Goal: Task Accomplishment & Management: Manage account settings

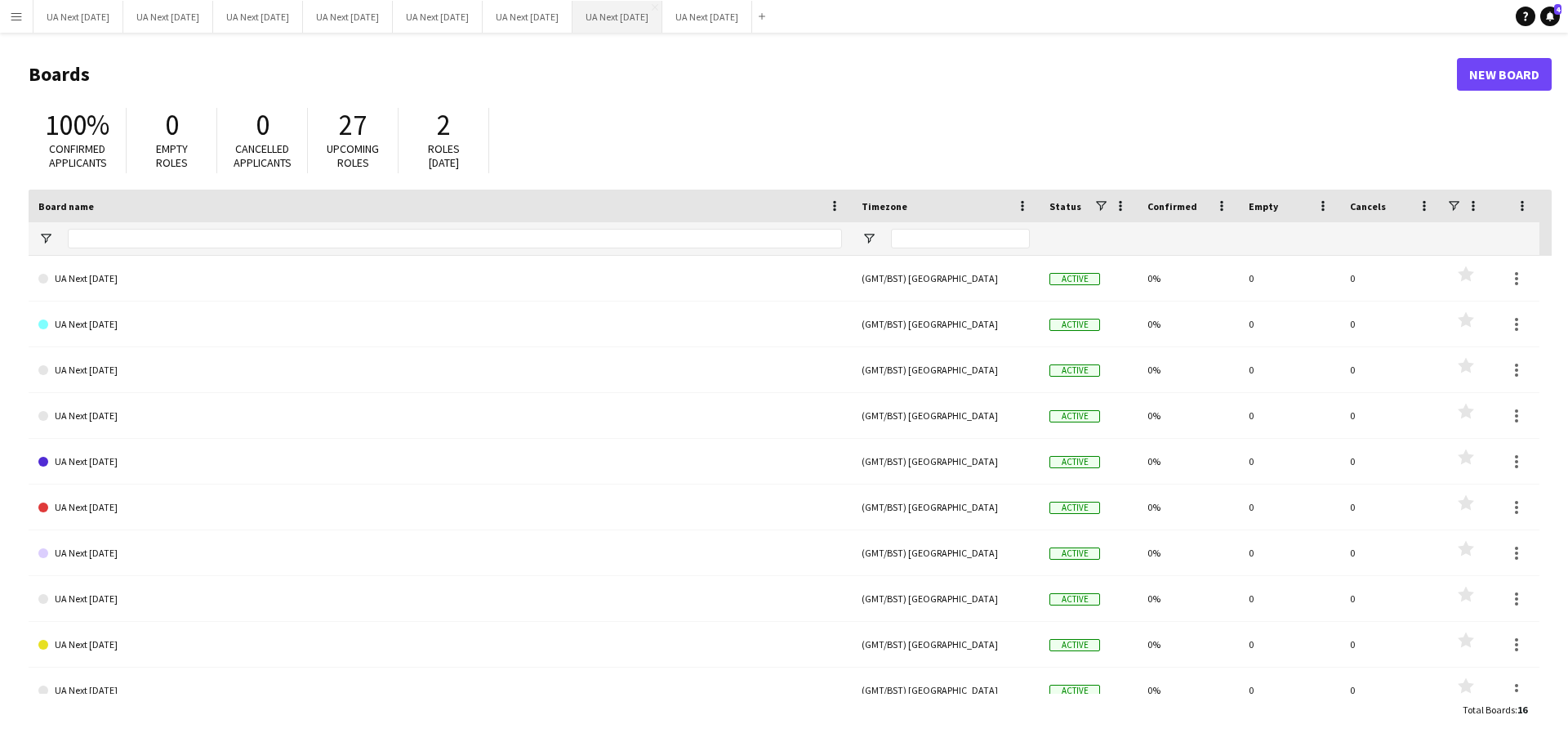
click at [655, 20] on button "UA Next [DATE] Close" at bounding box center [617, 16] width 90 height 32
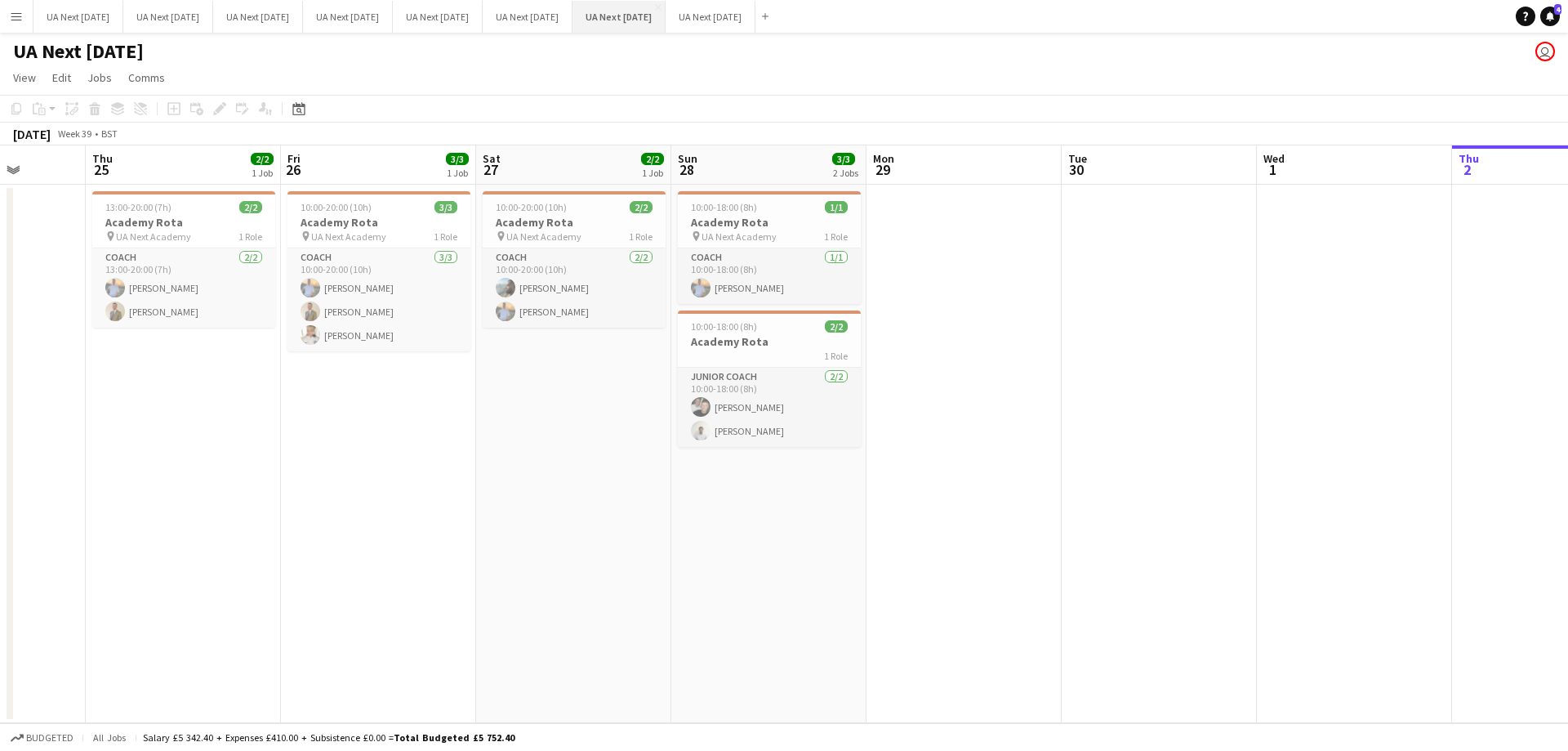
scroll to position [0, 500]
click at [565, 199] on app-job-card "10:00-20:00 (10h) 2/2 Academy Rota pin UA Next Academy 1 Role Coach [DATE] 10:0…" at bounding box center [572, 259] width 183 height 136
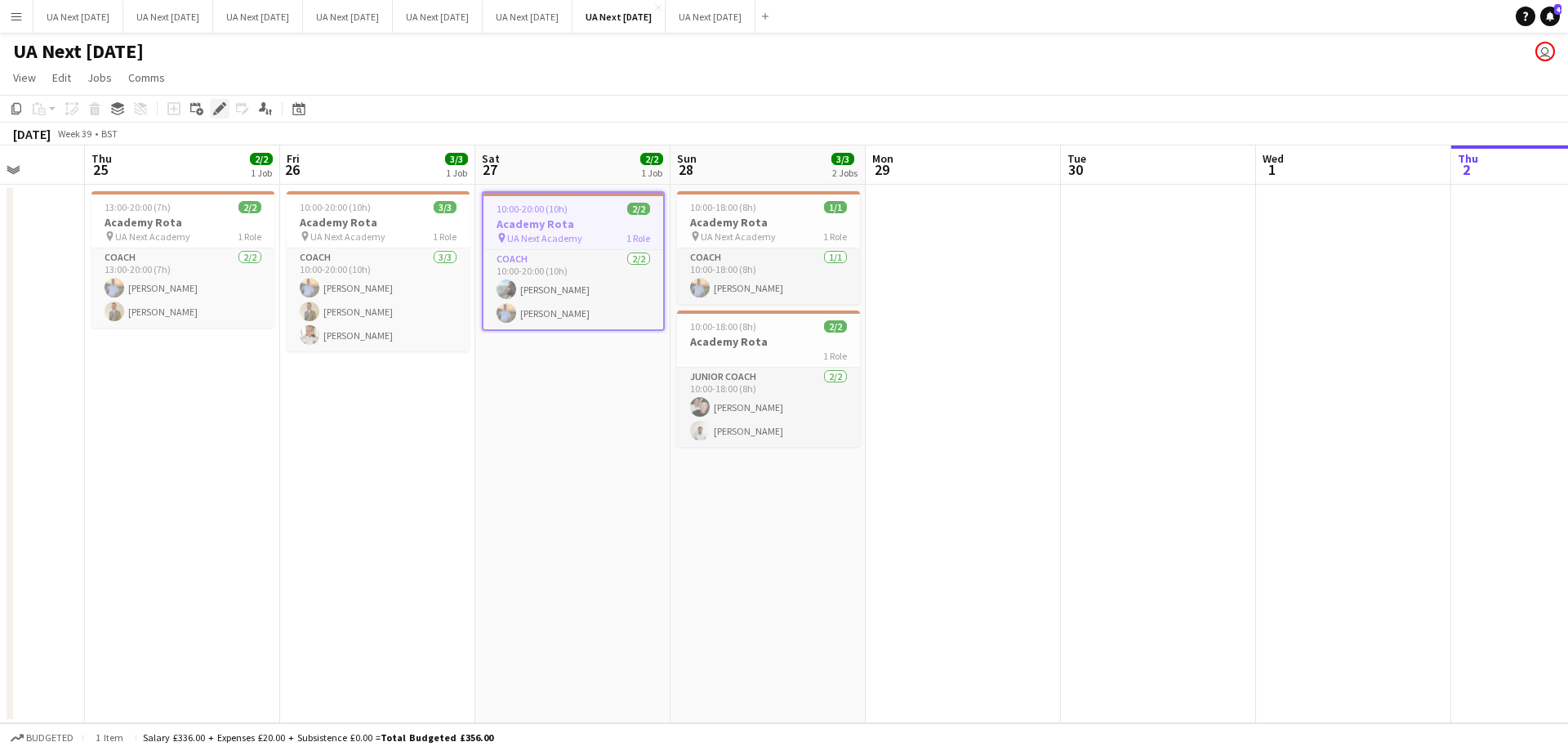
click at [217, 109] on icon "Edit" at bounding box center [219, 108] width 13 height 13
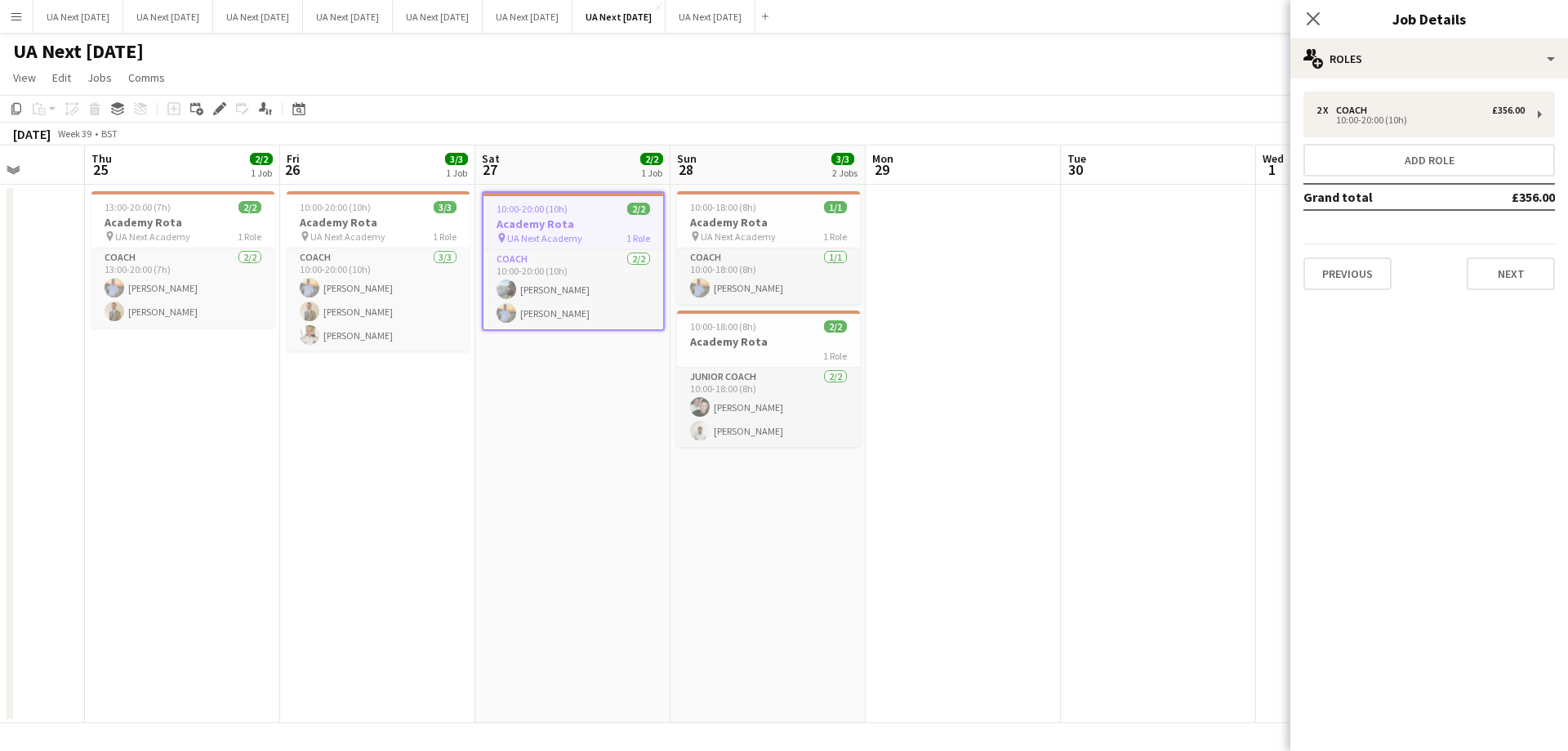
click at [575, 249] on app-job-card "10:00-20:00 (10h) 2/2 Academy Rota pin UA Next Academy 1 Role Coach [DATE] 10:0…" at bounding box center [572, 261] width 183 height 140
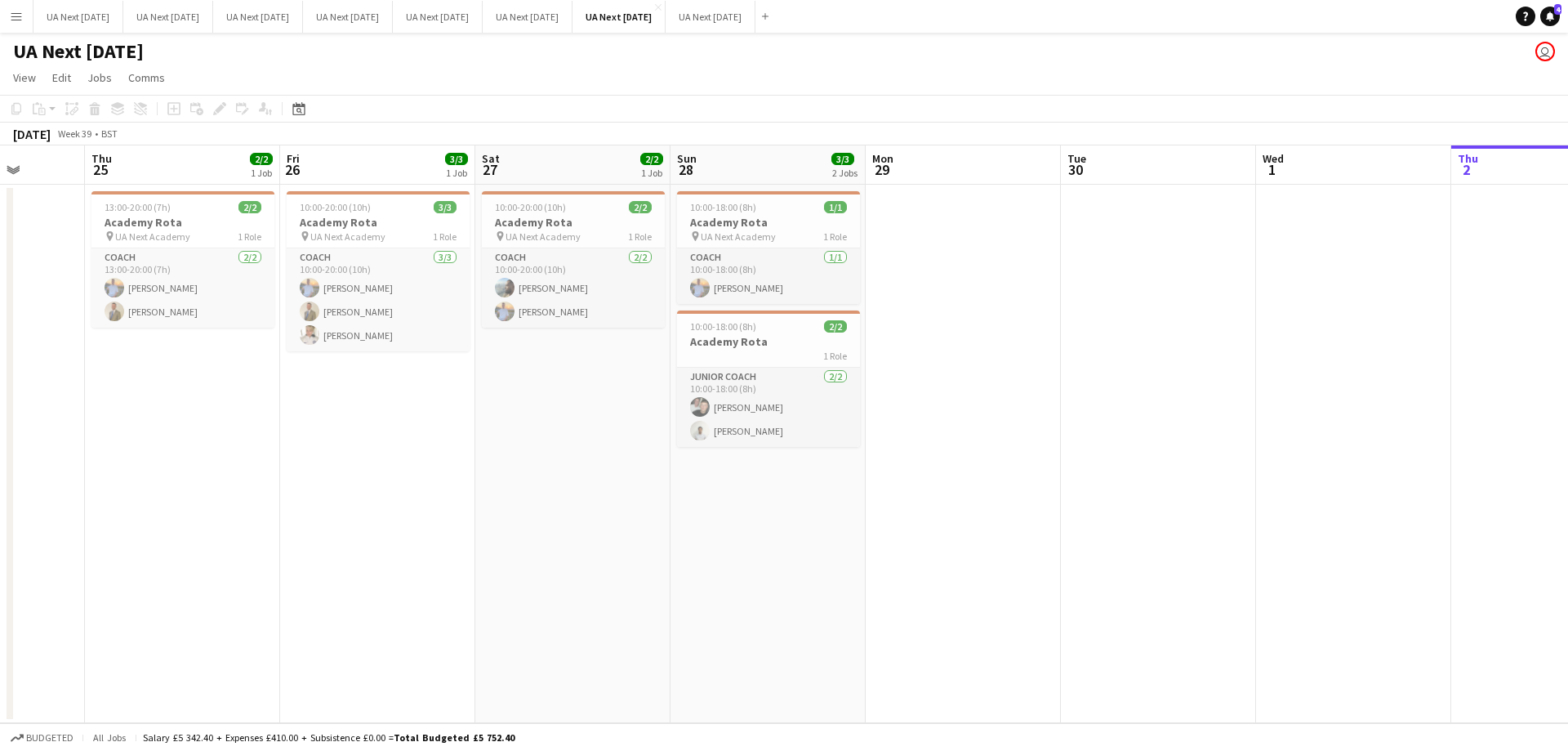
click at [575, 249] on app-card-role "Coach [DATE] 10:00-20:00 (10h) [PERSON_NAME] [PERSON_NAME] [PERSON_NAME]" at bounding box center [572, 288] width 183 height 79
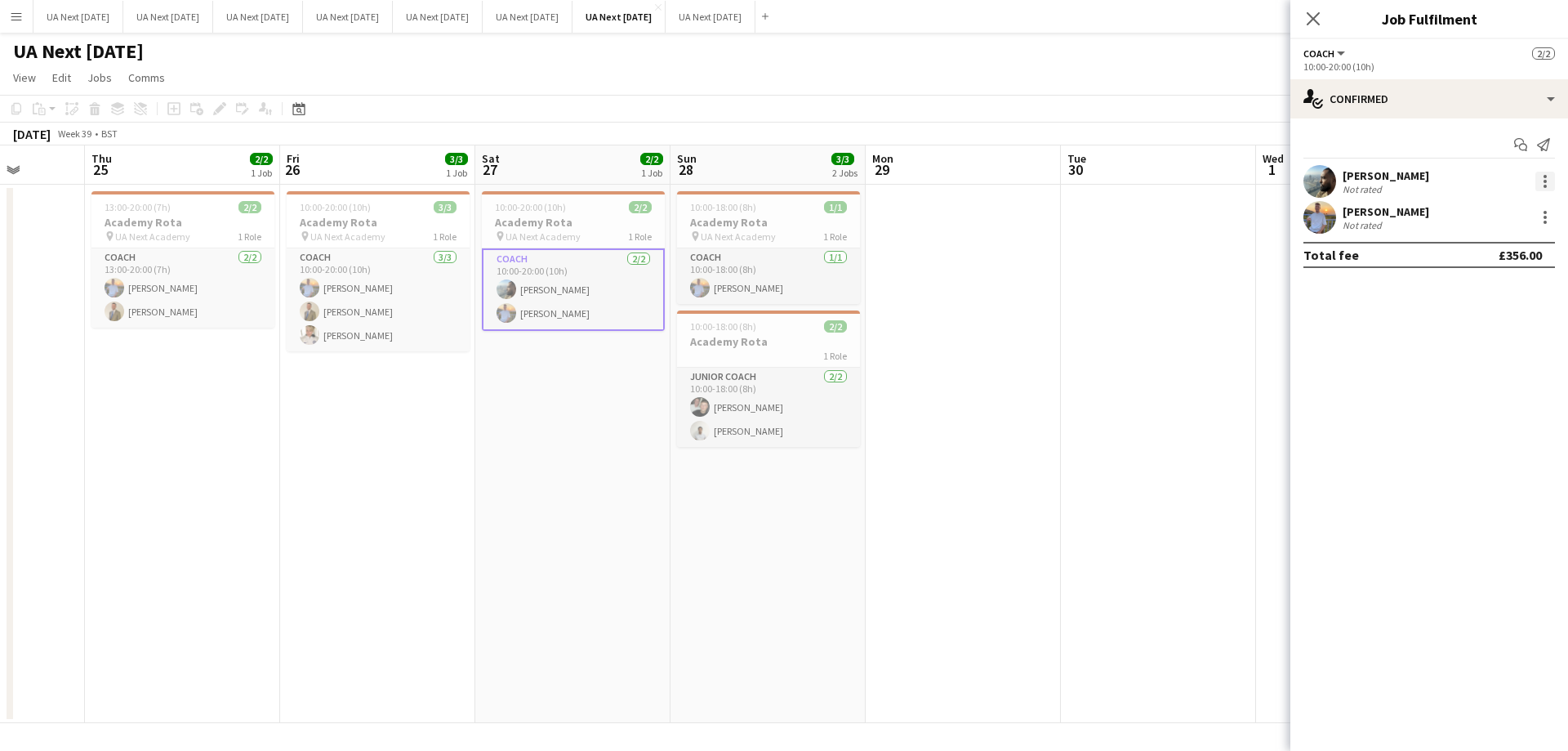
click at [1543, 175] on div at bounding box center [1545, 177] width 3 height 3
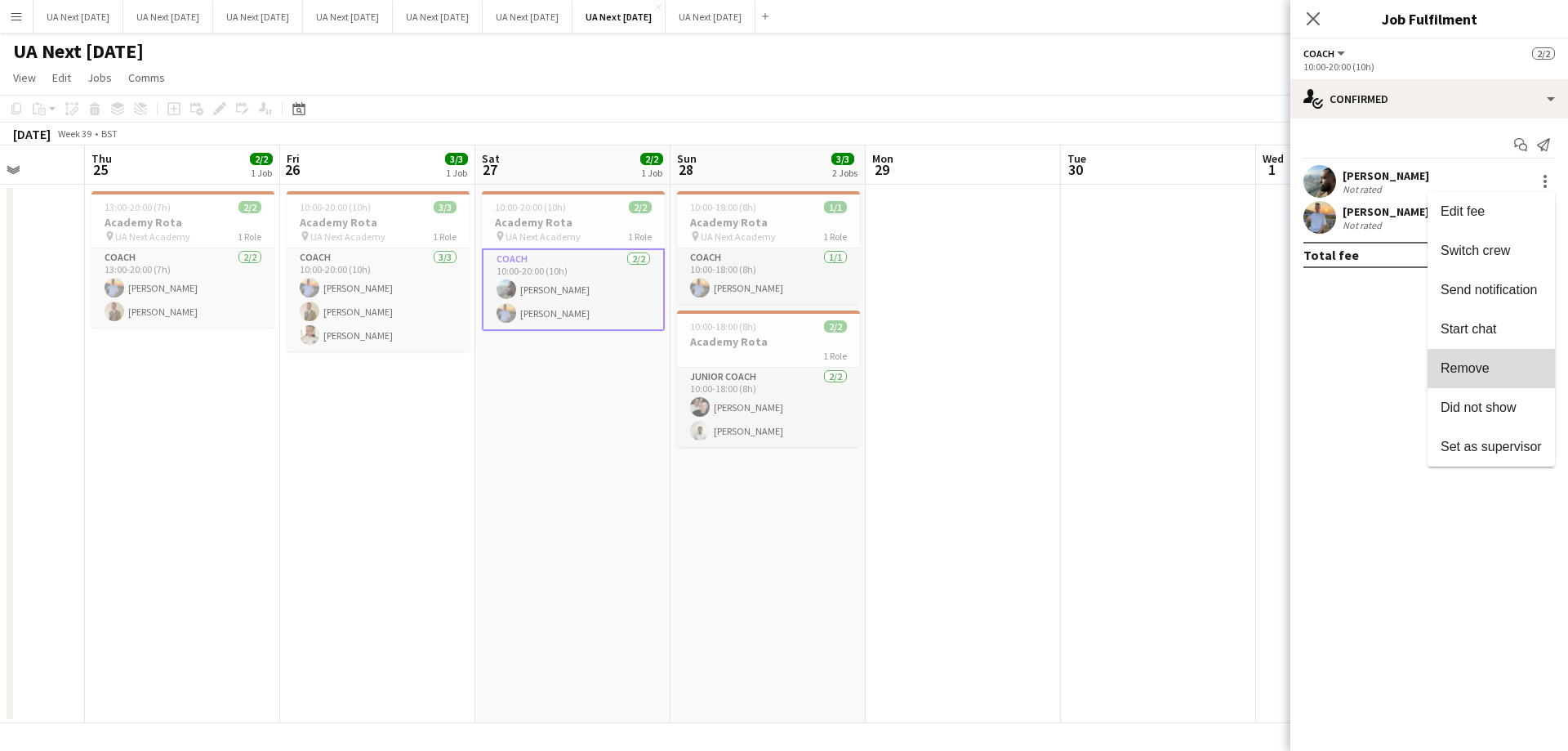
click at [1461, 372] on span "Remove" at bounding box center [1464, 368] width 49 height 14
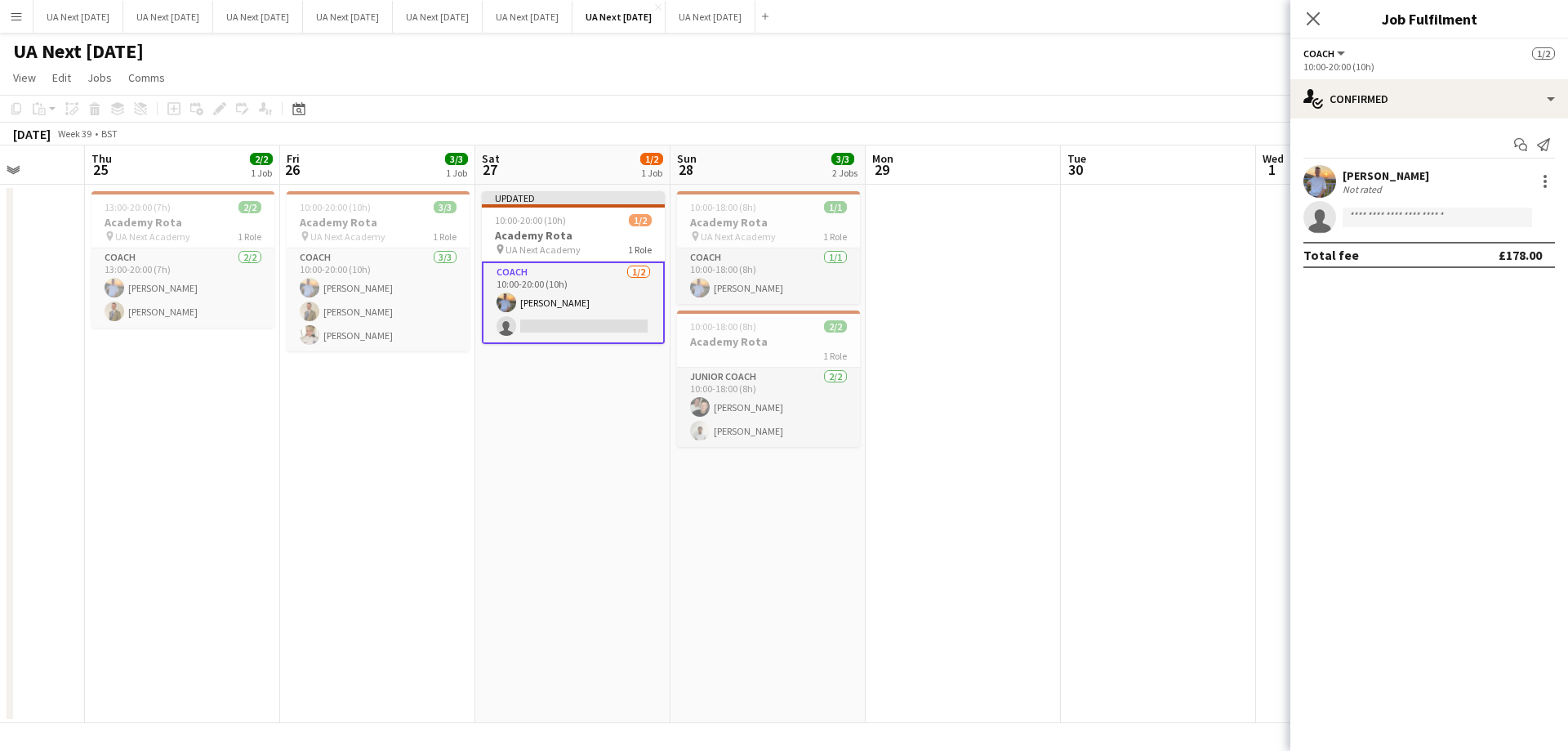
click at [1340, 54] on button "Coach" at bounding box center [1325, 53] width 44 height 12
click at [1316, 15] on icon at bounding box center [1313, 18] width 15 height 15
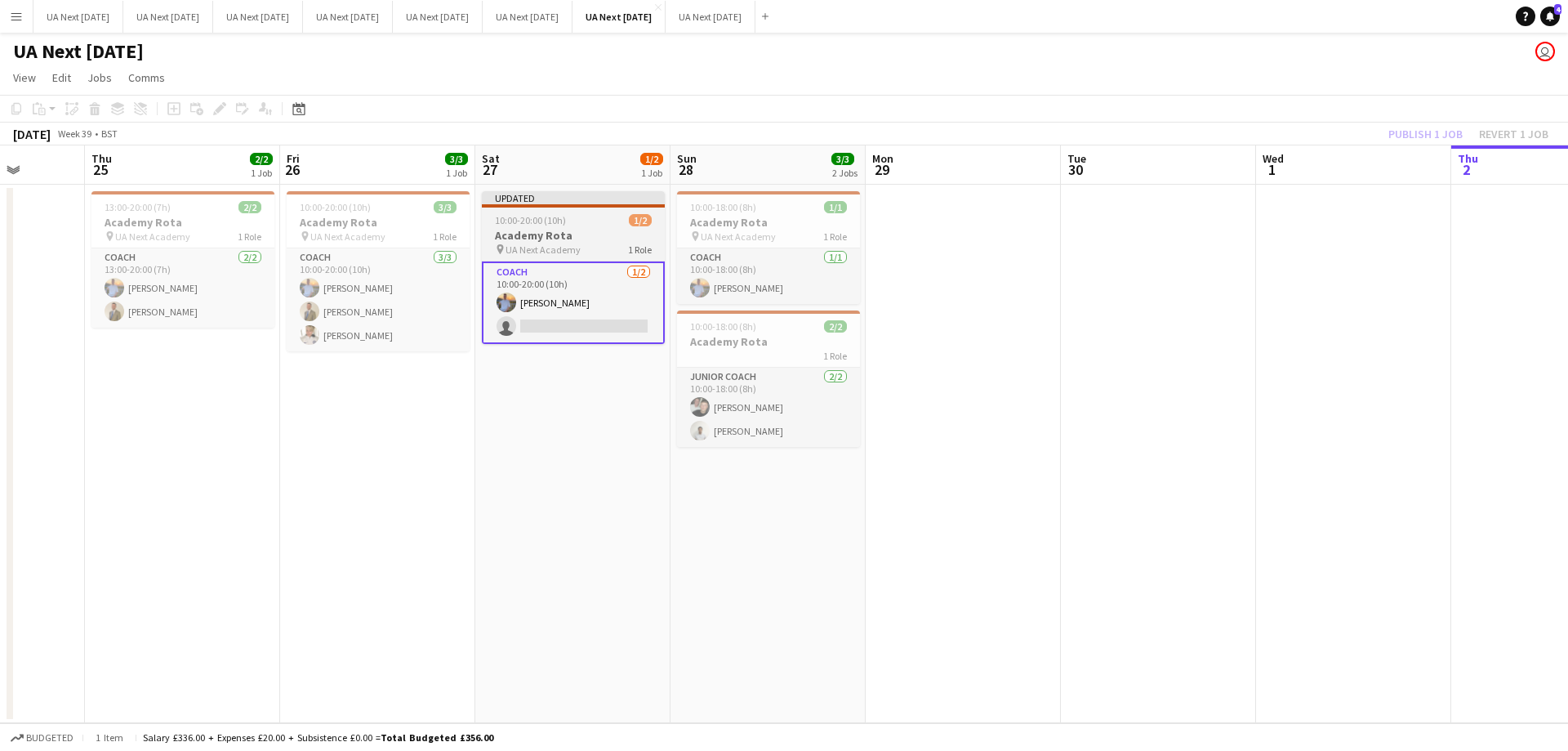
click at [608, 219] on div "10:00-20:00 (10h) 1/2" at bounding box center [572, 220] width 183 height 12
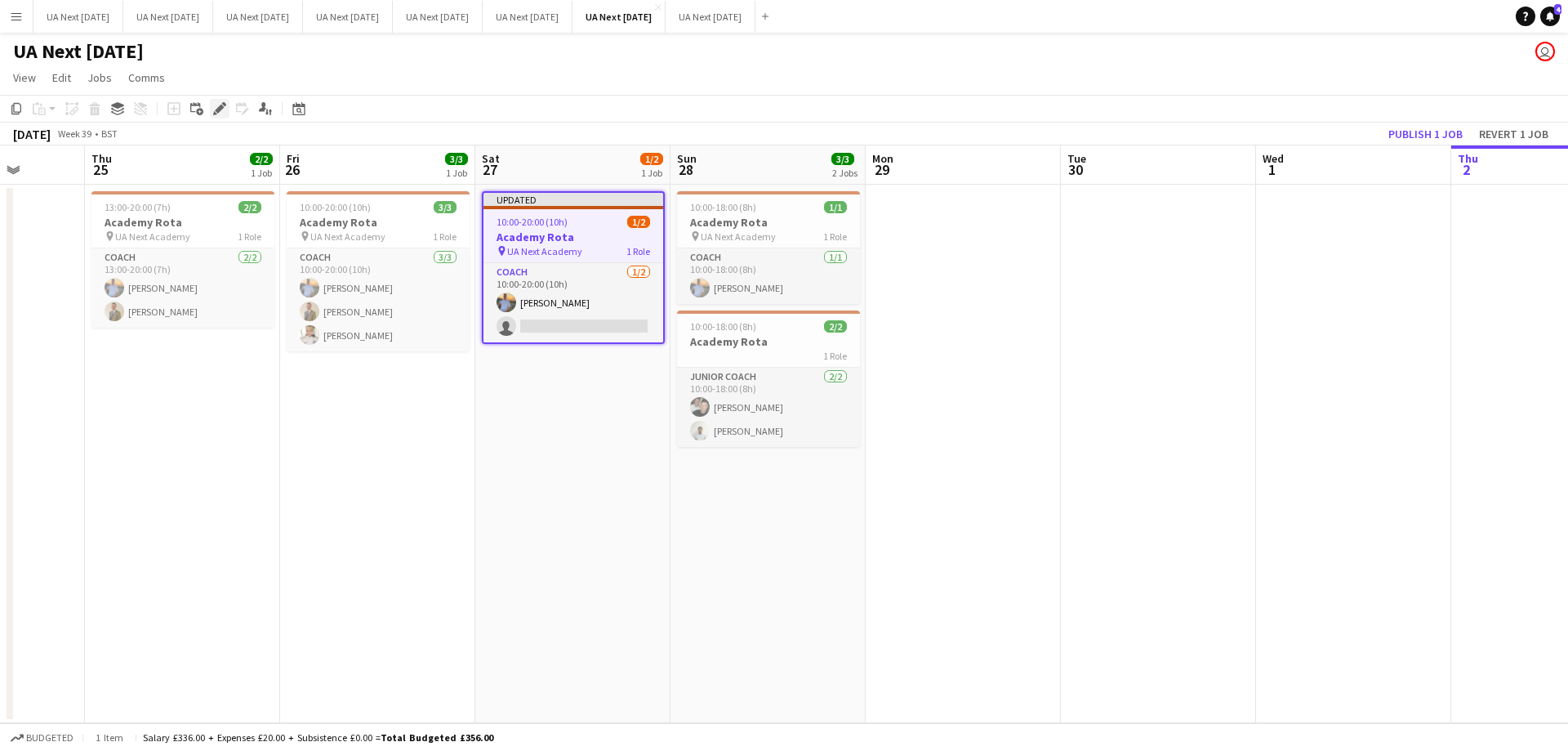
click at [218, 111] on icon at bounding box center [219, 109] width 9 height 9
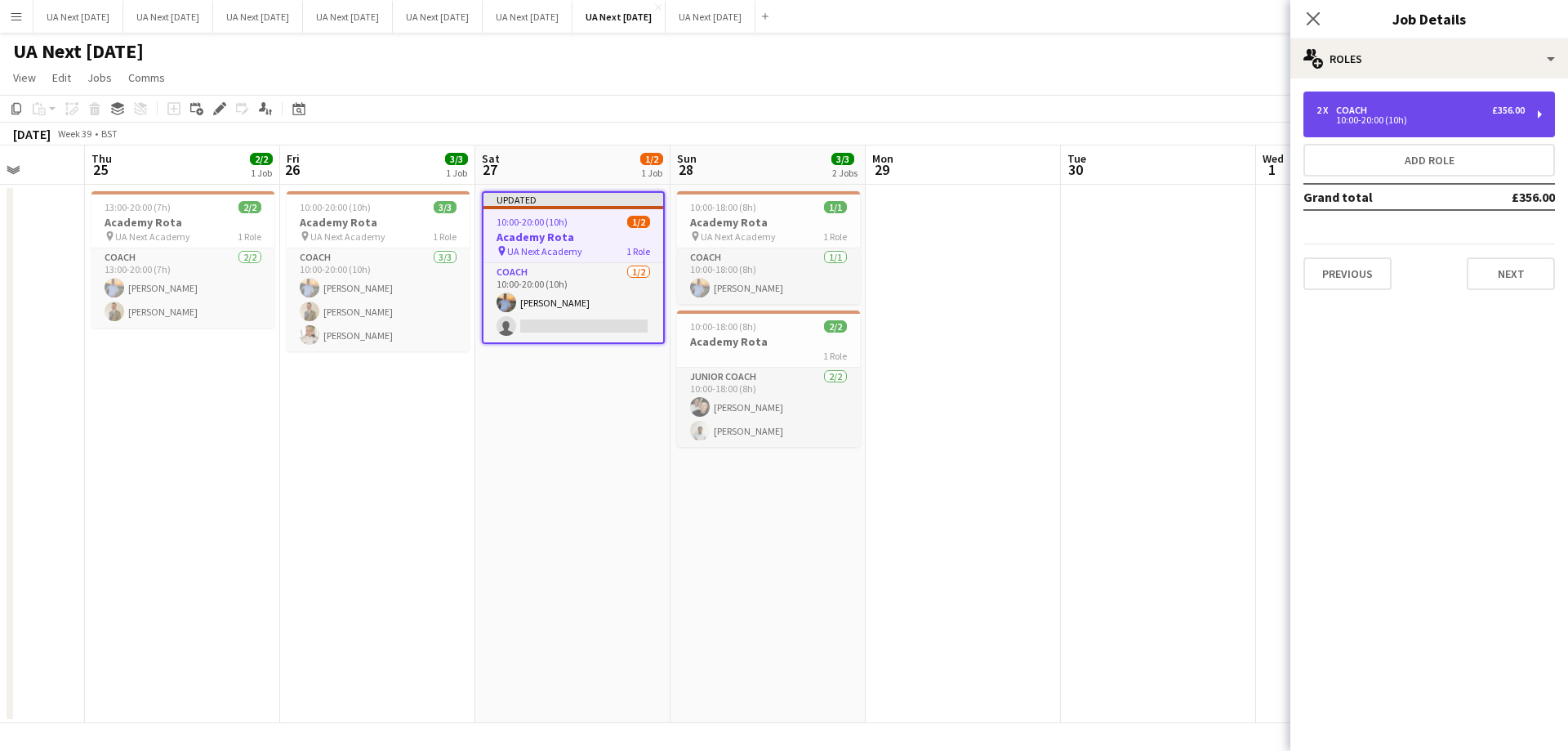
click at [1538, 116] on div "2 x Coach £356.00 10:00-20:00 (10h)" at bounding box center [1429, 114] width 252 height 45
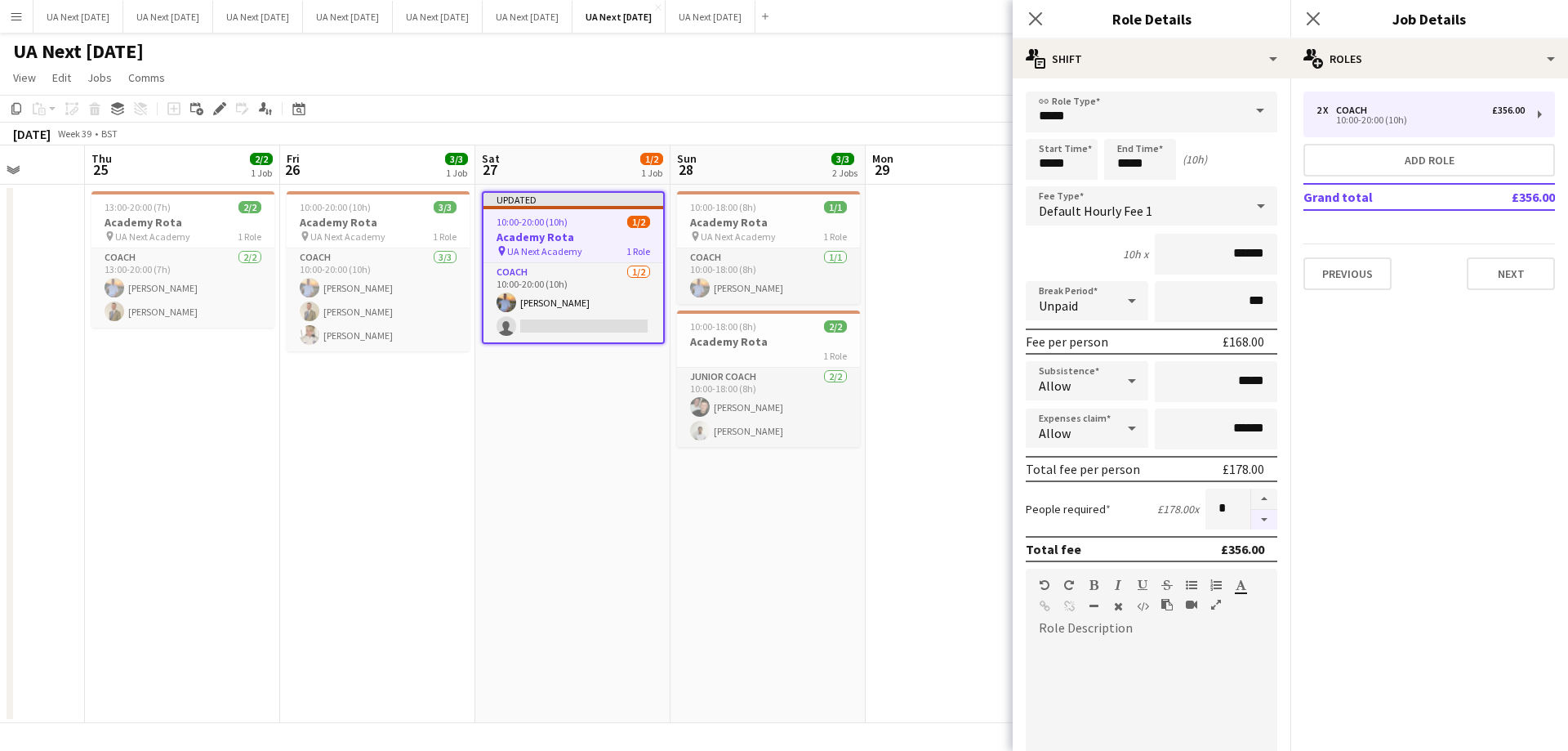
click at [1254, 520] on button "button" at bounding box center [1264, 520] width 26 height 21
type input "*"
click at [1031, 19] on icon "Close pop-in" at bounding box center [1035, 18] width 15 height 15
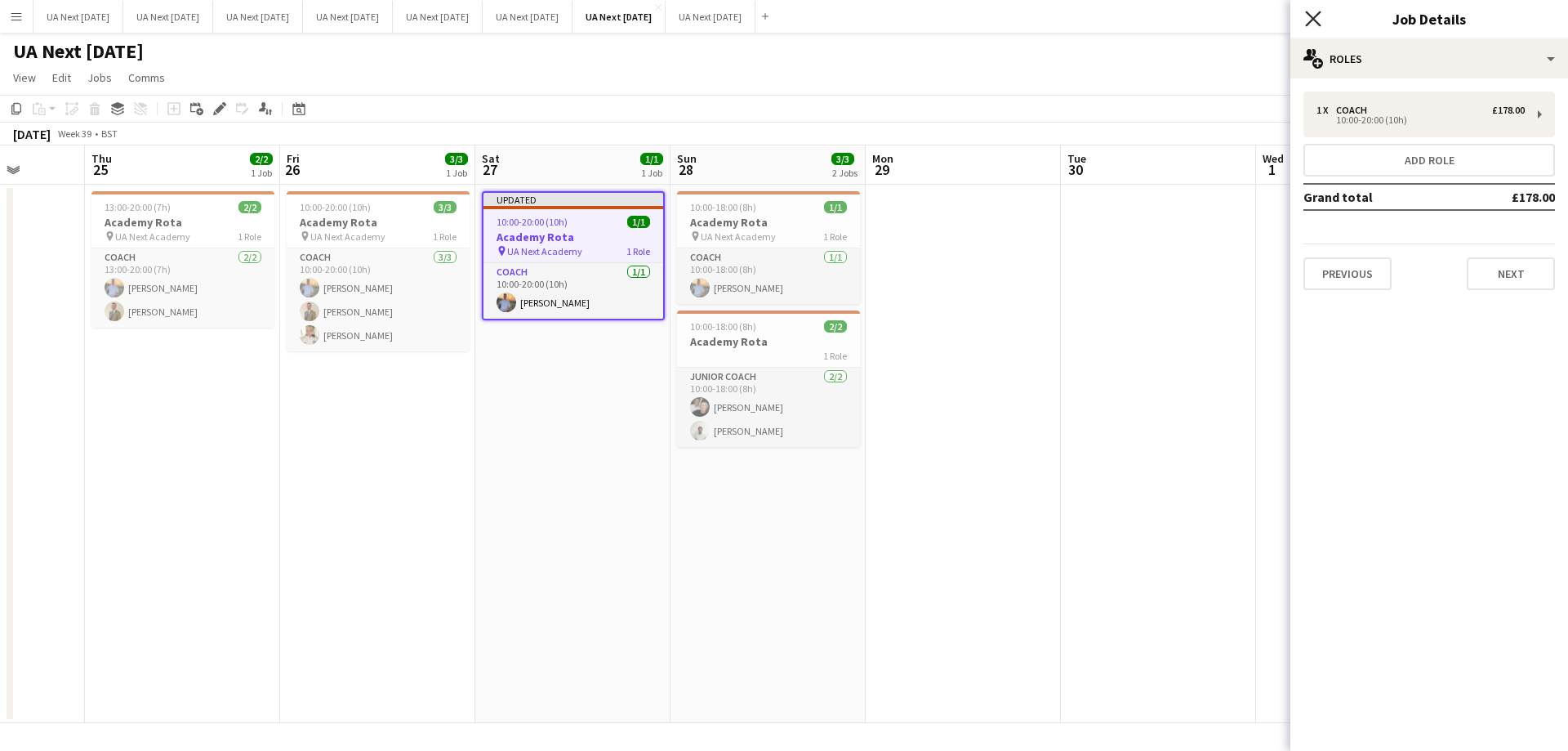
click at [1313, 25] on icon "Close pop-in" at bounding box center [1313, 18] width 15 height 15
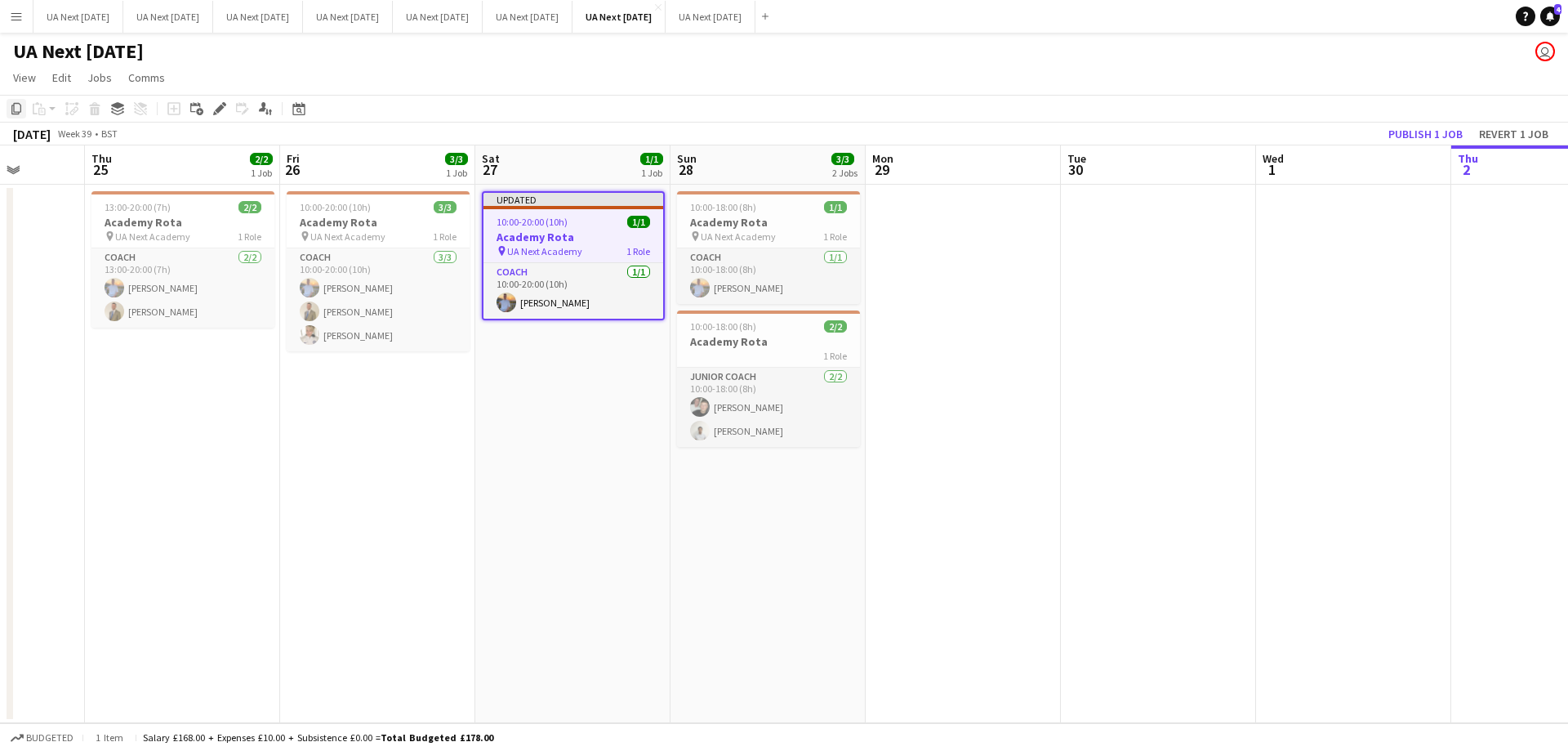
click at [17, 104] on icon "Copy" at bounding box center [15, 108] width 13 height 13
click at [542, 369] on app-date-cell "Updated 10:00-20:00 (10h) 1/1 Academy Rota pin UA Next Academy 1 Role Coach [DA…" at bounding box center [573, 454] width 195 height 538
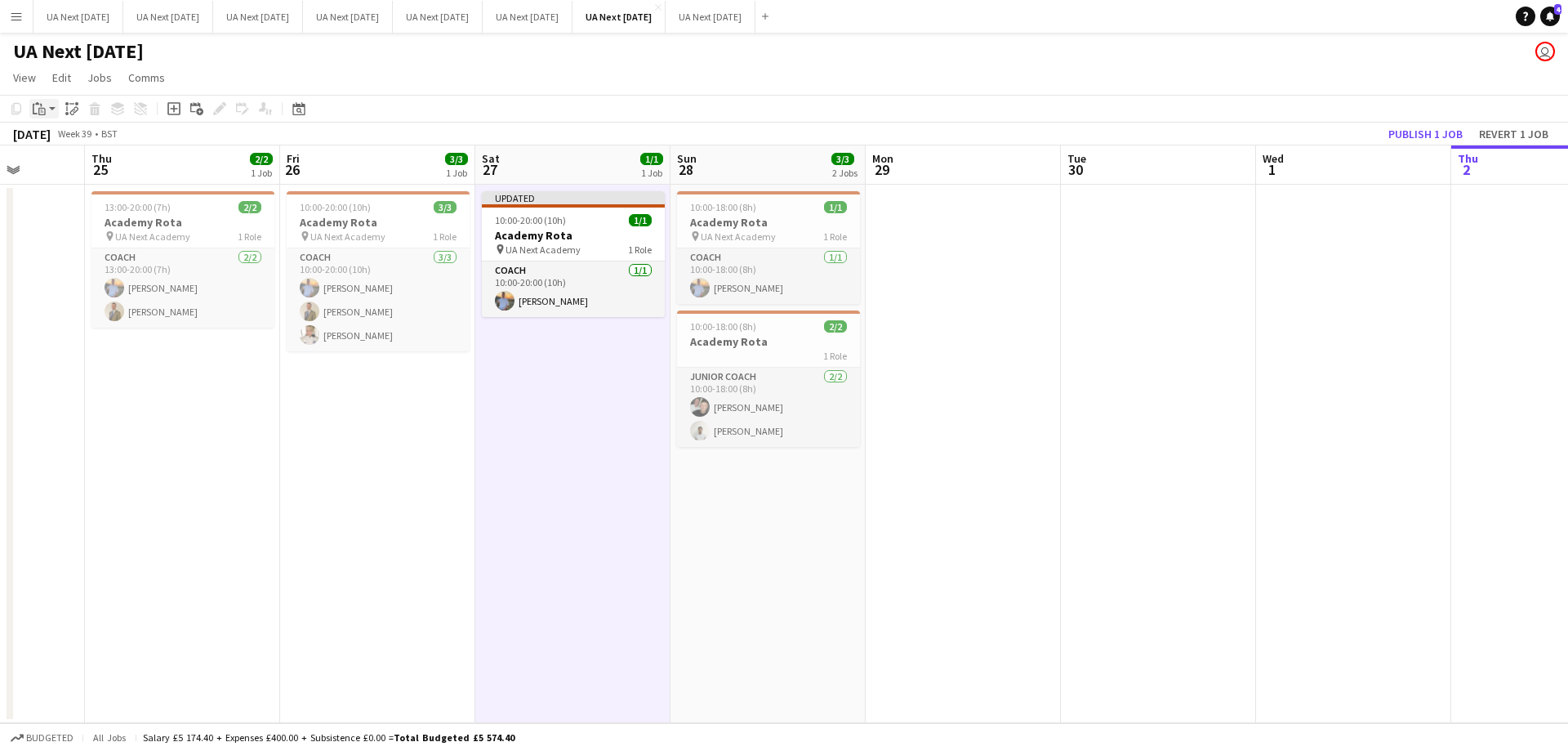
click at [52, 105] on app-action-btn "Paste" at bounding box center [44, 108] width 29 height 20
click at [66, 134] on link "Paste Ctrl+V" at bounding box center [120, 139] width 153 height 15
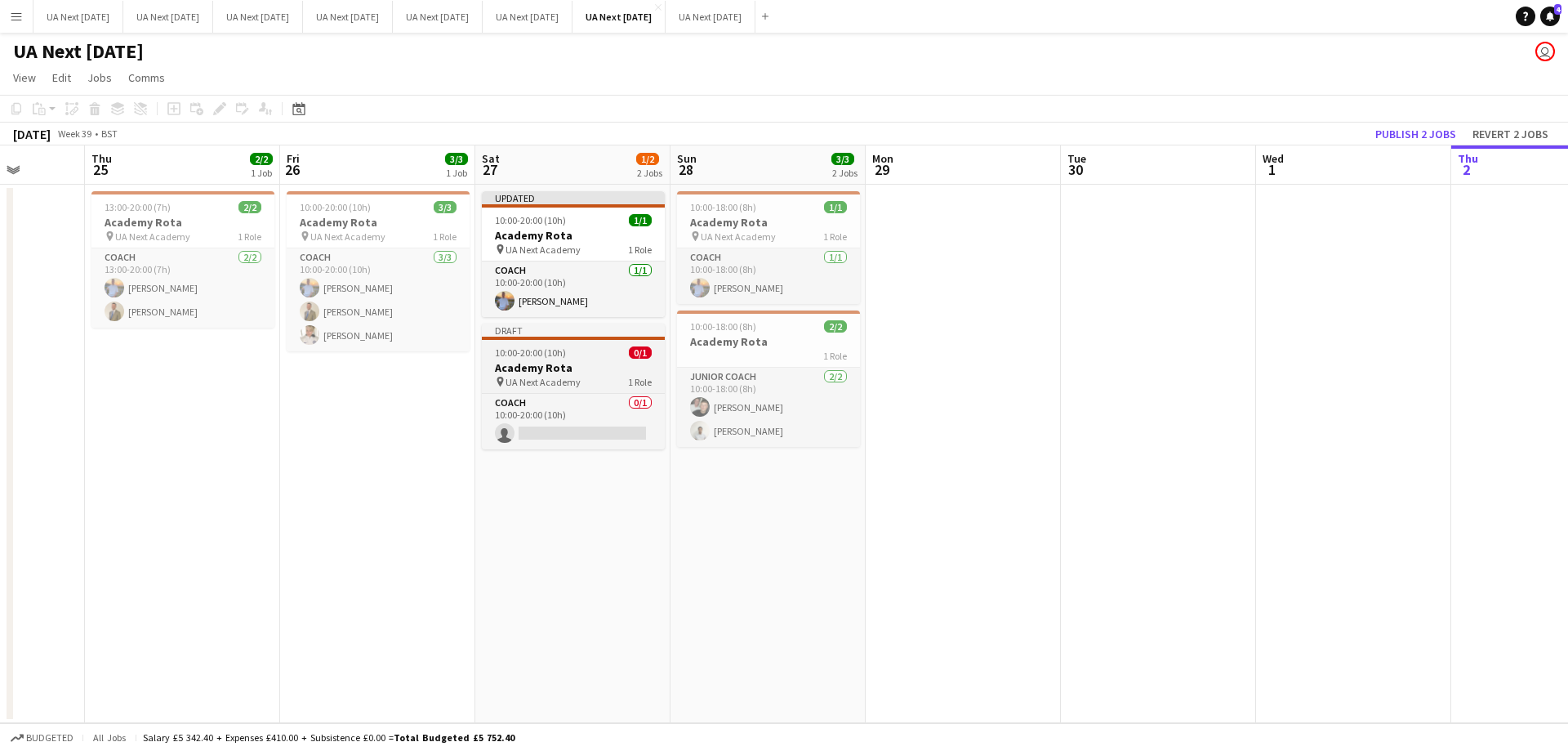
click at [555, 371] on h3 "Academy Rota" at bounding box center [572, 367] width 183 height 15
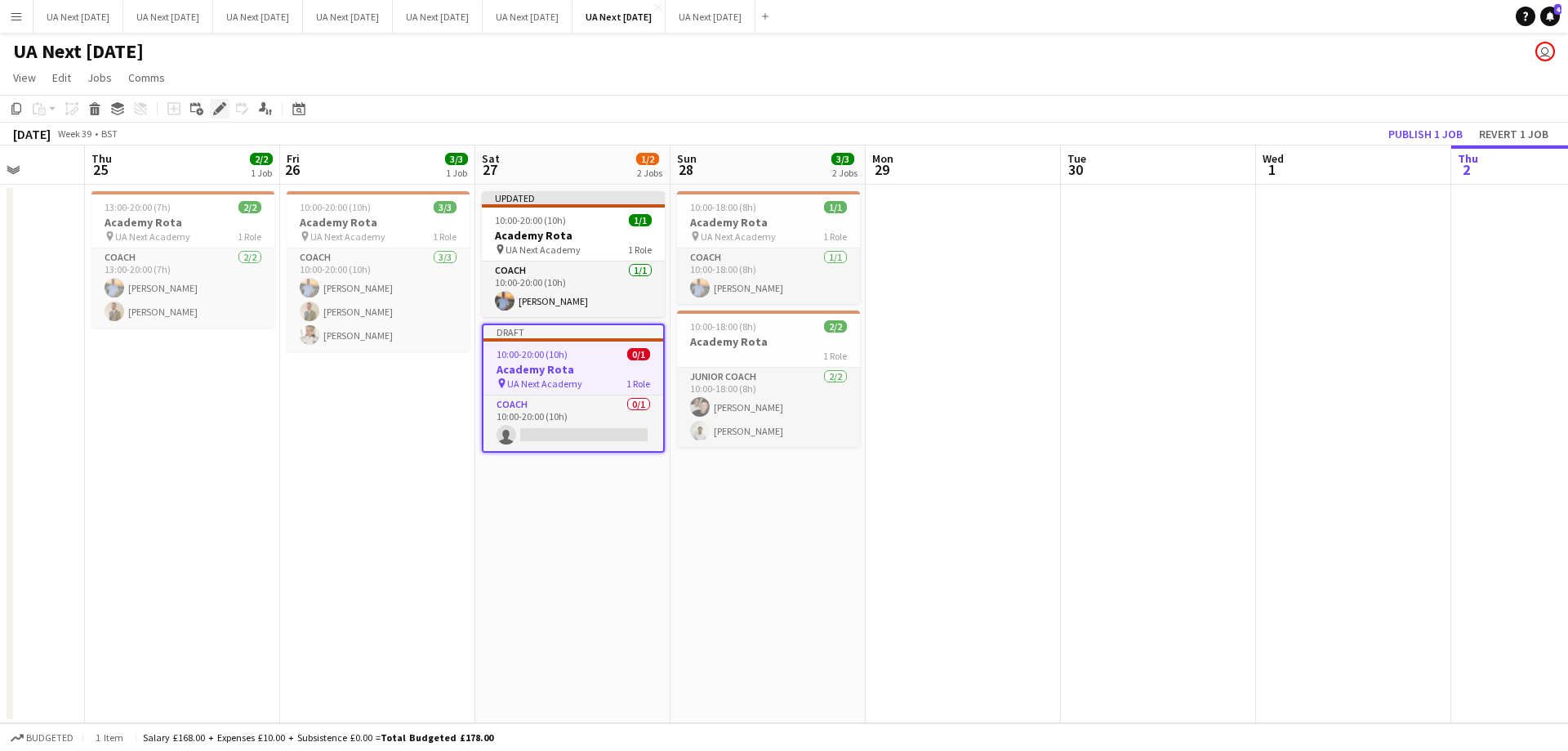
click at [218, 113] on icon at bounding box center [219, 109] width 9 height 9
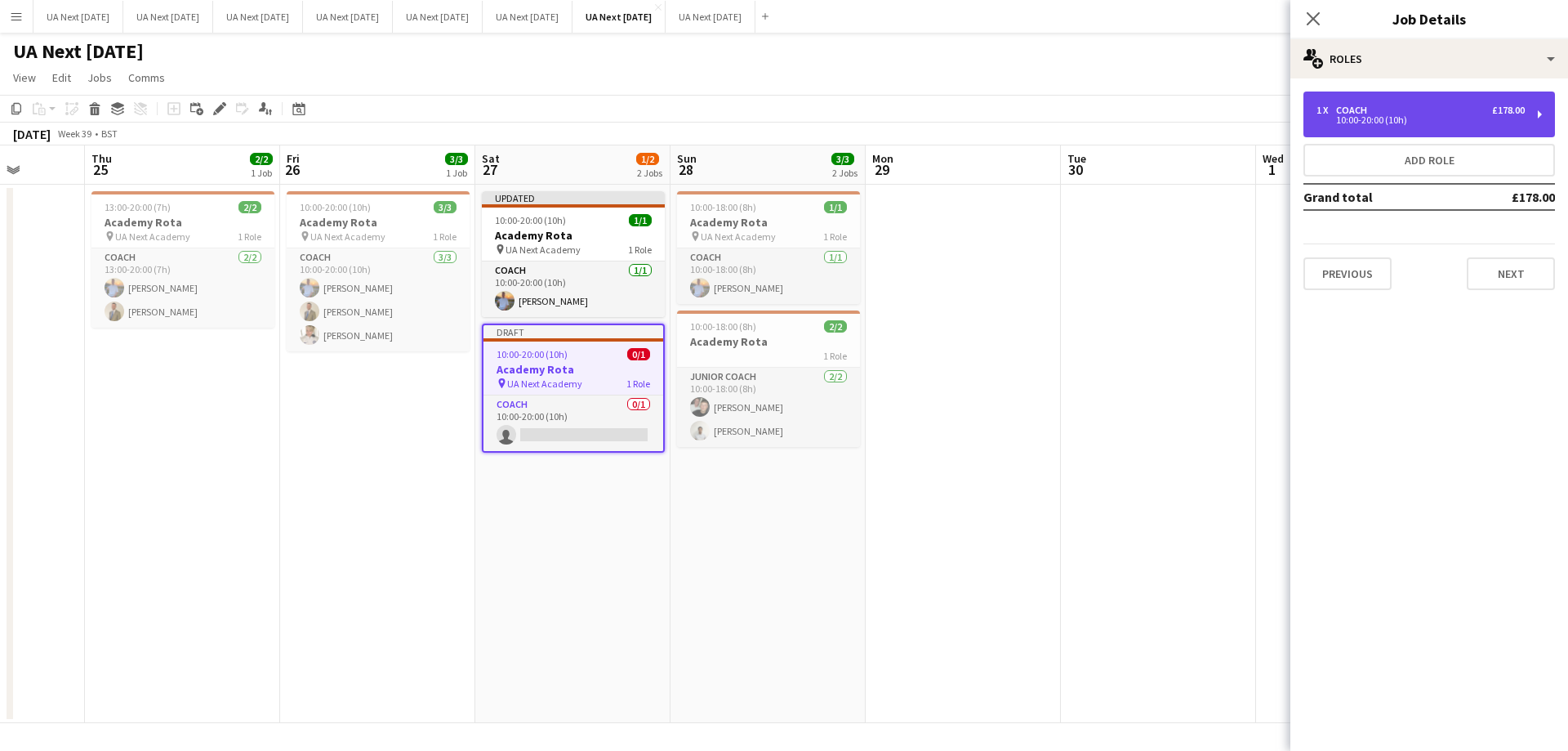
click at [1490, 118] on div "10:00-20:00 (10h)" at bounding box center [1420, 120] width 208 height 9
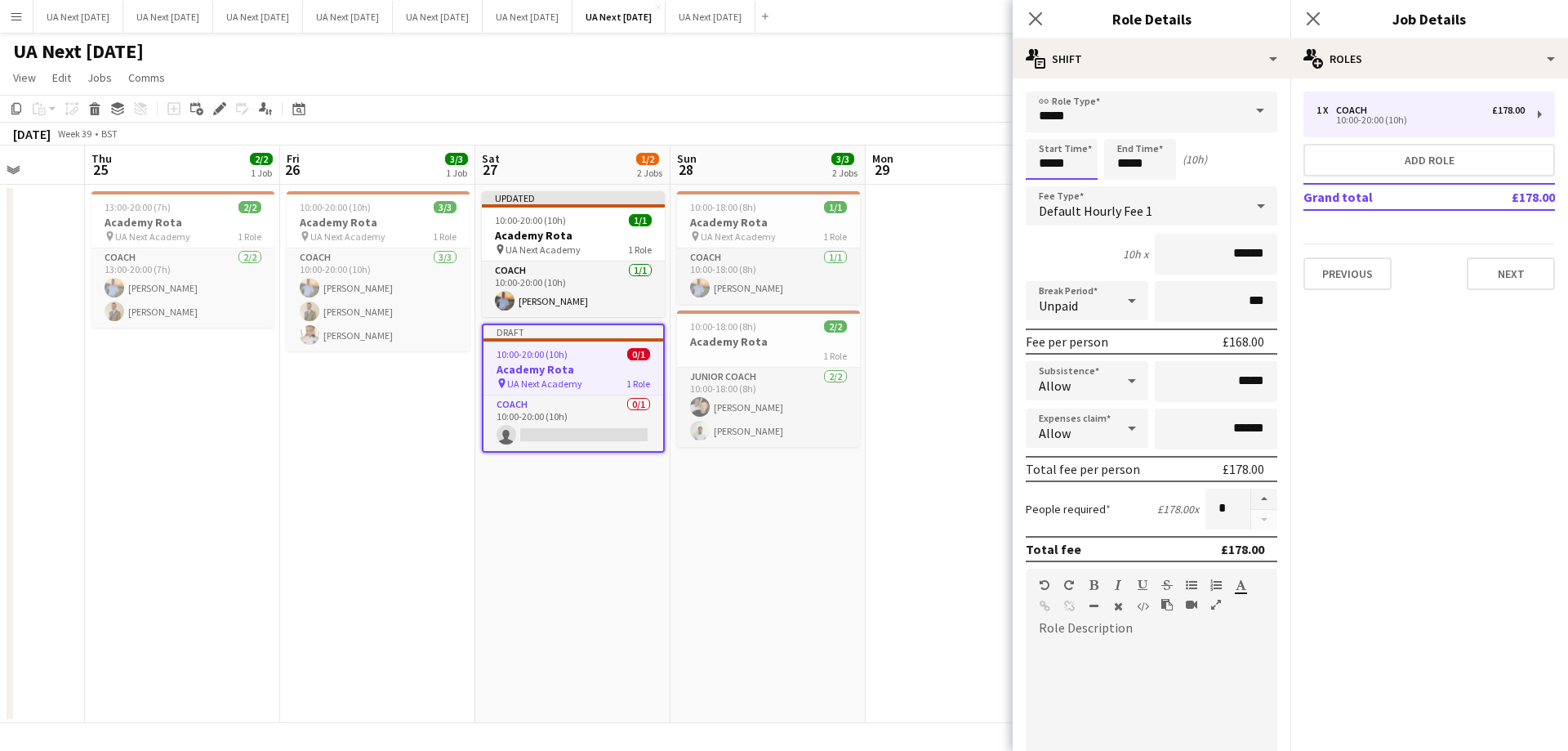
click at [1038, 155] on input "*****" at bounding box center [1062, 159] width 72 height 41
click at [1044, 187] on div at bounding box center [1045, 188] width 33 height 16
click at [1044, 128] on div at bounding box center [1045, 130] width 33 height 16
click at [1044, 127] on div at bounding box center [1045, 130] width 33 height 16
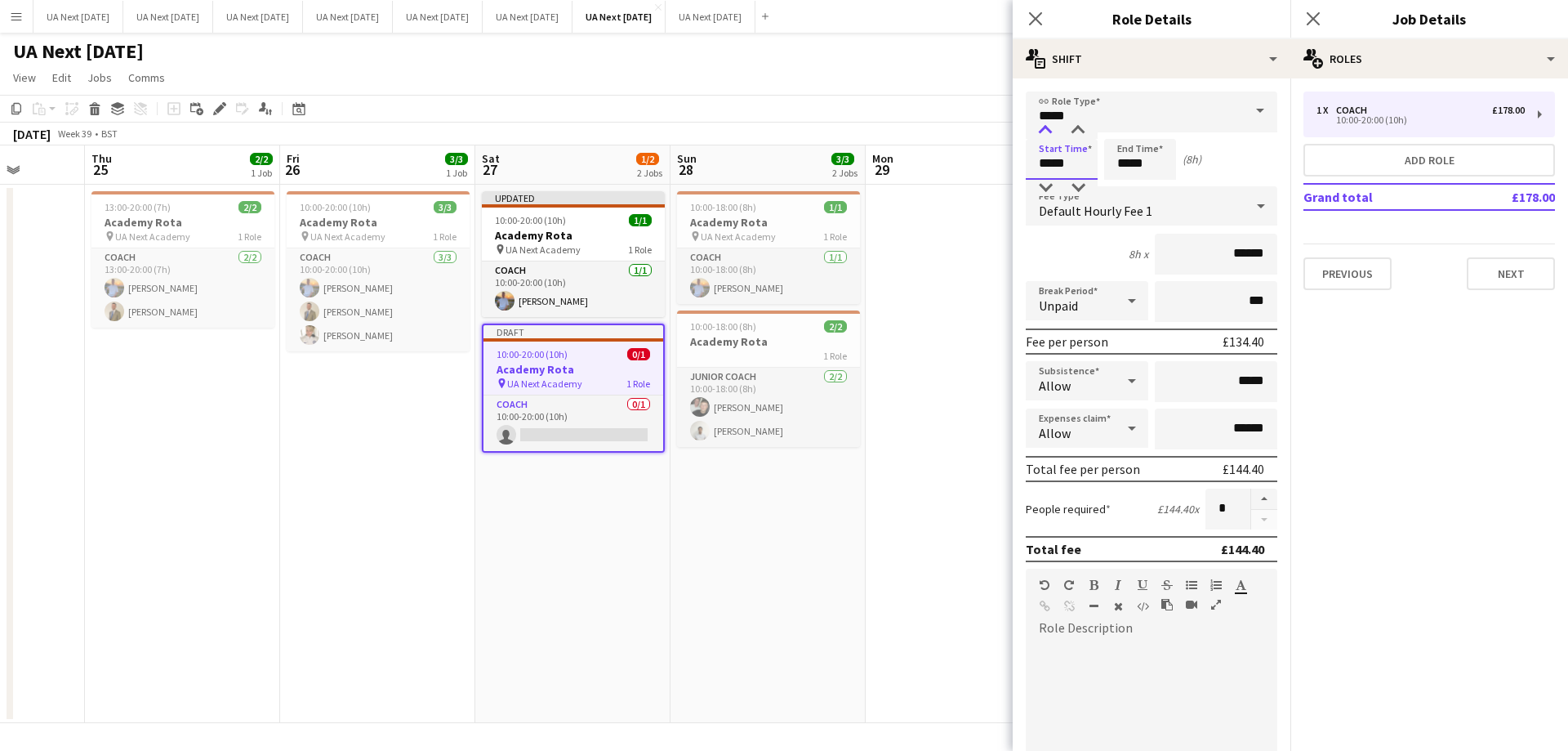
type input "*****"
click at [1044, 126] on div at bounding box center [1045, 130] width 33 height 16
click at [1031, 18] on icon "Close pop-in" at bounding box center [1035, 18] width 15 height 15
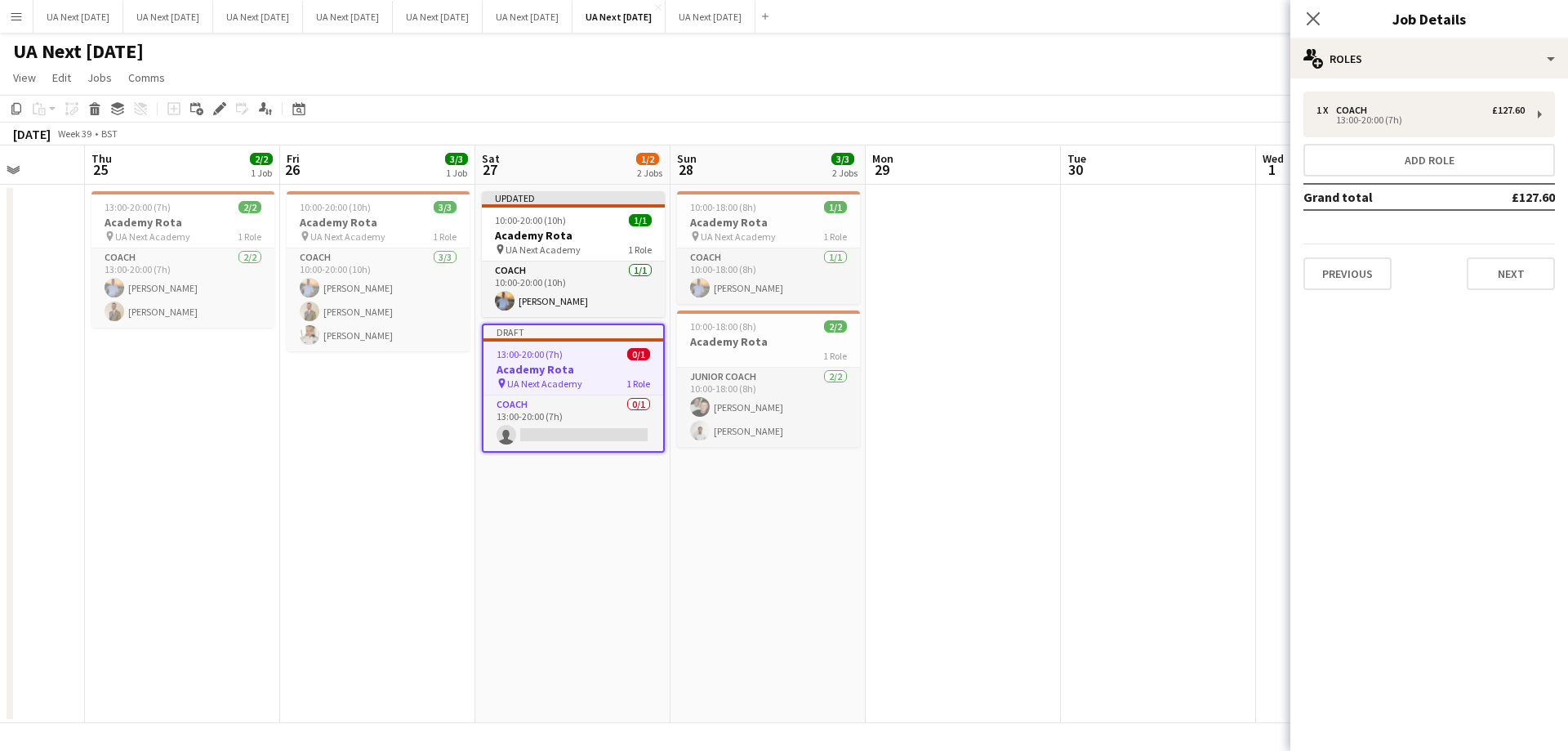
click at [1308, 14] on icon "Close pop-in" at bounding box center [1313, 18] width 13 height 13
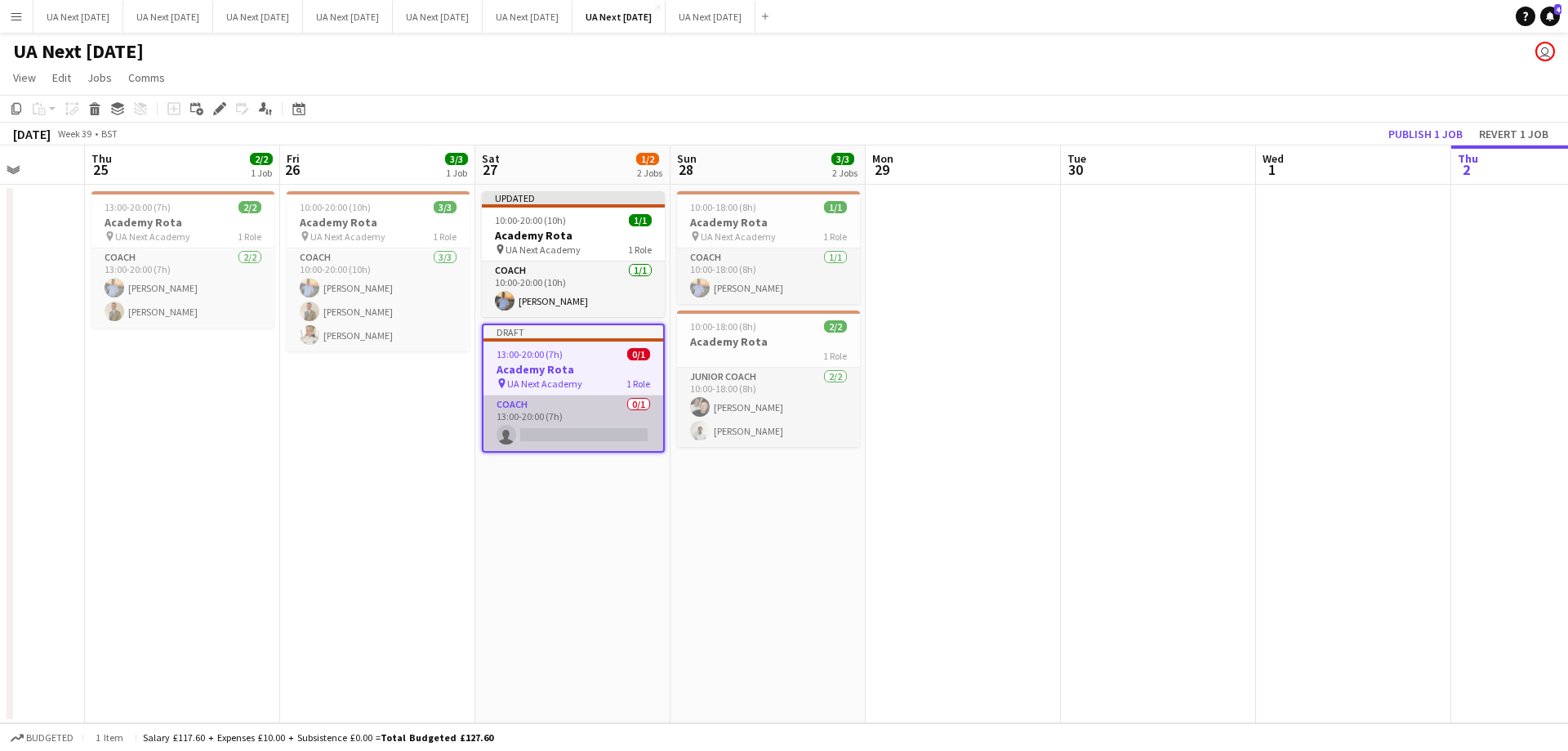
scroll to position [0, 500]
click at [560, 435] on app-card-role "Coach 0/1 13:00-20:00 (7h) single-neutral-actions" at bounding box center [574, 423] width 180 height 56
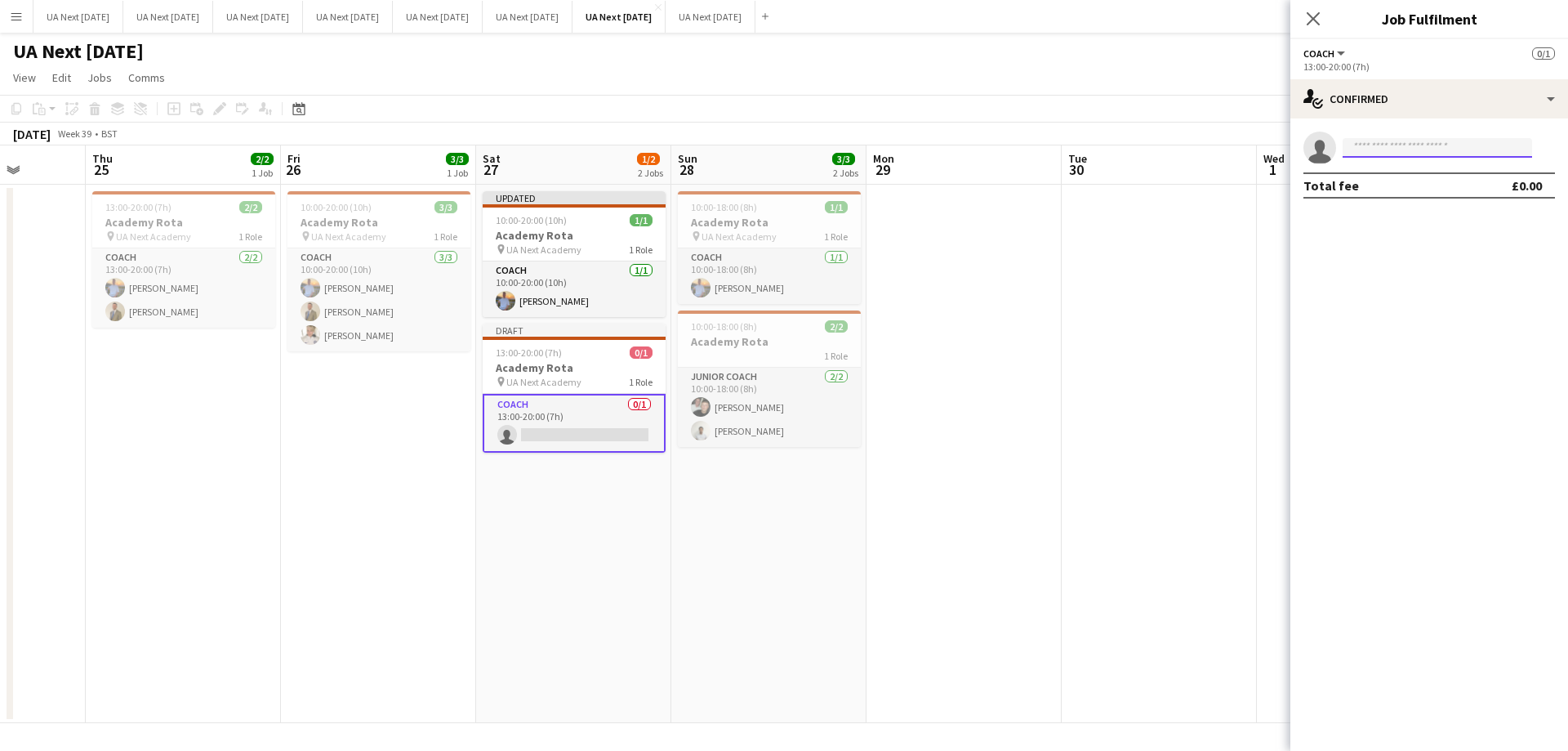
click at [1404, 156] on input at bounding box center [1437, 147] width 189 height 20
type input "****"
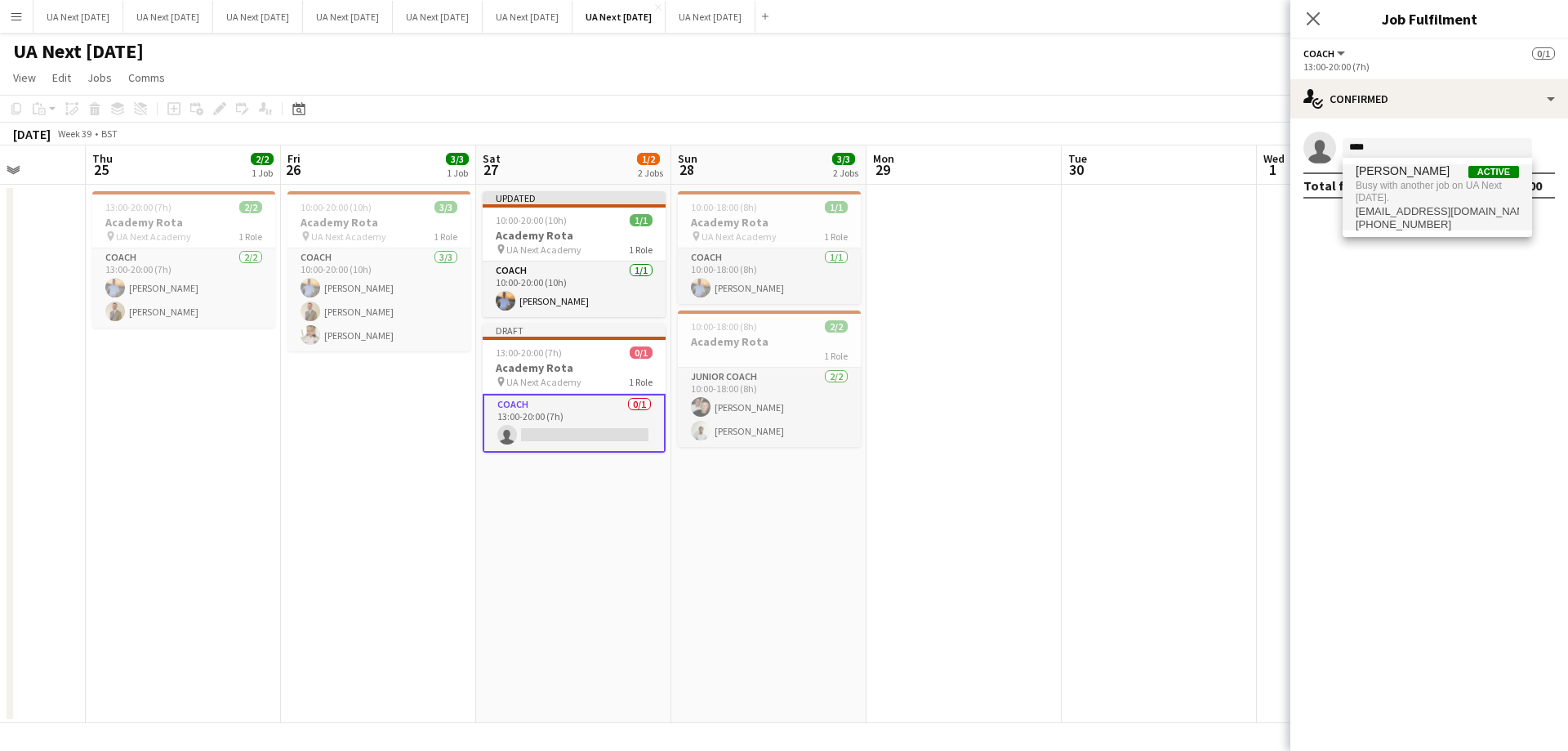
click at [1397, 191] on span "Busy with another job on UA Next [DATE]." at bounding box center [1437, 191] width 164 height 27
type input "****"
drag, startPoint x: 1397, startPoint y: 191, endPoint x: 1349, endPoint y: 60, distance: 139.5
click at [1349, 60] on body "Menu Boards Boards Boards All jobs Status Workforce Workforce My Workforce Recr…" at bounding box center [784, 376] width 1568 height 751
click at [1313, 22] on icon "Close pop-in" at bounding box center [1313, 18] width 13 height 13
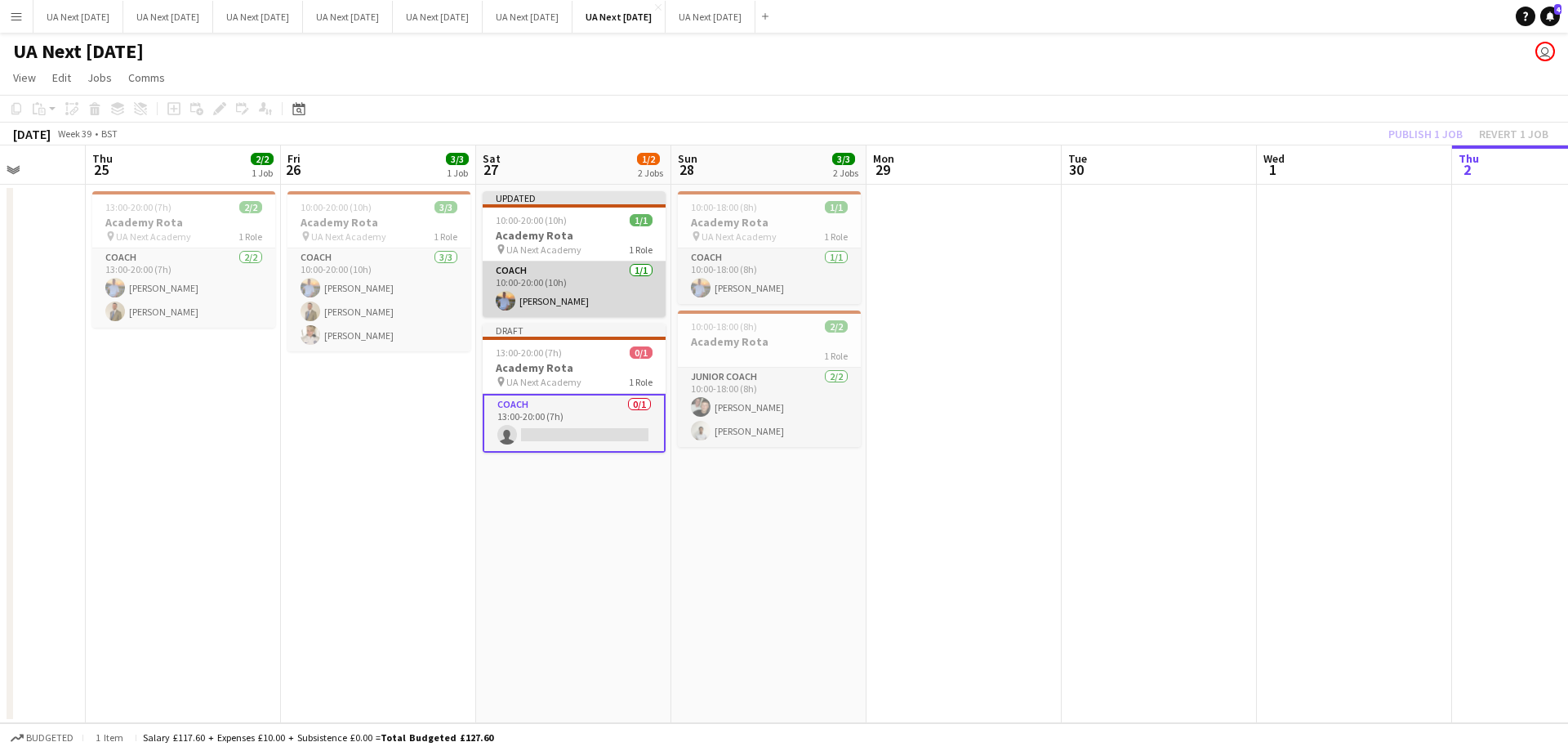
scroll to position [0, 499]
click at [584, 261] on app-card-role "Coach [DATE] 10:00-20:00 (10h) [PERSON_NAME]" at bounding box center [574, 289] width 183 height 56
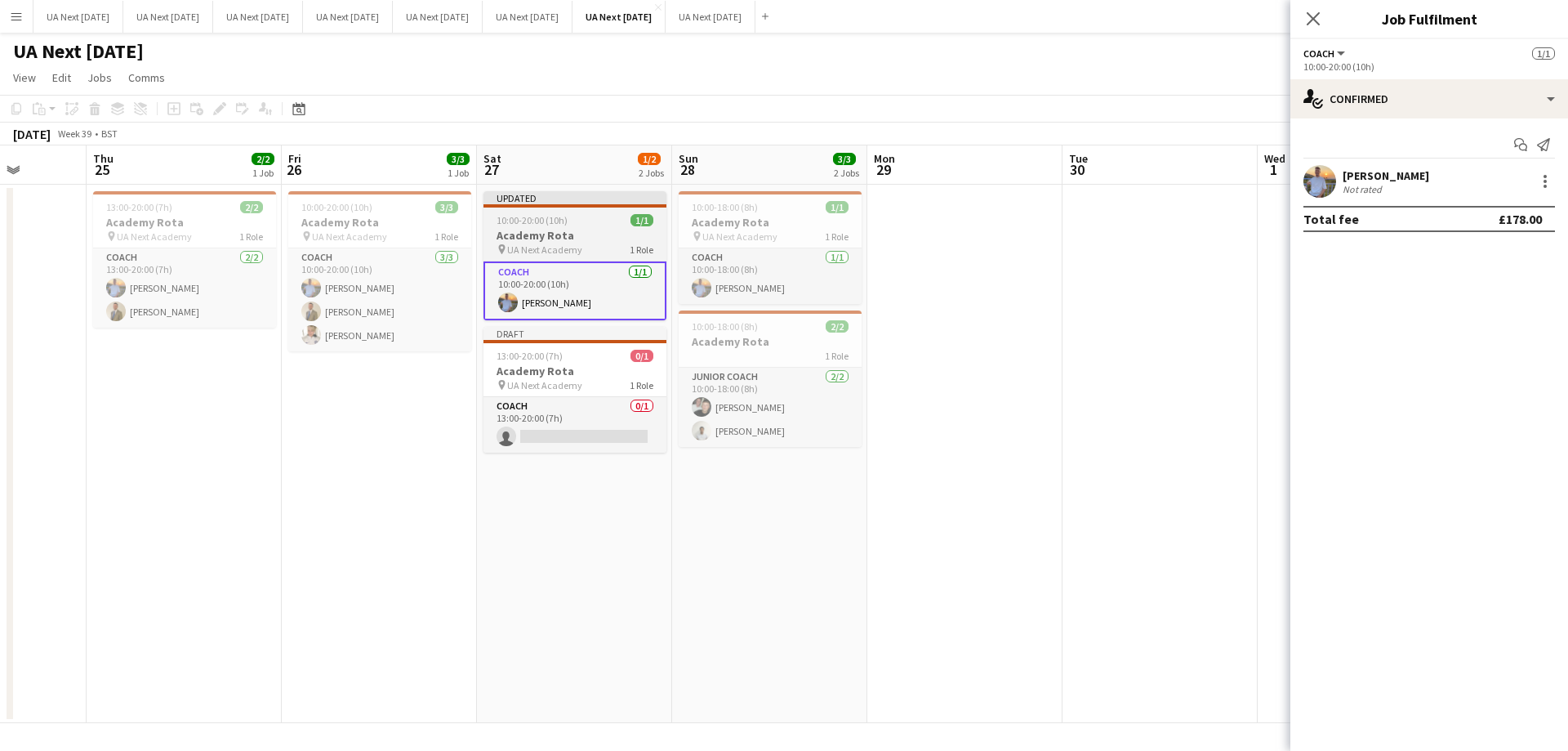
click at [595, 200] on div "Updated" at bounding box center [574, 197] width 183 height 13
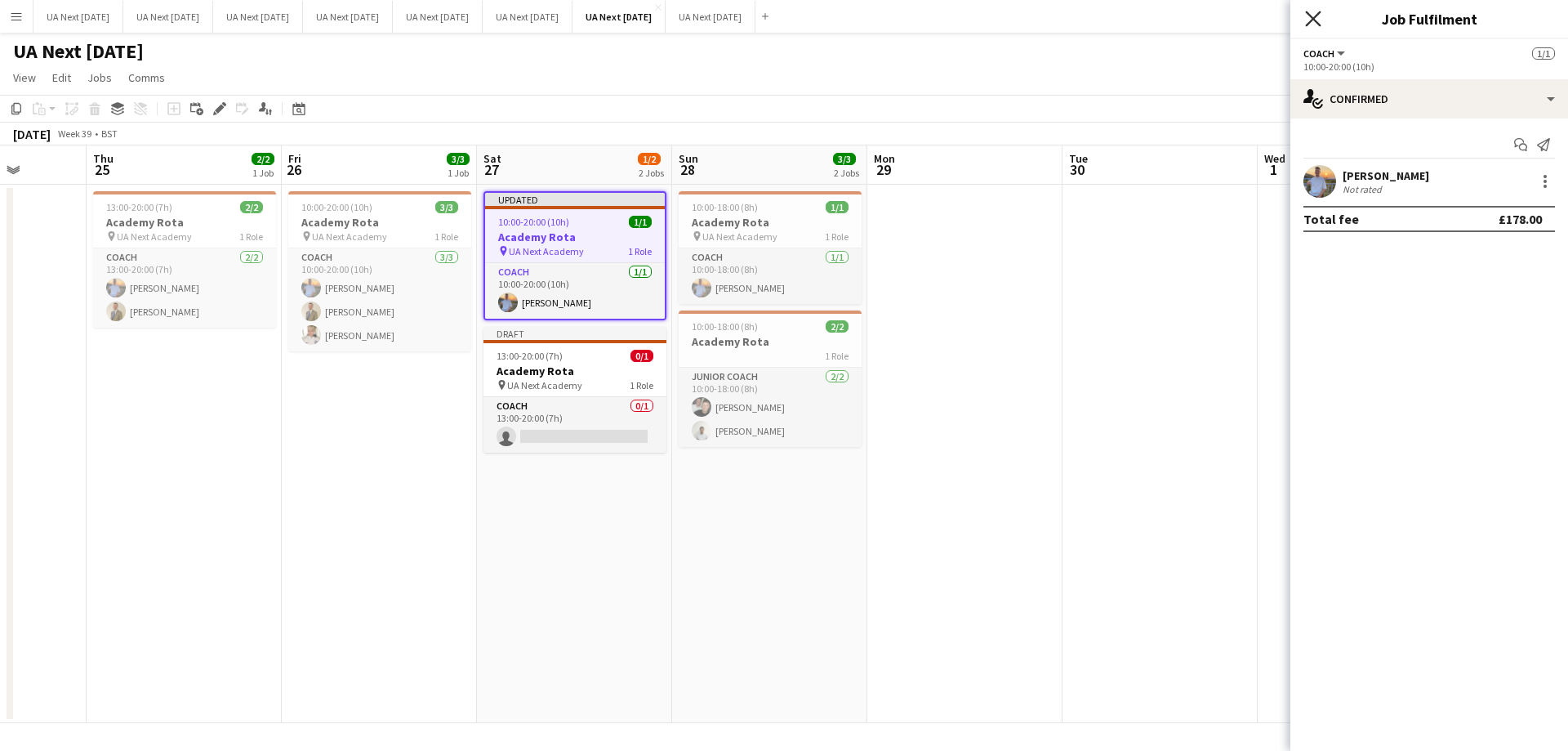
click at [1317, 13] on icon "Close pop-in" at bounding box center [1313, 18] width 15 height 15
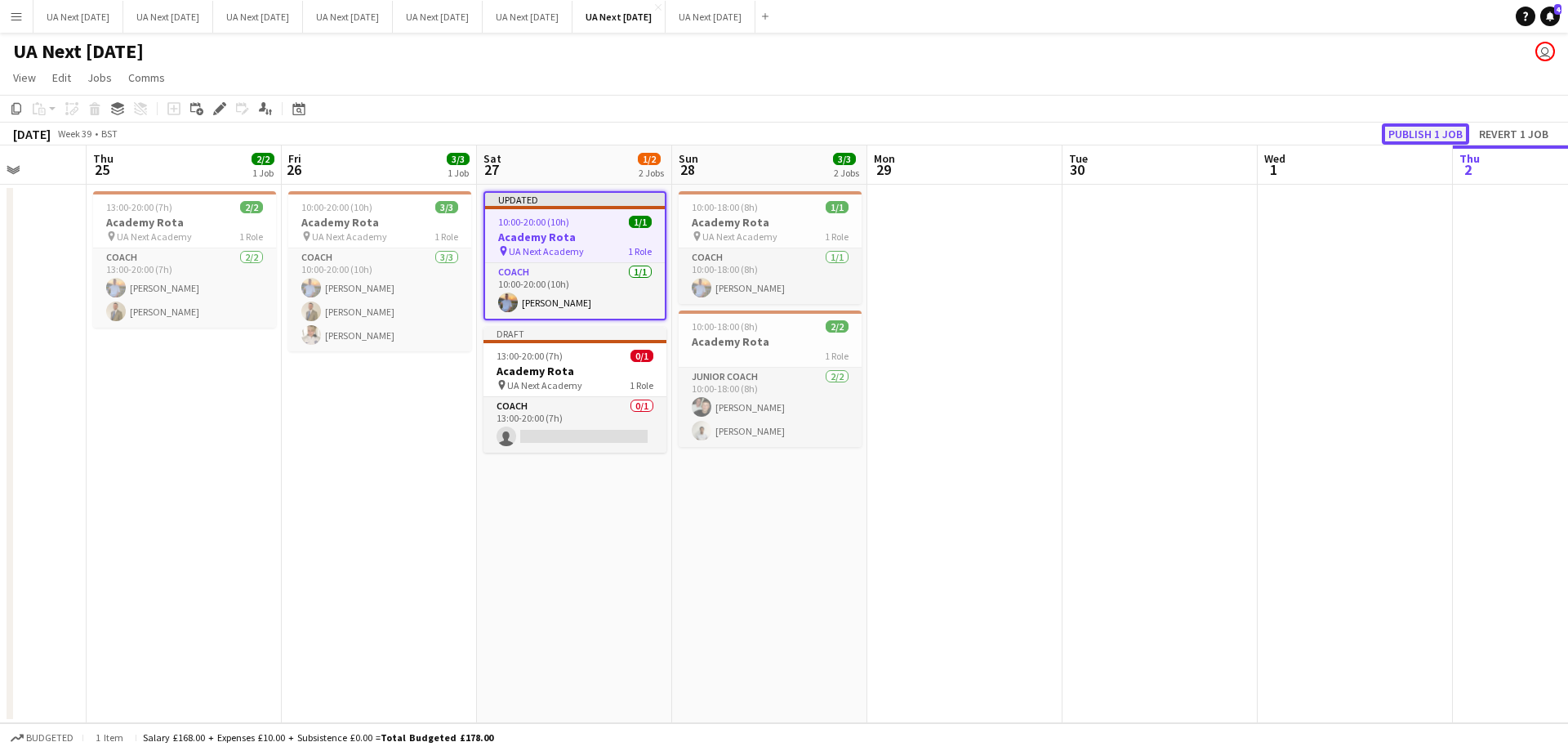
click at [1413, 134] on button "Publish 1 job" at bounding box center [1426, 134] width 87 height 21
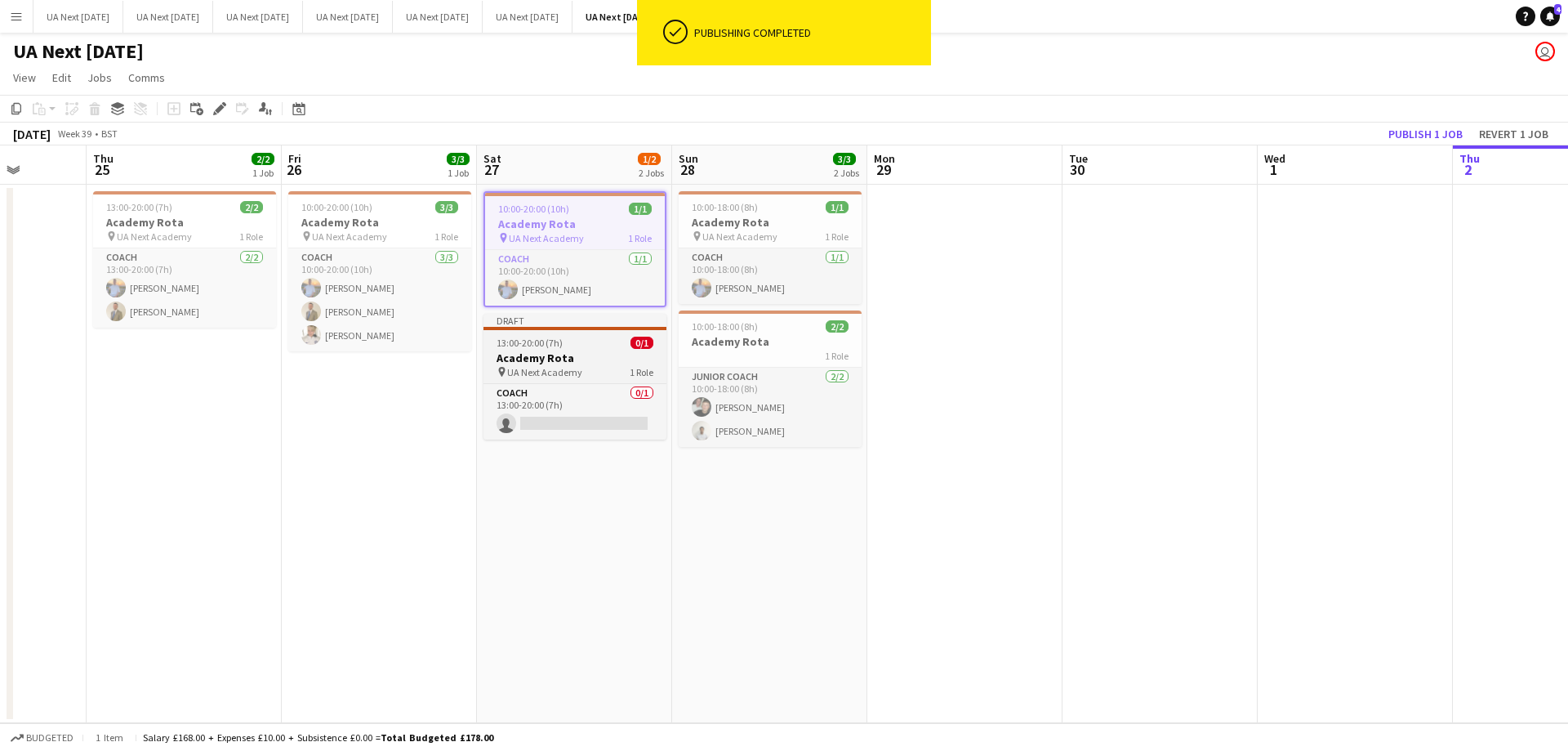
scroll to position [0, 496]
click at [571, 376] on span "UA Next Academy" at bounding box center [548, 372] width 75 height 12
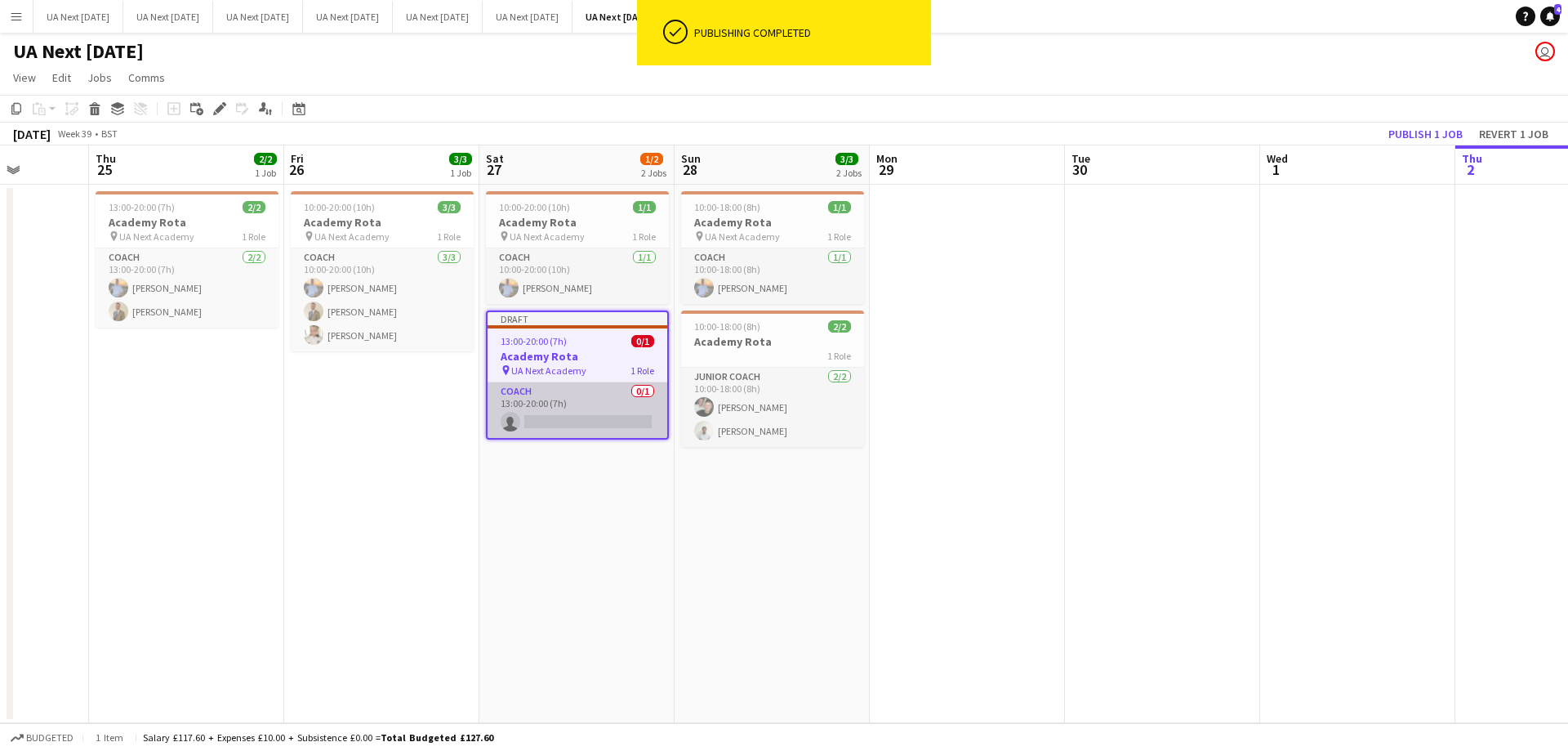
click at [578, 421] on app-card-role "Coach 0/1 13:00-20:00 (7h) single-neutral-actions" at bounding box center [578, 410] width 180 height 56
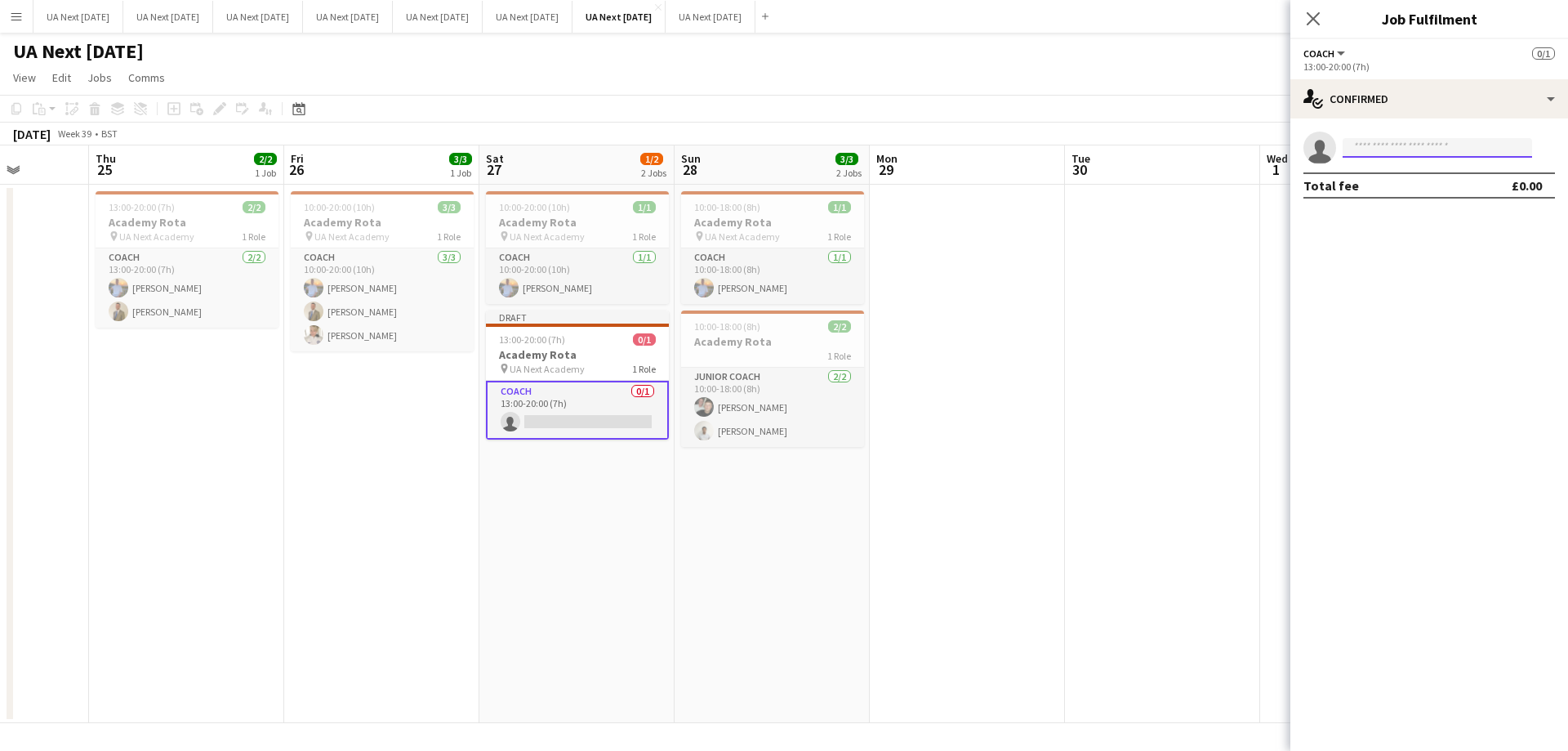
click at [1404, 143] on input at bounding box center [1437, 147] width 189 height 20
type input "****"
click at [1391, 191] on span "[PHONE_NUMBER]" at bounding box center [1437, 197] width 164 height 13
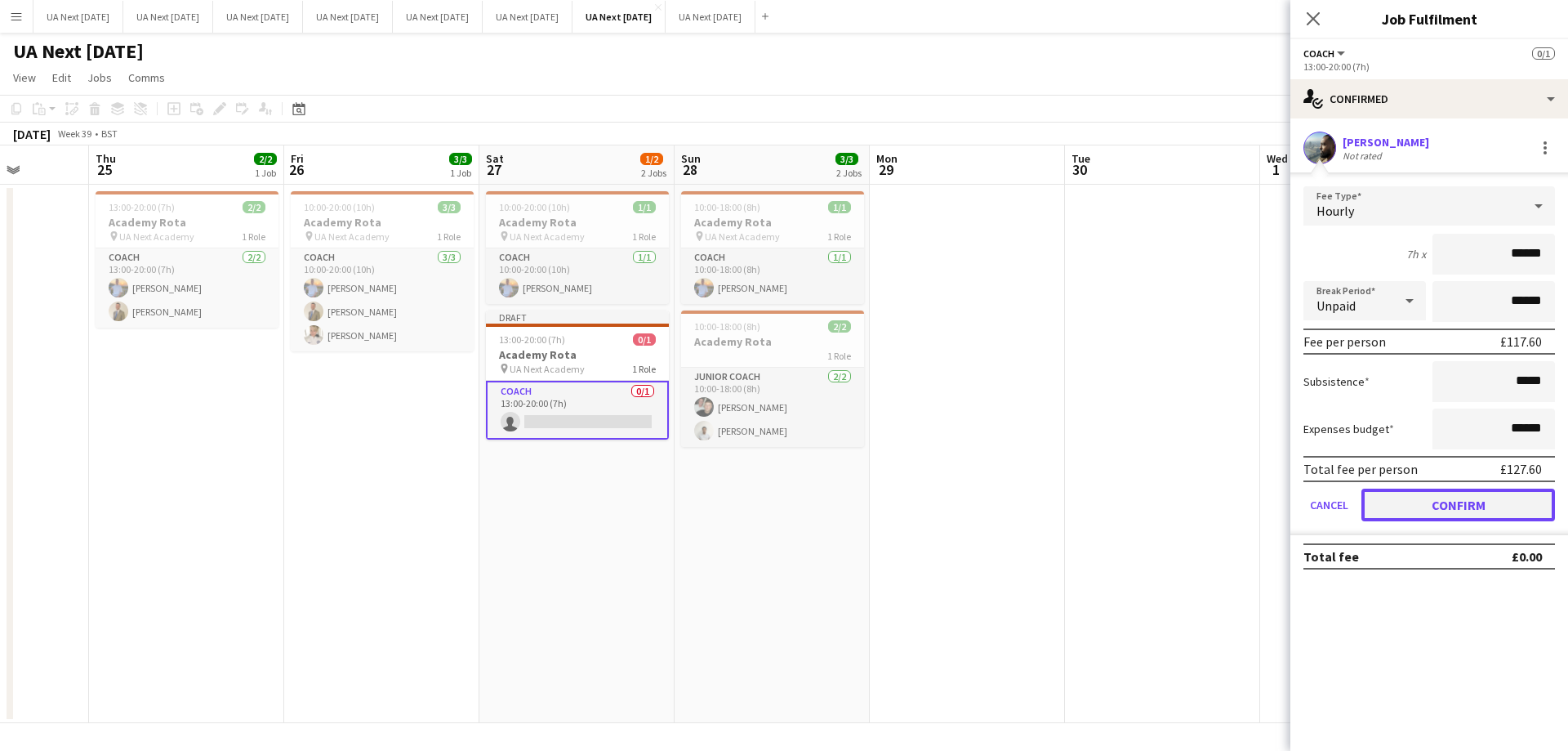
click at [1463, 513] on button "Confirm" at bounding box center [1458, 505] width 194 height 33
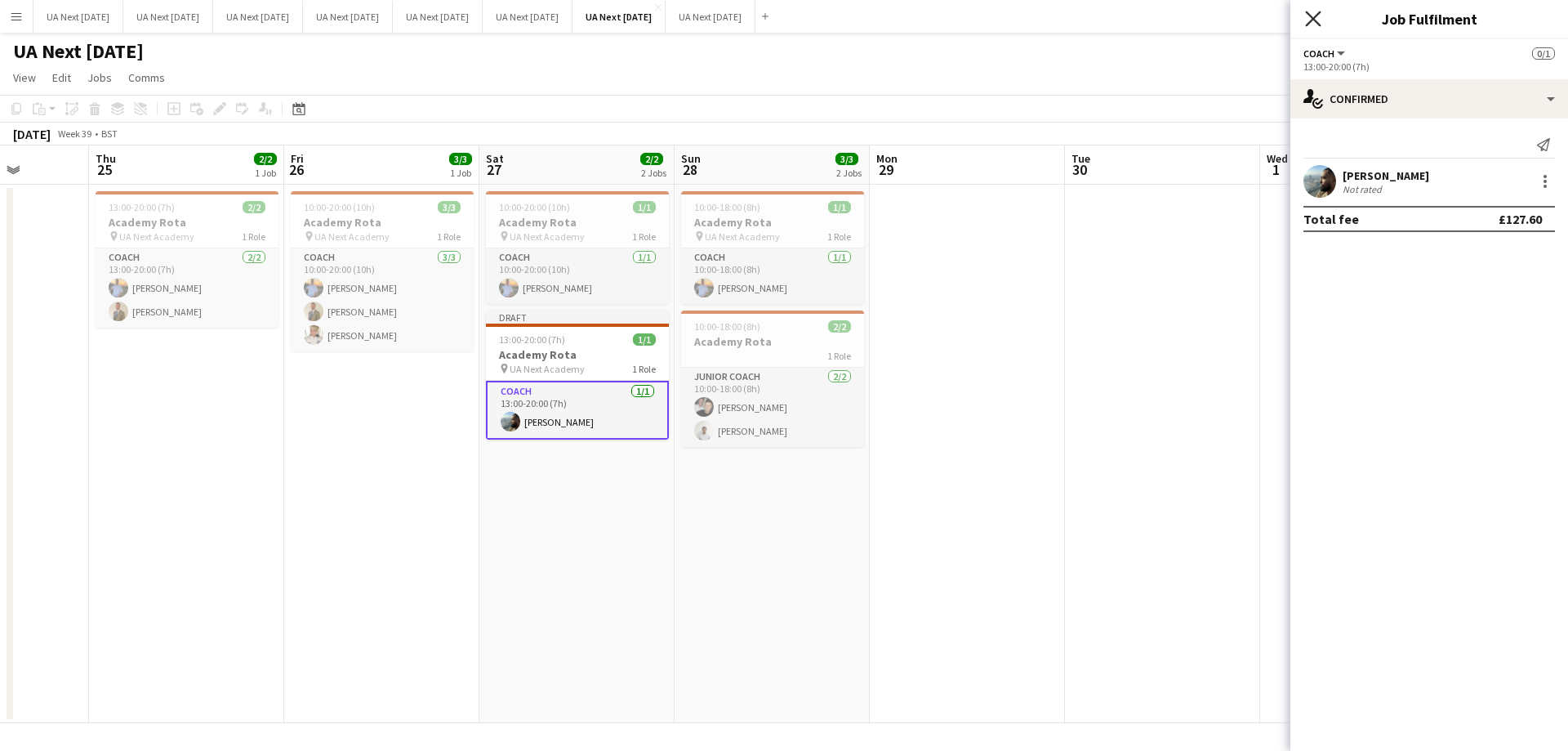
click at [1316, 16] on icon at bounding box center [1313, 18] width 15 height 15
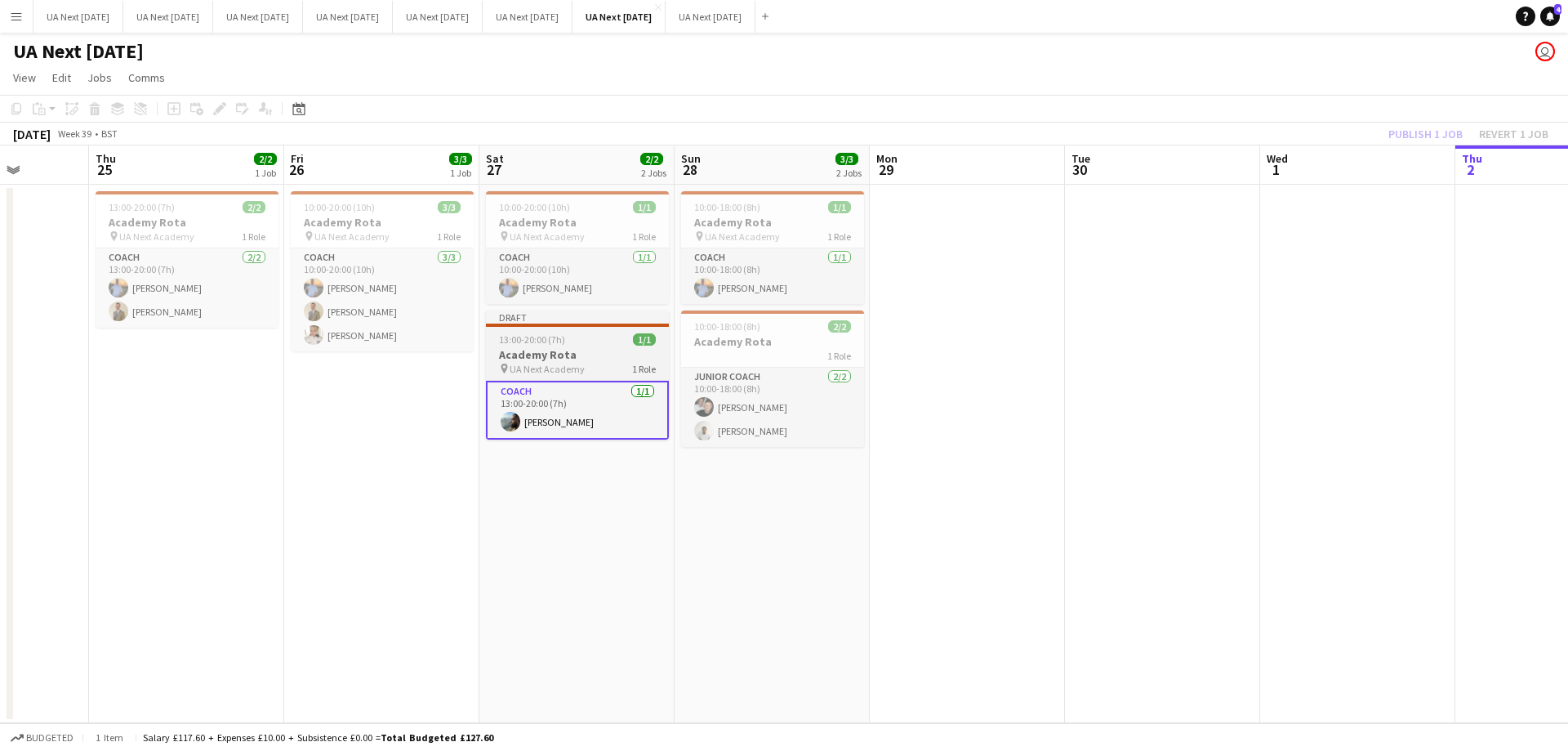
click at [591, 352] on h3 "Academy Rota" at bounding box center [577, 354] width 183 height 15
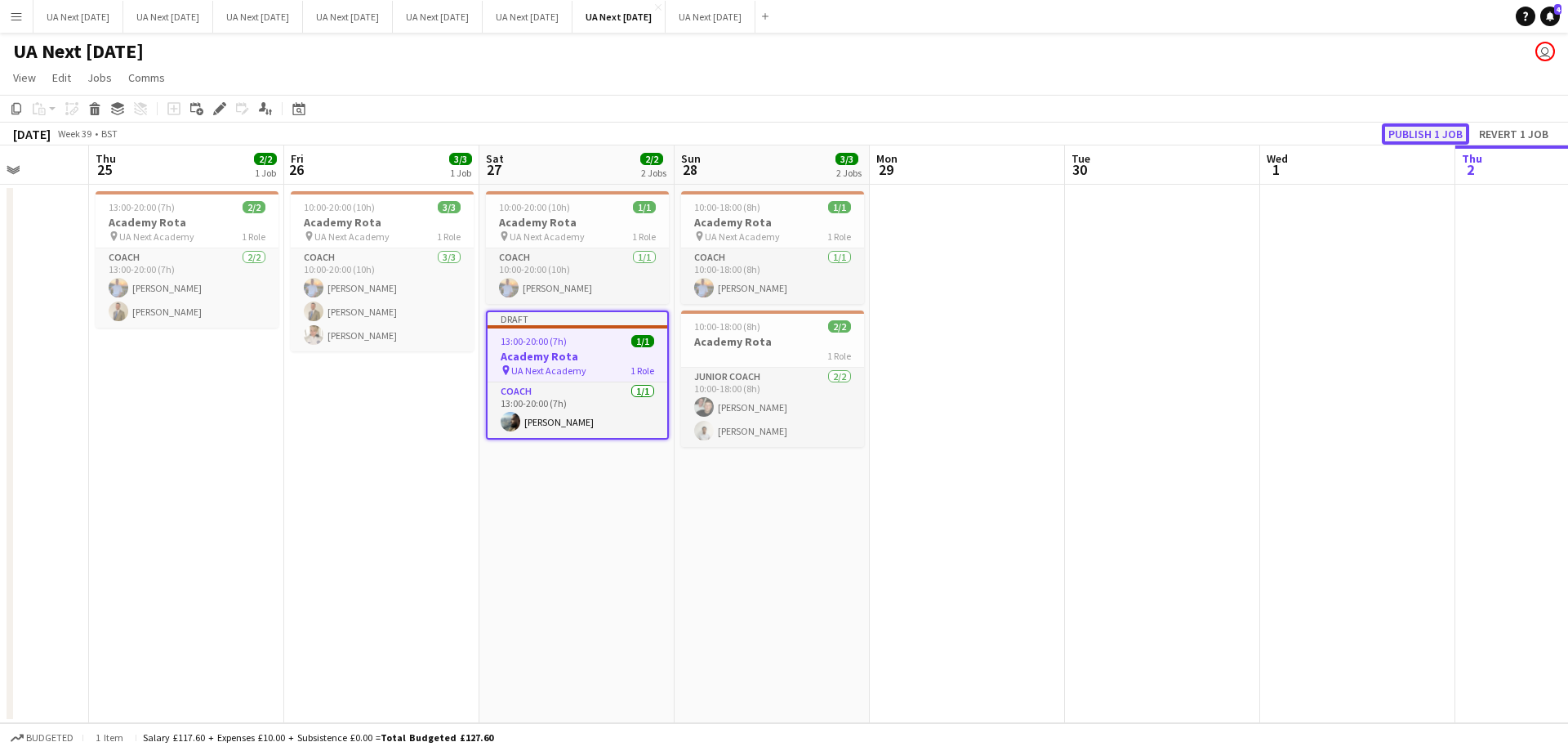
click at [1415, 130] on button "Publish 1 job" at bounding box center [1426, 134] width 87 height 21
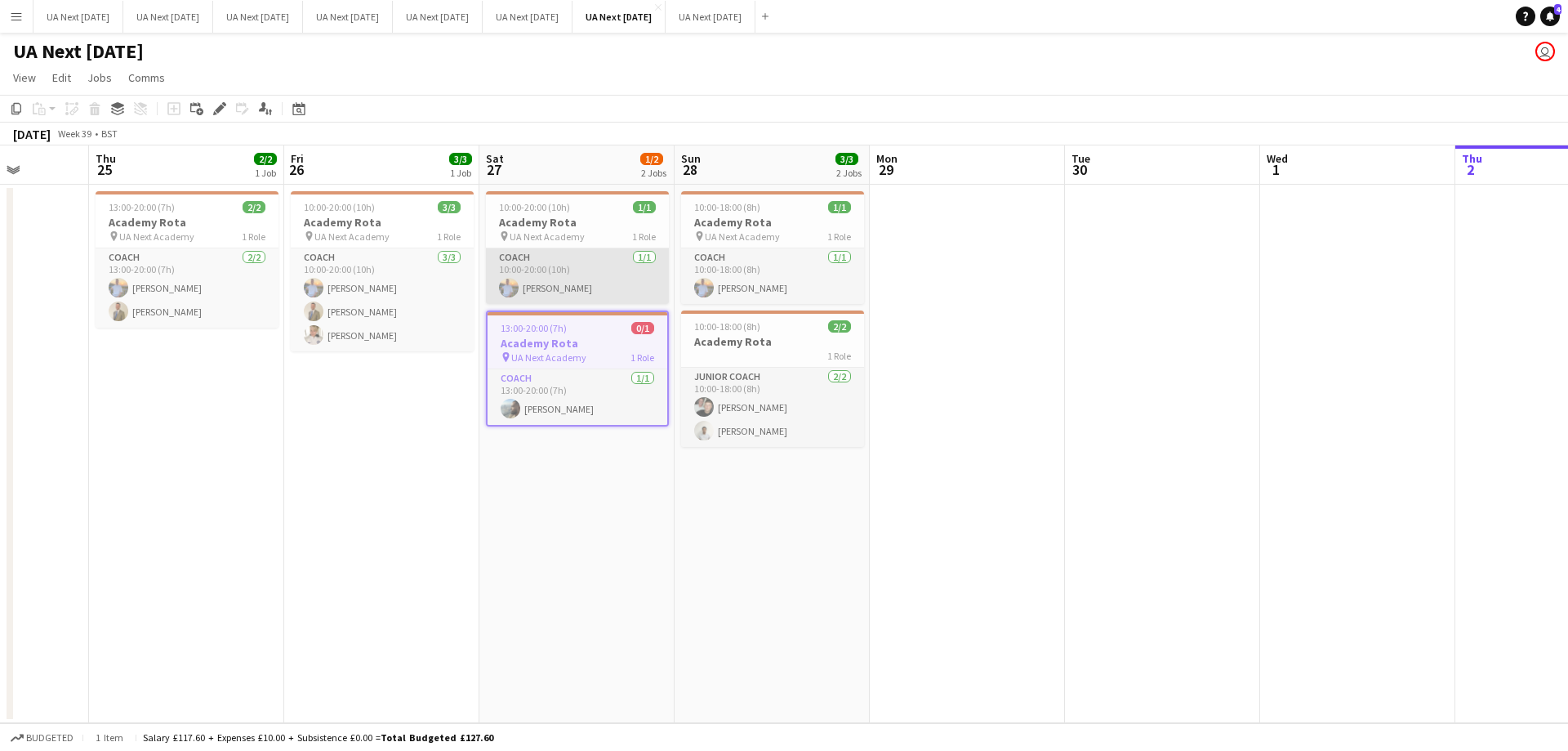
click at [601, 260] on app-card-role "Coach [DATE] 10:00-20:00 (10h) [PERSON_NAME]" at bounding box center [577, 276] width 183 height 56
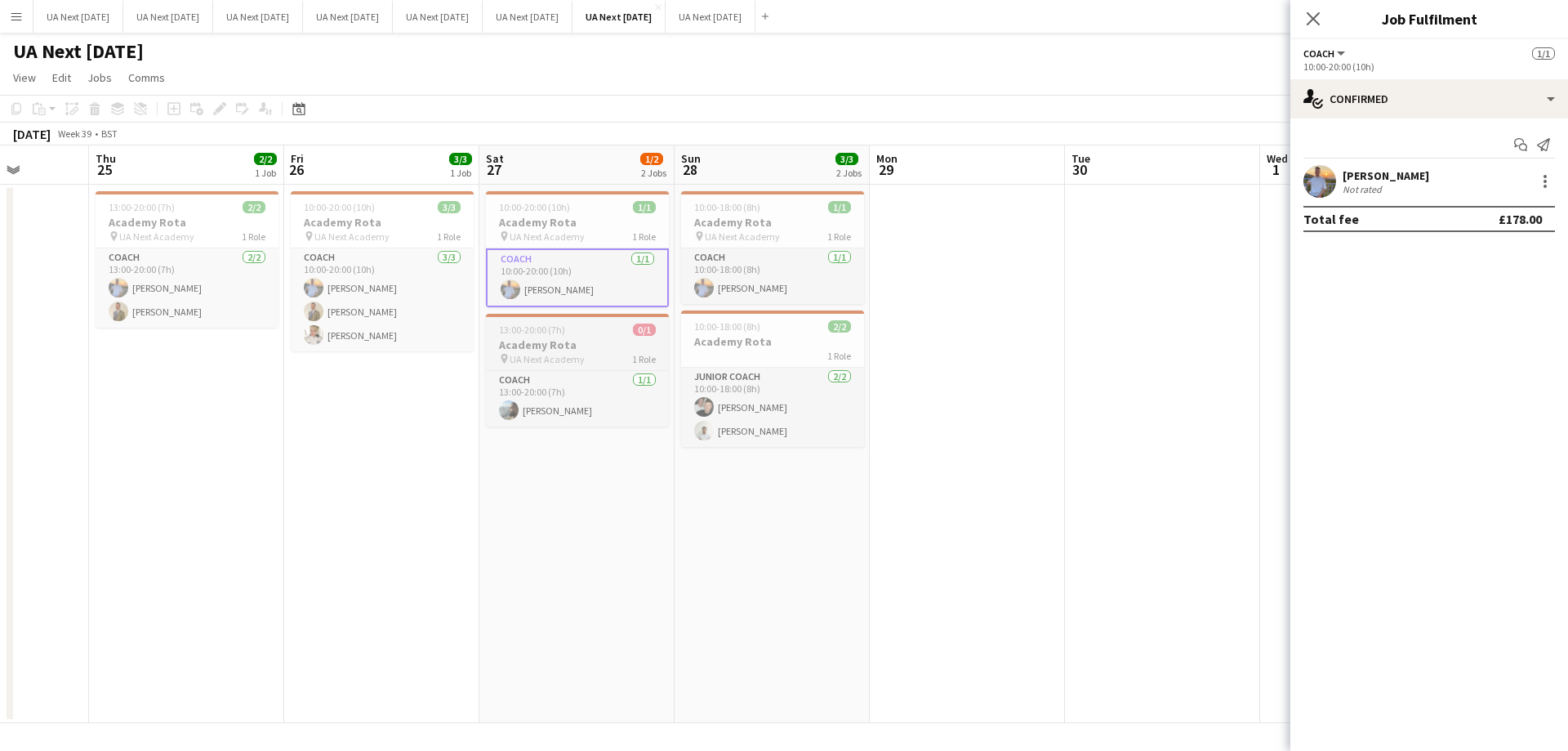
click at [591, 363] on div "pin UA Next Academy 1 Role" at bounding box center [577, 358] width 183 height 13
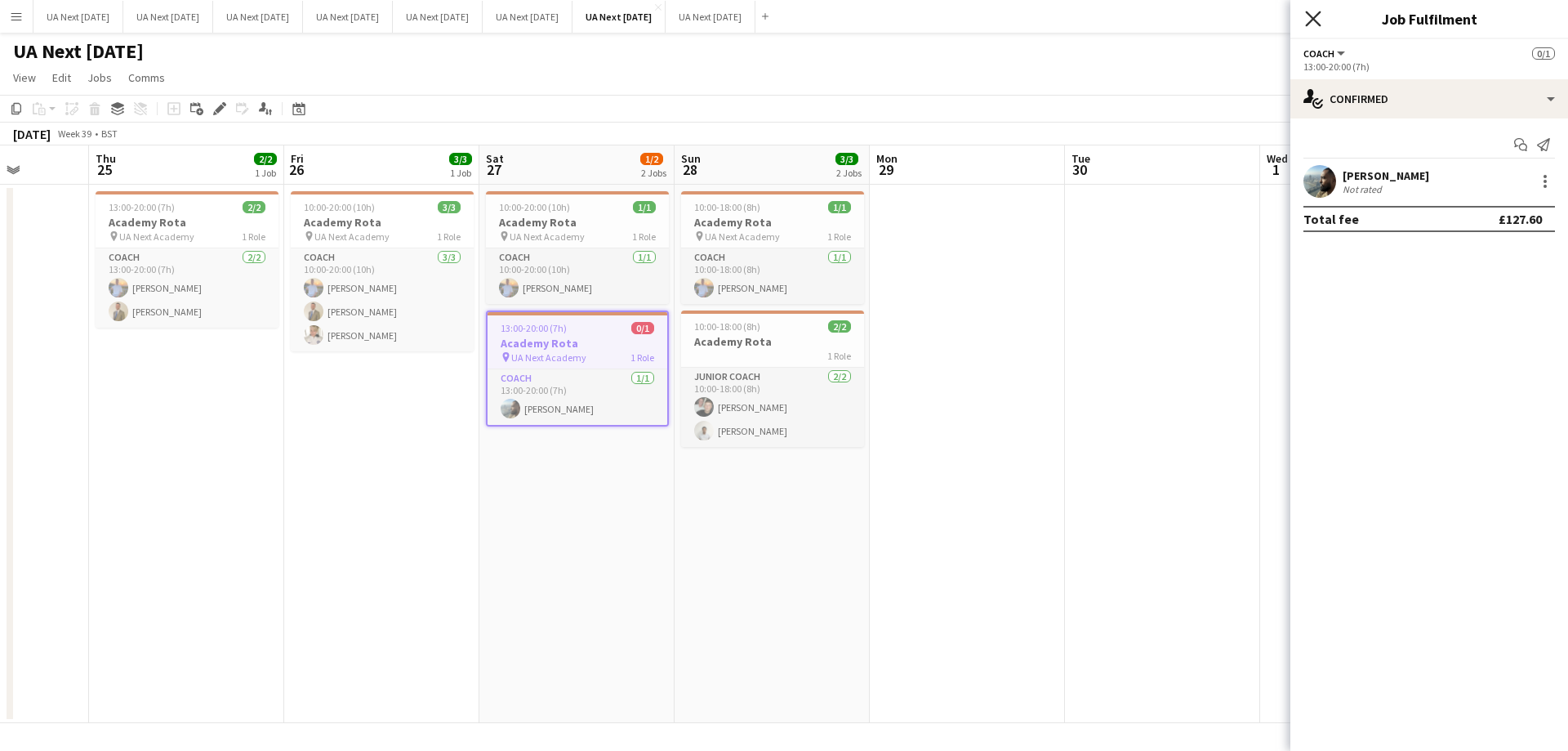
click at [1314, 19] on icon at bounding box center [1313, 18] width 15 height 15
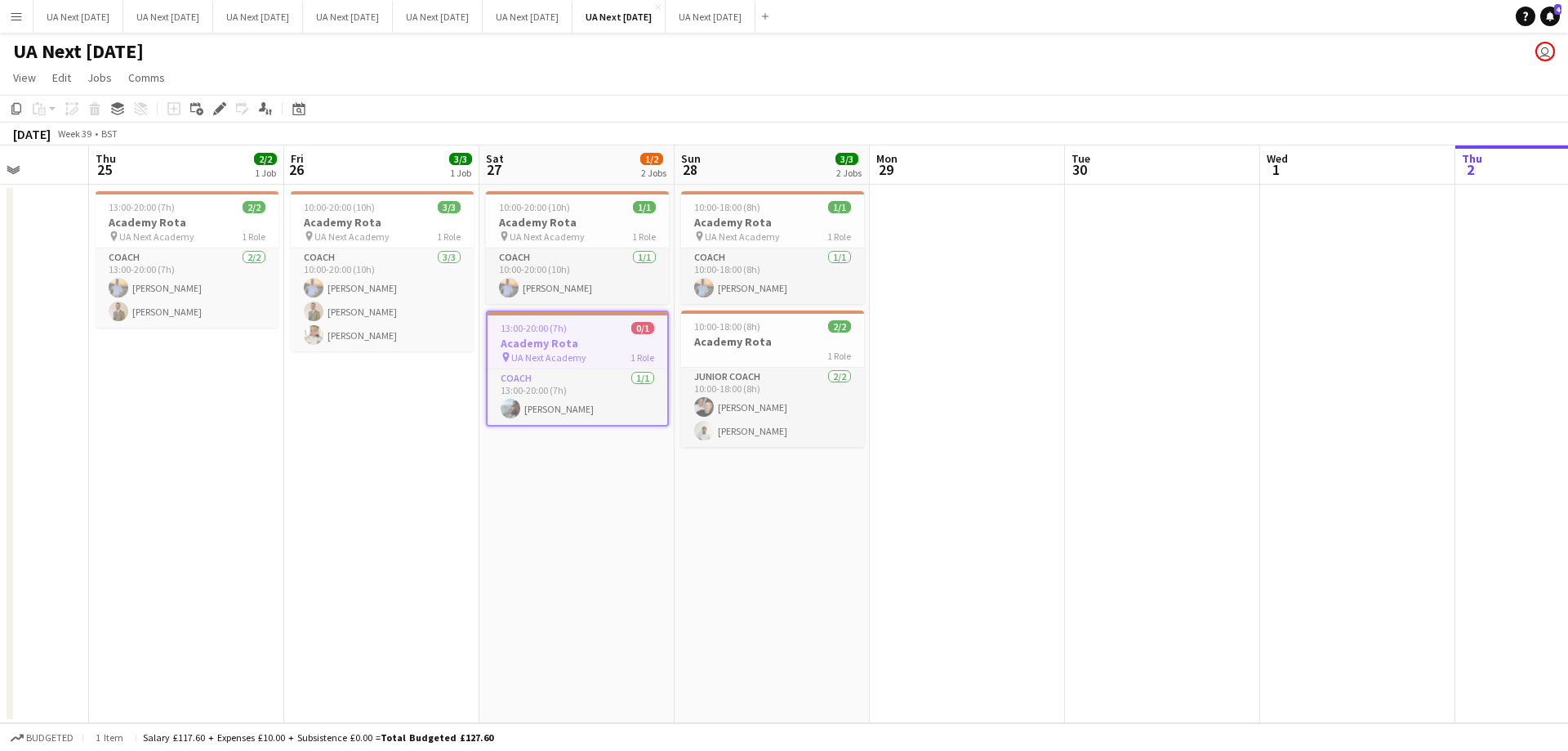
click at [591, 341] on h3 "Academy Rota" at bounding box center [578, 343] width 180 height 15
click at [591, 341] on h3 "Academy Rota" at bounding box center [577, 341] width 183 height 15
click at [216, 113] on icon at bounding box center [215, 113] width 4 height 4
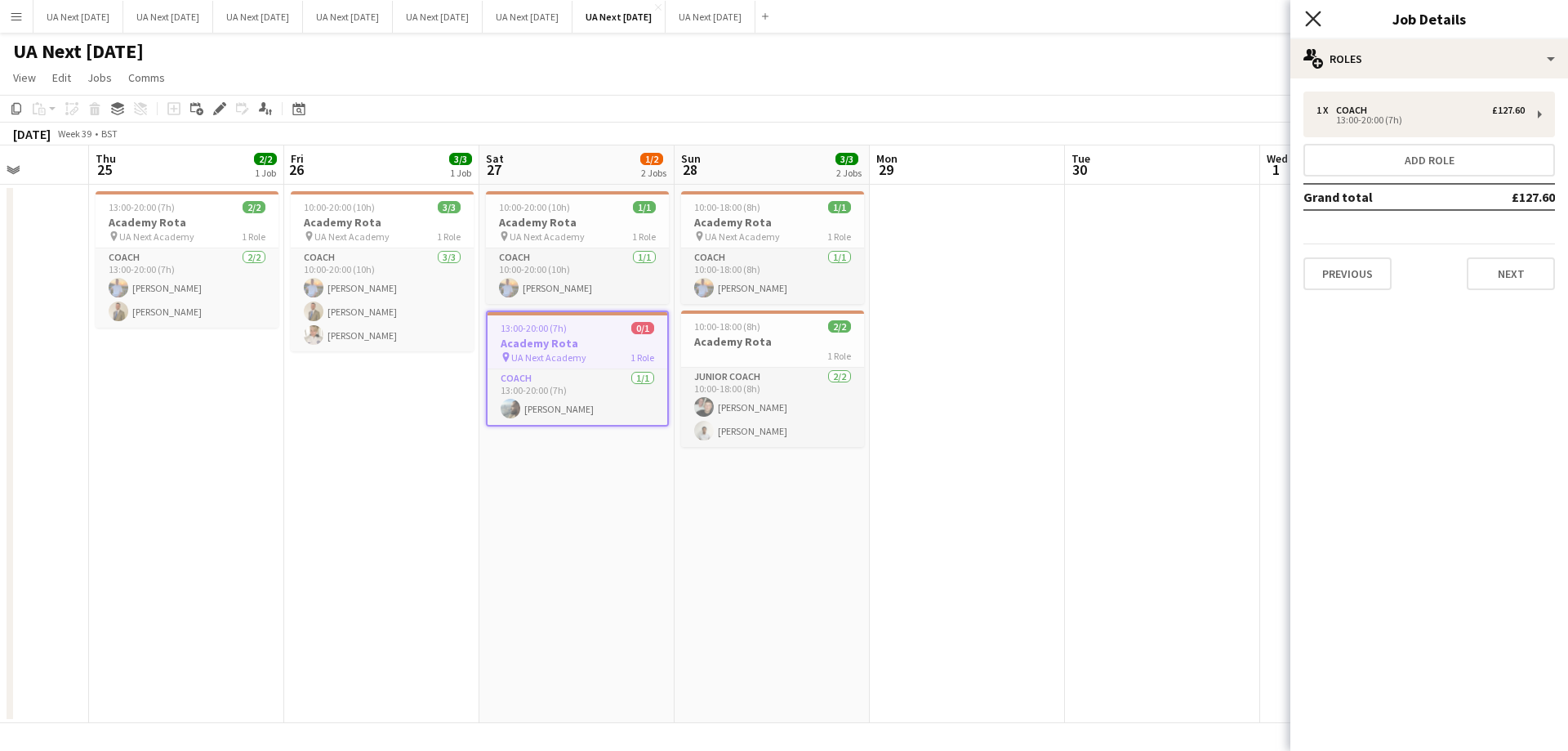
click at [1318, 16] on icon "Close pop-in" at bounding box center [1313, 18] width 15 height 15
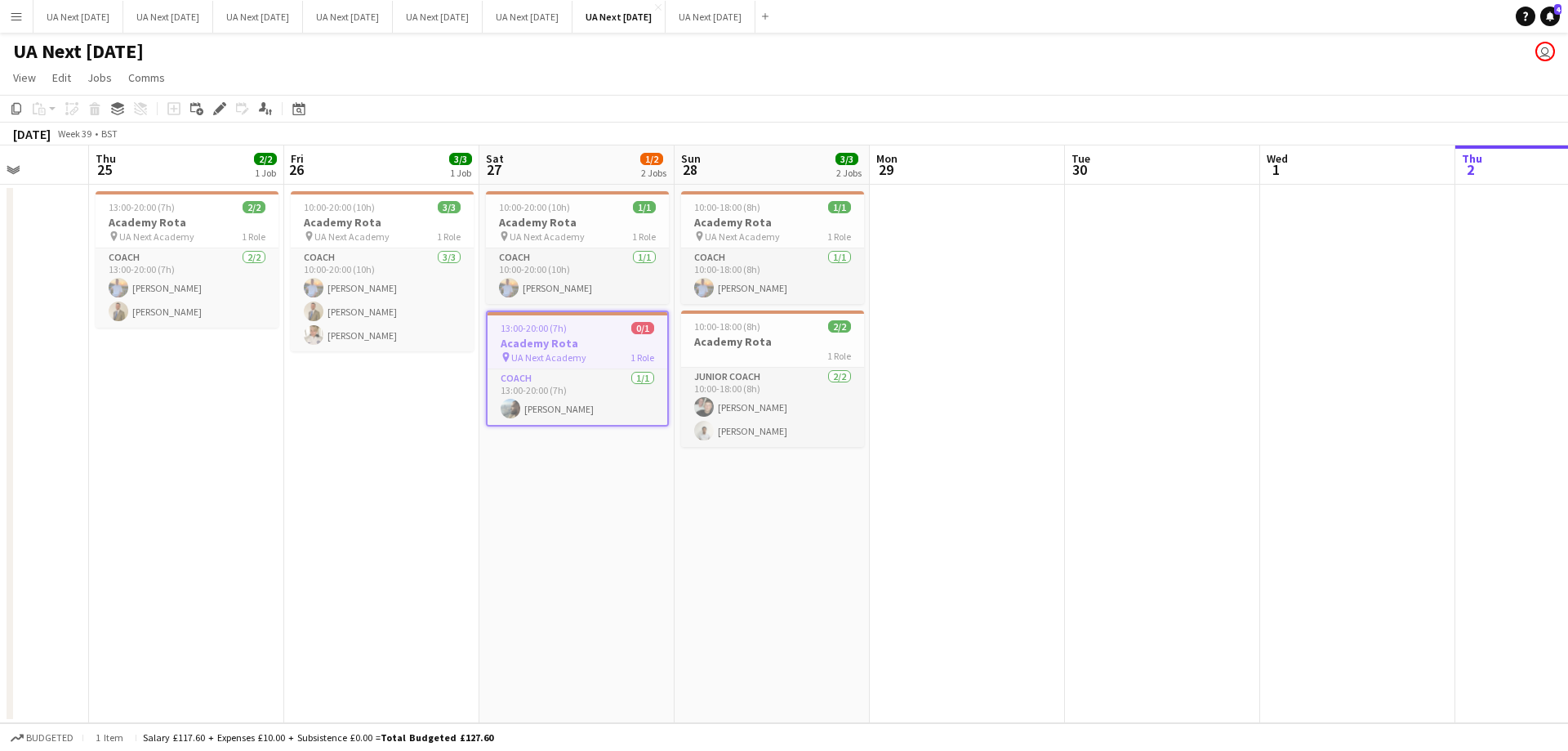
click at [634, 349] on h3 "Academy Rota" at bounding box center [578, 343] width 180 height 15
click at [572, 18] on button "UA Next [DATE] Close" at bounding box center [527, 16] width 90 height 32
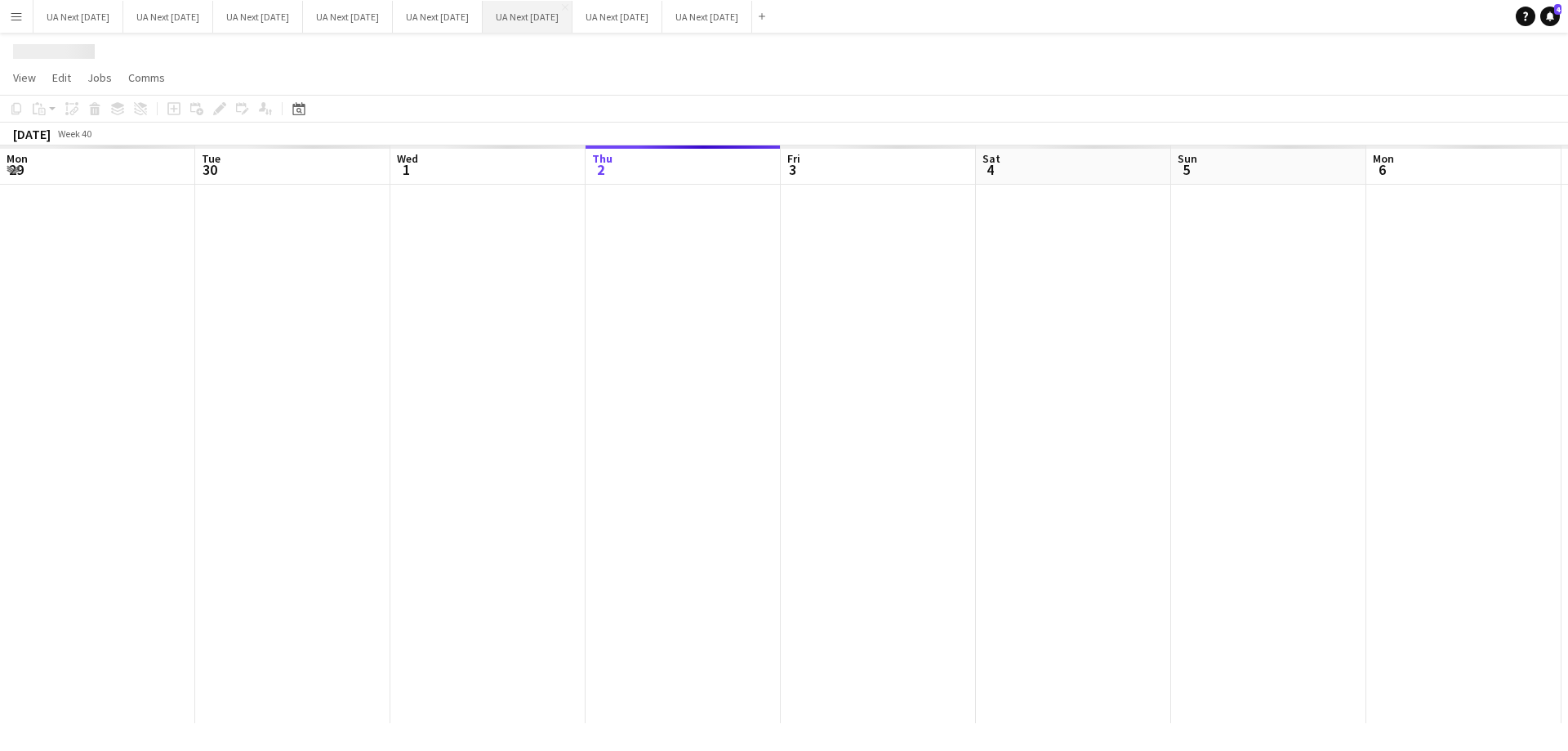
scroll to position [0, 391]
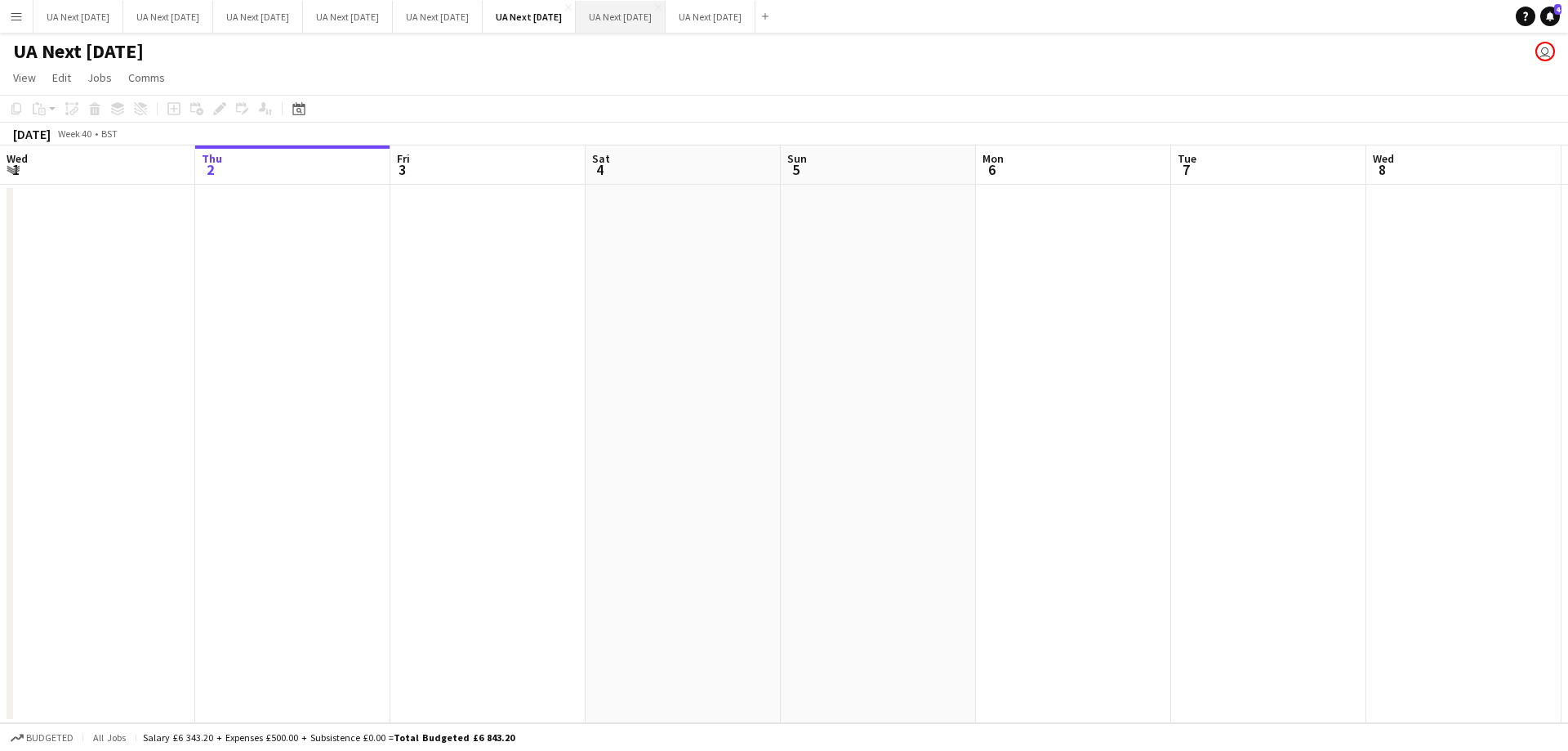
click at [644, 24] on button "UA Next [DATE] Close" at bounding box center [620, 16] width 90 height 32
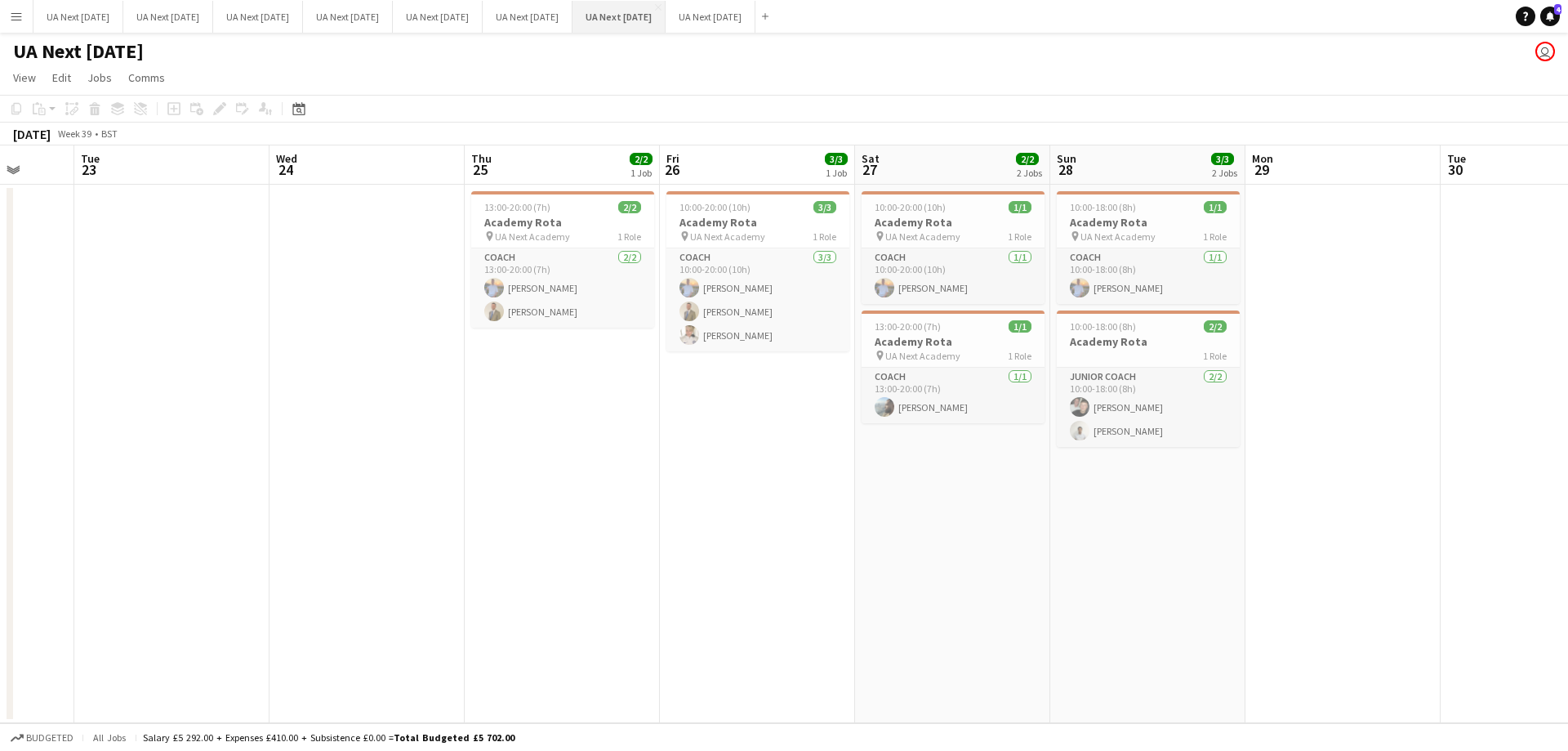
scroll to position [0, 508]
click at [10, 18] on app-icon "Menu" at bounding box center [15, 15] width 13 height 13
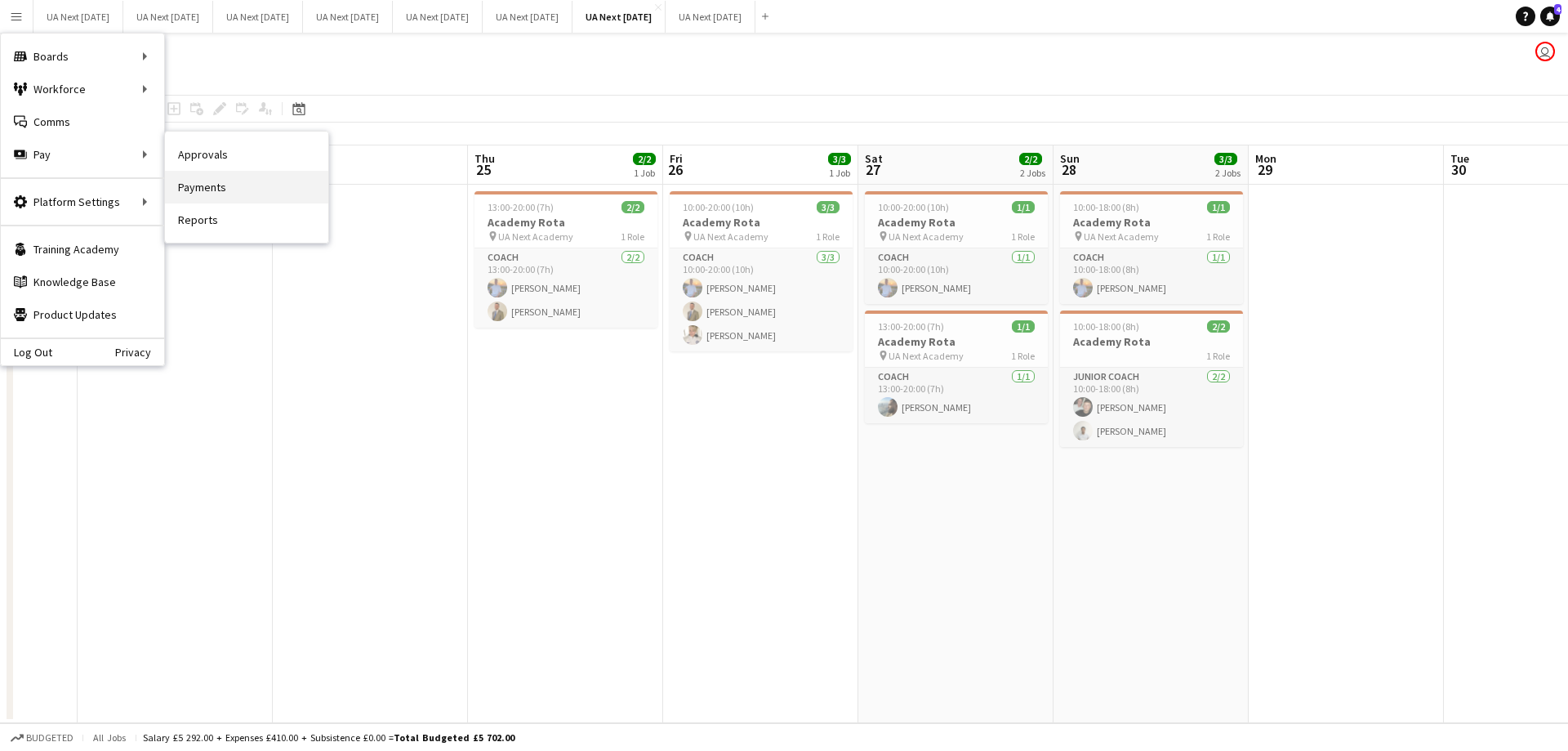
click at [214, 182] on link "Payments" at bounding box center [247, 187] width 164 height 33
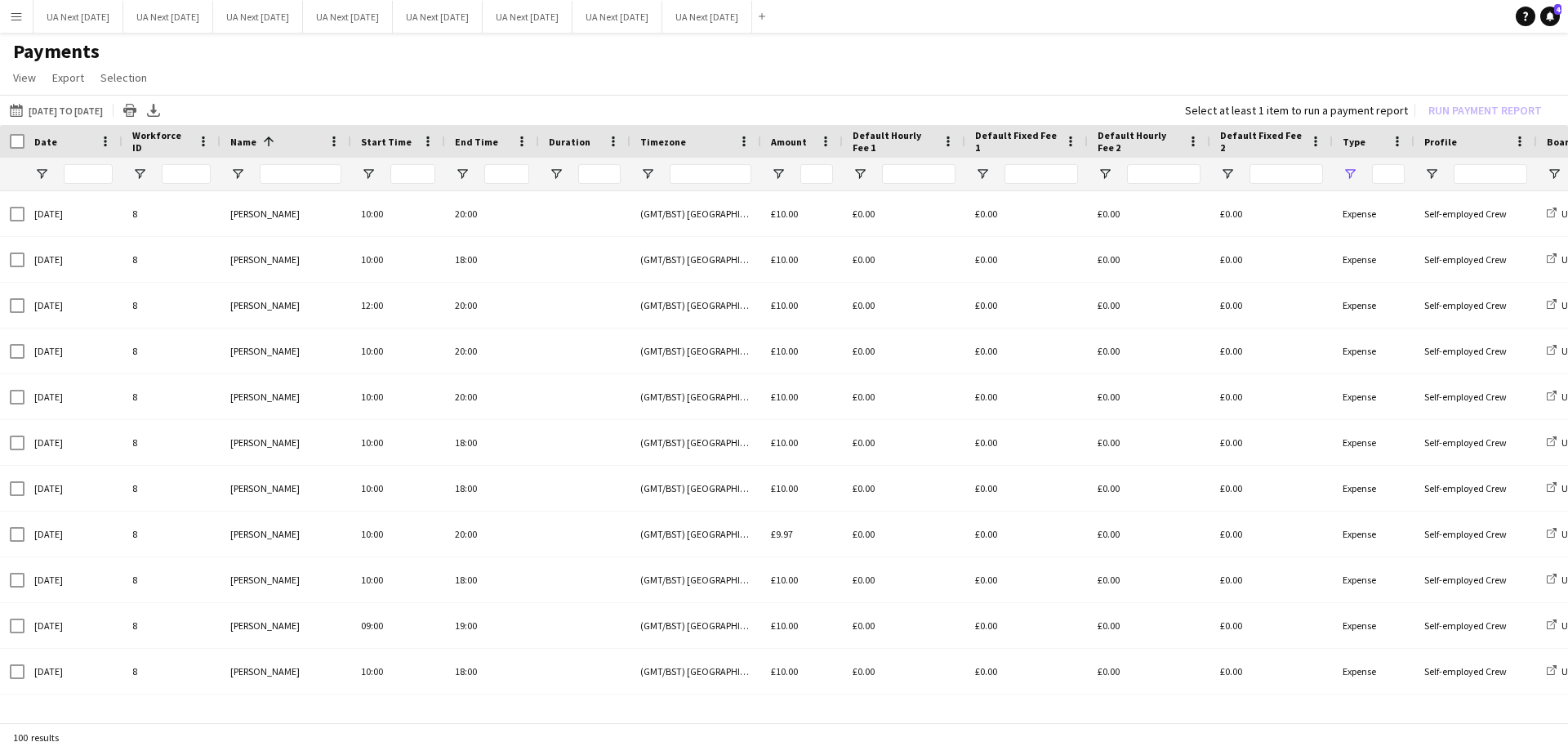
type input "*******"
click at [63, 106] on button "[DATE] to [DATE] [DATE] to [DATE]" at bounding box center [57, 110] width 99 height 20
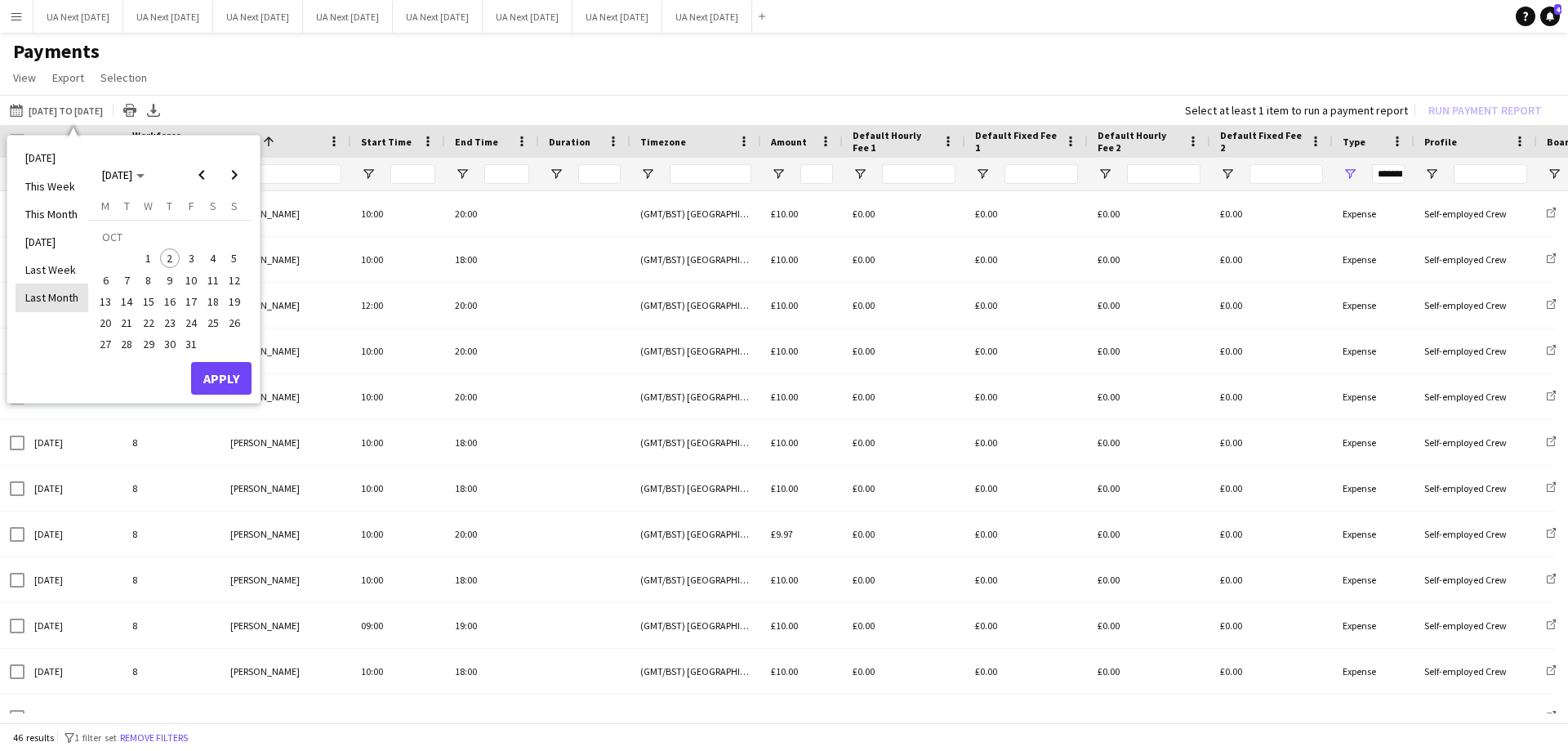
click at [61, 302] on li "Last Month" at bounding box center [51, 297] width 73 height 27
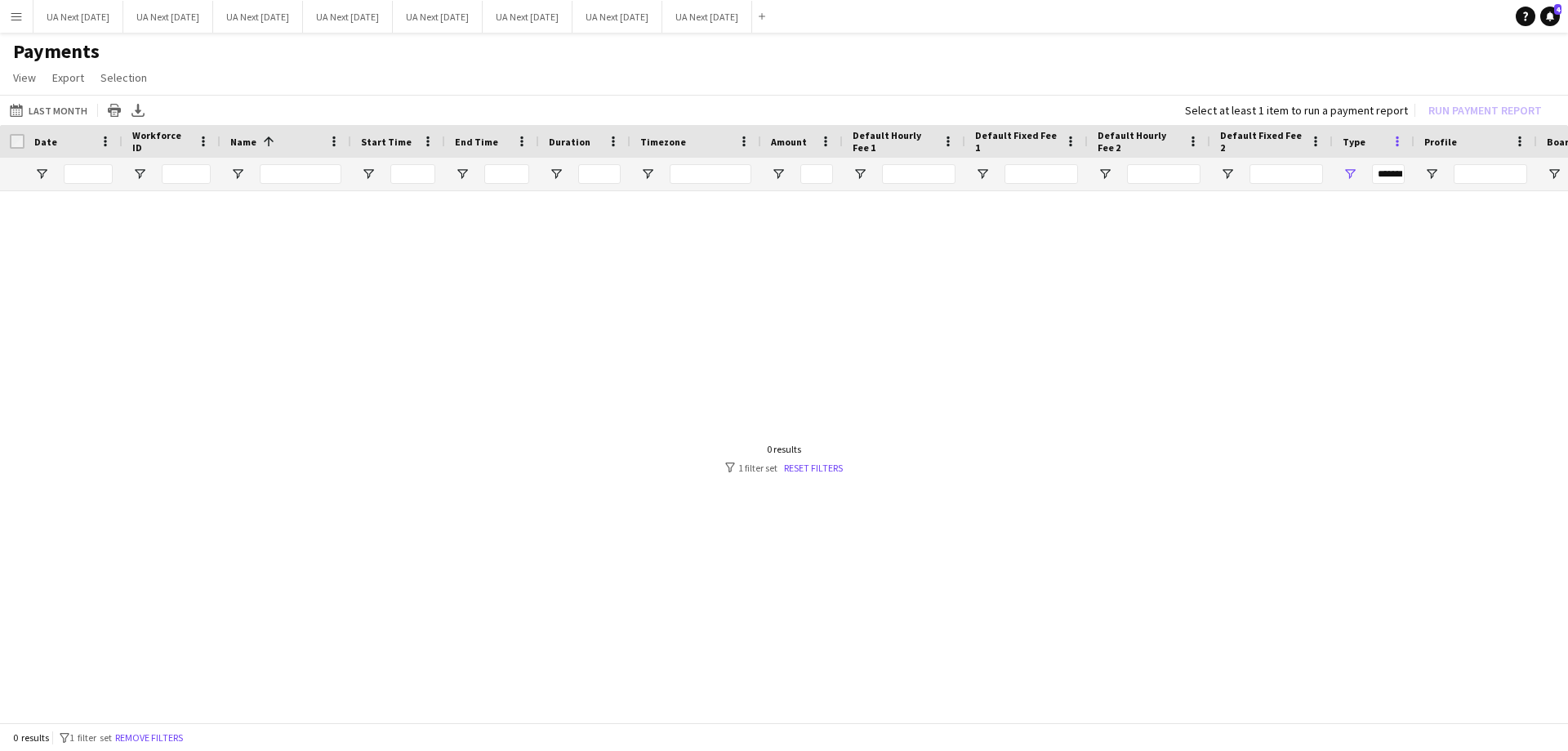
click at [1402, 141] on span at bounding box center [1397, 141] width 15 height 15
click at [1347, 178] on span "Open Filter Menu" at bounding box center [1350, 173] width 15 height 15
click at [1467, 399] on button "Reset" at bounding box center [1469, 402] width 48 height 26
click at [1377, 178] on input "*******" at bounding box center [1388, 174] width 33 height 20
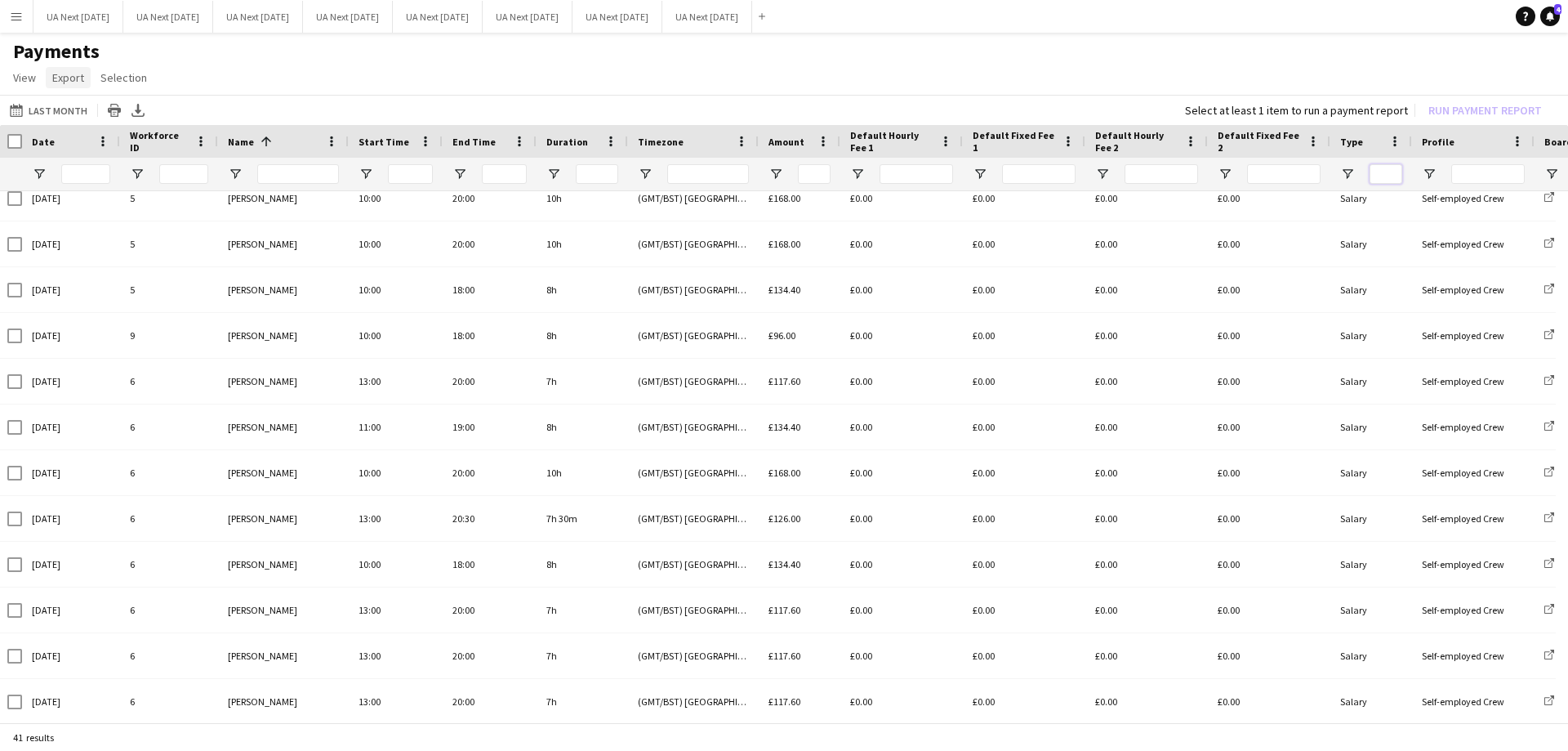
scroll to position [1174, 0]
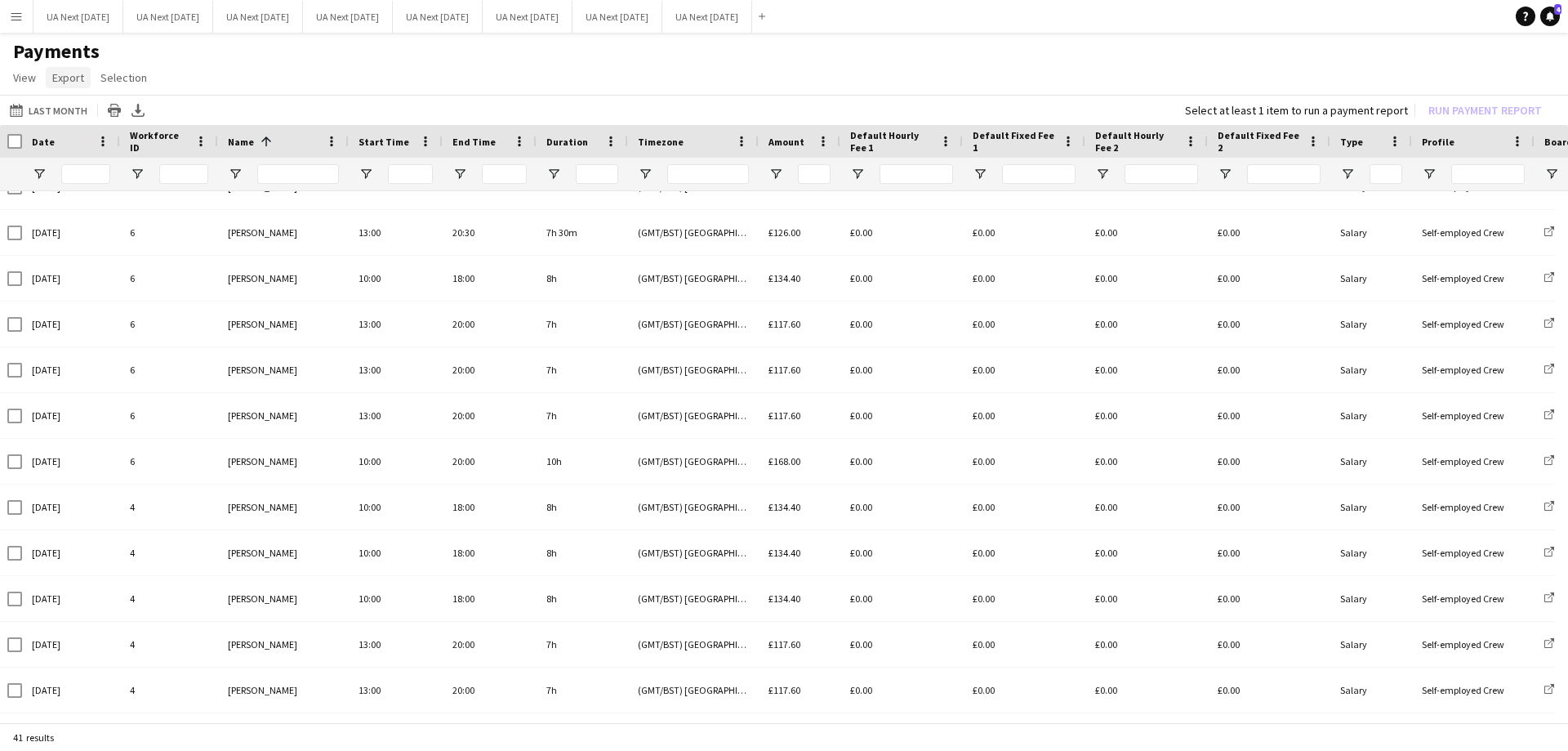
click at [74, 81] on span "Export" at bounding box center [68, 77] width 32 height 15
click at [75, 121] on link "Export as XLSX" at bounding box center [103, 113] width 114 height 34
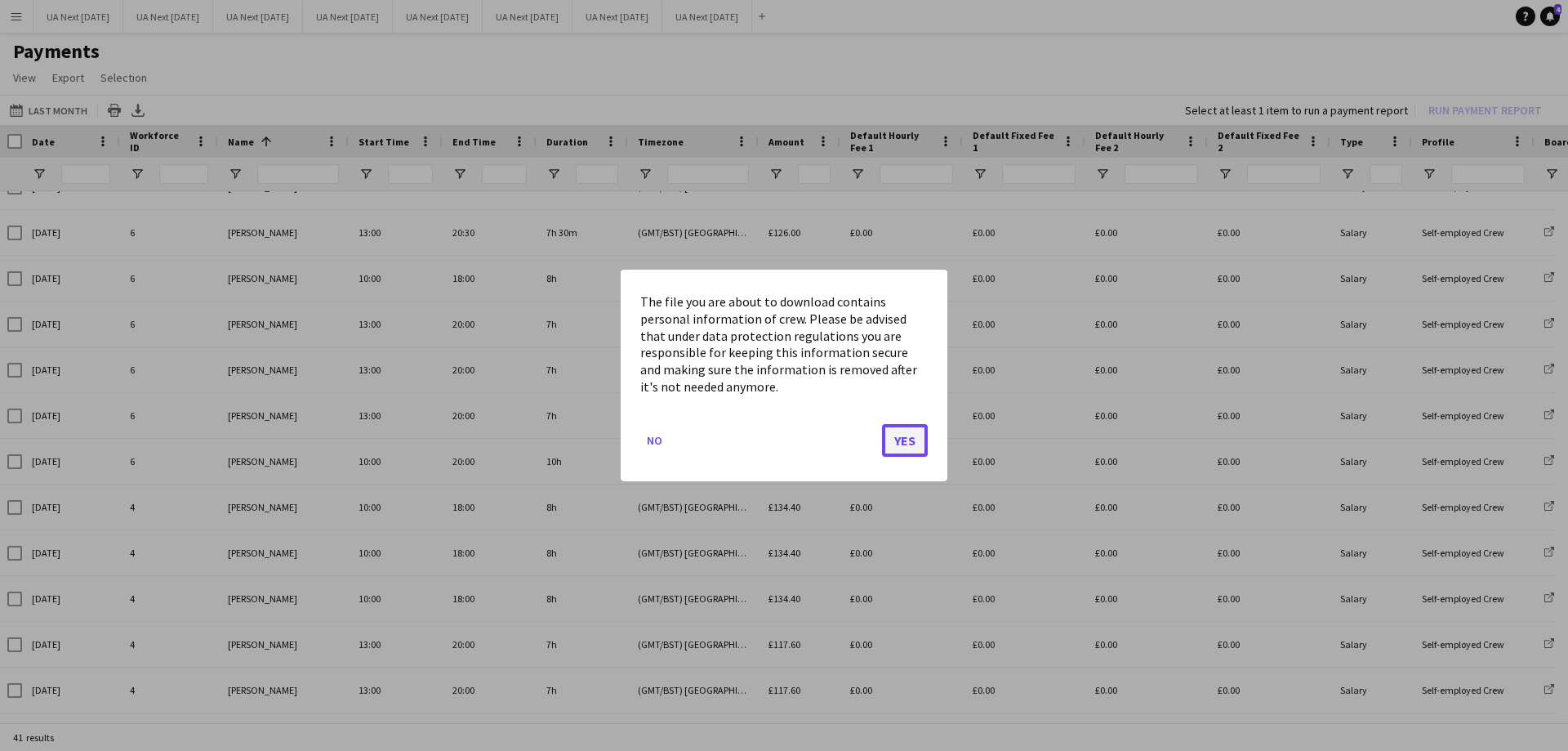
click at [900, 444] on button "Yes" at bounding box center [904, 441] width 45 height 33
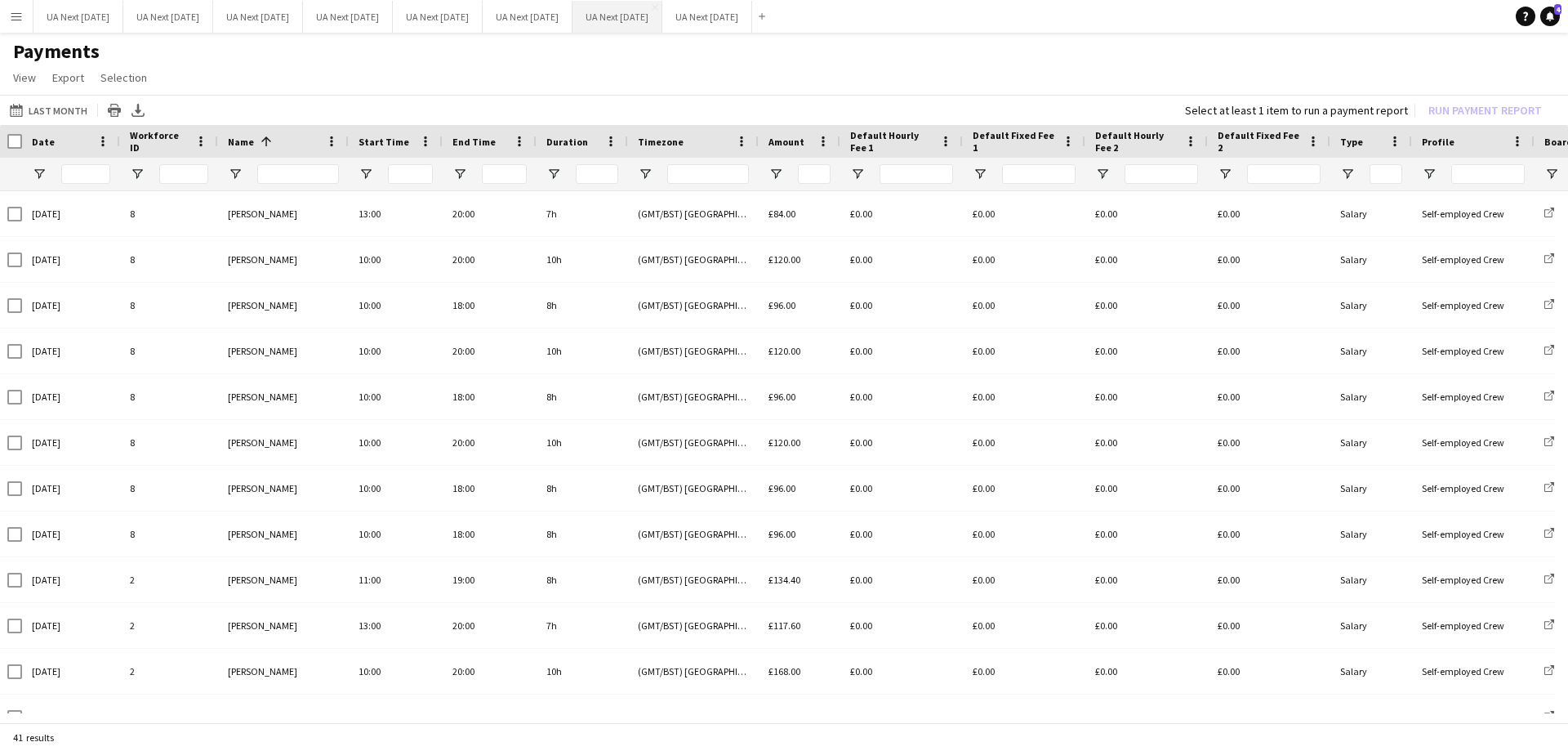
click at [662, 9] on button "UA Next [DATE] Close" at bounding box center [617, 16] width 90 height 32
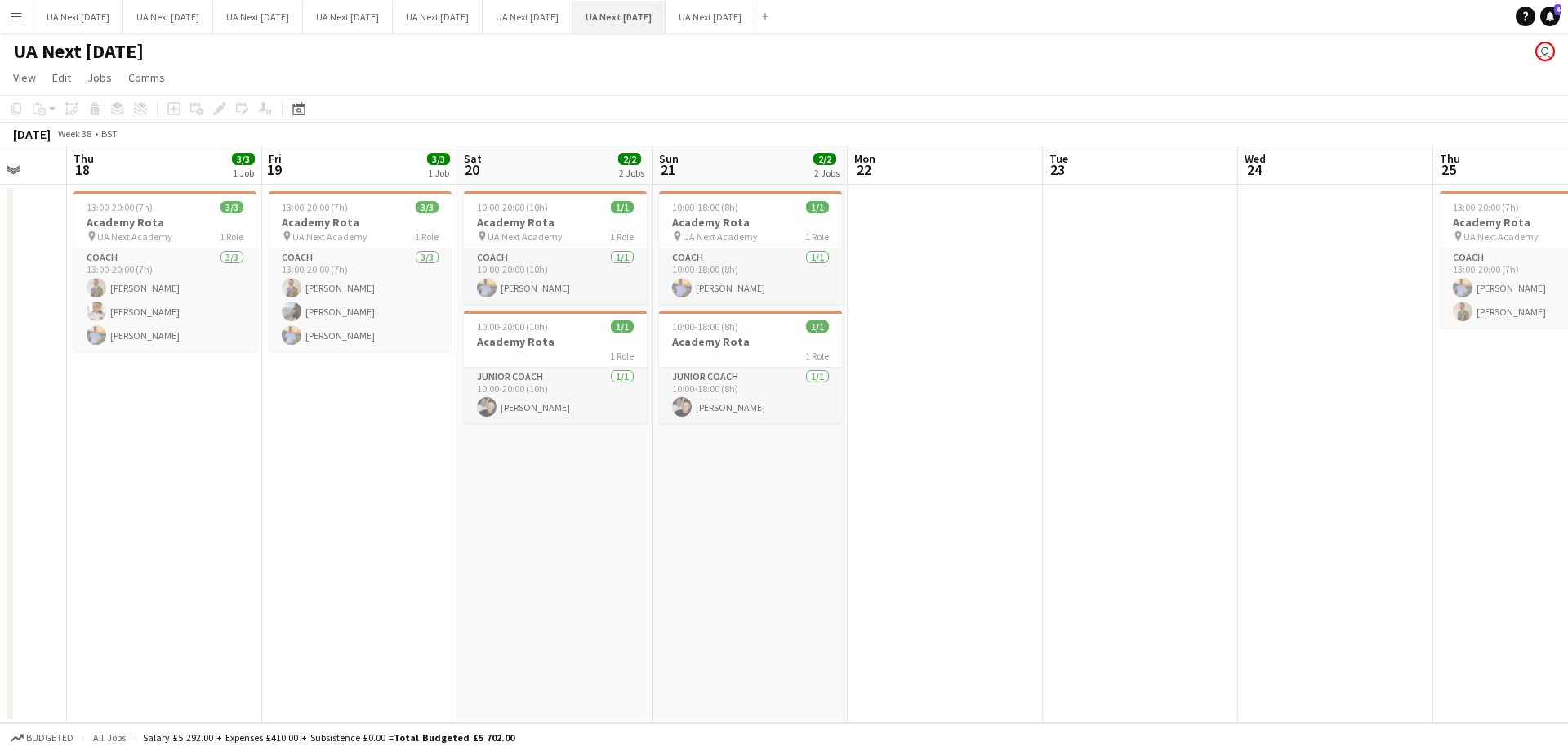
scroll to position [0, 519]
click at [7, 16] on button "Menu" at bounding box center [16, 16] width 33 height 33
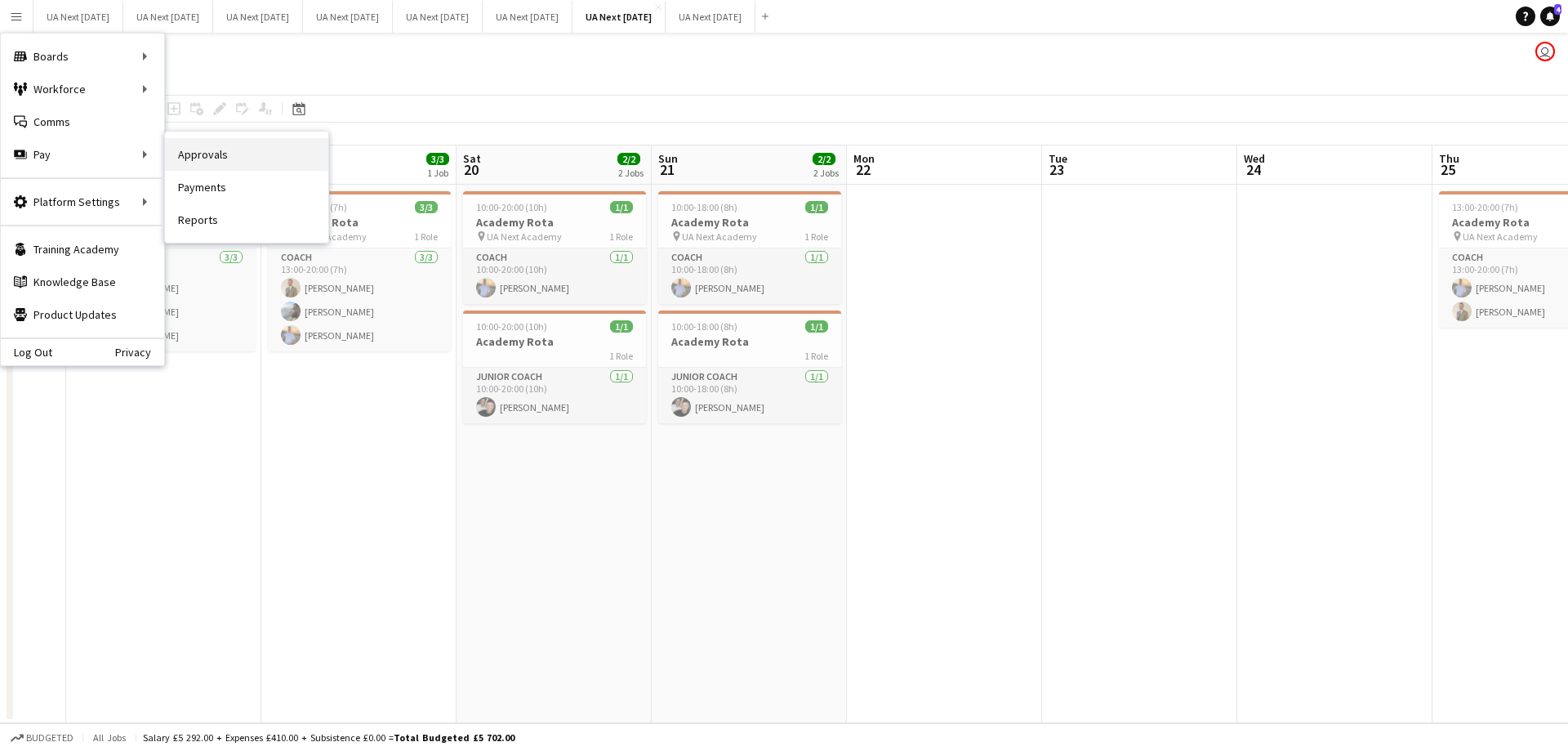
click at [210, 165] on link "Approvals" at bounding box center [247, 154] width 164 height 33
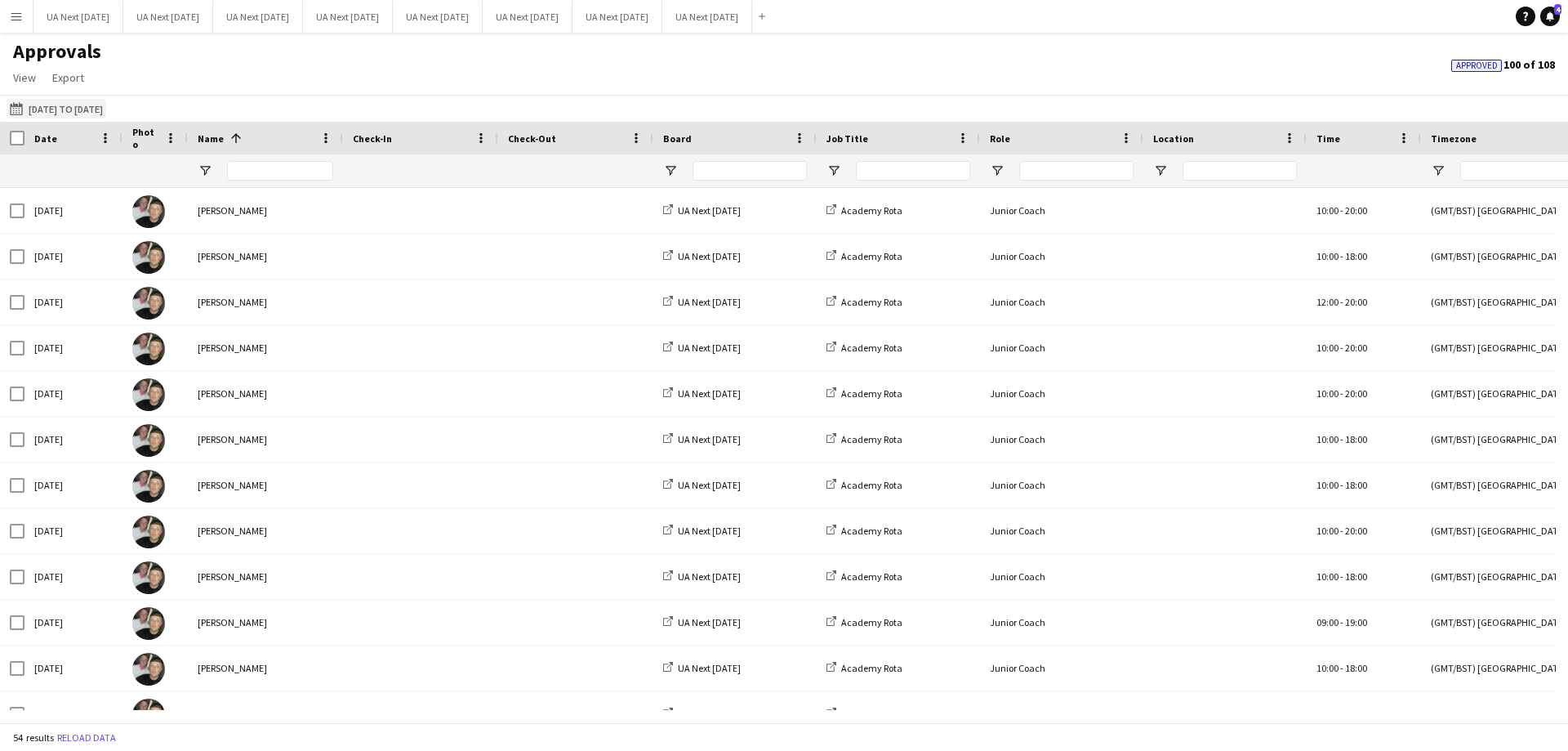
click at [82, 113] on button "[DATE] to [DATE] [DATE] to [DATE]" at bounding box center [57, 108] width 99 height 20
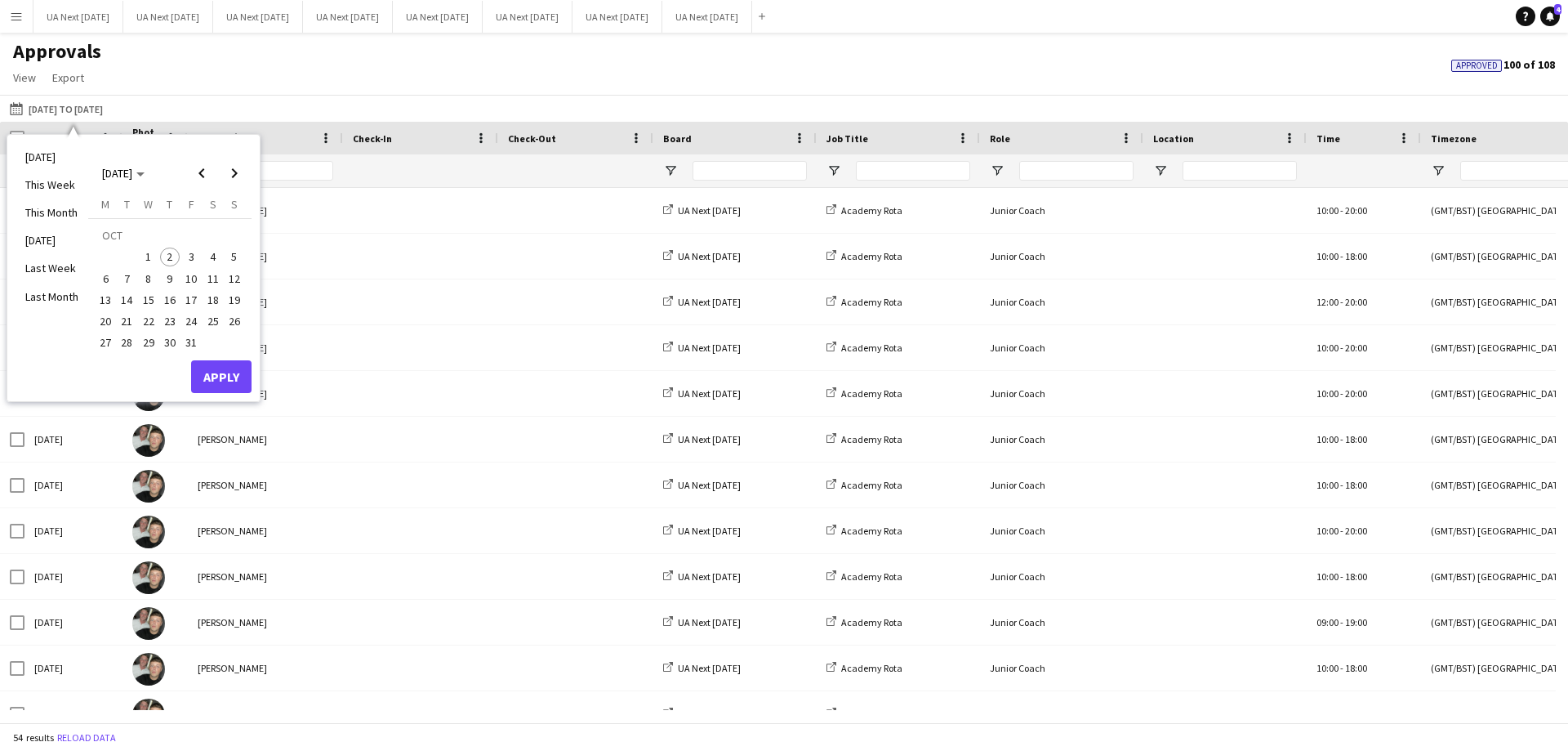
click at [61, 290] on li "Last Month" at bounding box center [51, 297] width 73 height 27
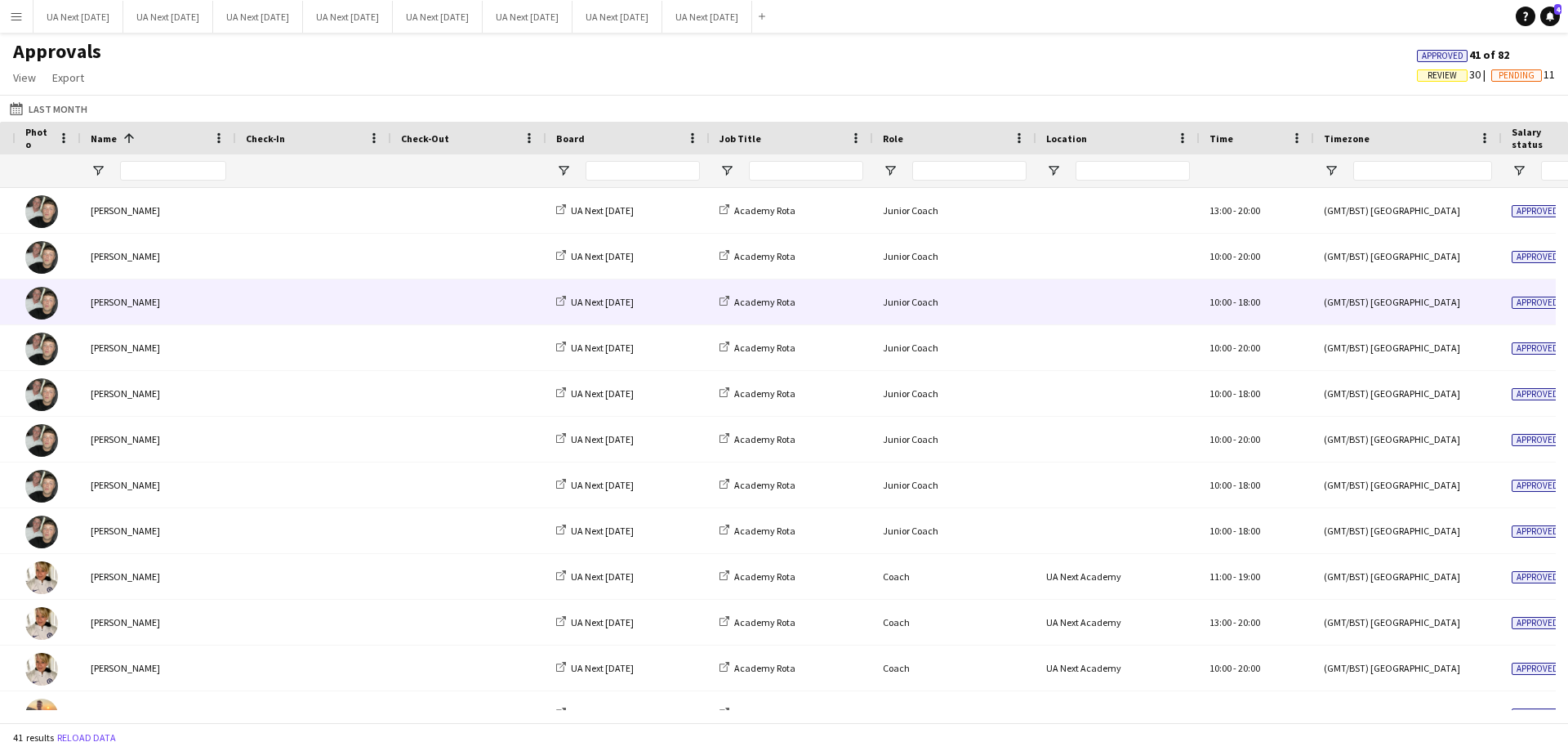
scroll to position [0, 266]
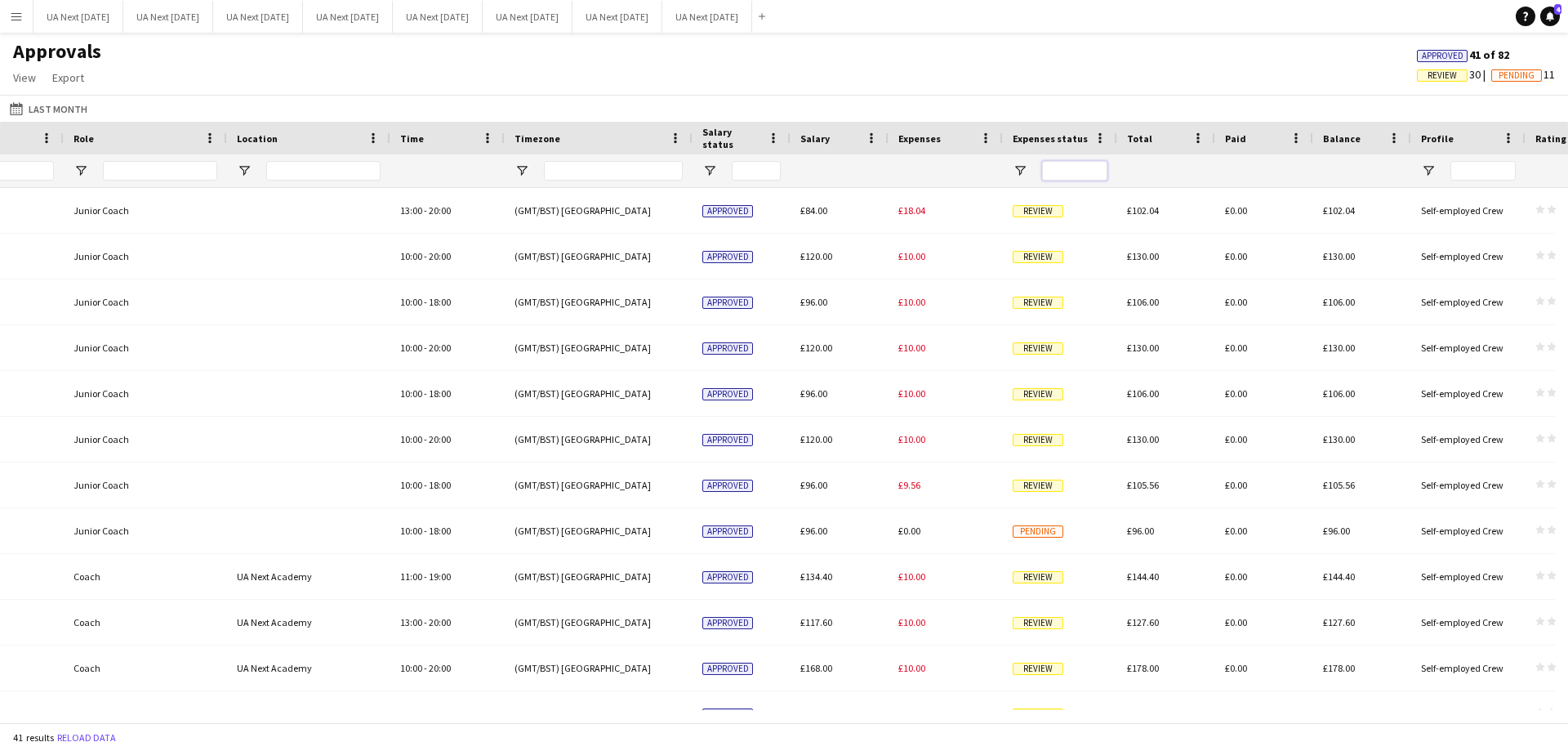
click at [1062, 177] on input "Expenses status Filter Input" at bounding box center [1074, 171] width 65 height 20
type input "*"
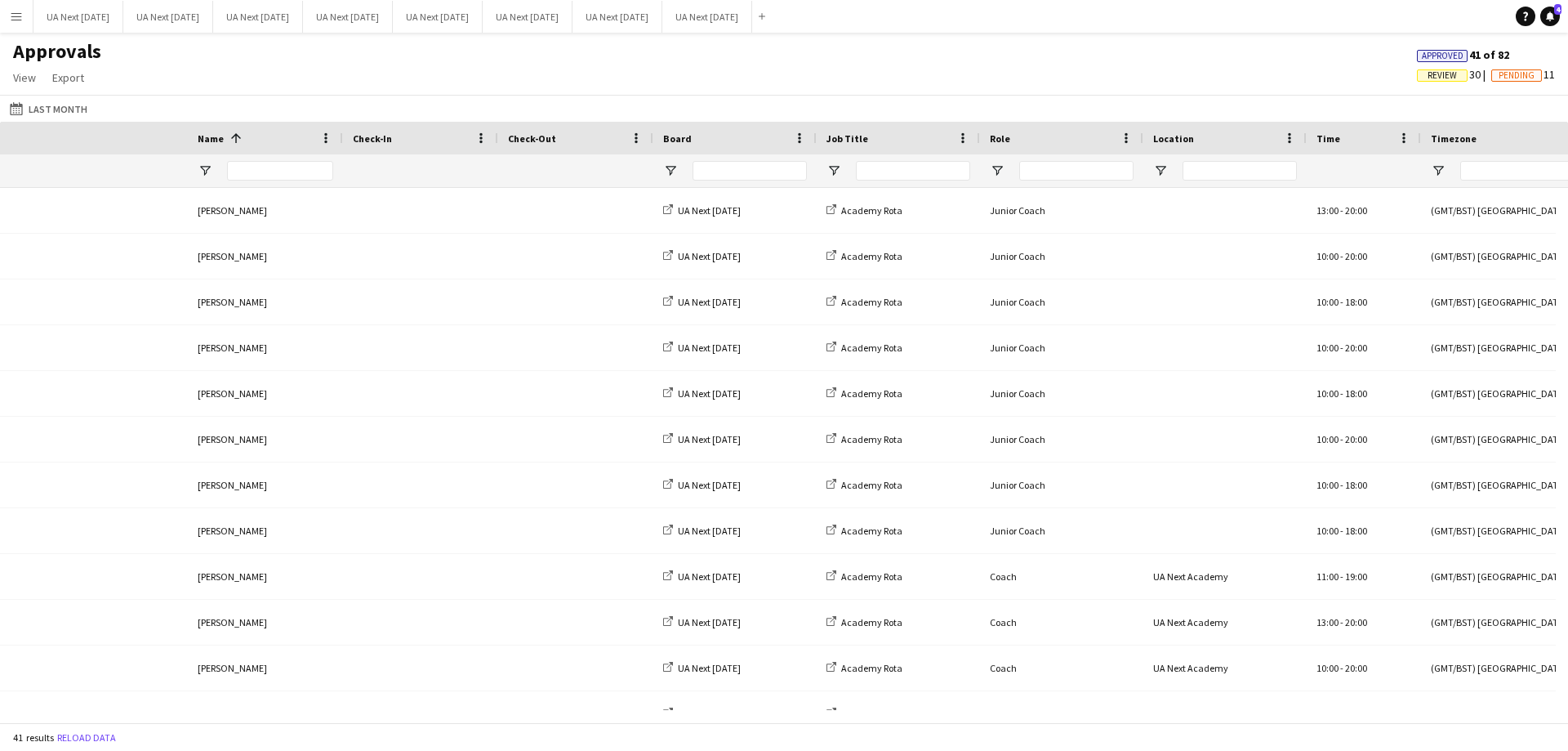
scroll to position [0, 683]
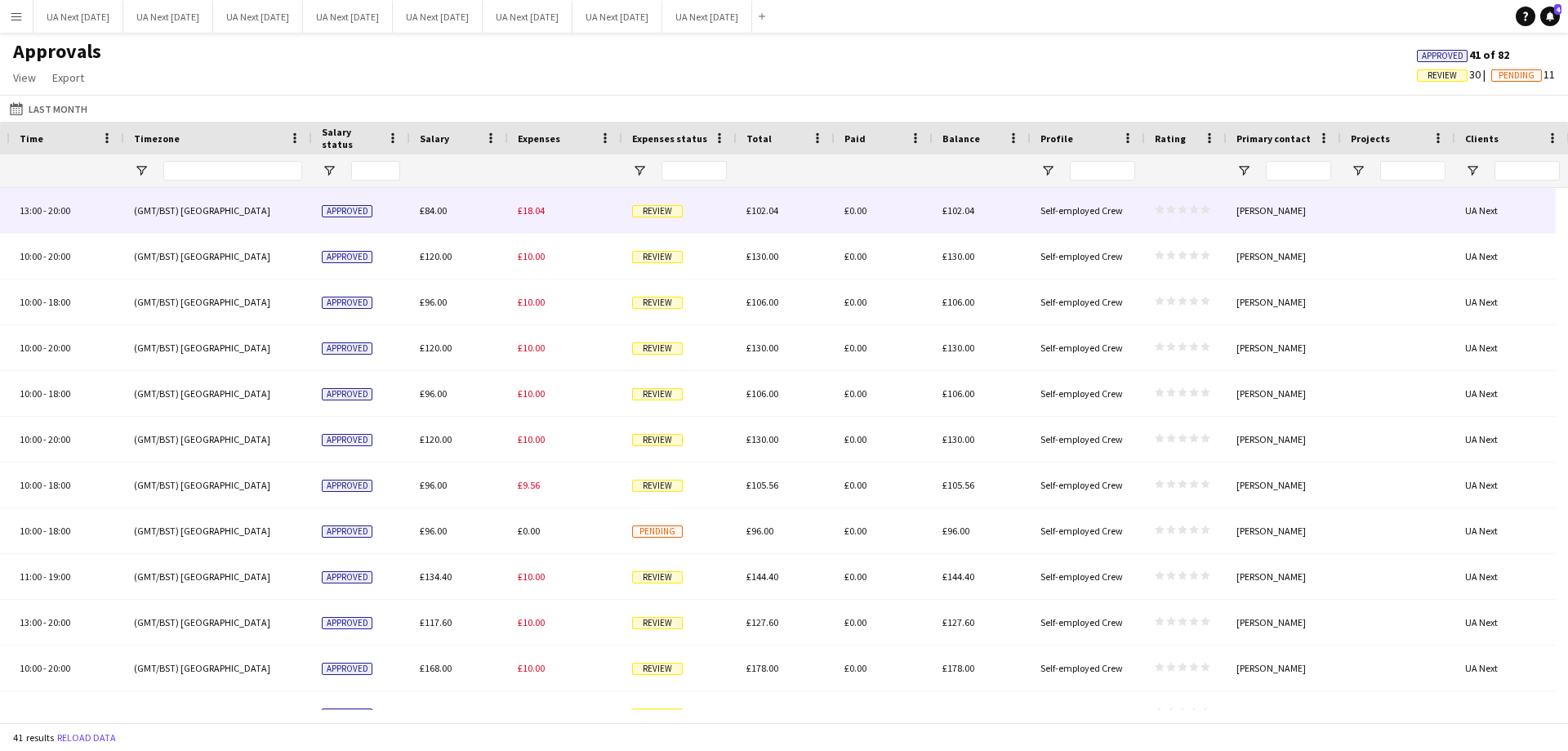
click at [655, 211] on span "Review" at bounding box center [657, 211] width 51 height 12
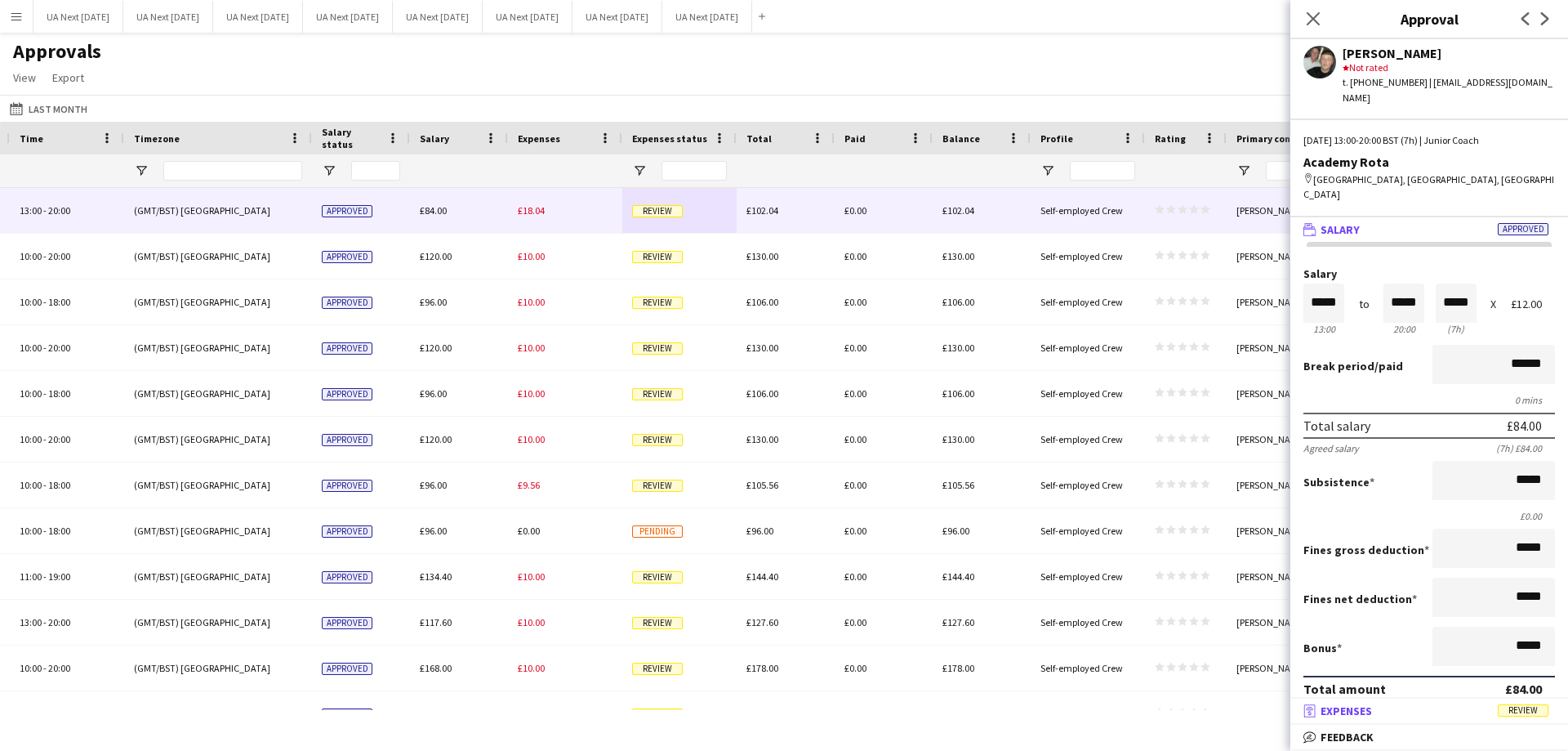
click at [1512, 707] on span "Review" at bounding box center [1523, 711] width 51 height 12
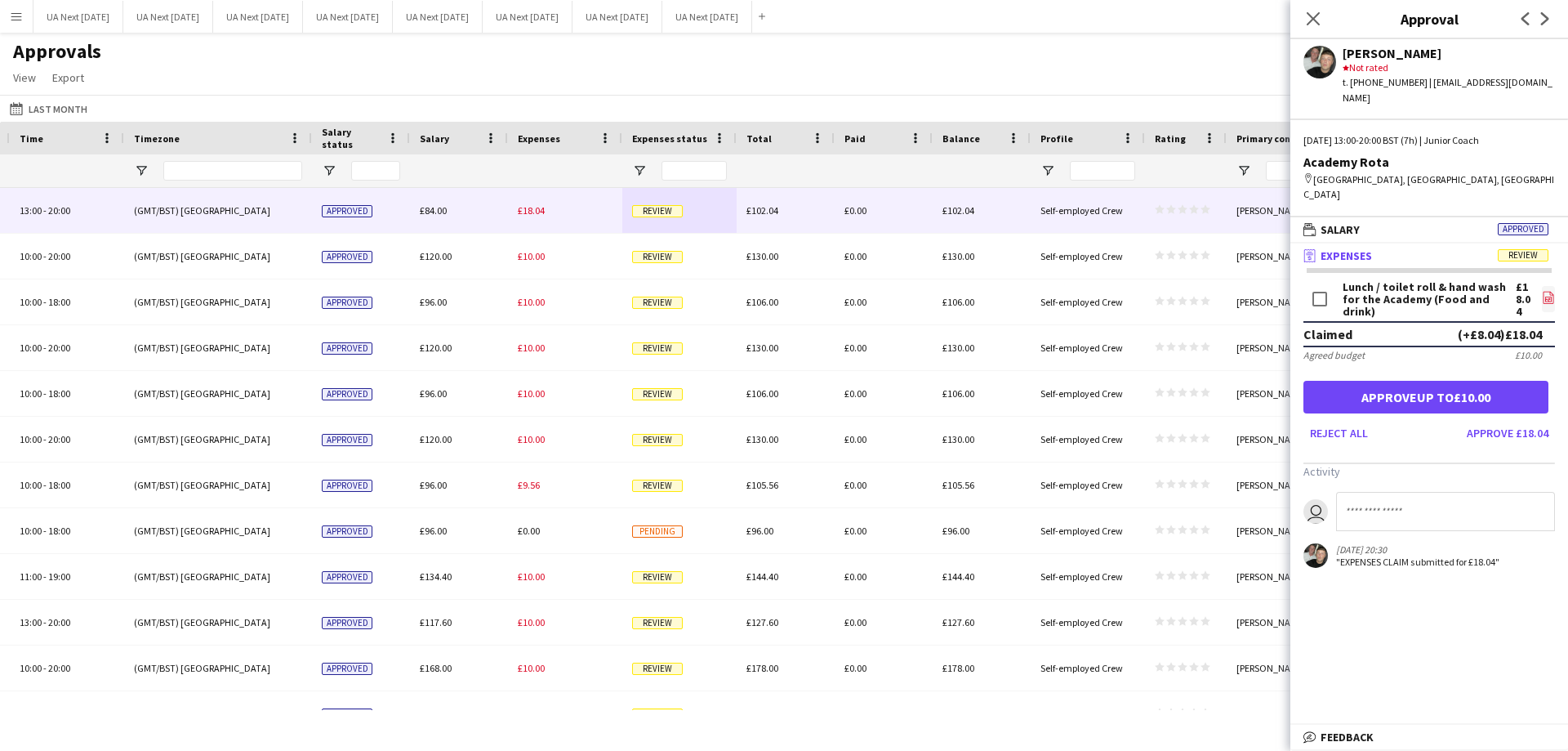
click at [1545, 297] on icon at bounding box center [1548, 299] width 7 height 5
click at [1495, 420] on button "Approve £18.04" at bounding box center [1507, 433] width 95 height 26
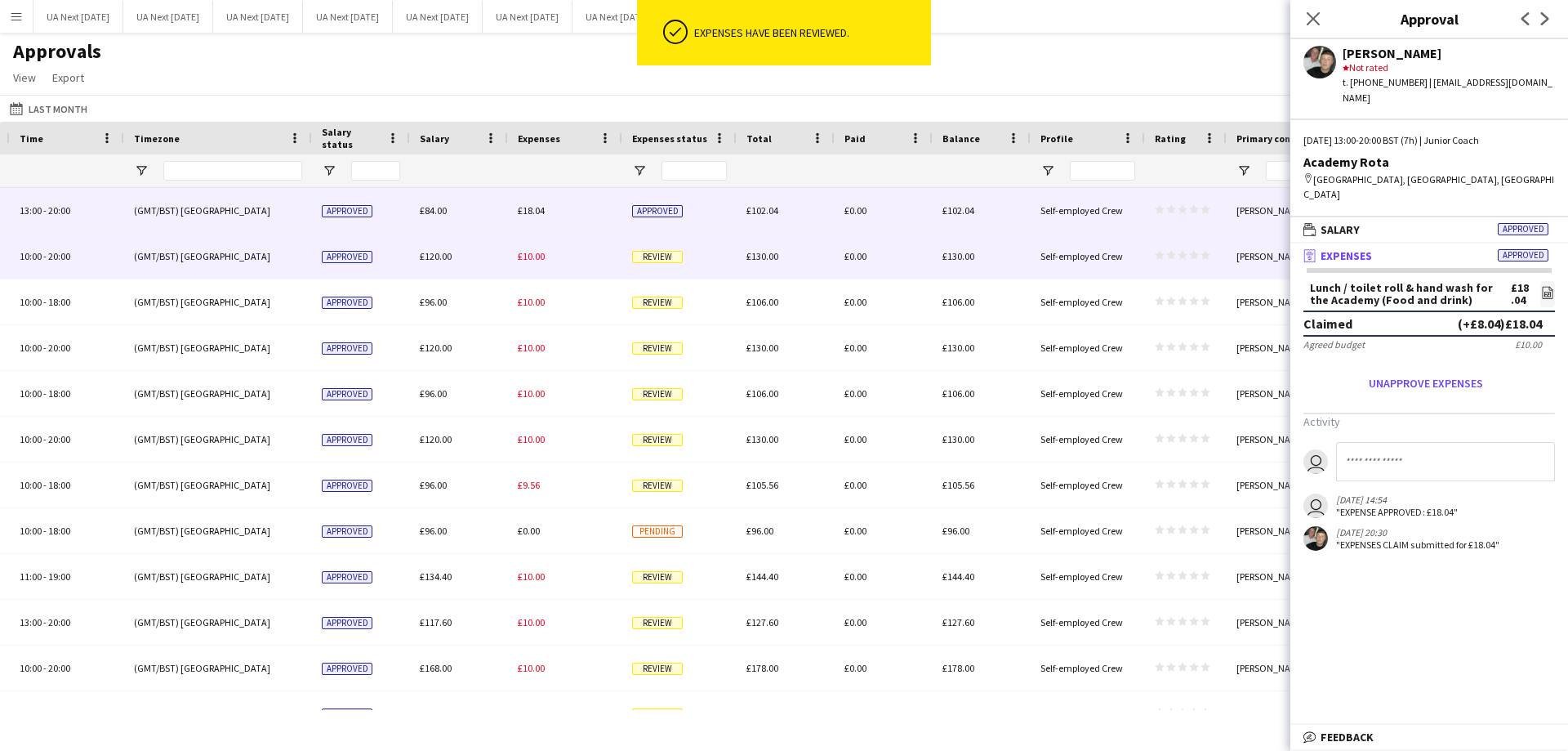
click at [655, 258] on span "Review" at bounding box center [657, 257] width 51 height 12
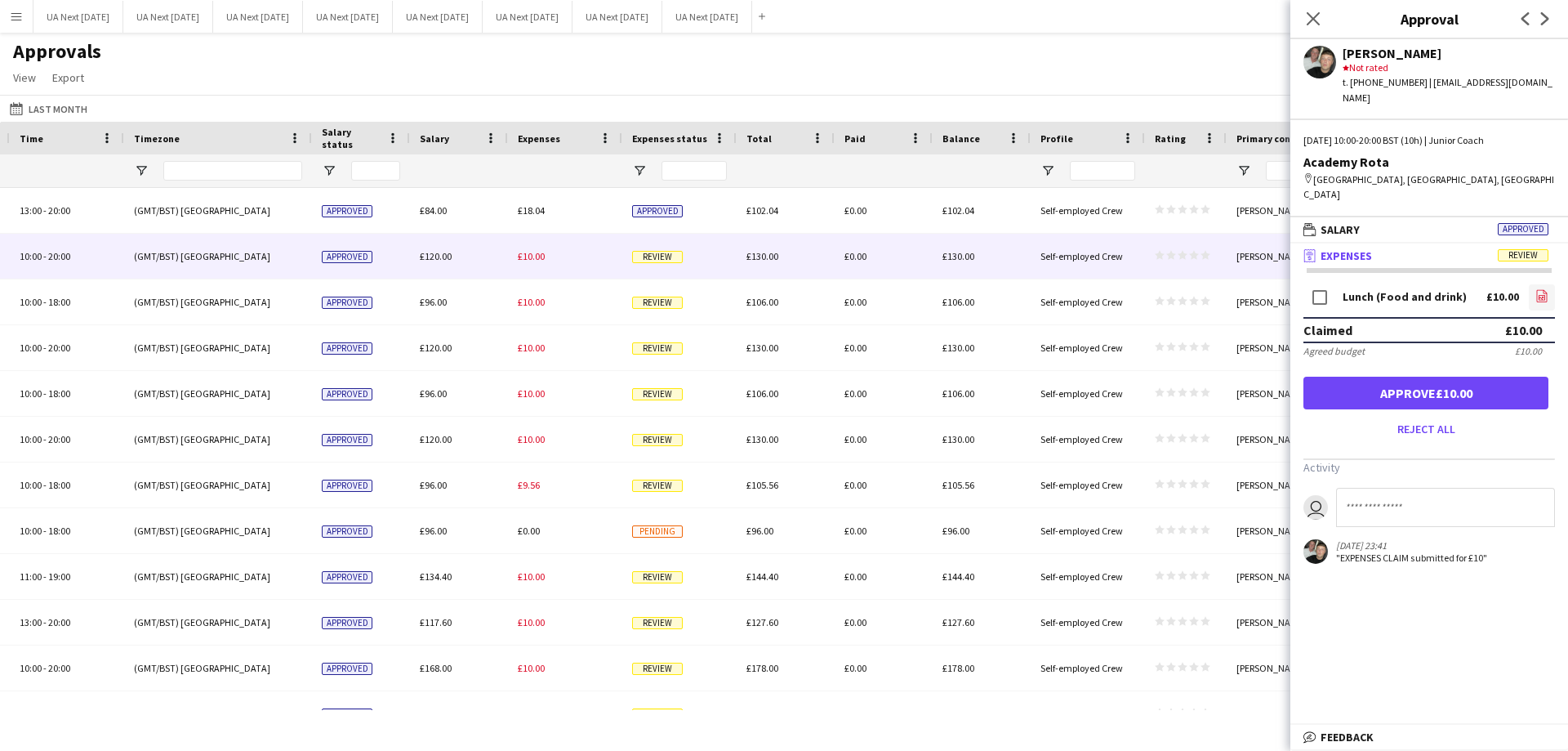
click at [1539, 289] on app-icon "file-image" at bounding box center [1541, 297] width 13 height 16
click at [1393, 376] on button "Approve £10.00" at bounding box center [1426, 393] width 245 height 33
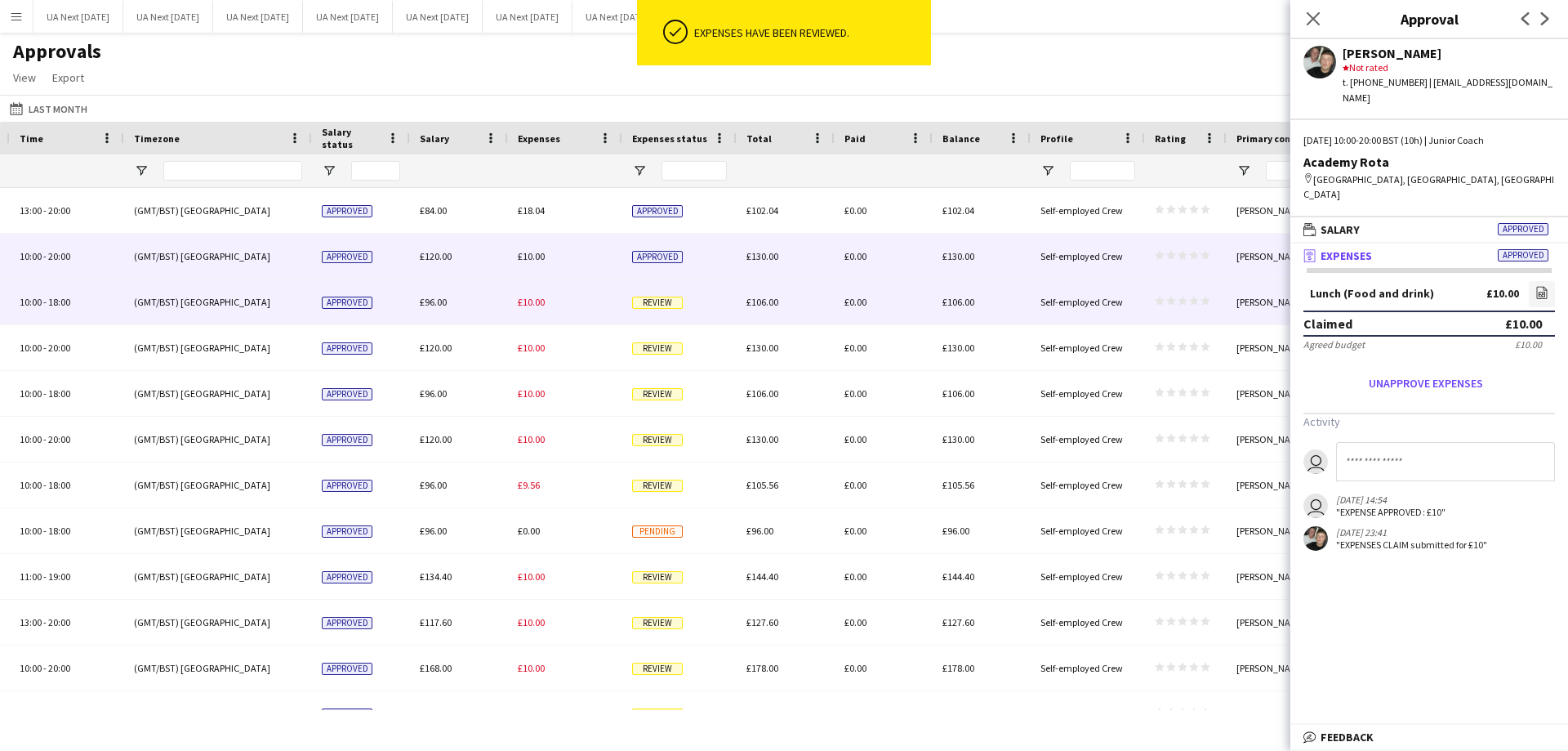
click at [649, 303] on span "Review" at bounding box center [657, 303] width 51 height 12
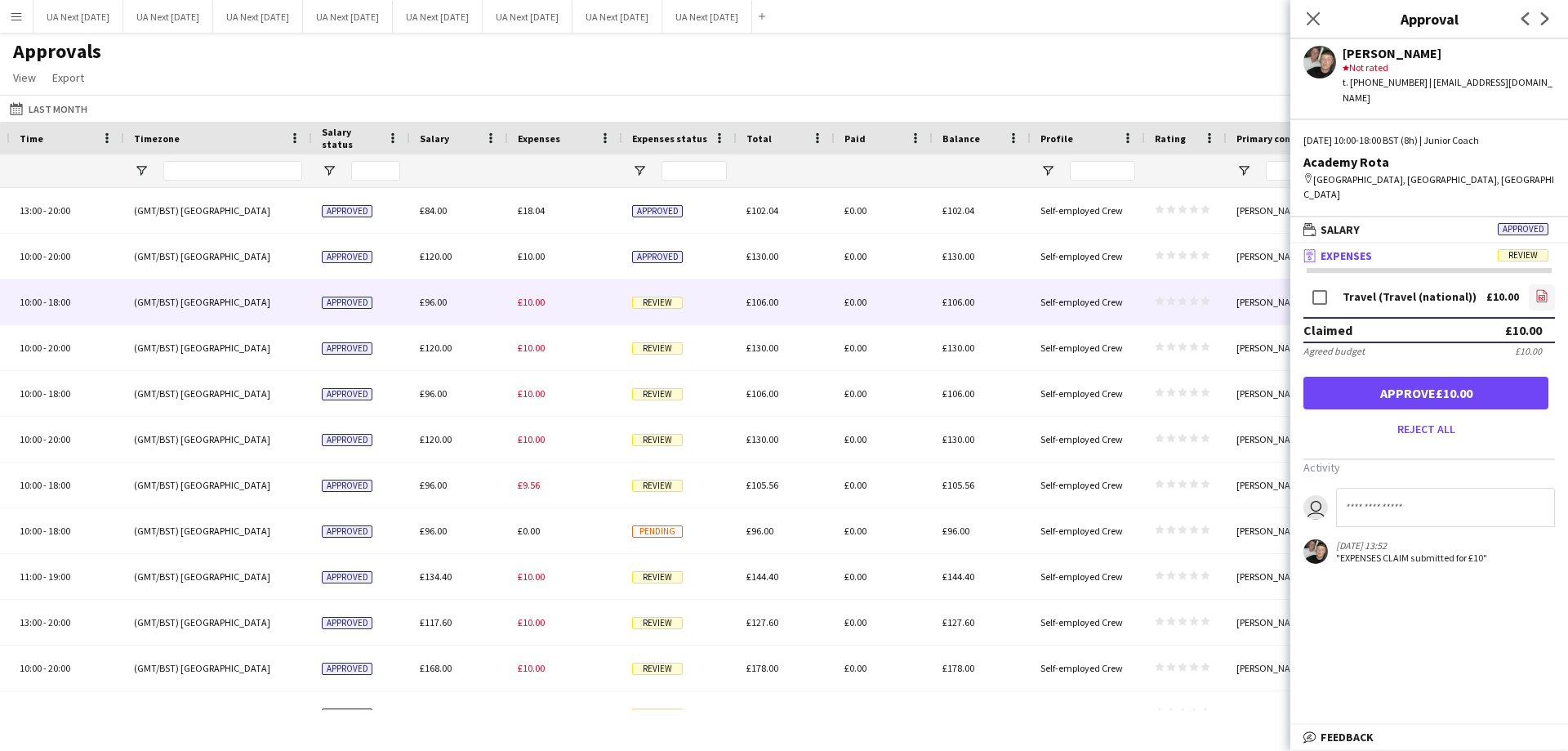
click at [1542, 289] on icon "file-image" at bounding box center [1541, 295] width 13 height 13
click at [1455, 376] on button "Approve £10.00" at bounding box center [1426, 393] width 245 height 33
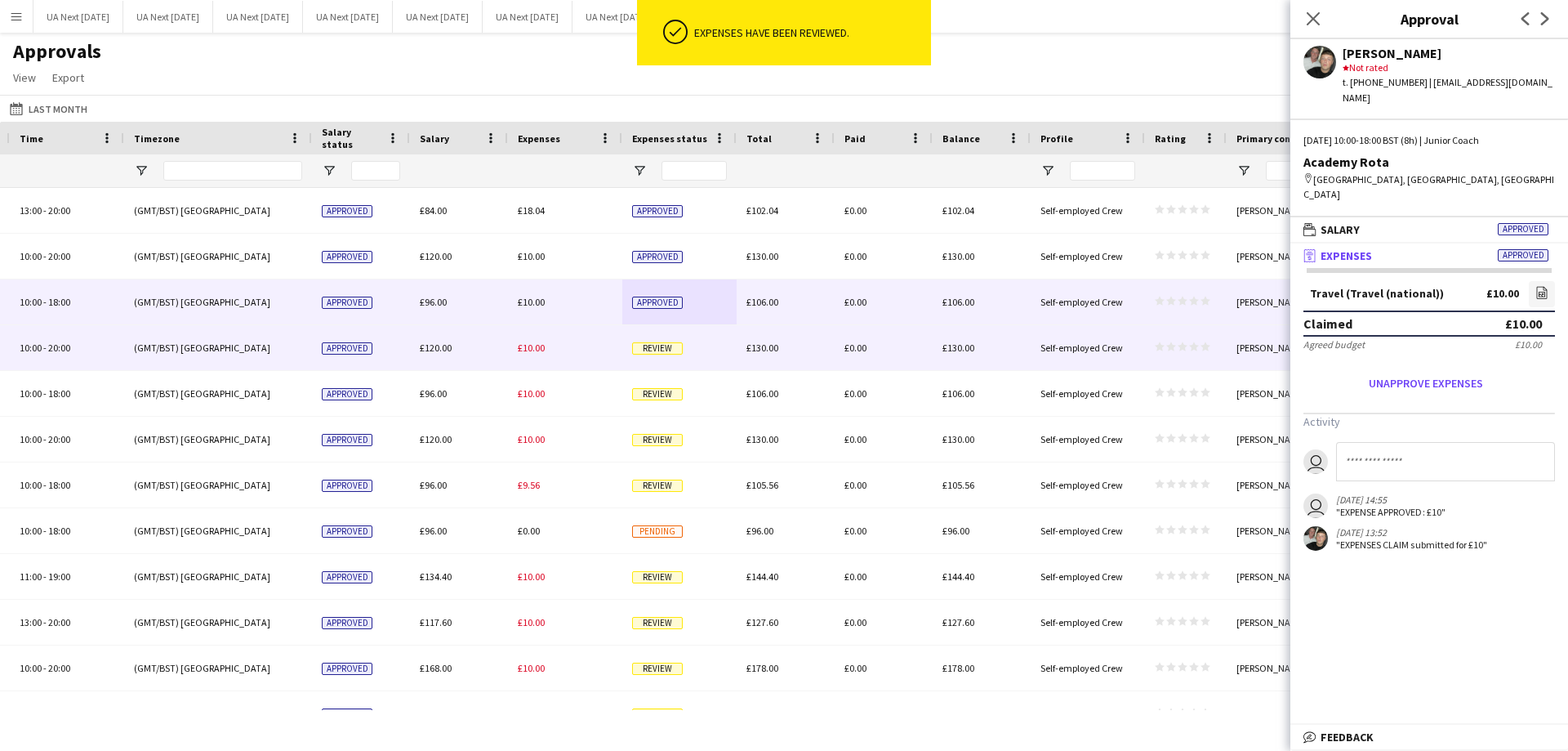
click at [671, 351] on span "Review" at bounding box center [657, 348] width 51 height 12
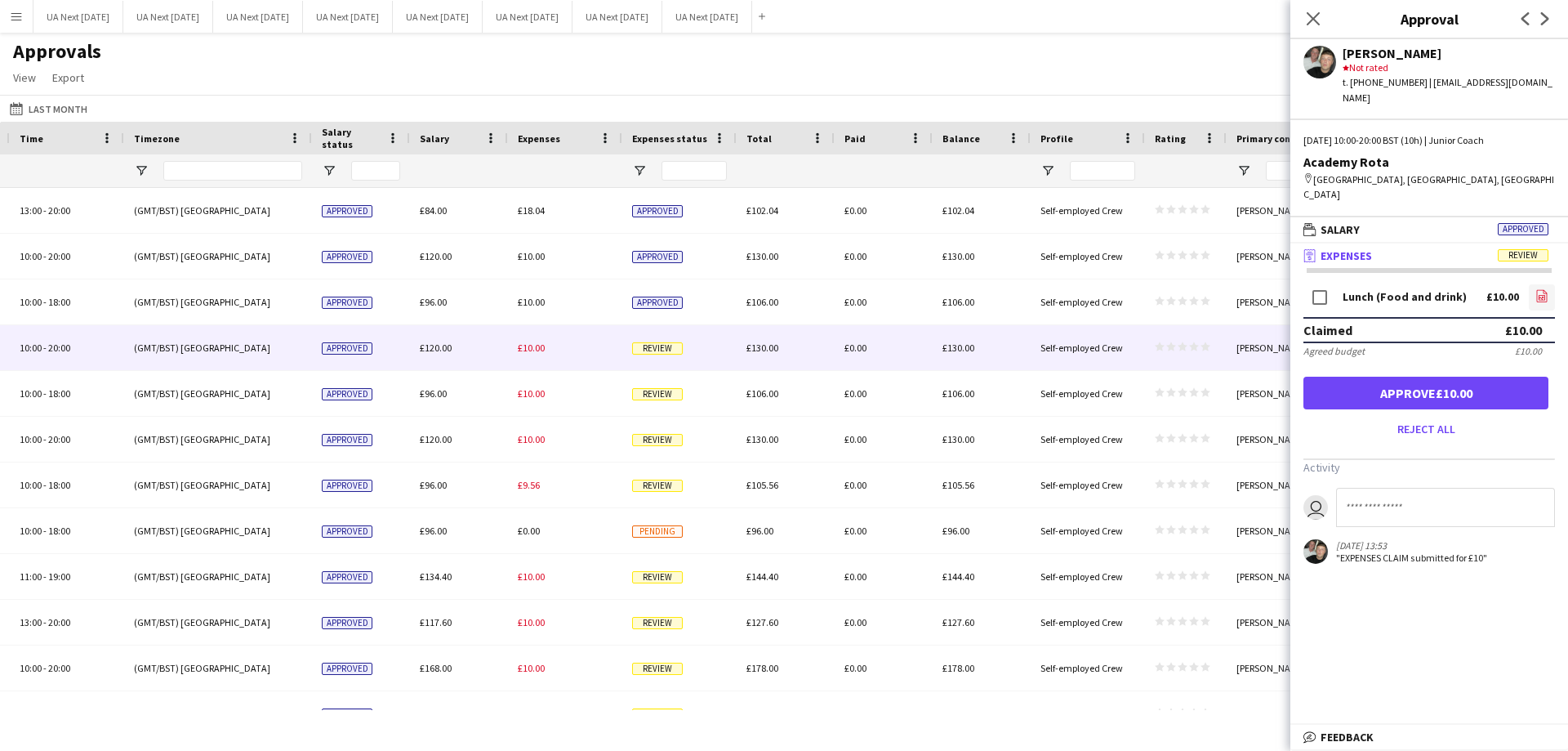
click at [1541, 289] on icon "file-image" at bounding box center [1541, 295] width 13 height 13
click at [1454, 376] on button "Approve £10.00" at bounding box center [1426, 393] width 245 height 33
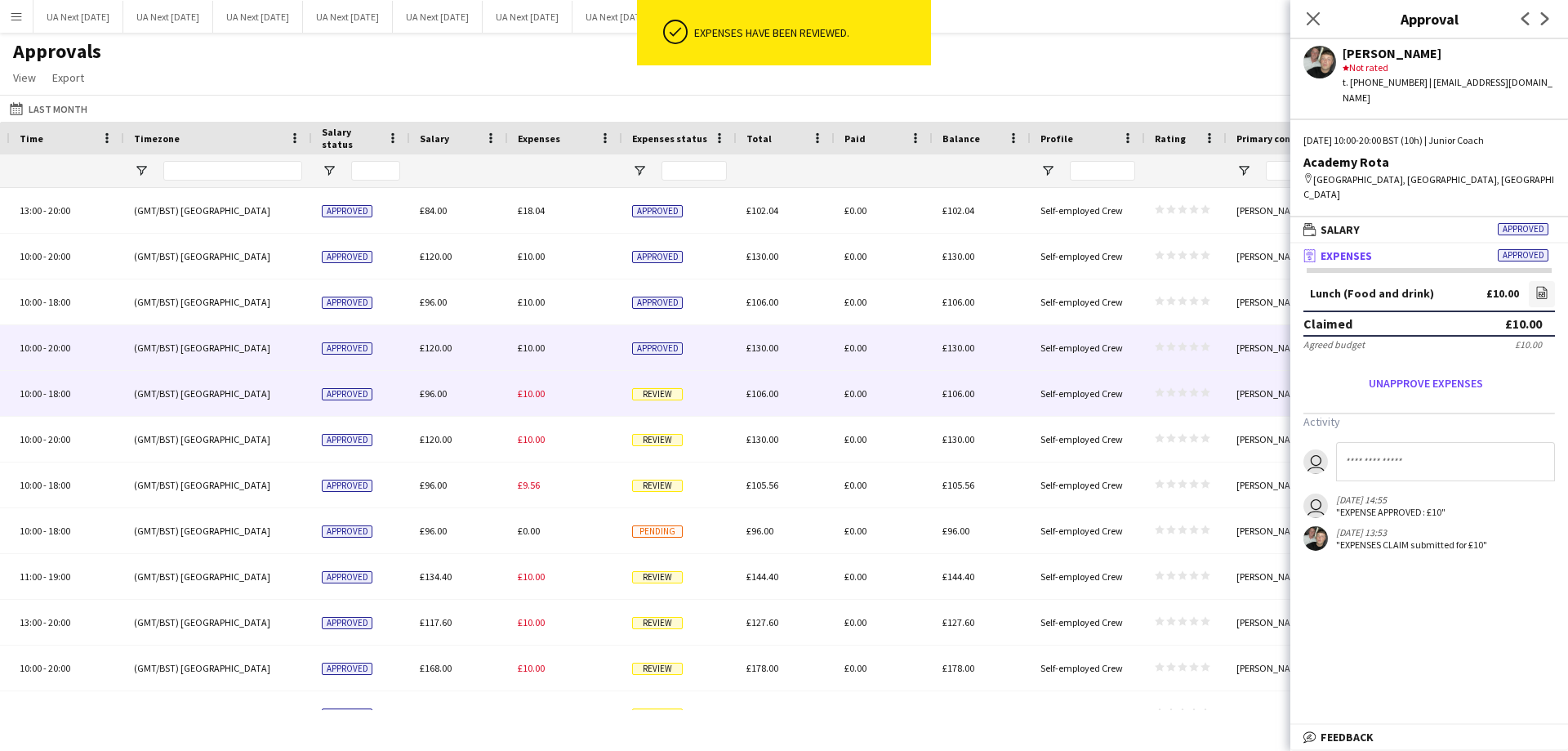
click at [665, 398] on span "Review" at bounding box center [657, 394] width 51 height 12
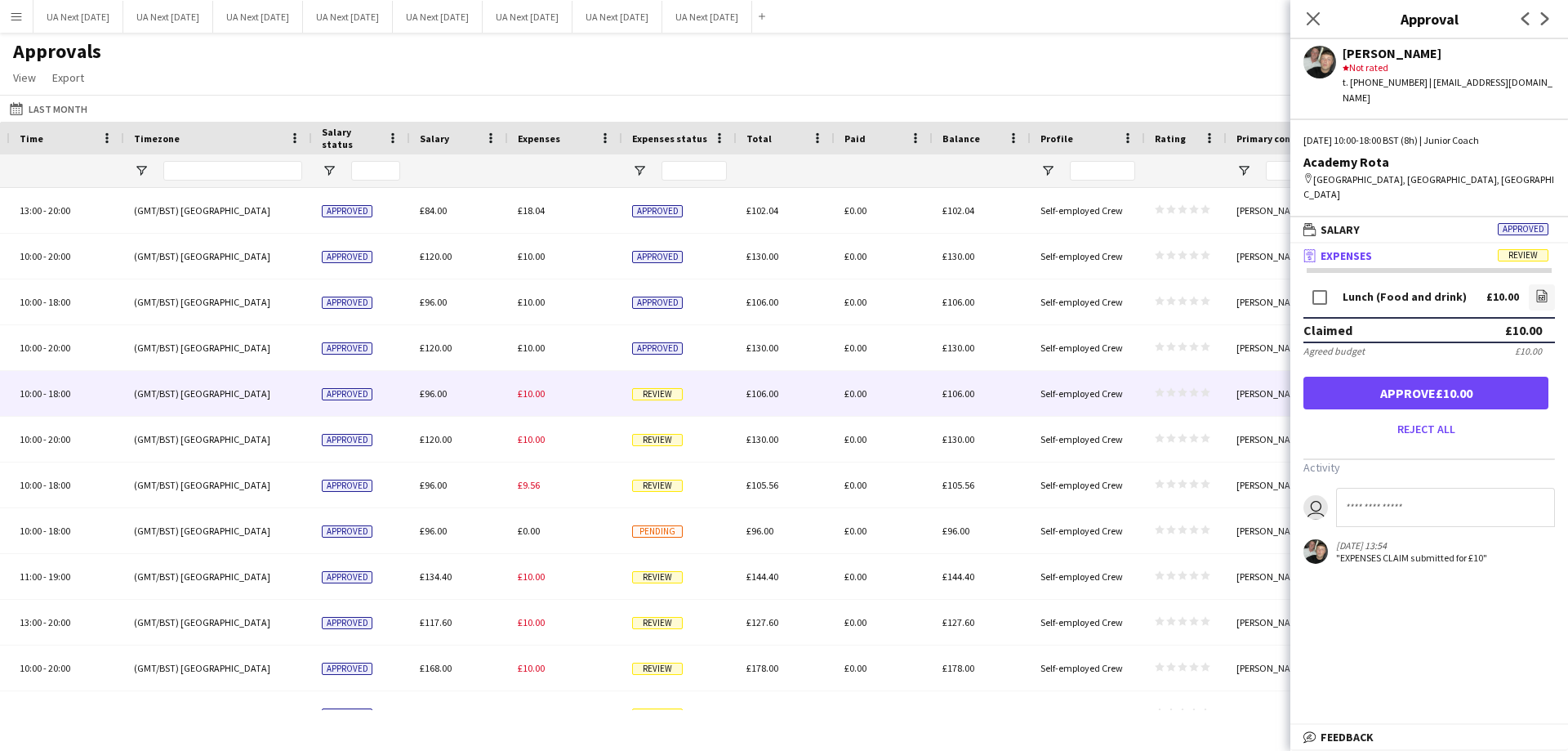
click at [1528, 249] on span "Review" at bounding box center [1523, 255] width 51 height 12
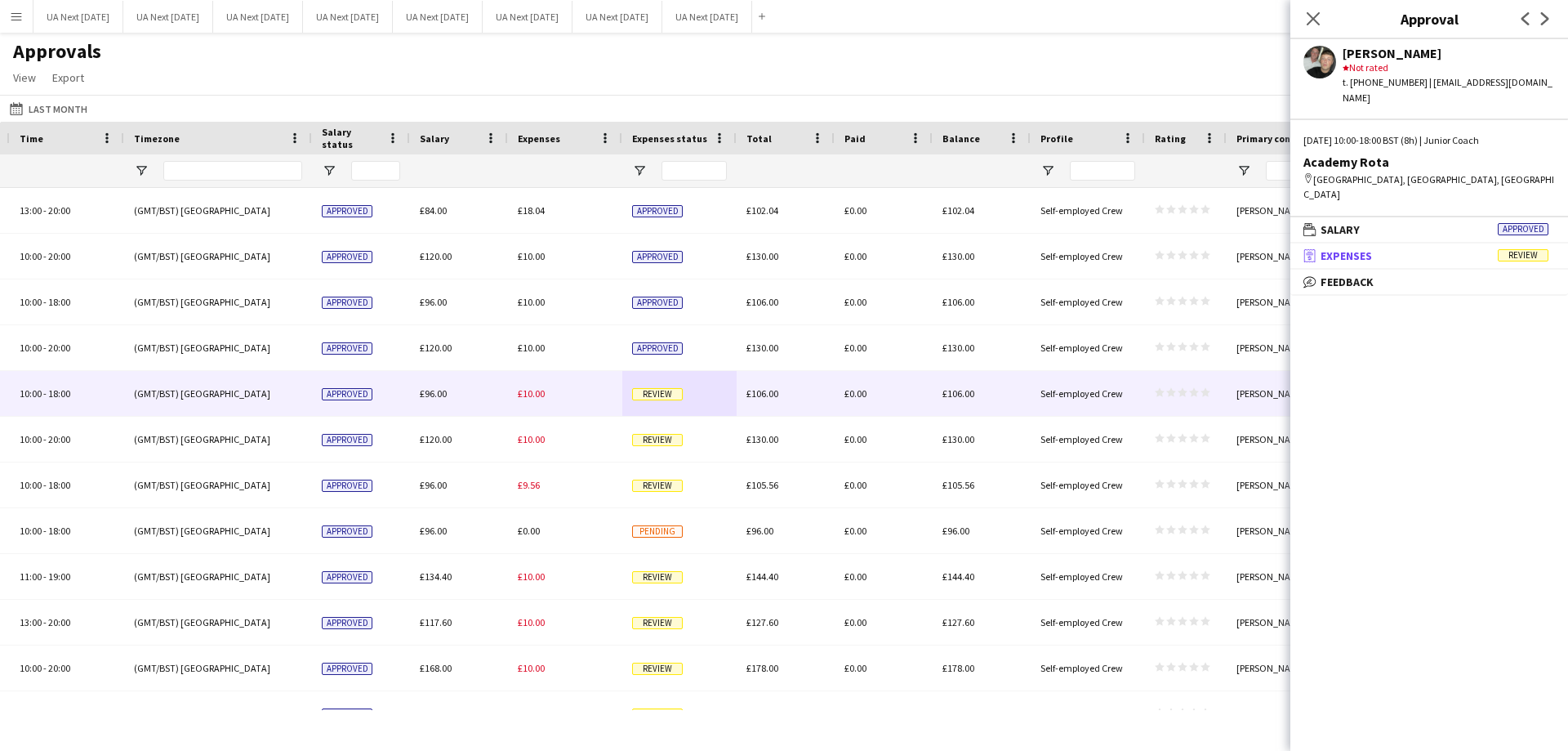
click at [1528, 249] on span "Review" at bounding box center [1523, 255] width 51 height 12
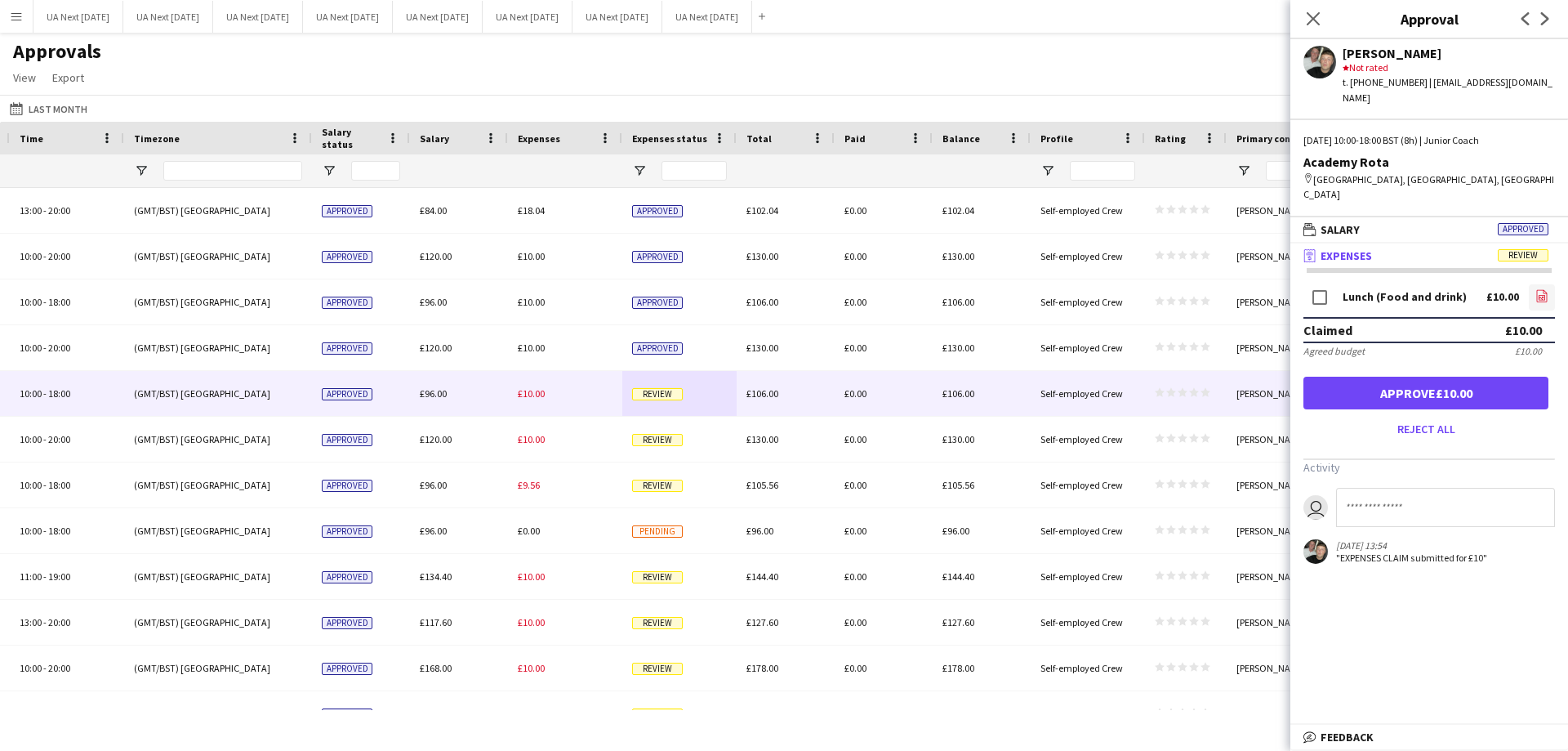
click at [1538, 289] on app-icon "file-image" at bounding box center [1541, 297] width 13 height 16
click at [1406, 376] on button "Approve £10.00" at bounding box center [1426, 393] width 245 height 33
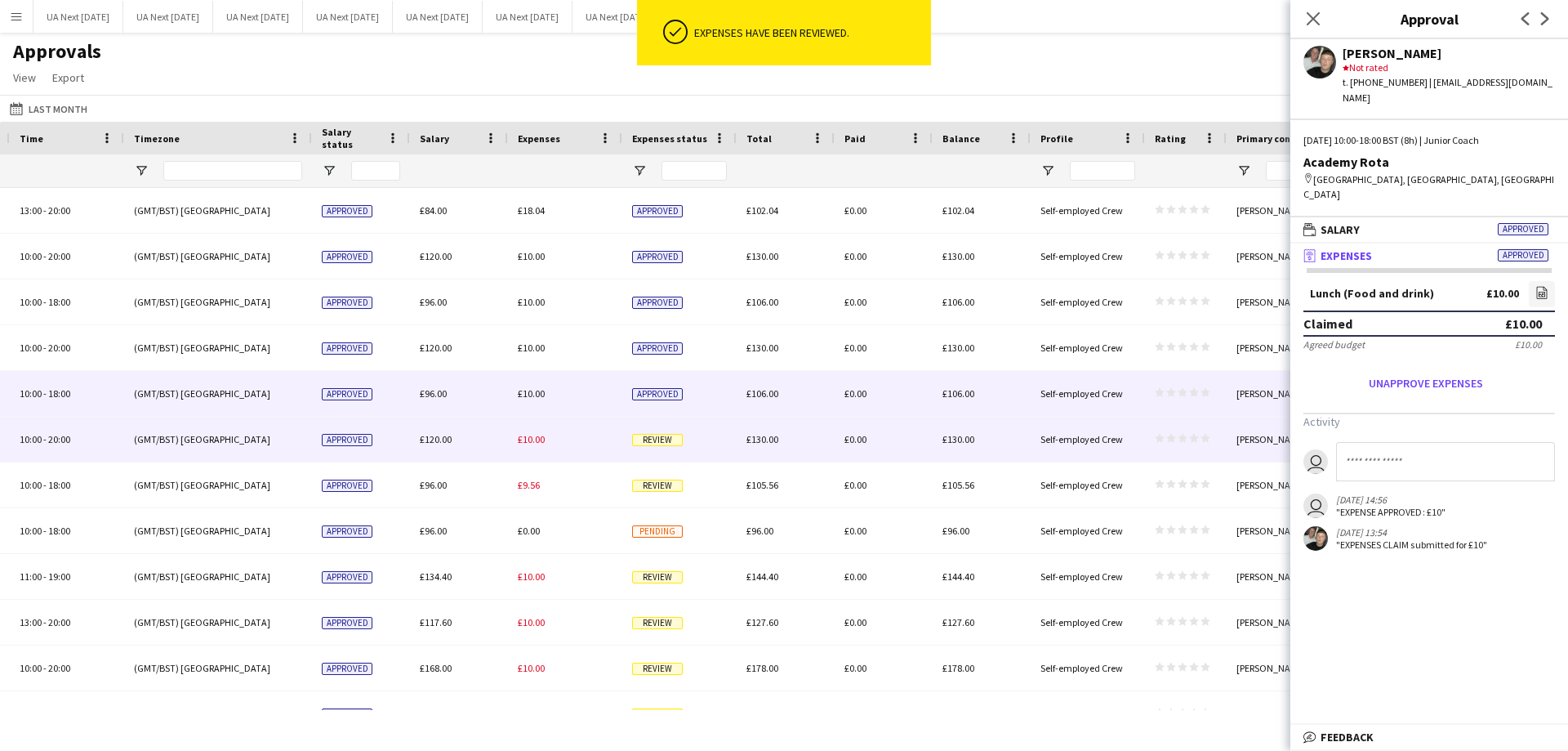
click at [657, 444] on span "Review" at bounding box center [657, 440] width 51 height 12
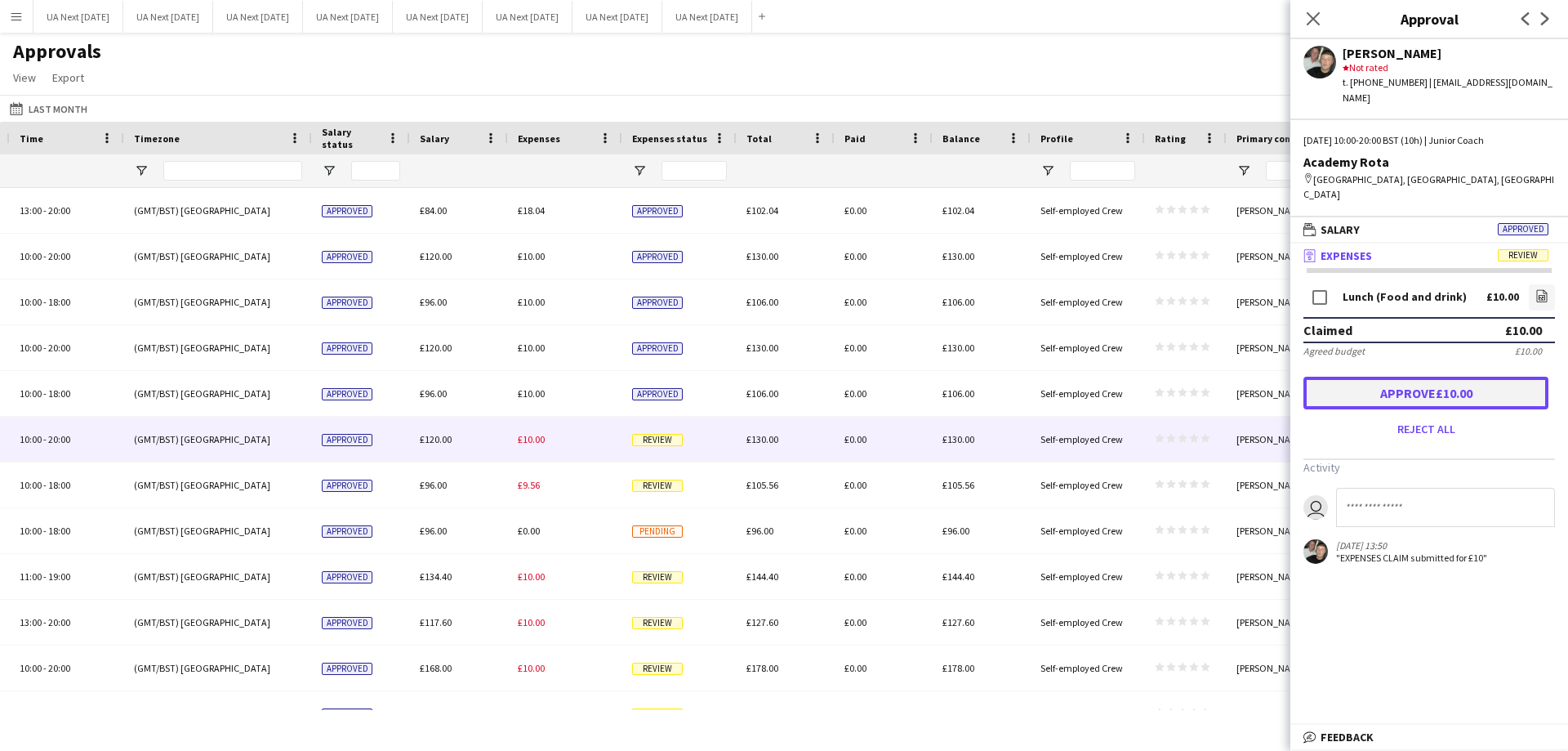
click at [1397, 376] on button "Approve £10.00" at bounding box center [1426, 393] width 245 height 33
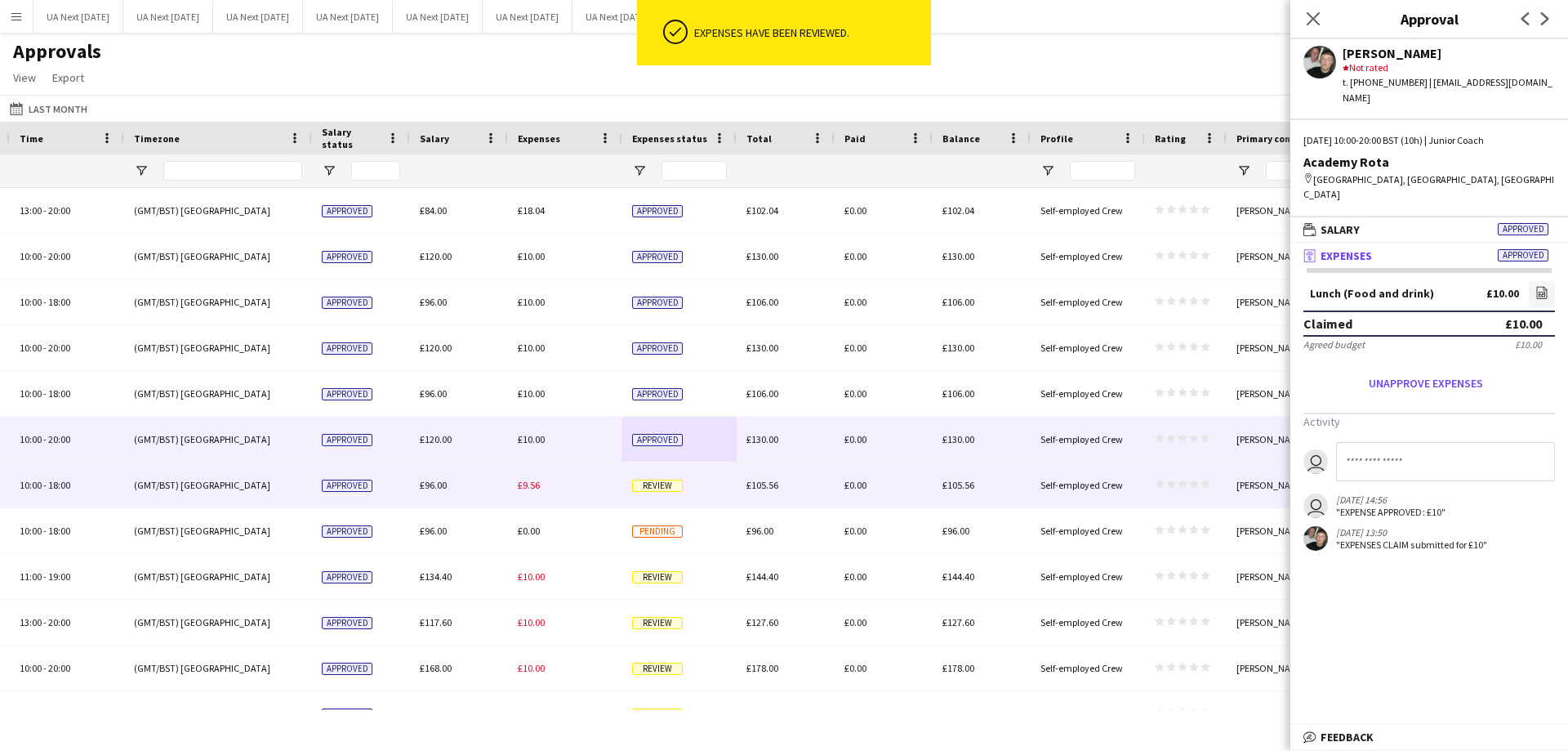
click at [669, 488] on span "Review" at bounding box center [657, 485] width 51 height 12
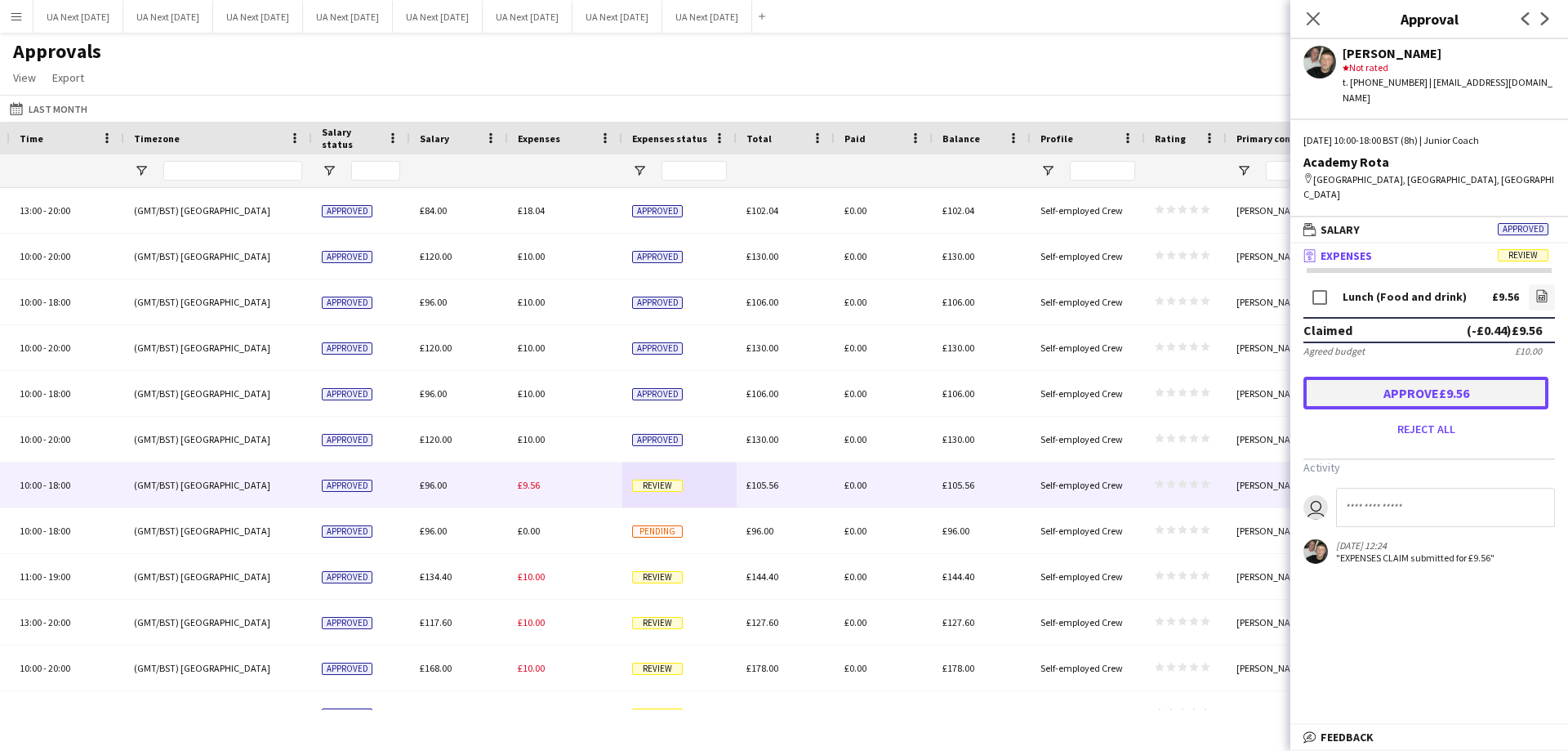
click at [1391, 376] on button "Approve £9.56" at bounding box center [1426, 393] width 245 height 33
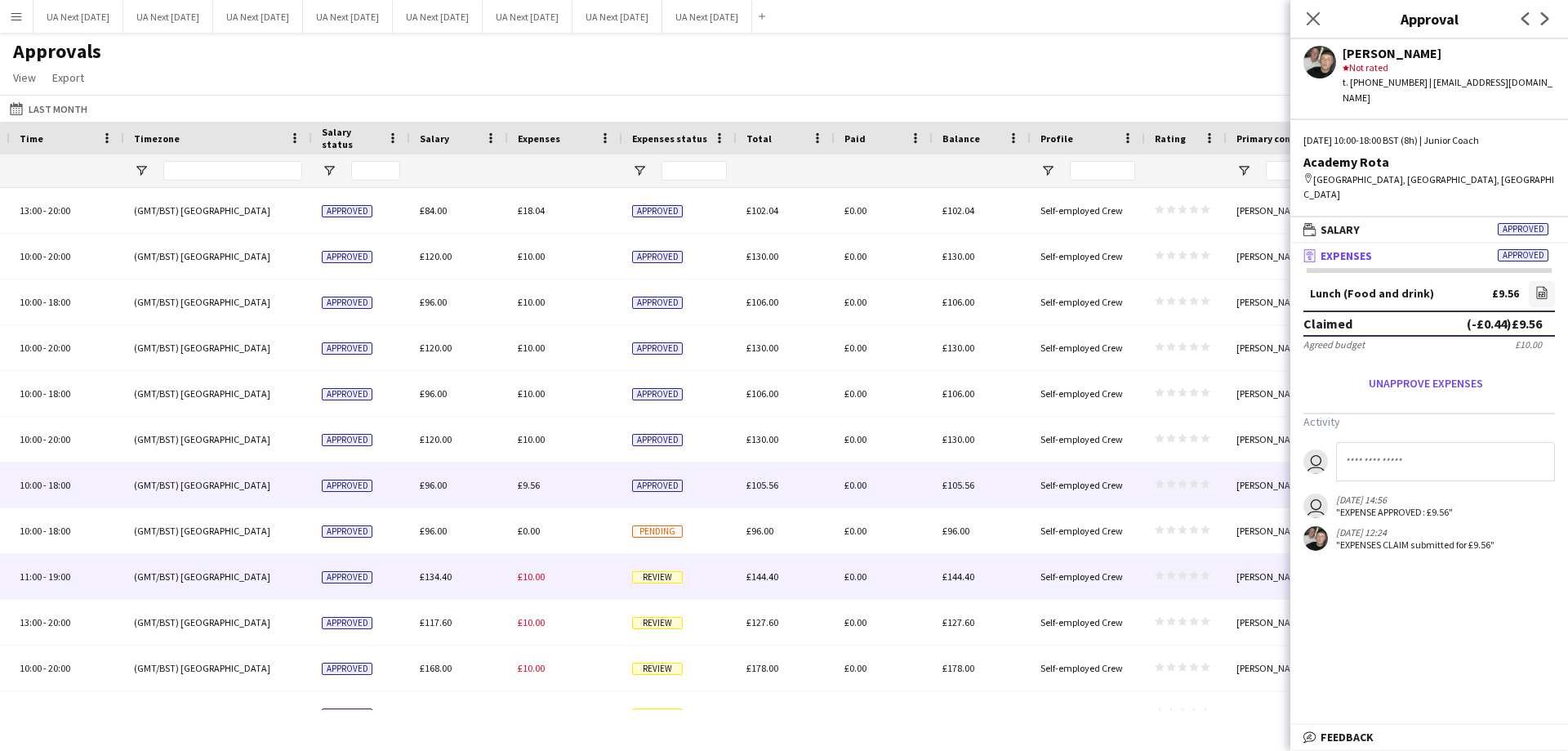
click at [649, 582] on span "Review" at bounding box center [657, 577] width 51 height 12
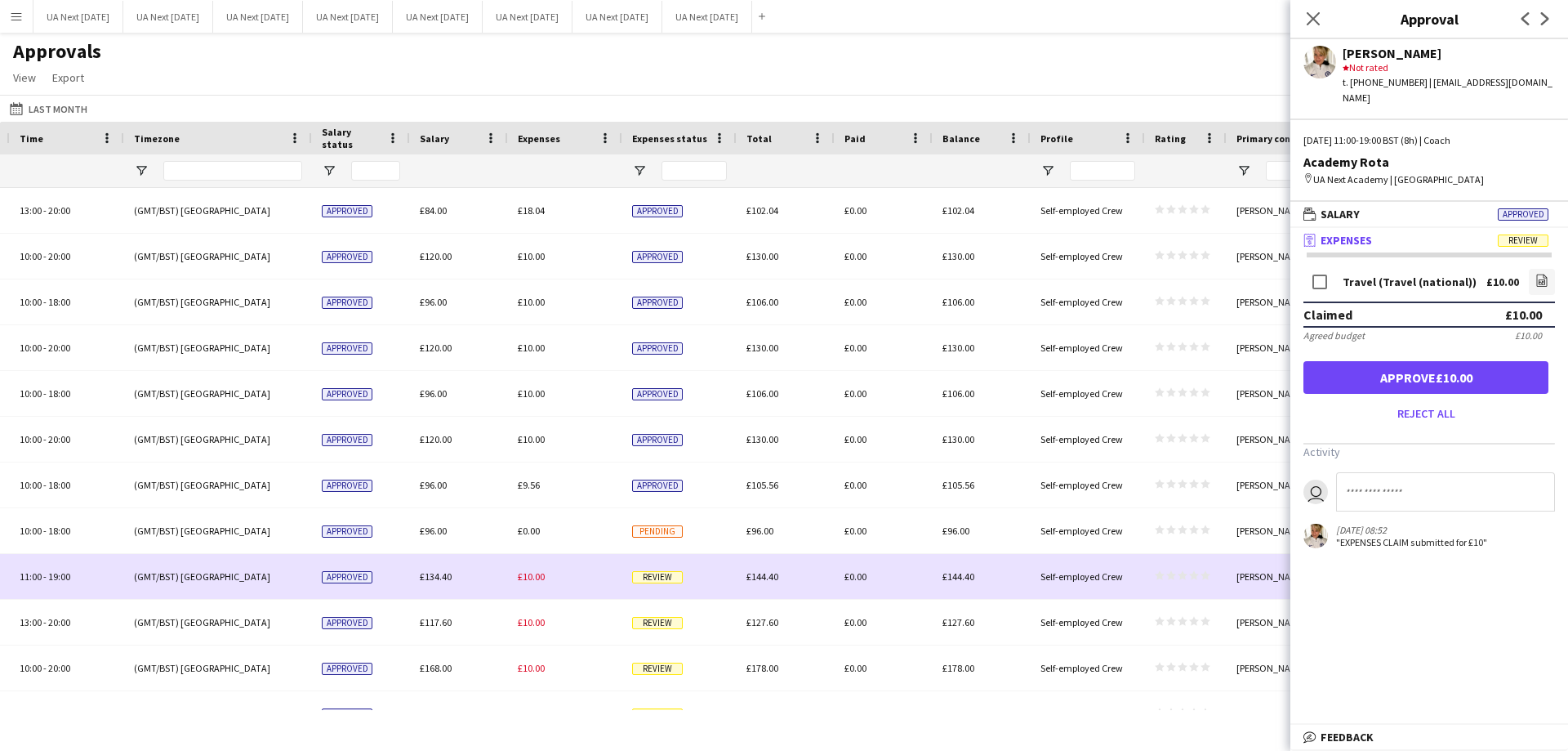
drag, startPoint x: 649, startPoint y: 582, endPoint x: 853, endPoint y: 544, distance: 207.5
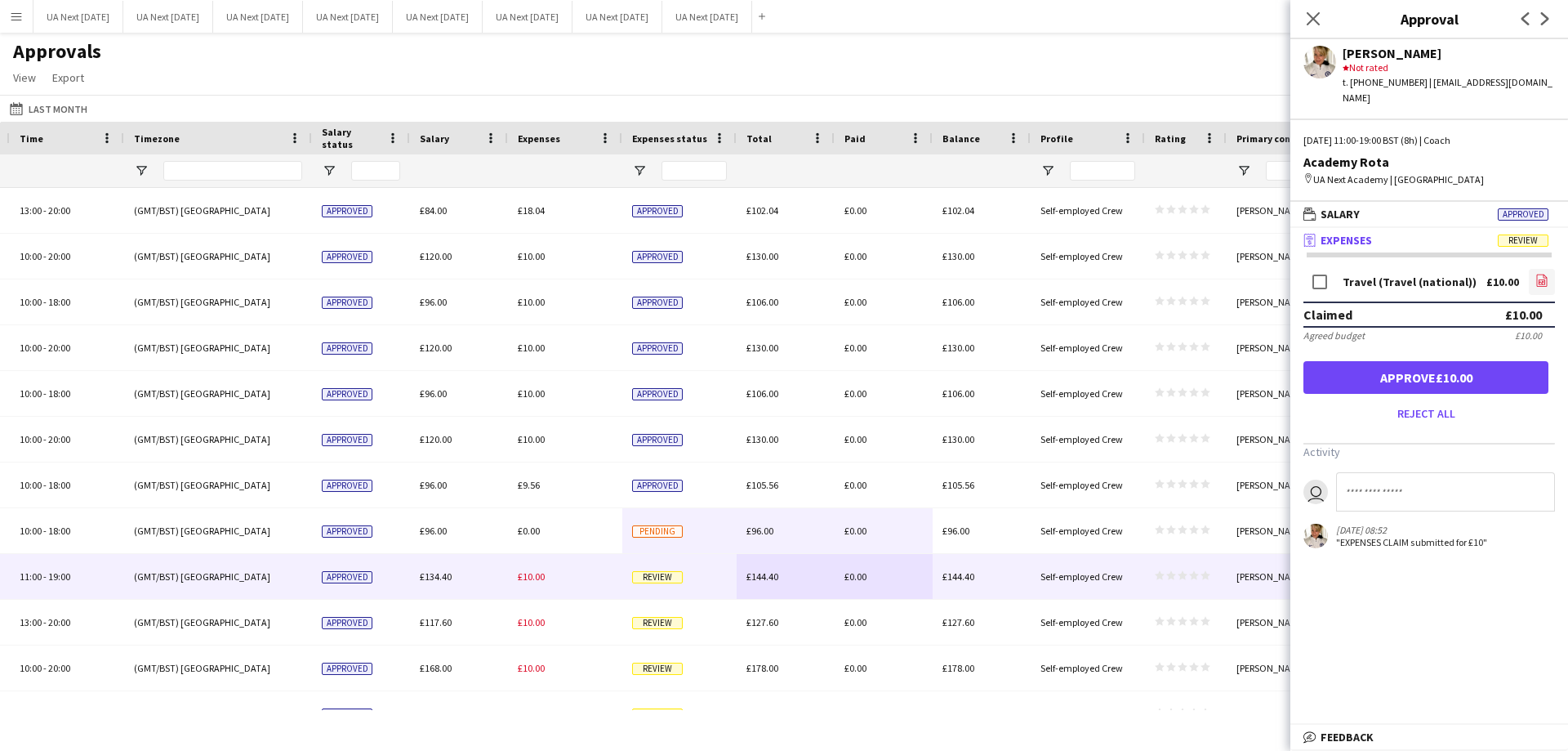
click at [1538, 273] on icon "file-image" at bounding box center [1541, 279] width 13 height 13
click at [1365, 361] on button "Approve £10.00" at bounding box center [1426, 377] width 245 height 33
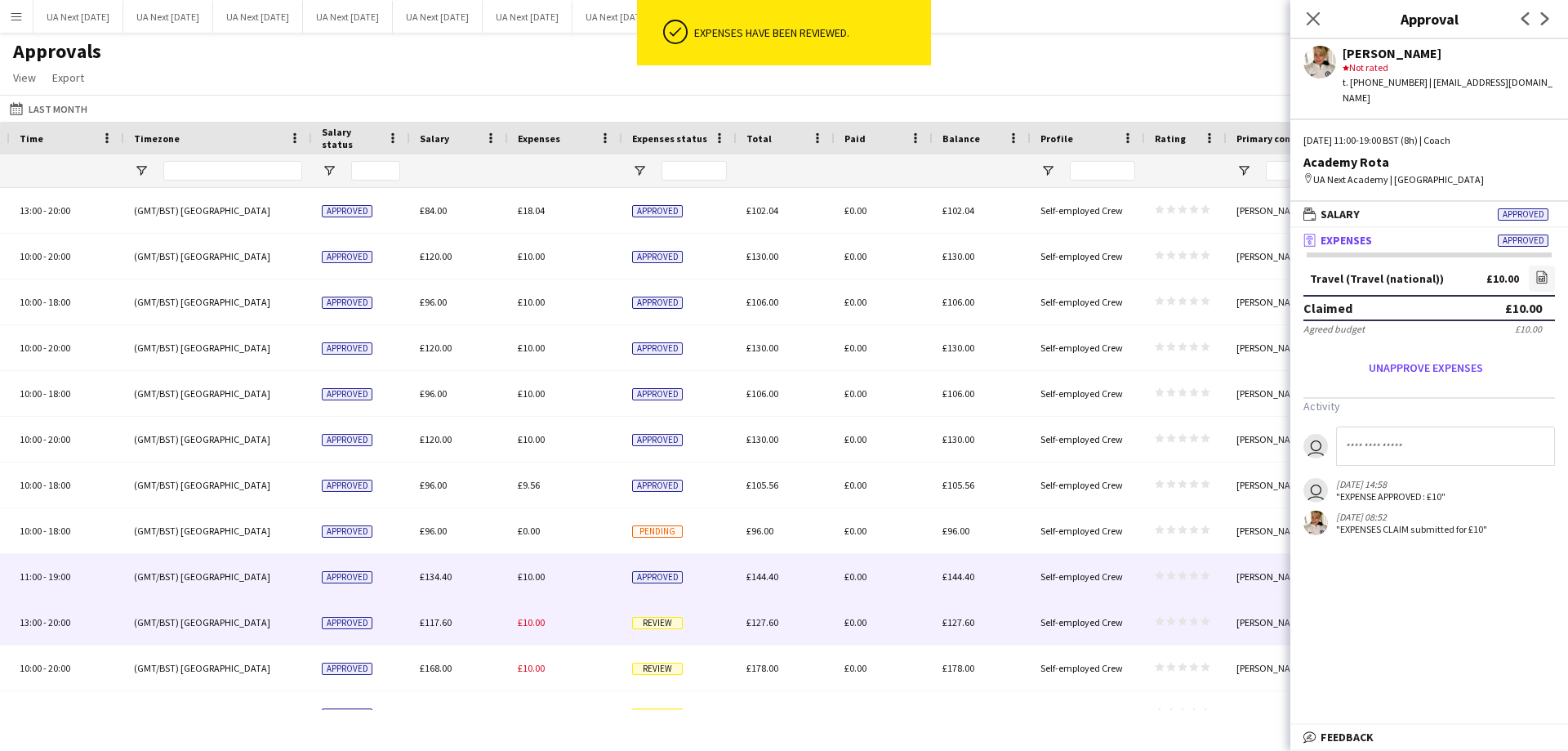
click at [648, 623] on span "Review" at bounding box center [657, 623] width 51 height 12
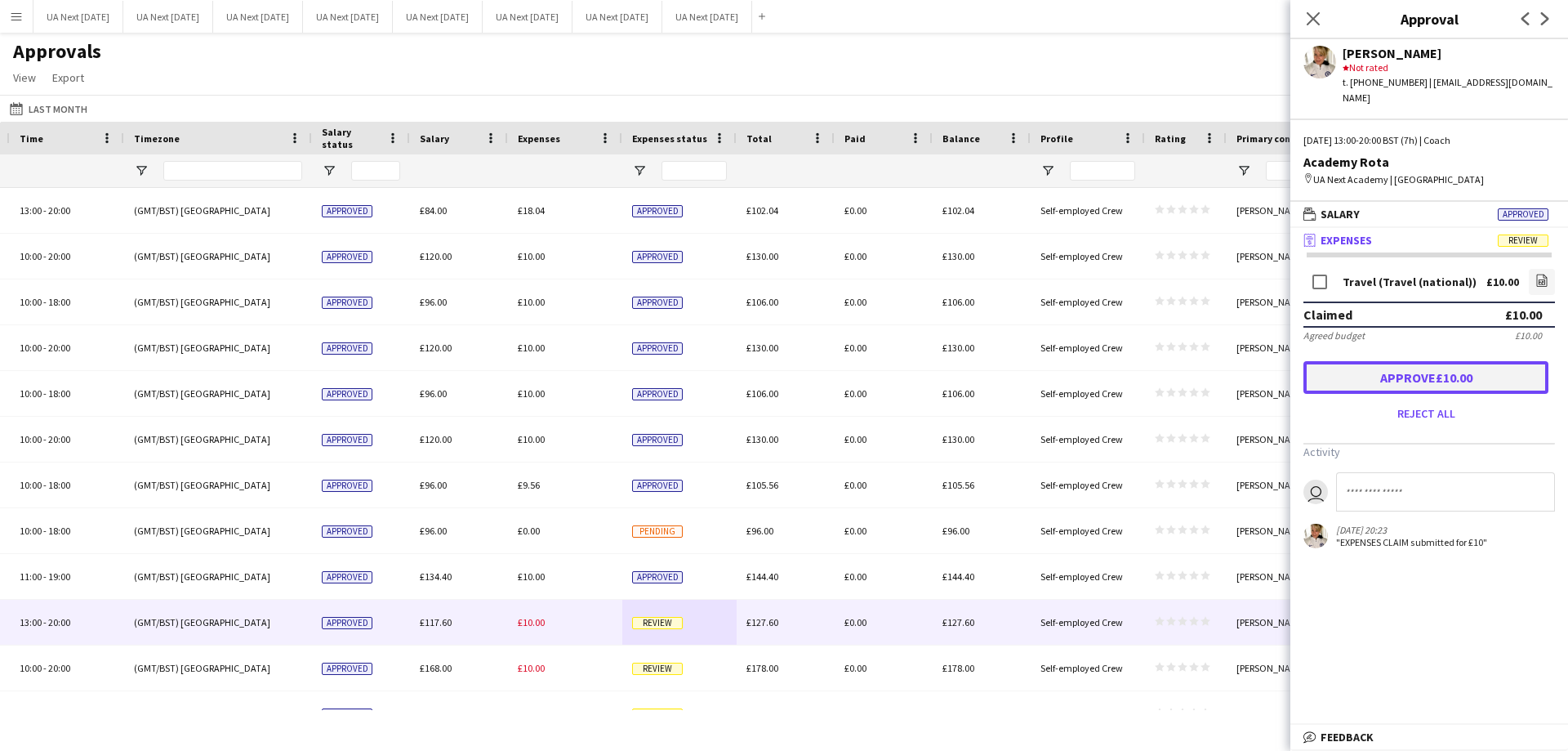
click at [1345, 373] on button "Approve £10.00" at bounding box center [1426, 377] width 245 height 33
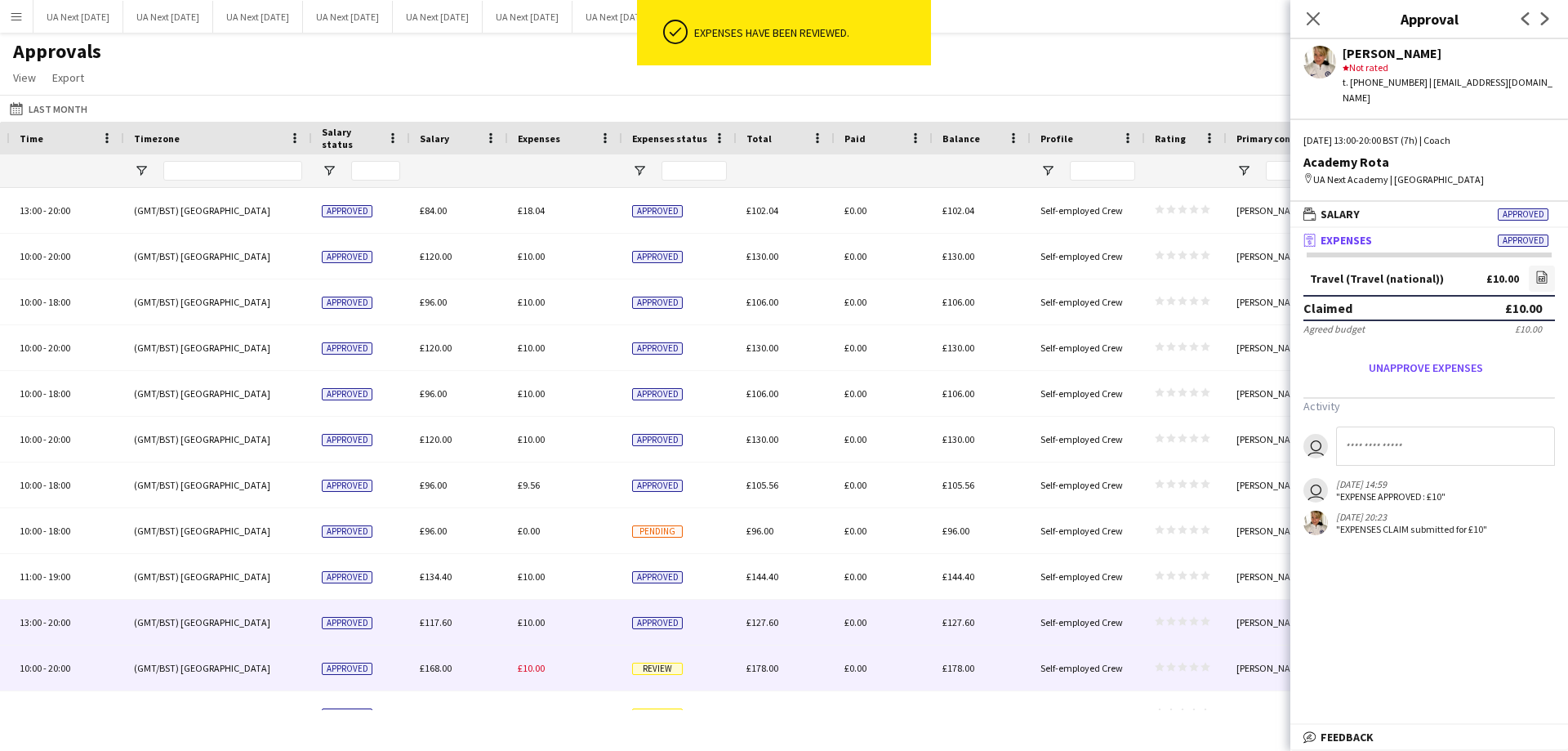
click at [657, 670] on span "Review" at bounding box center [657, 669] width 51 height 12
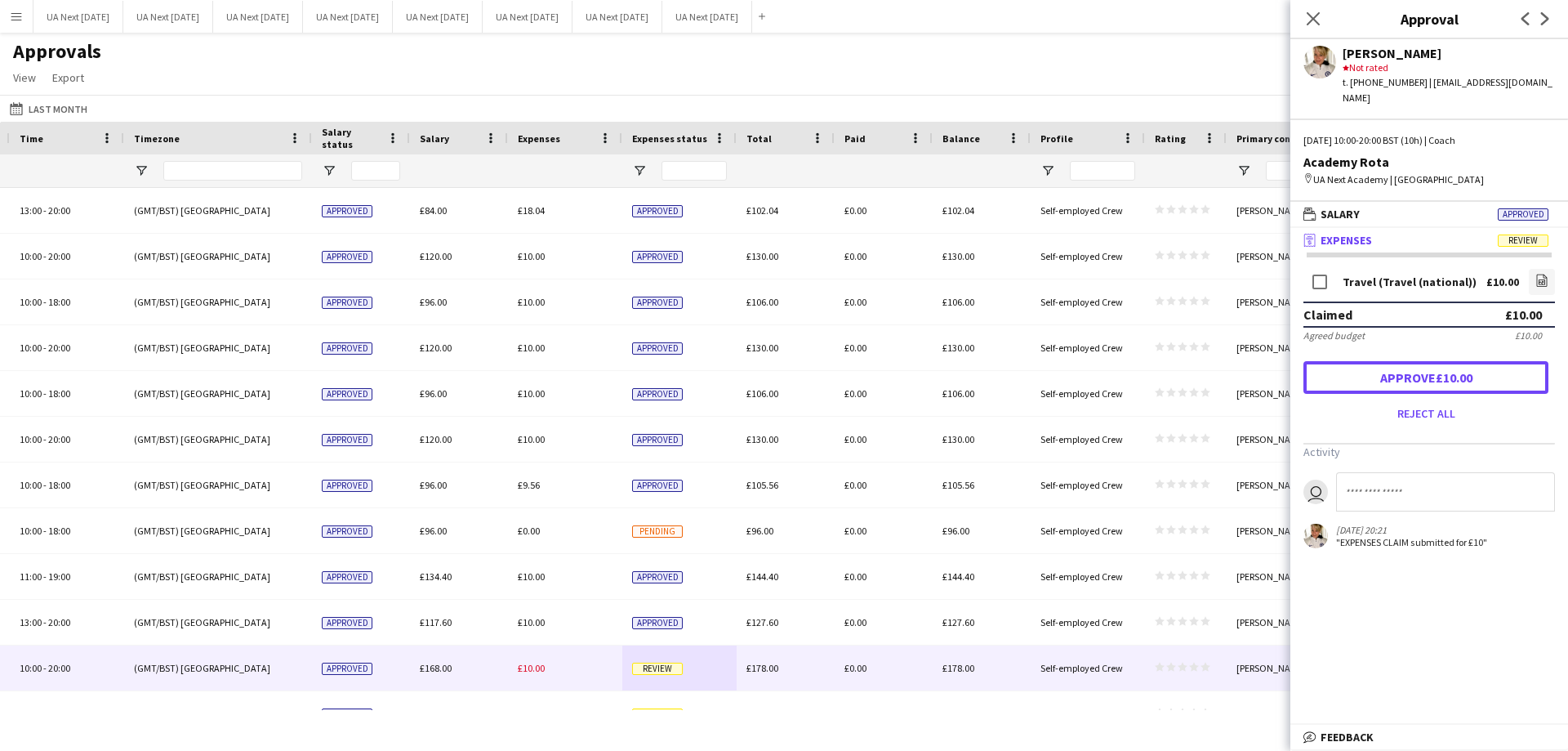
click at [1435, 361] on button "Approve £10.00" at bounding box center [1426, 377] width 245 height 33
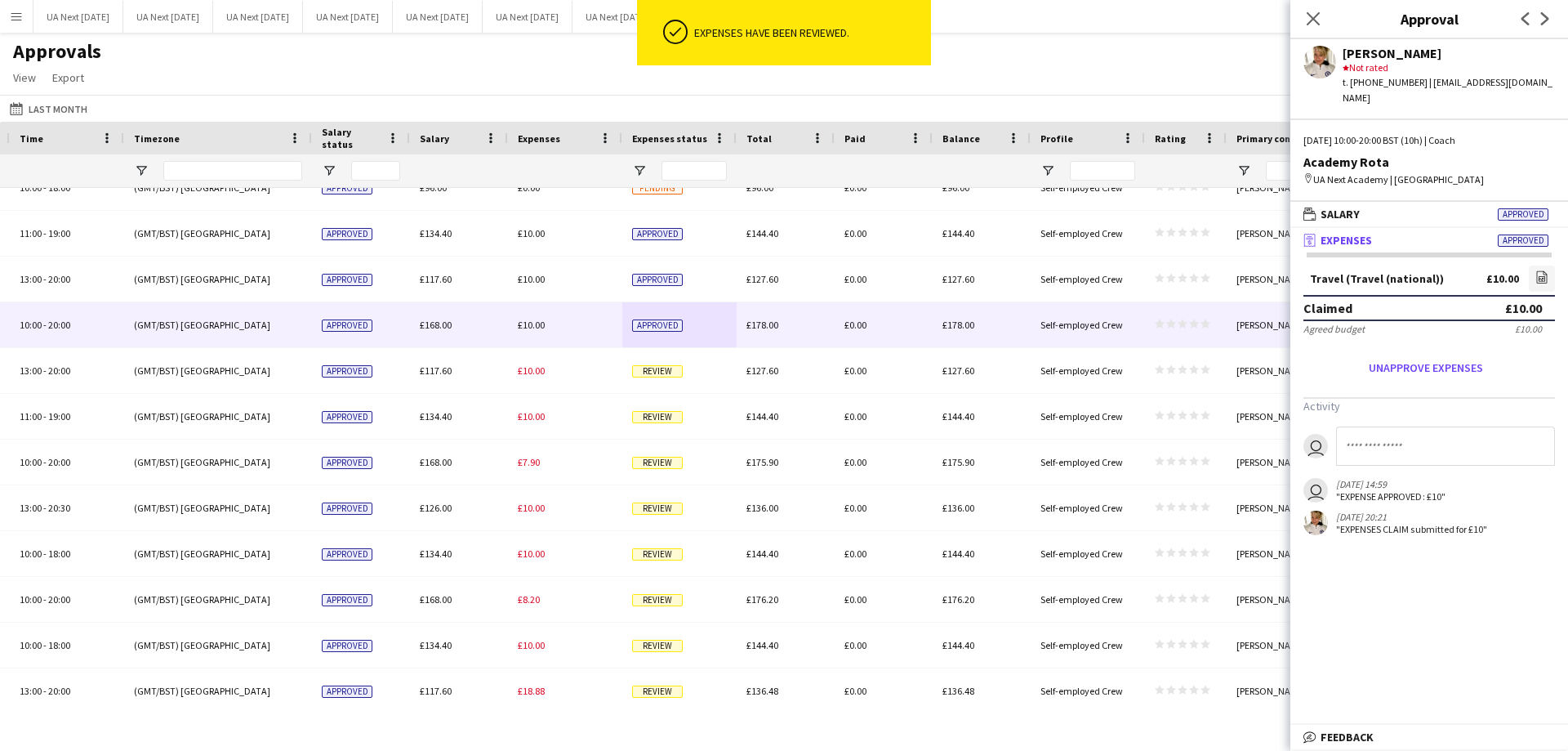
scroll to position [345, 0]
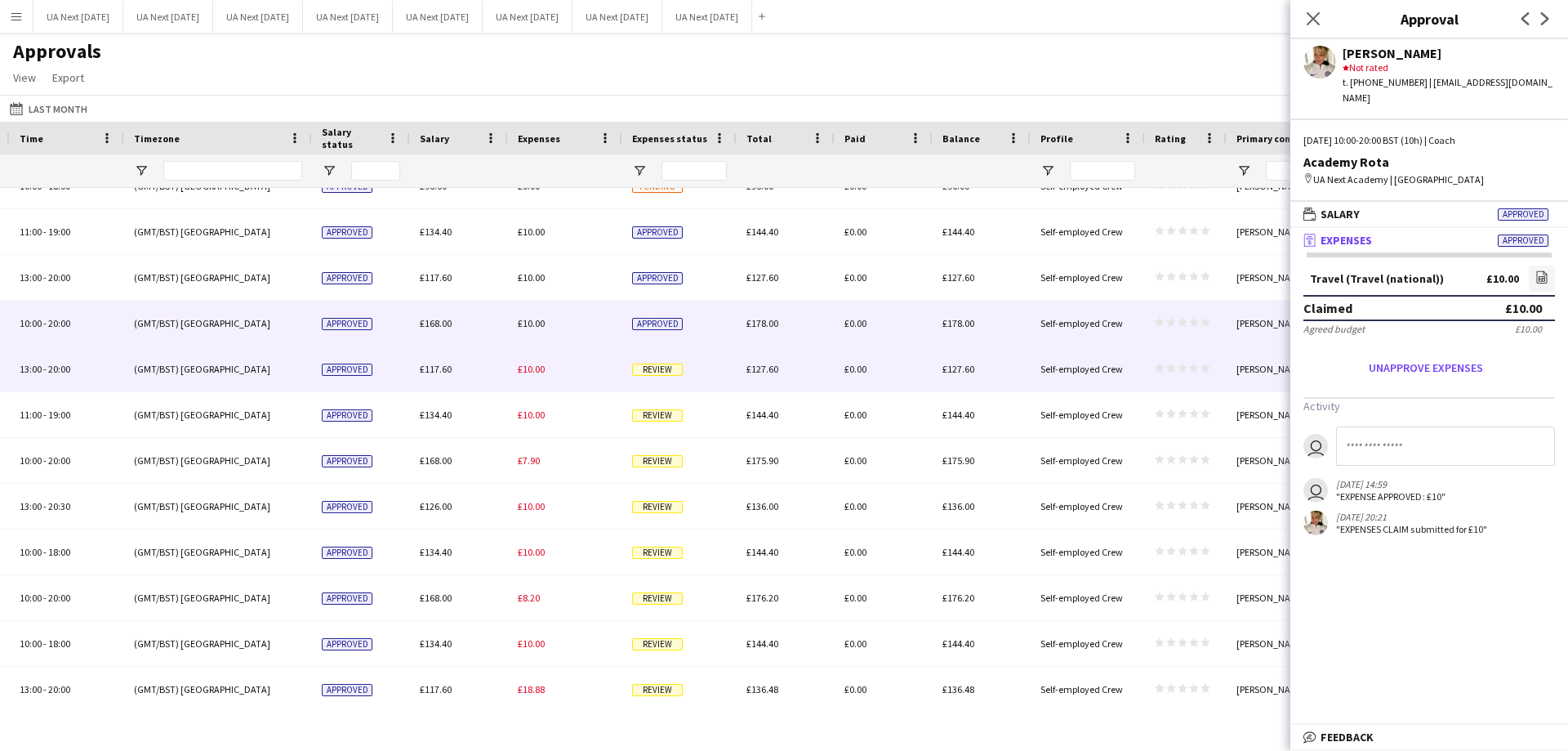
click at [655, 373] on span "Review" at bounding box center [657, 369] width 51 height 12
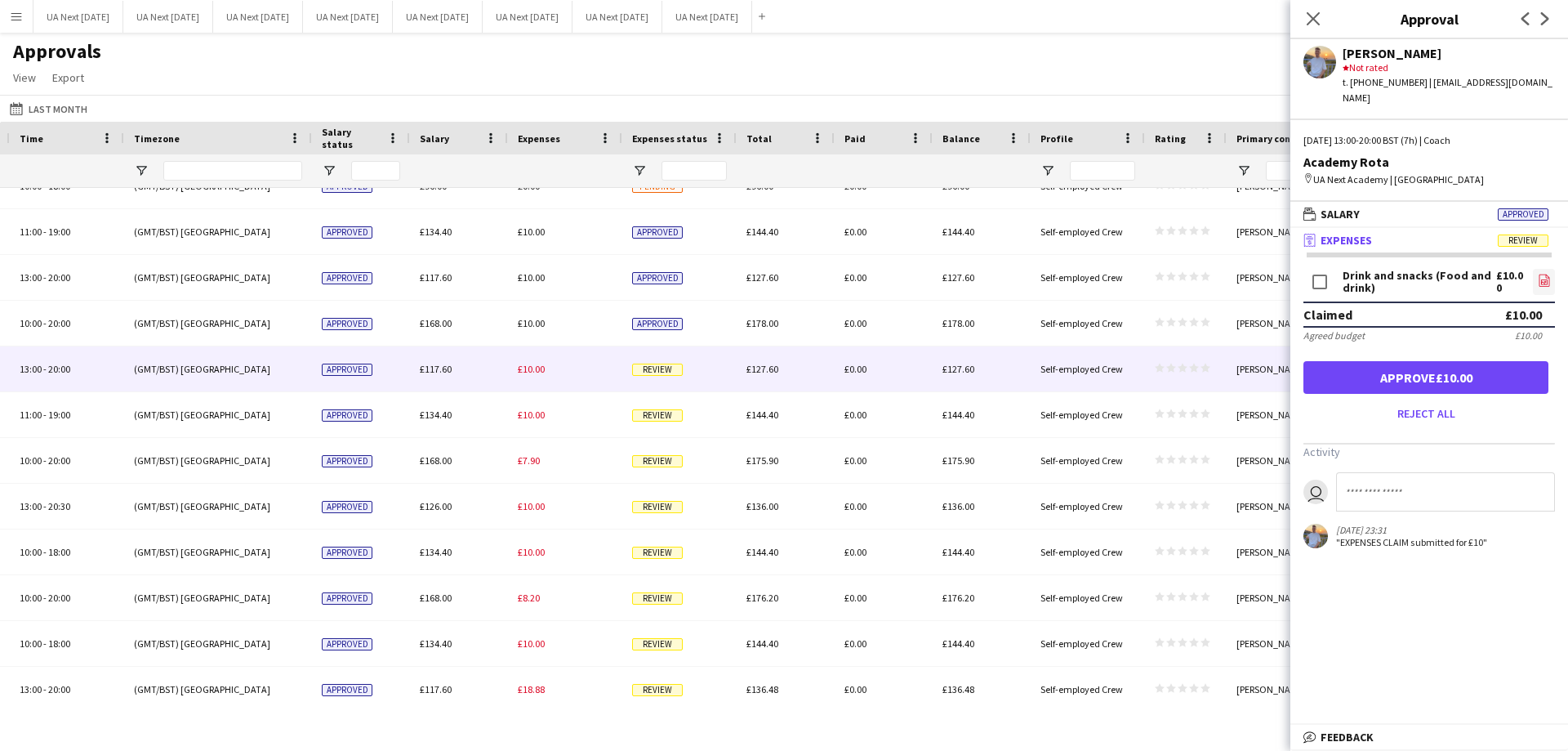
click at [1546, 269] on link "file-image" at bounding box center [1544, 282] width 22 height 26
click at [1465, 370] on button "Approve £10.00" at bounding box center [1426, 377] width 245 height 33
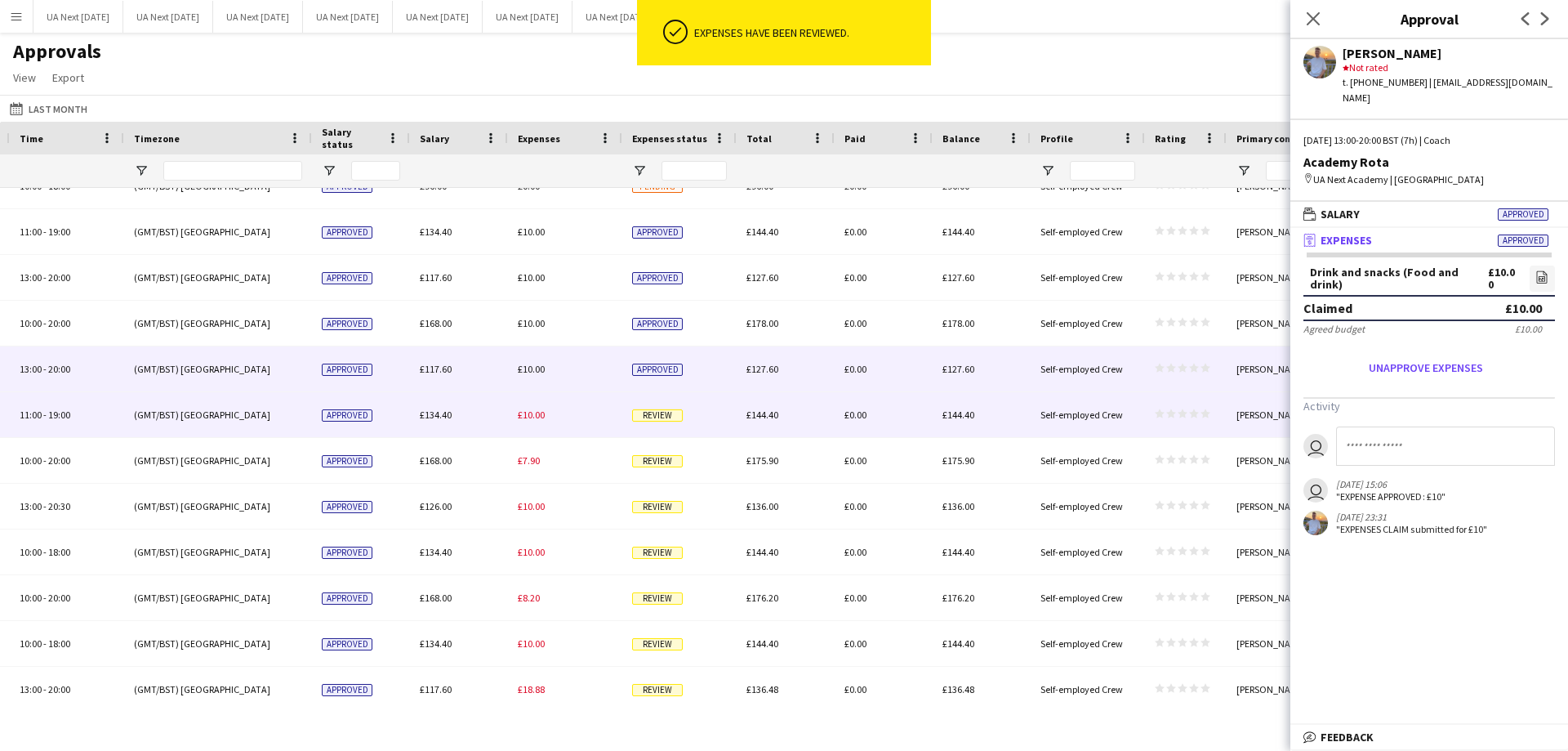
click at [646, 415] on span "Review" at bounding box center [657, 415] width 51 height 12
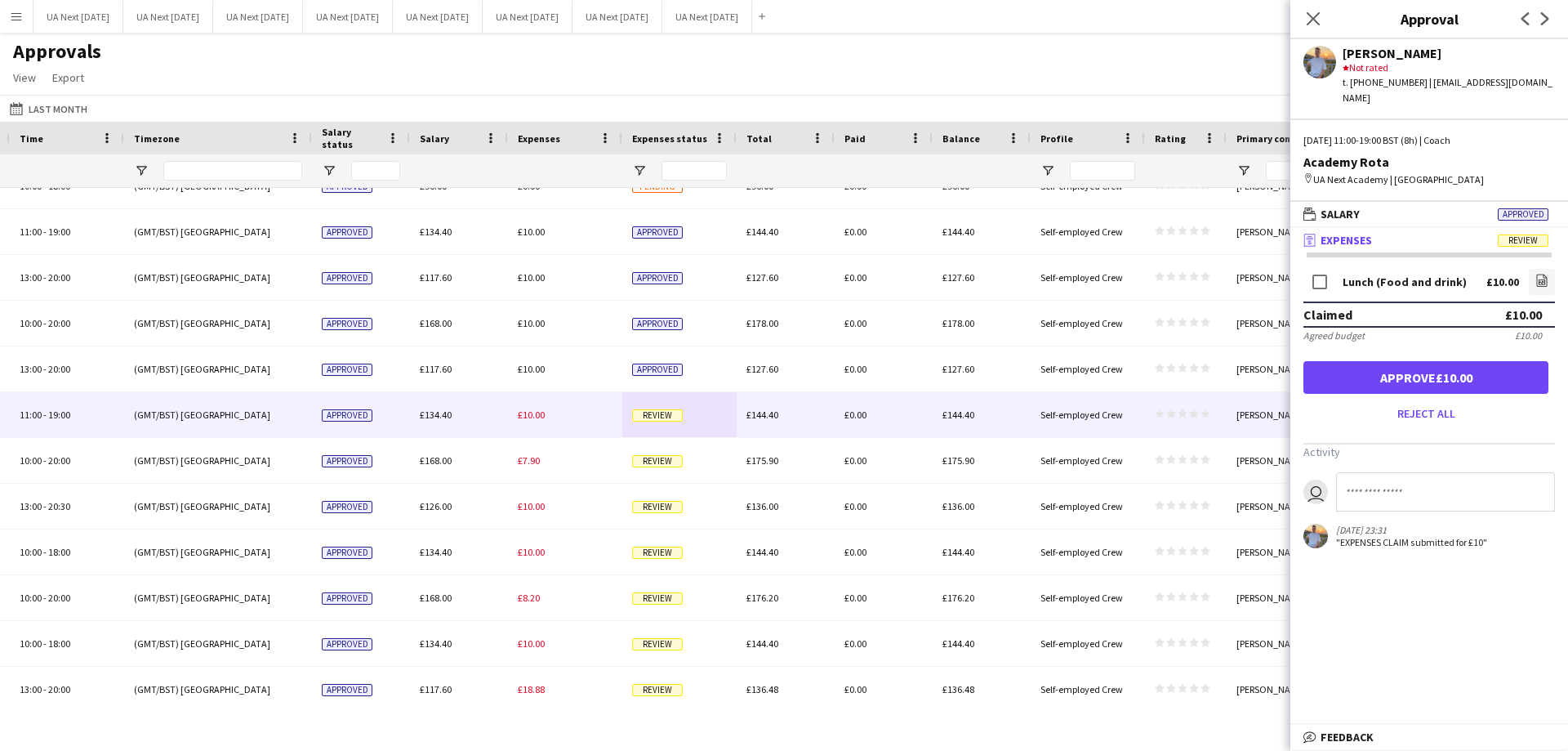
click at [1521, 235] on span "Review" at bounding box center [1523, 241] width 51 height 12
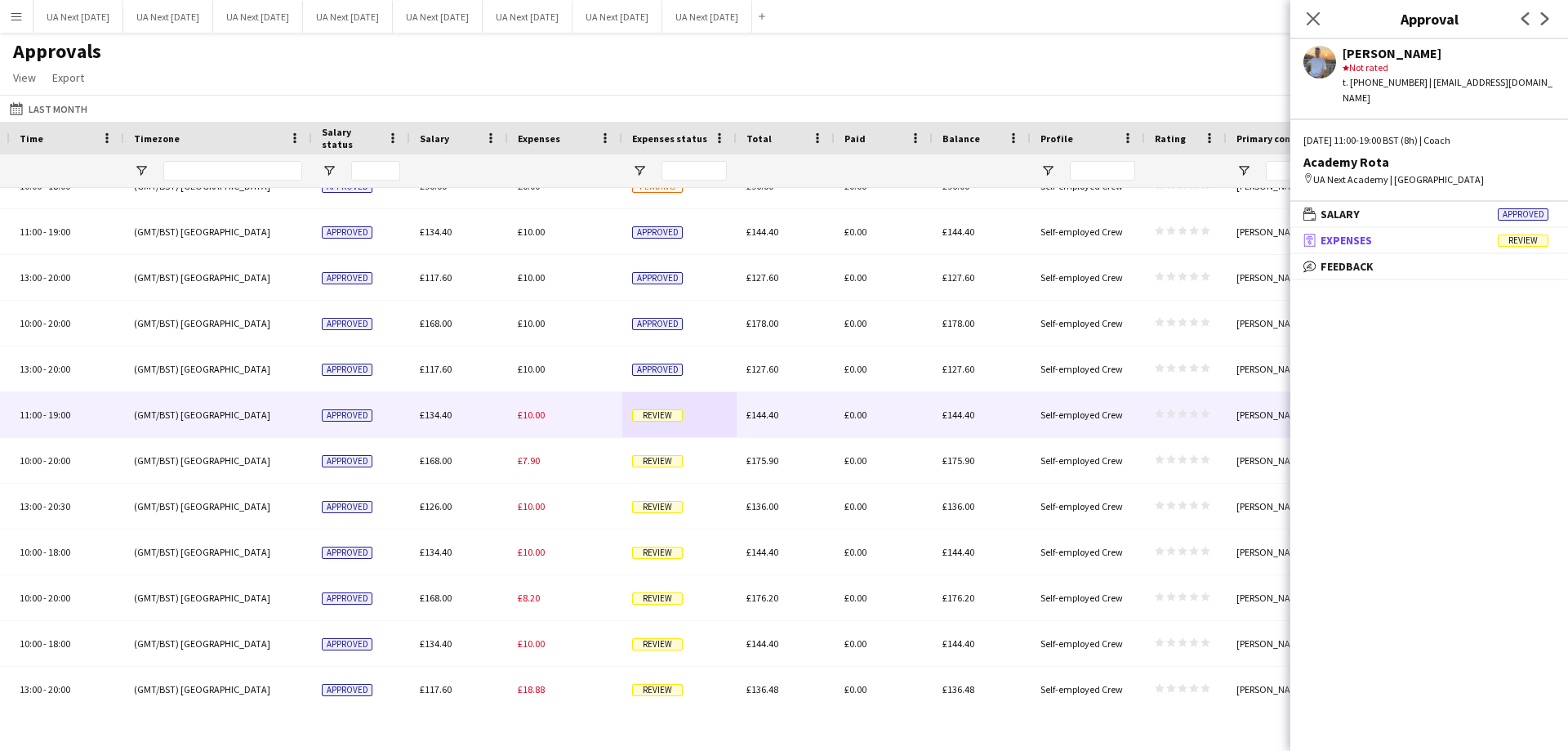
click at [1521, 235] on span "Review" at bounding box center [1523, 241] width 51 height 12
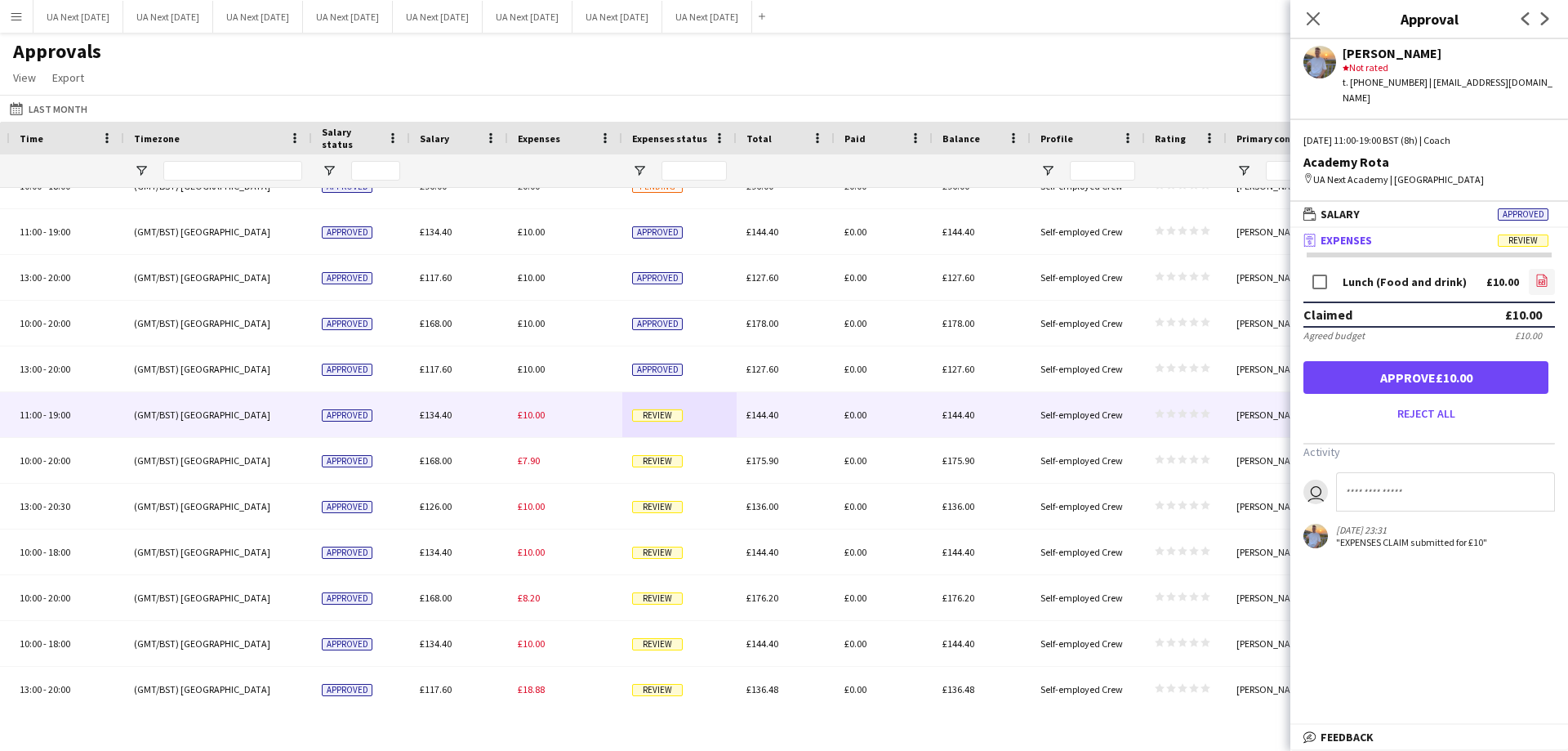
click at [1541, 273] on icon "file-image" at bounding box center [1541, 279] width 13 height 13
click at [1409, 362] on button "Approve £10.00" at bounding box center [1426, 377] width 245 height 33
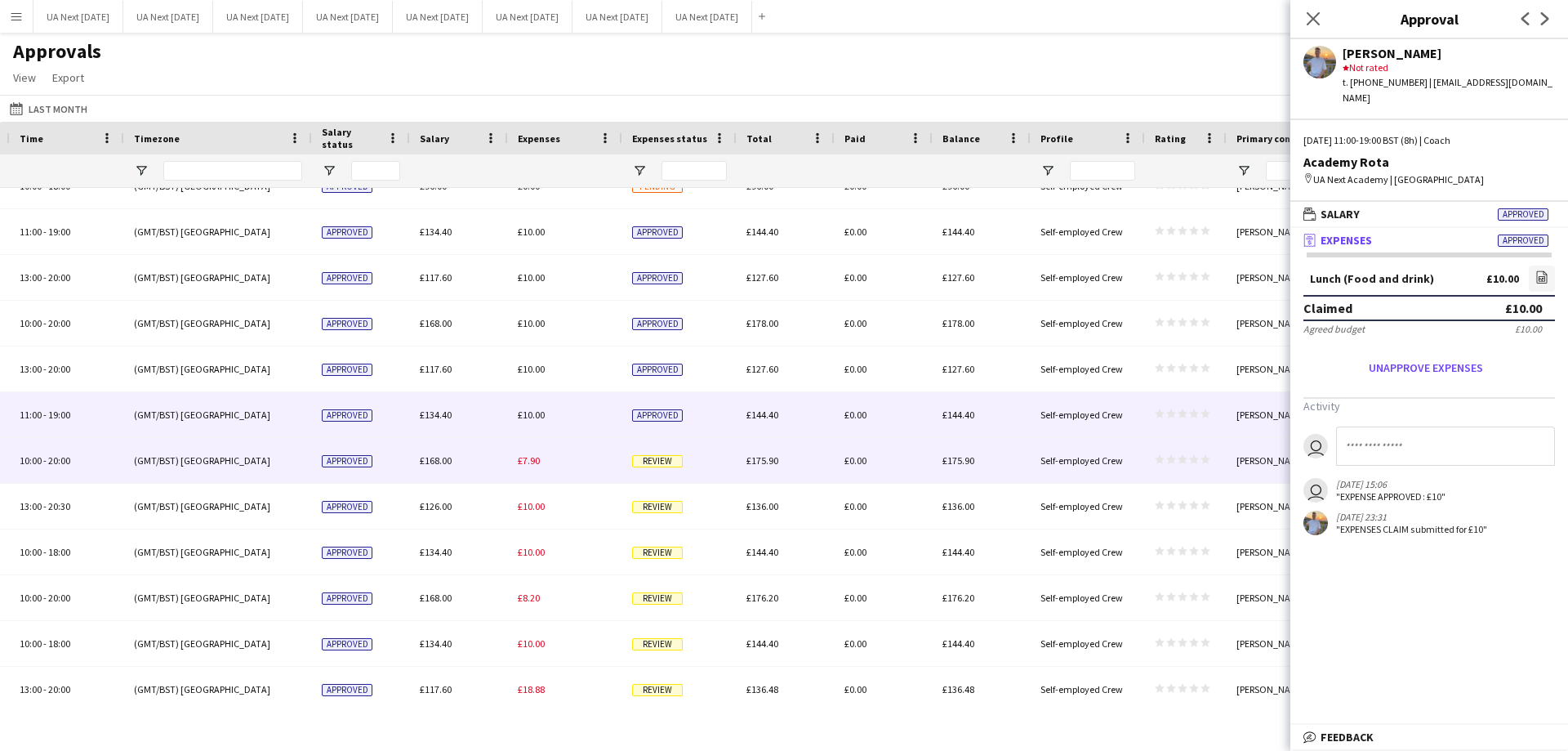
click at [652, 466] on span "Review" at bounding box center [657, 461] width 51 height 12
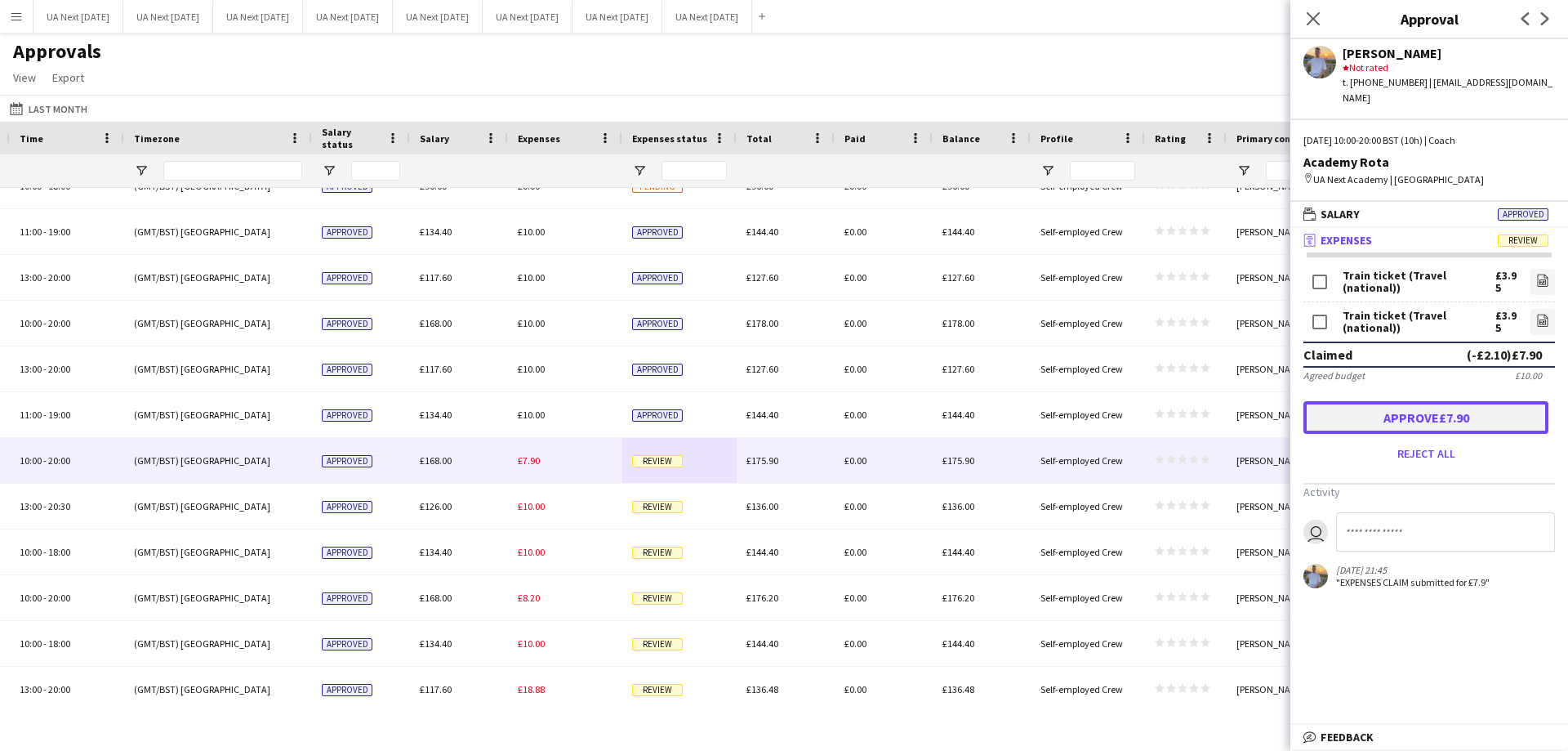
click at [1449, 405] on button "Approve £7.90" at bounding box center [1426, 418] width 245 height 33
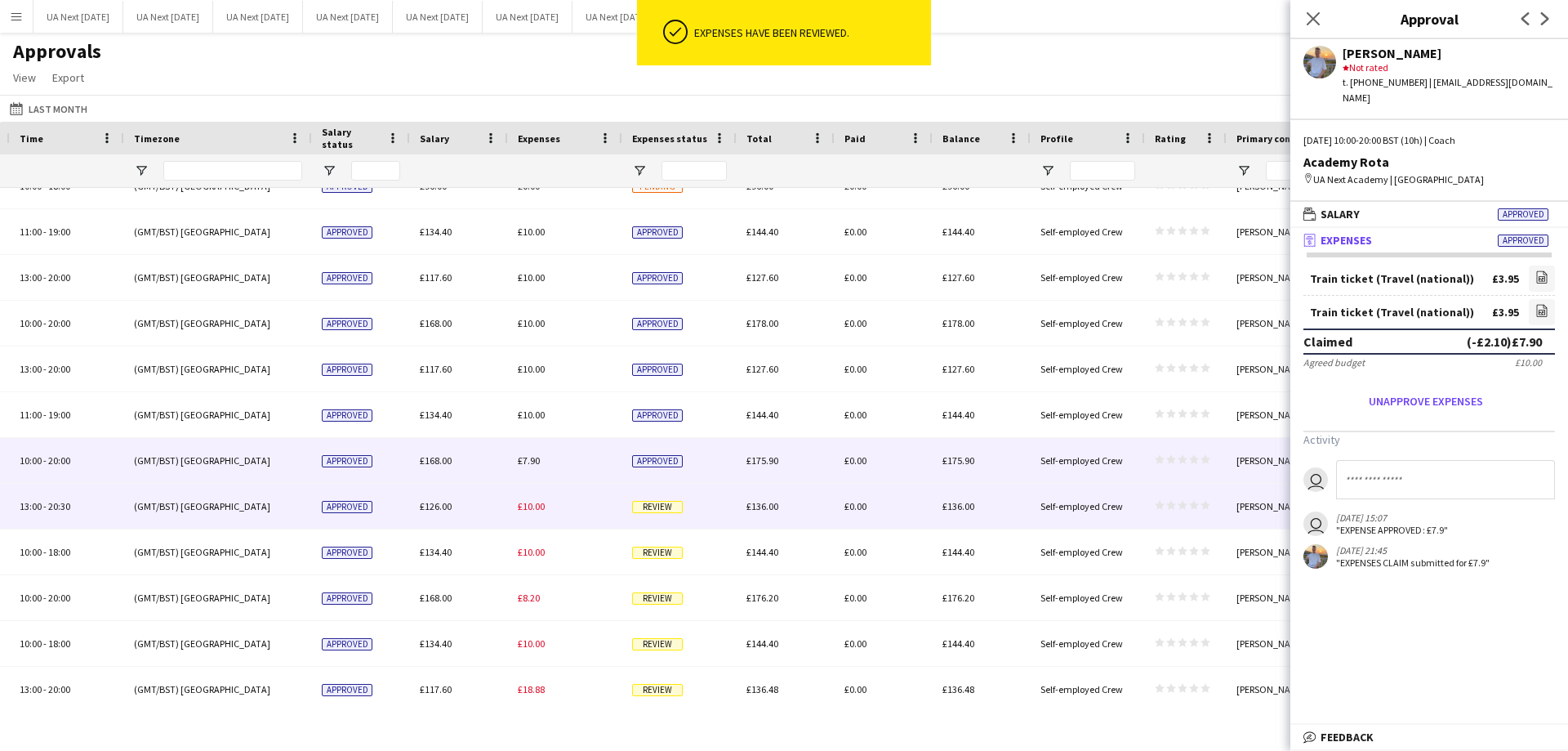
click at [649, 515] on div "Review" at bounding box center [679, 506] width 114 height 45
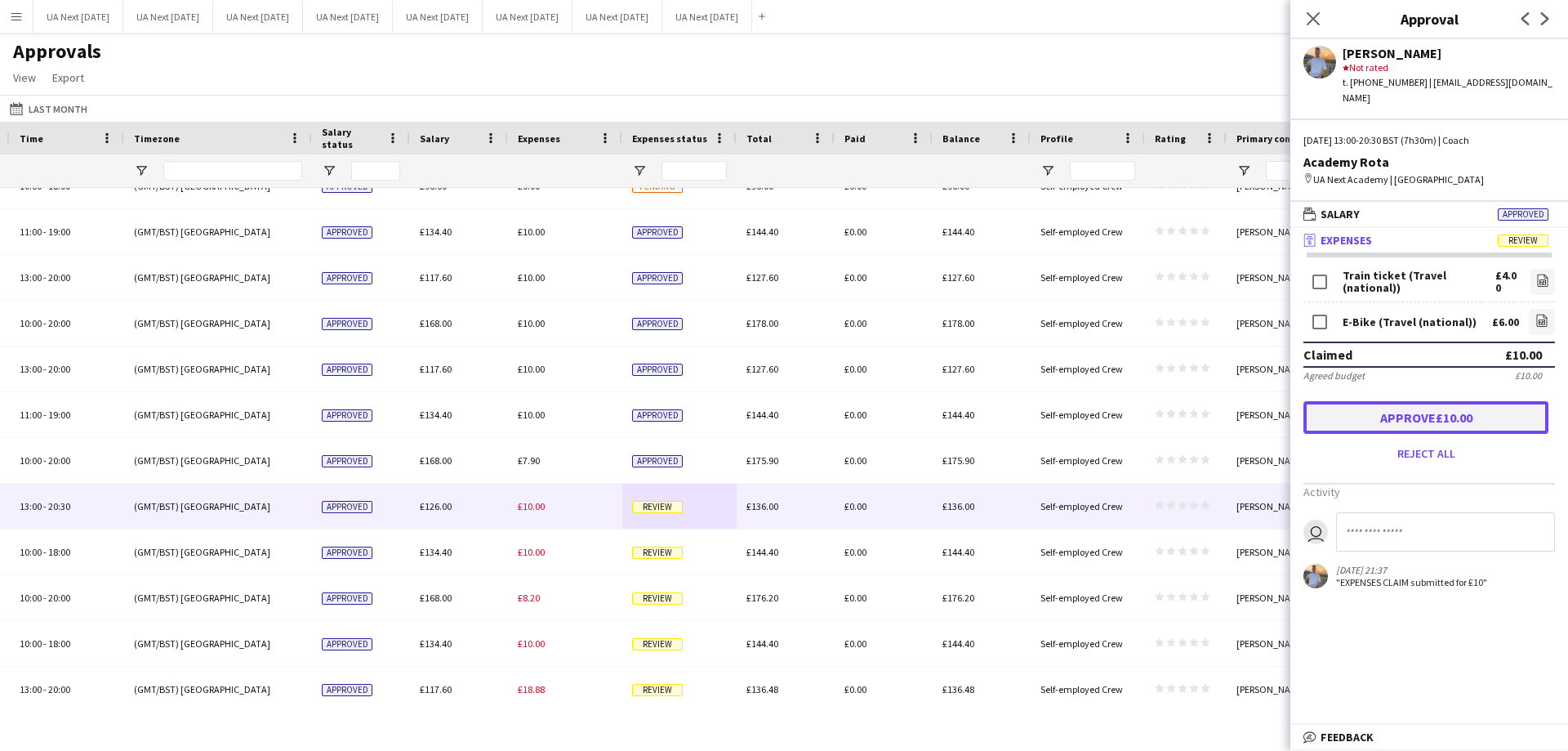
click at [1445, 401] on button "Approve £10.00" at bounding box center [1426, 418] width 245 height 33
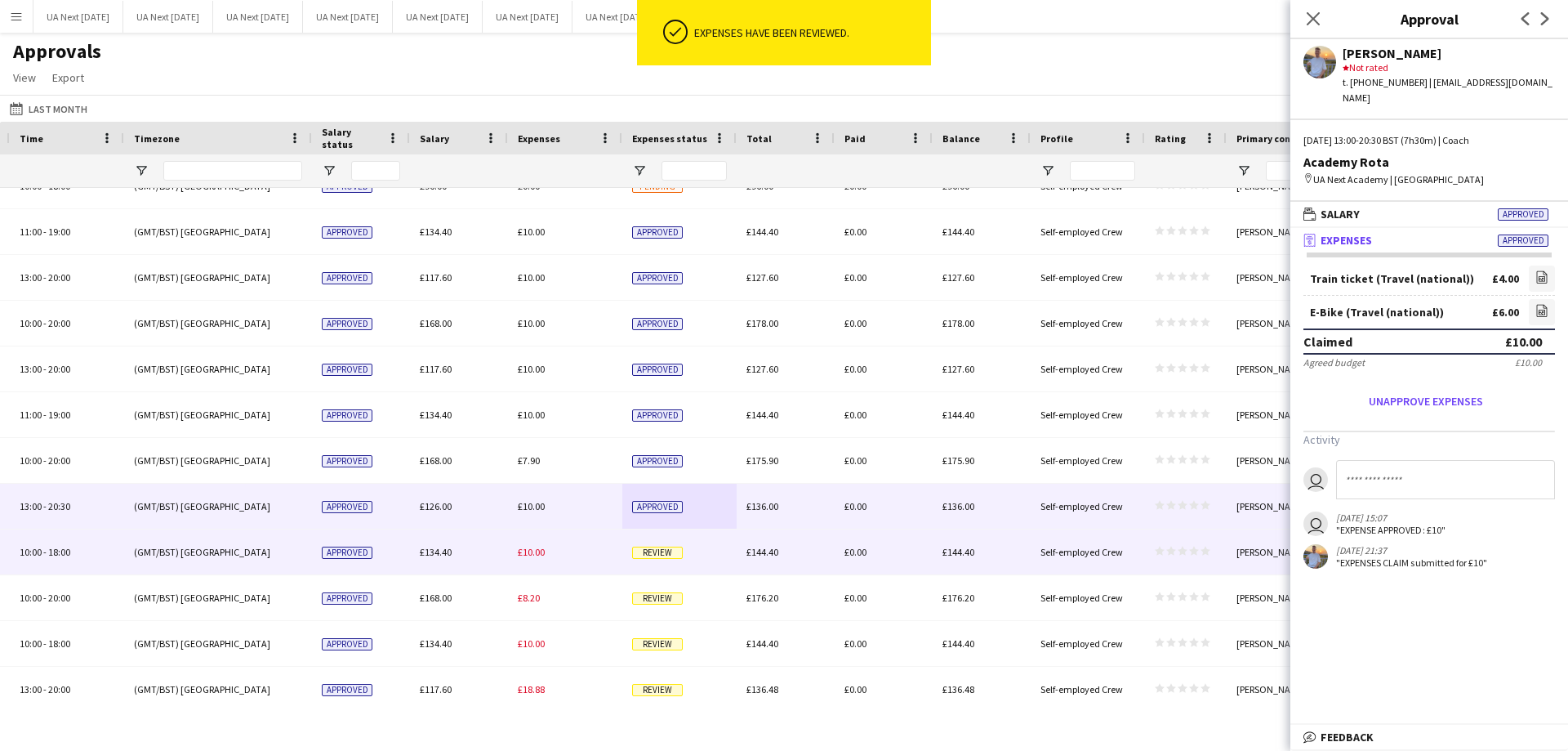
click at [652, 560] on div "Review" at bounding box center [679, 552] width 114 height 45
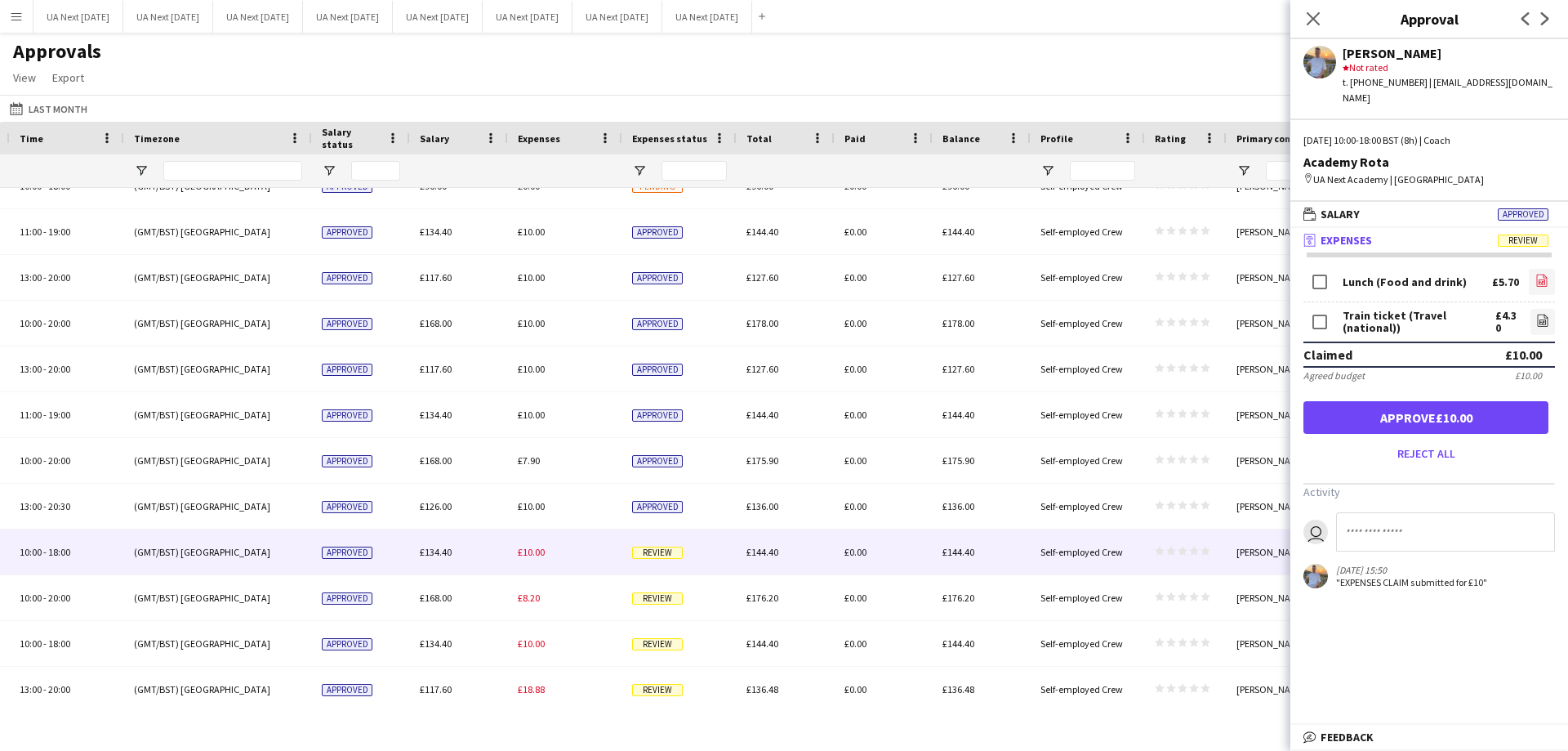
click at [1546, 274] on icon at bounding box center [1542, 280] width 10 height 12
click at [1540, 315] on app-icon "file-image" at bounding box center [1542, 321] width 13 height 16
click at [1457, 412] on button "Approve £10.00" at bounding box center [1426, 418] width 245 height 33
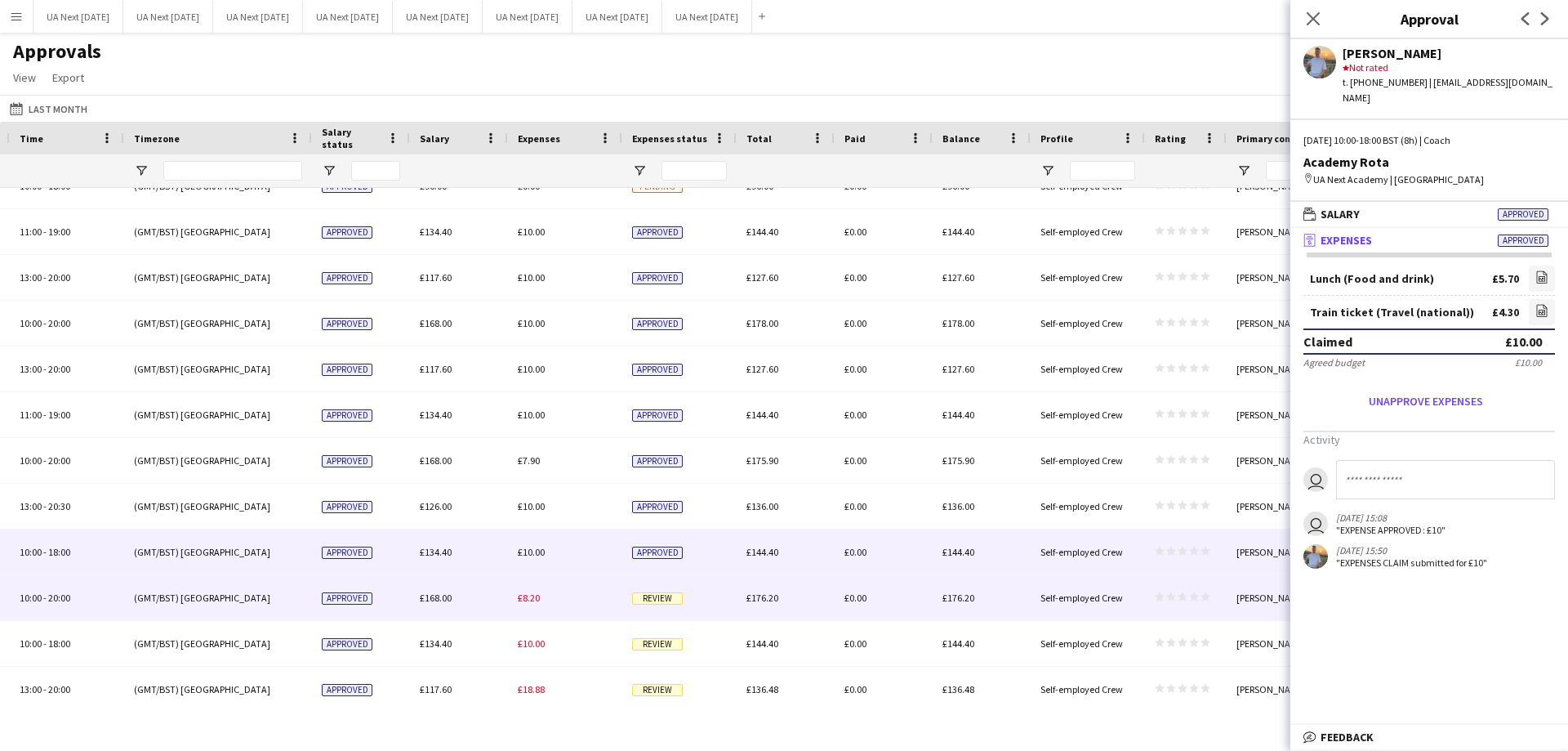
click at [662, 604] on span "Review" at bounding box center [657, 598] width 51 height 12
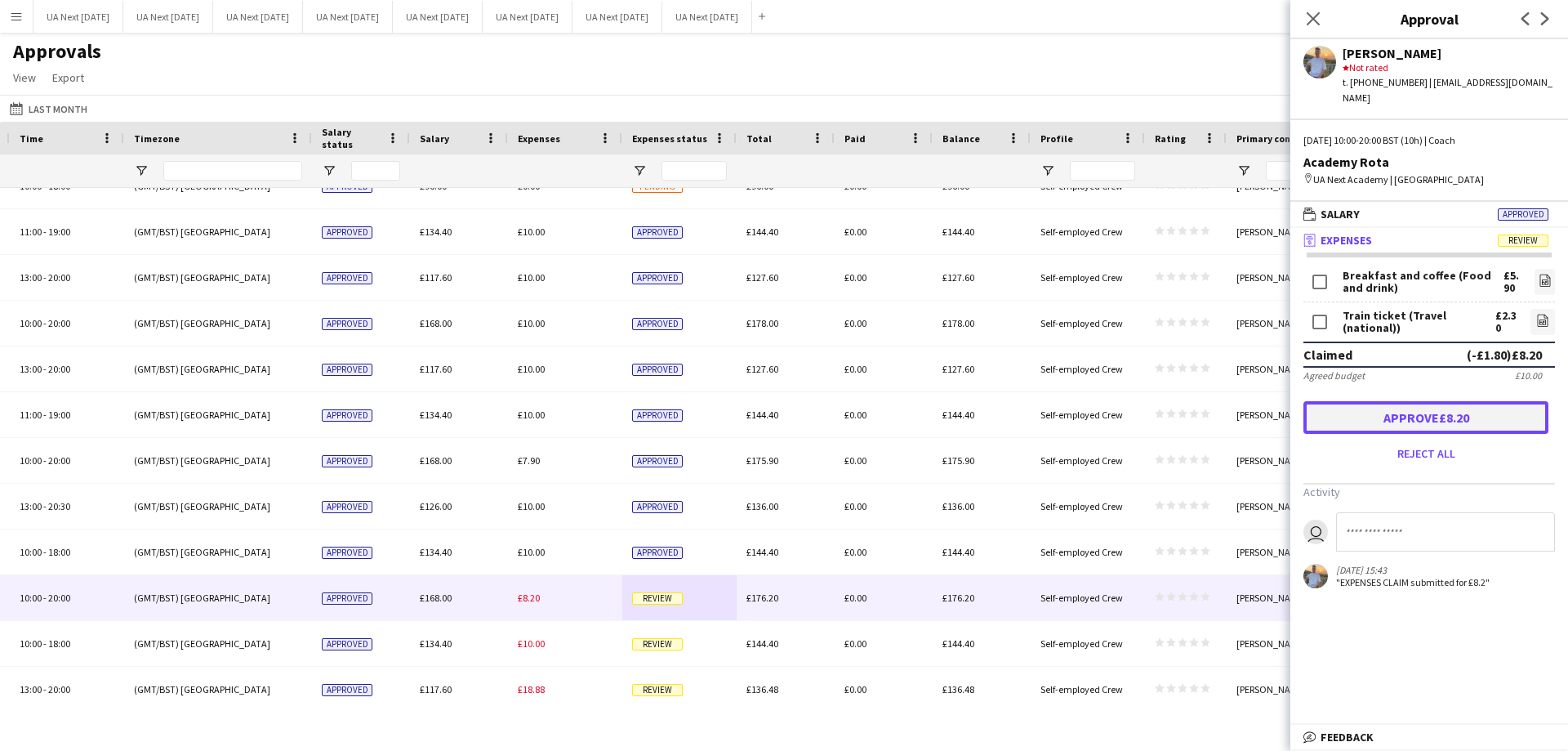
click at [1397, 414] on button "Approve £8.20" at bounding box center [1426, 418] width 245 height 33
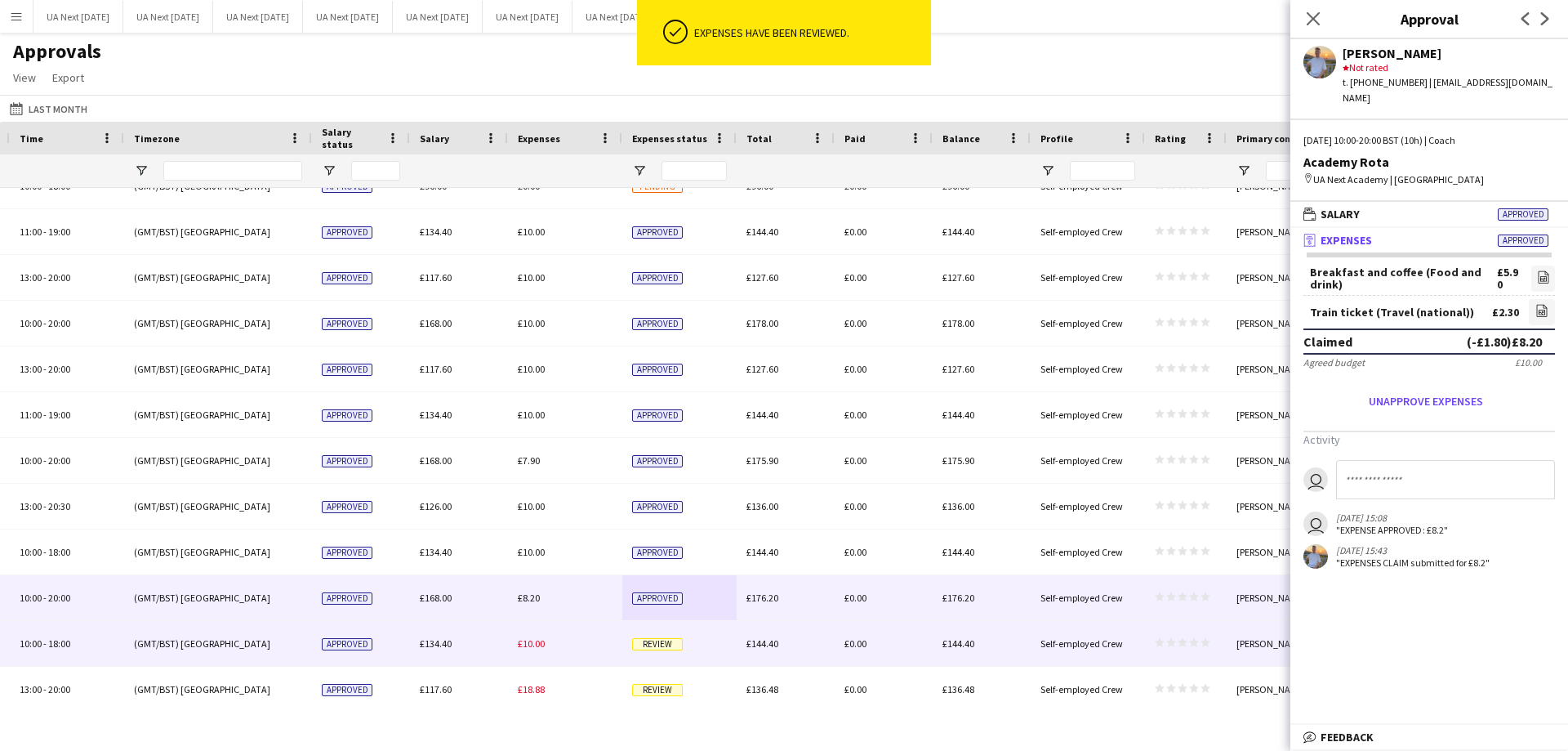
click at [667, 645] on span "Review" at bounding box center [657, 644] width 51 height 12
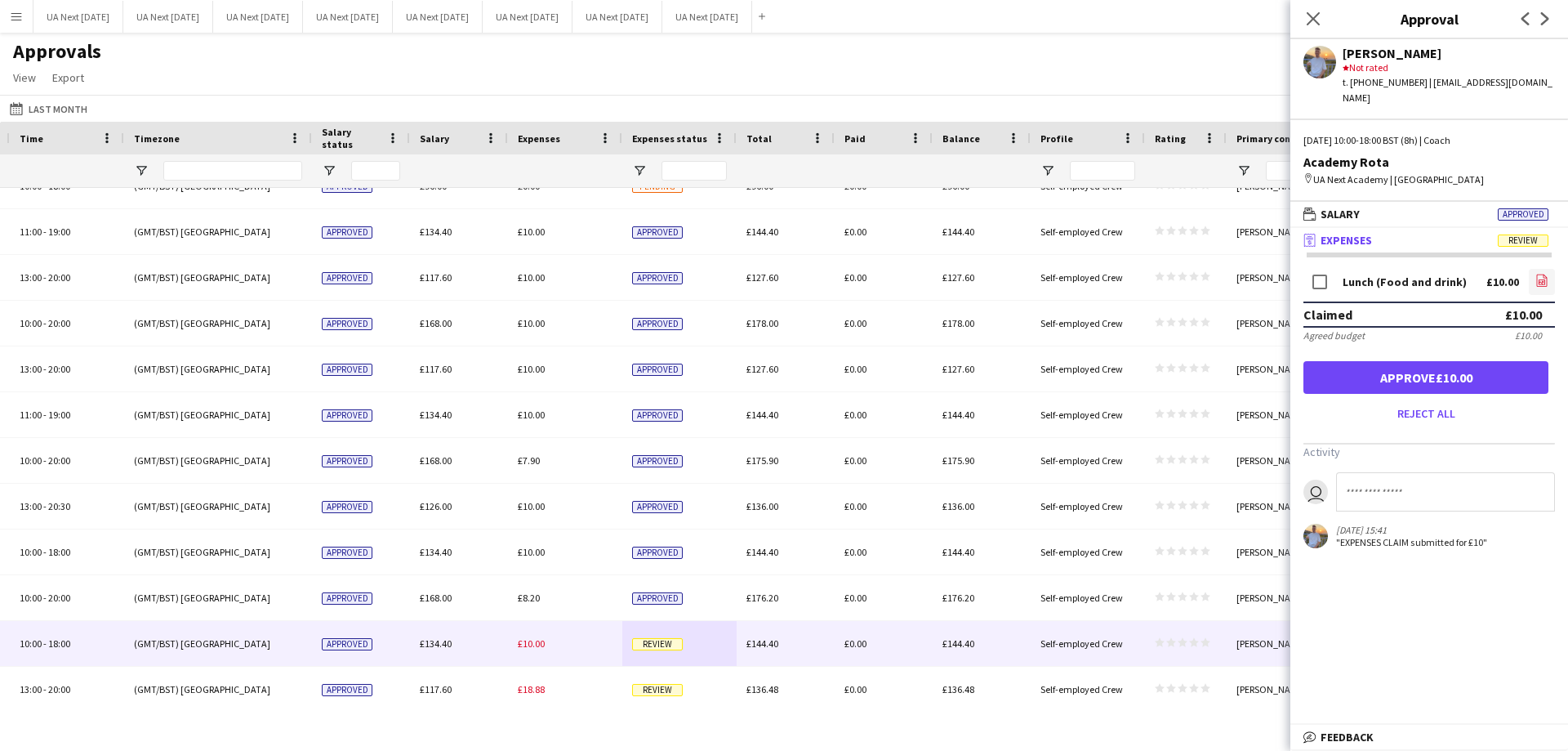
click at [1547, 274] on app-icon "file-image" at bounding box center [1541, 281] width 13 height 16
click at [1464, 369] on button "Approve £10.00" at bounding box center [1426, 377] width 245 height 33
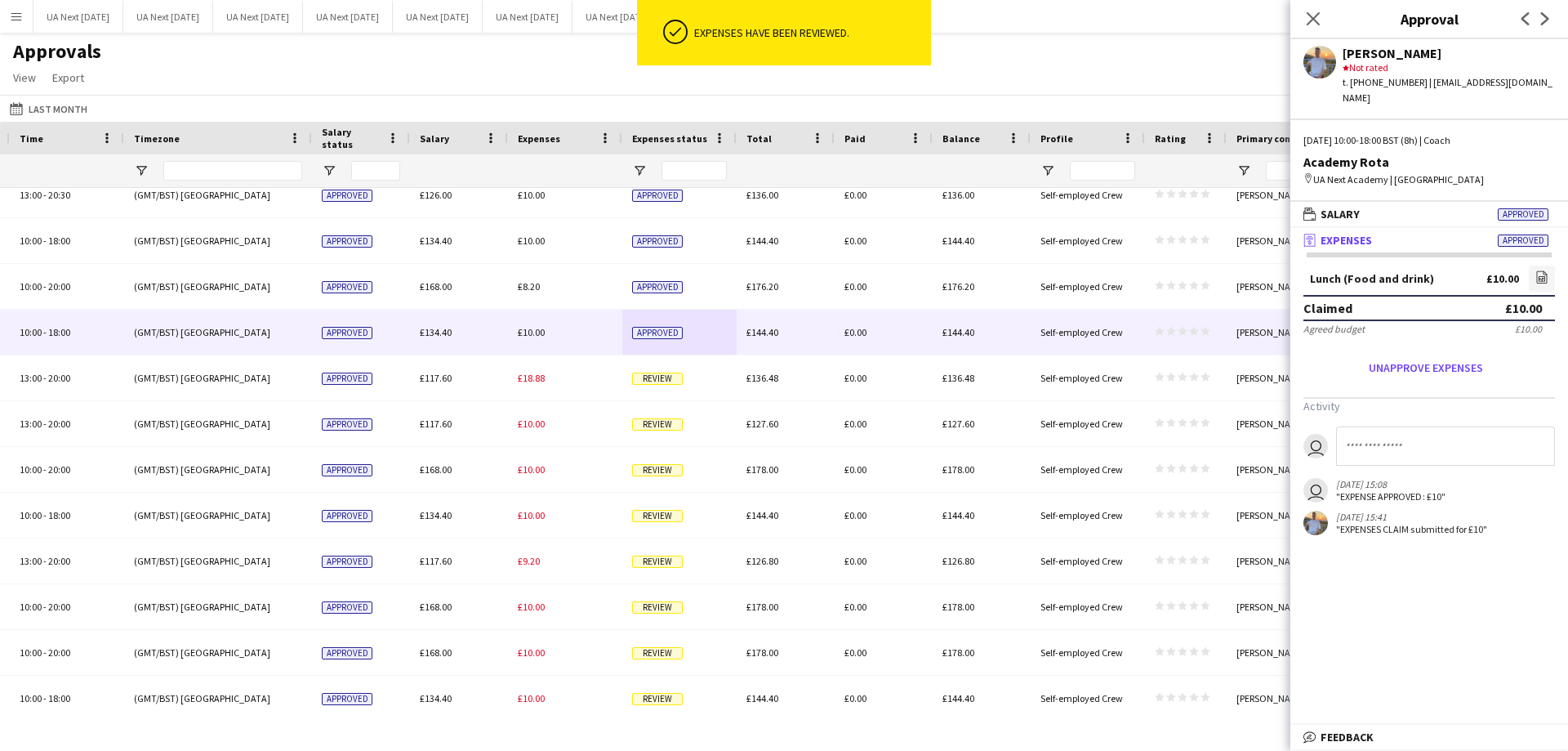
scroll to position [672, 0]
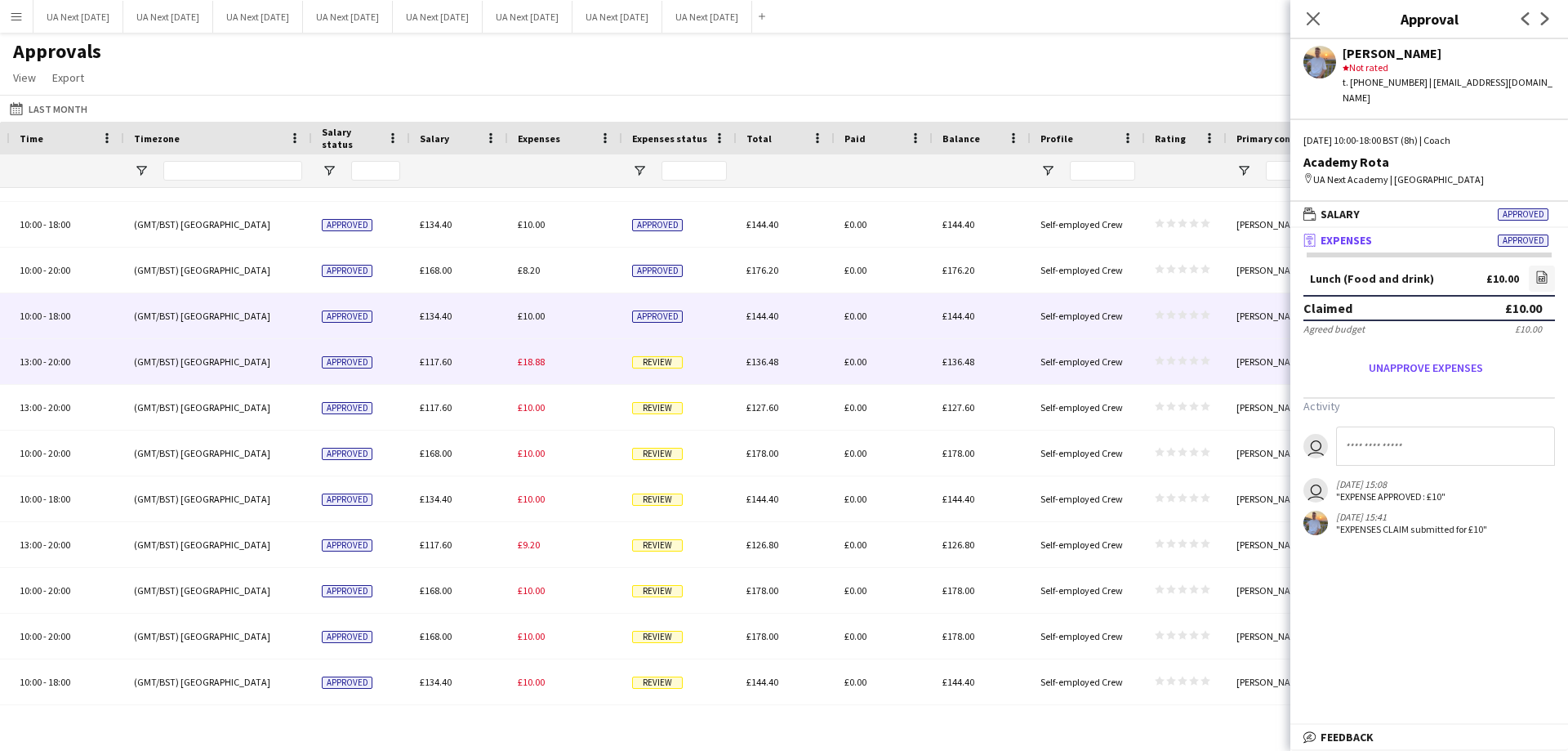
click at [650, 362] on span "Review" at bounding box center [657, 363] width 51 height 12
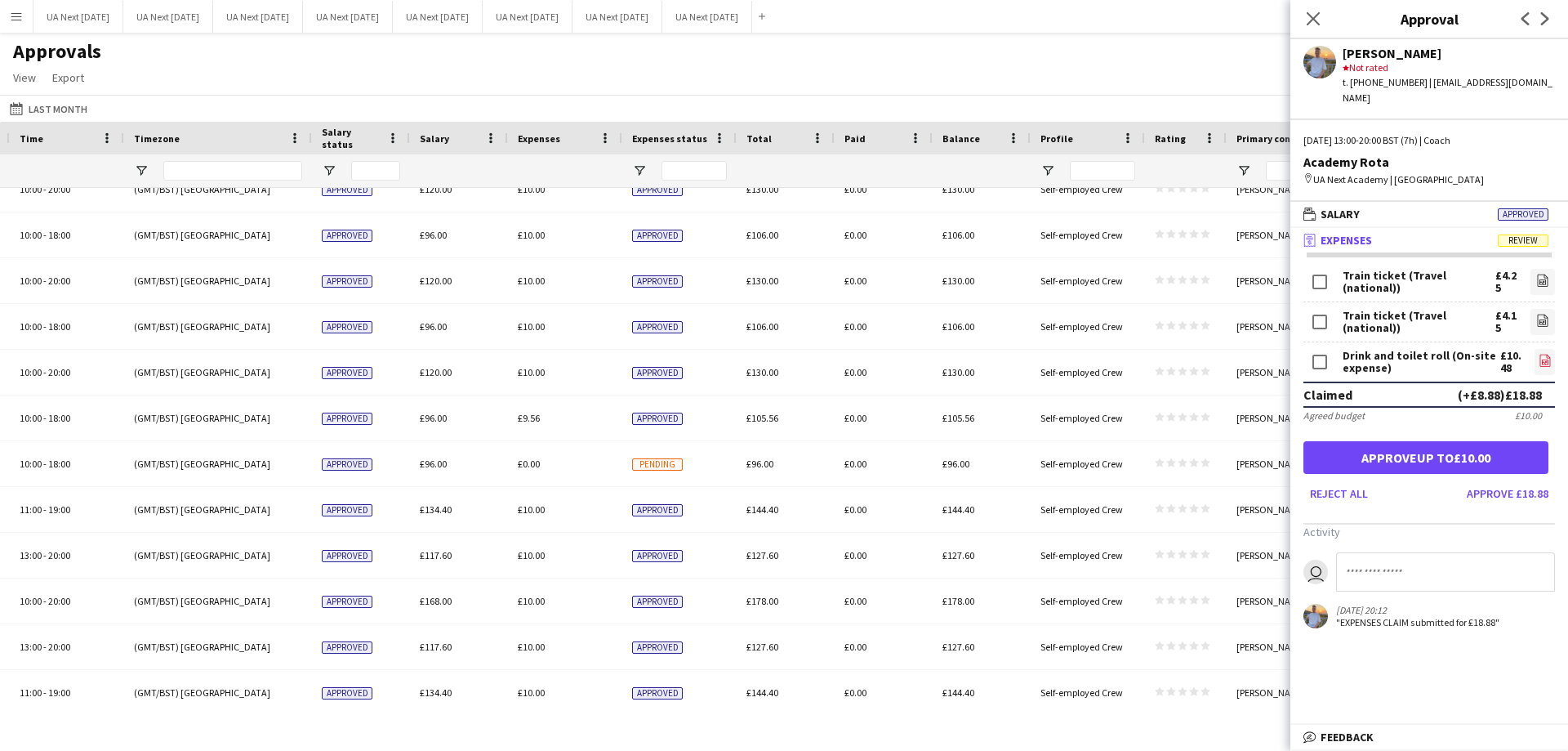
scroll to position [39, 0]
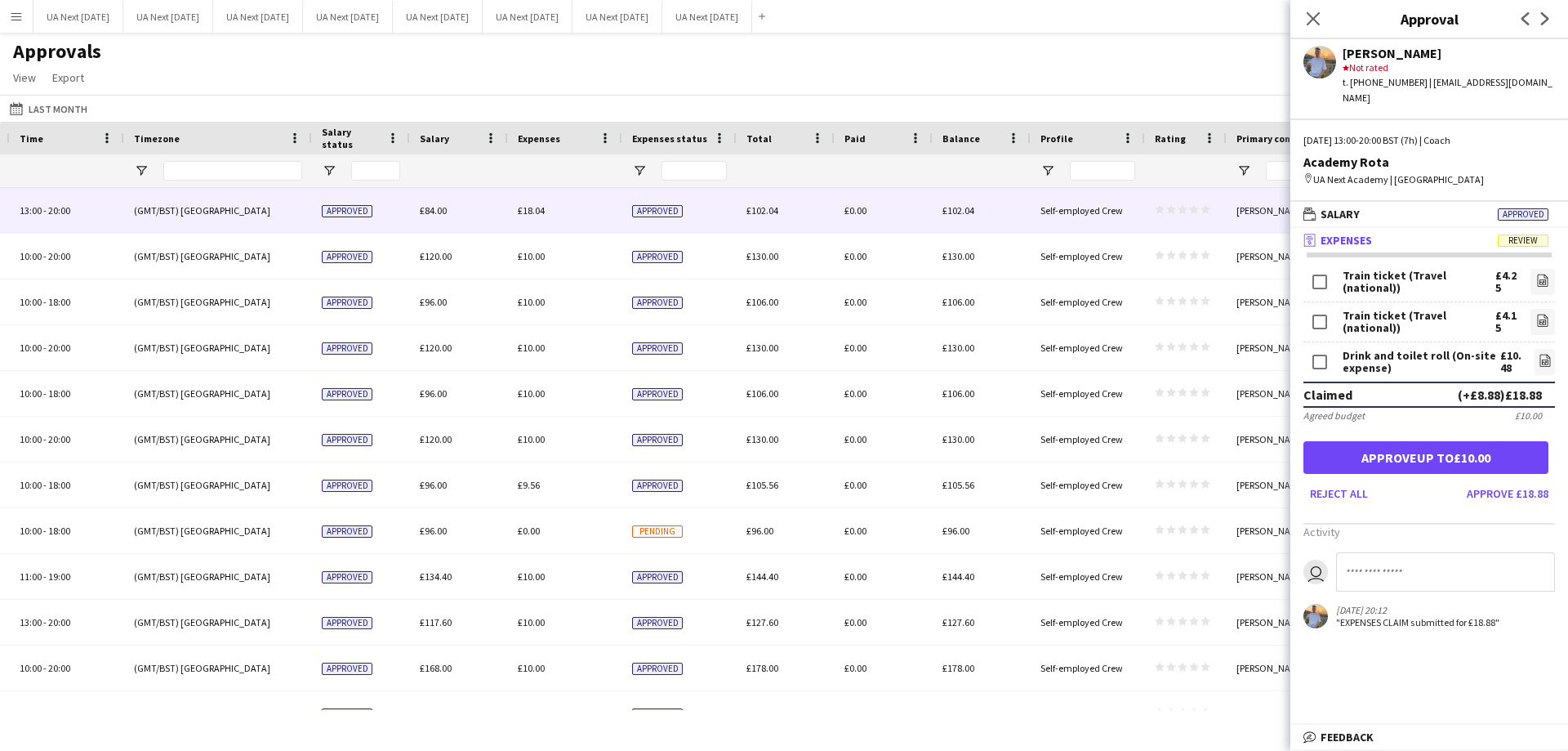
click at [656, 216] on span "Approved" at bounding box center [657, 211] width 51 height 12
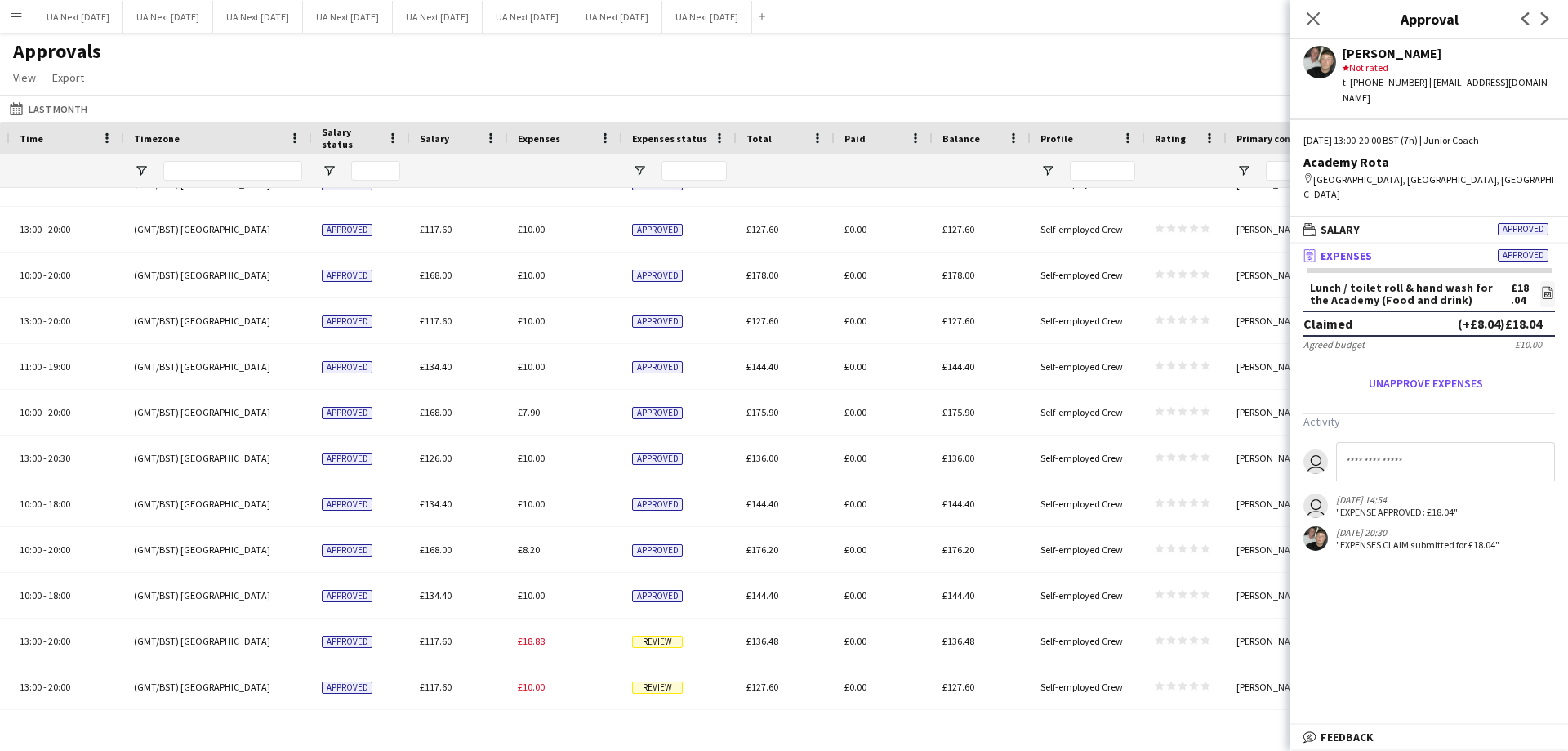
scroll to position [393, 0]
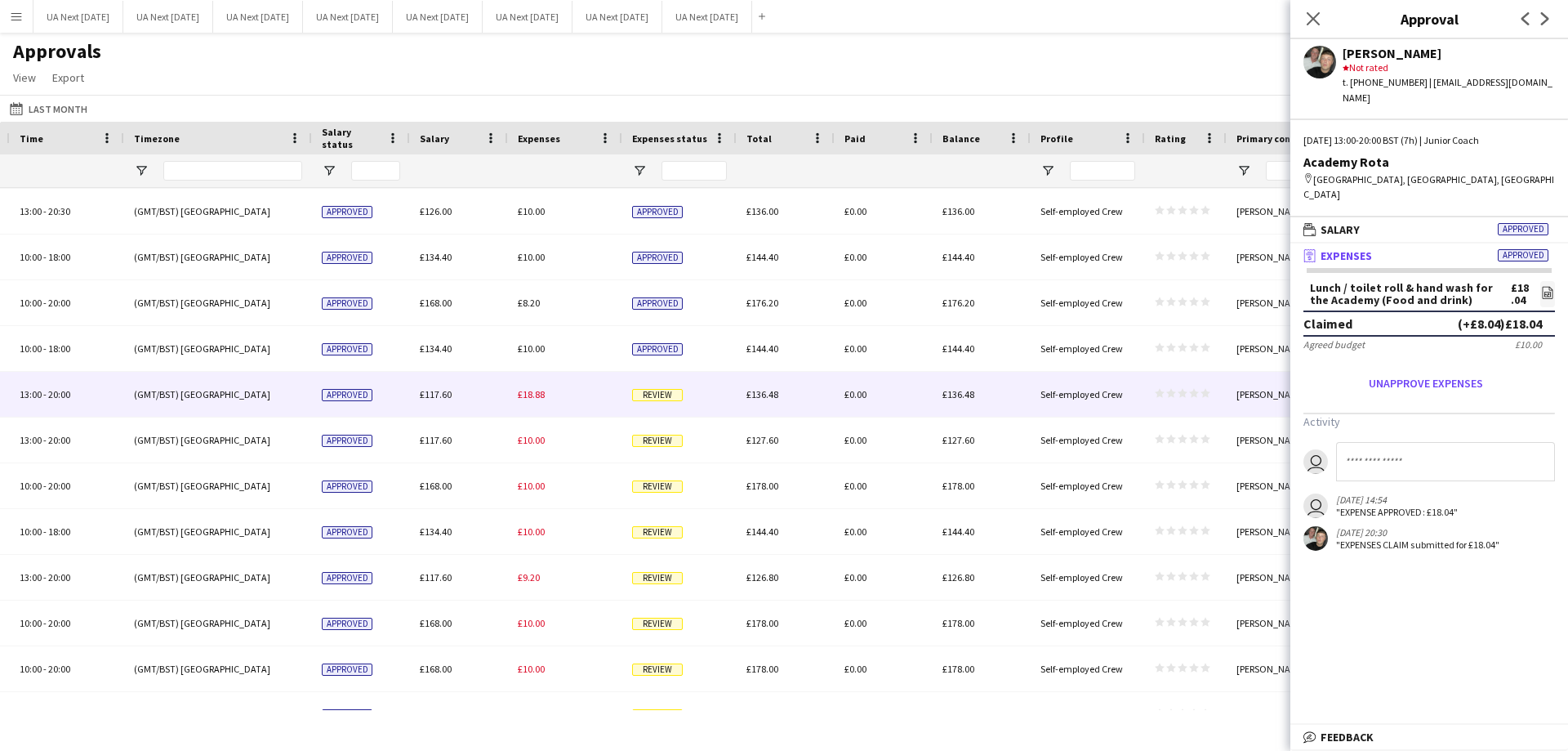
click at [646, 399] on span "Review" at bounding box center [657, 395] width 51 height 12
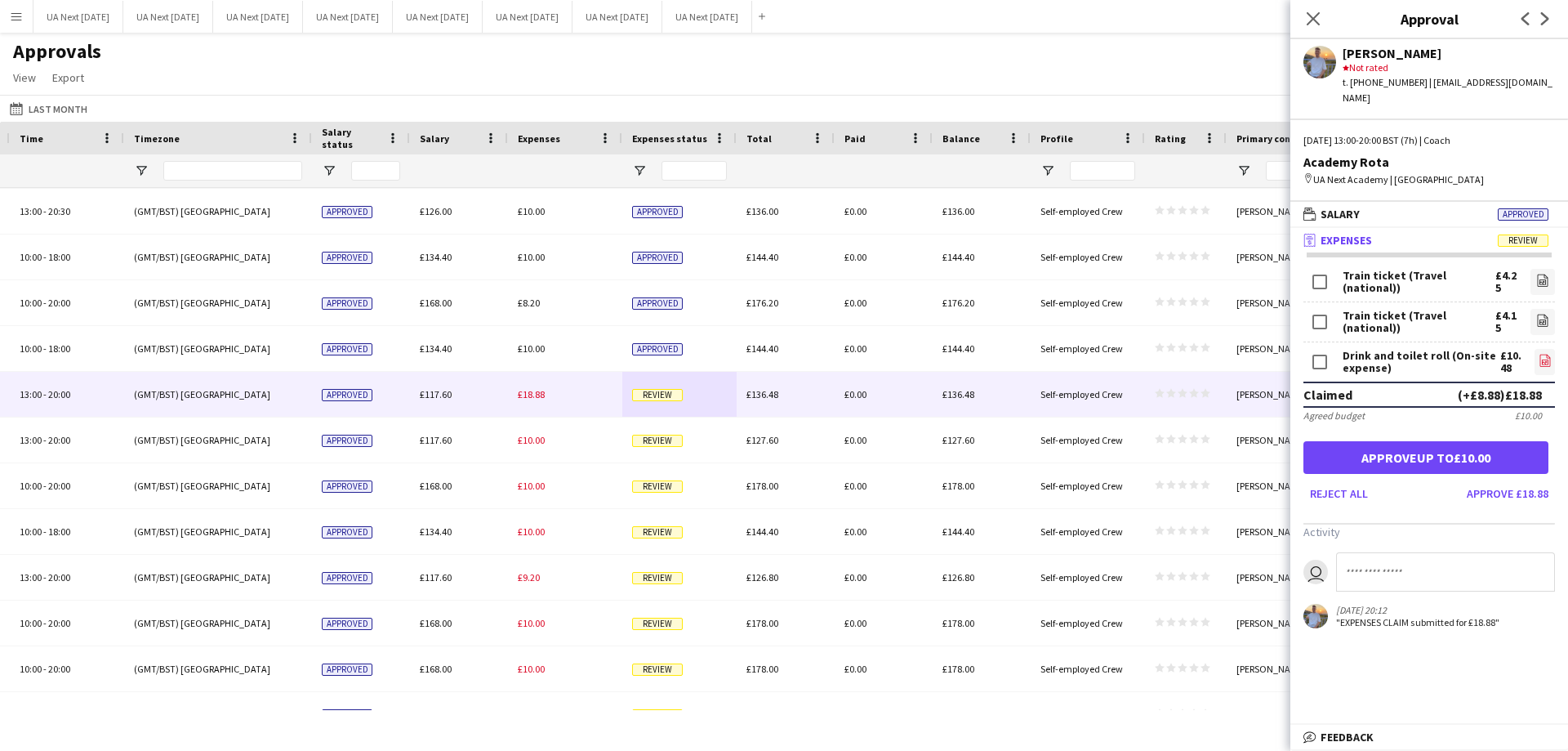
click at [1540, 354] on icon "file-image" at bounding box center [1544, 360] width 13 height 13
click at [1482, 480] on button "Approve £18.88" at bounding box center [1507, 493] width 95 height 26
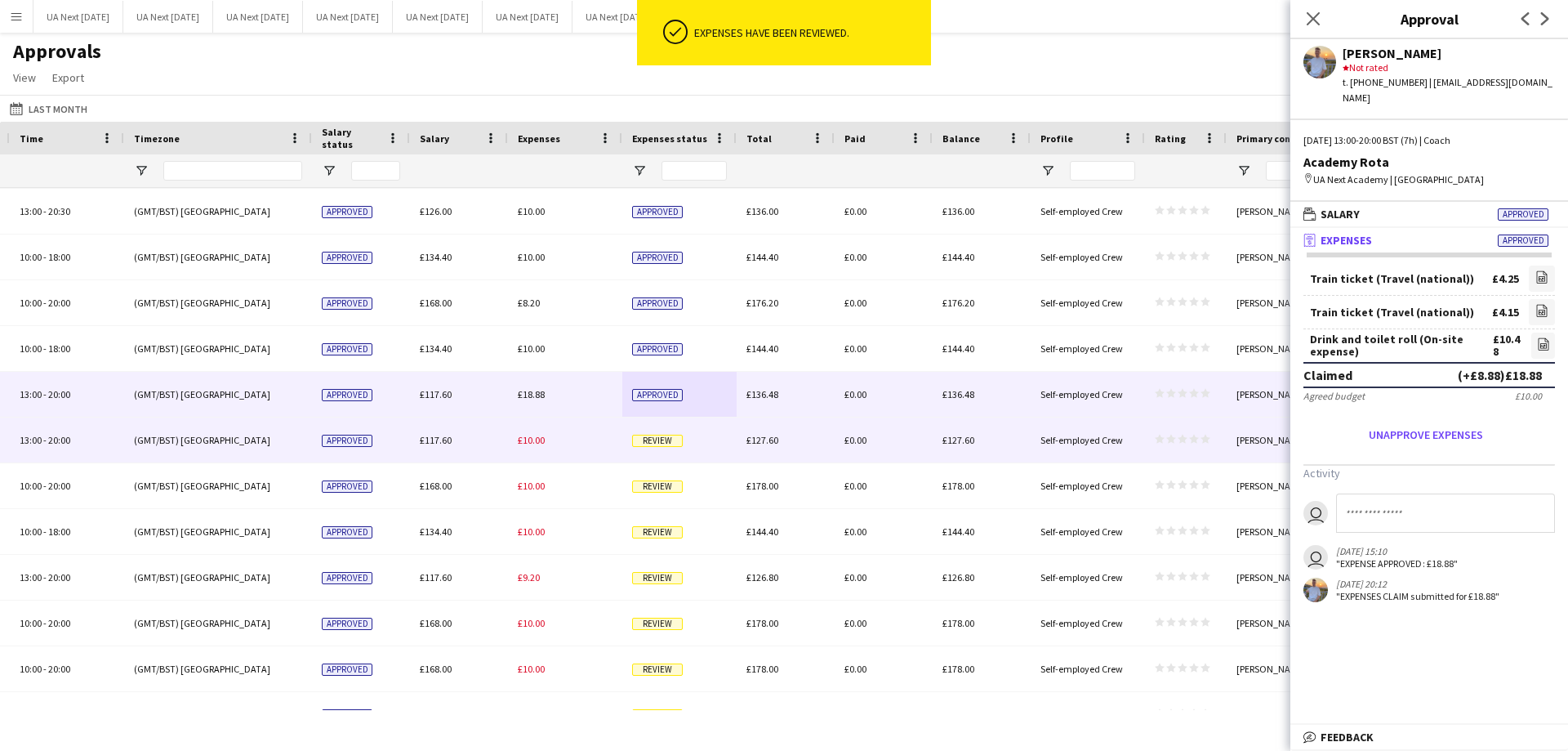
click at [652, 442] on span "Review" at bounding box center [657, 441] width 51 height 12
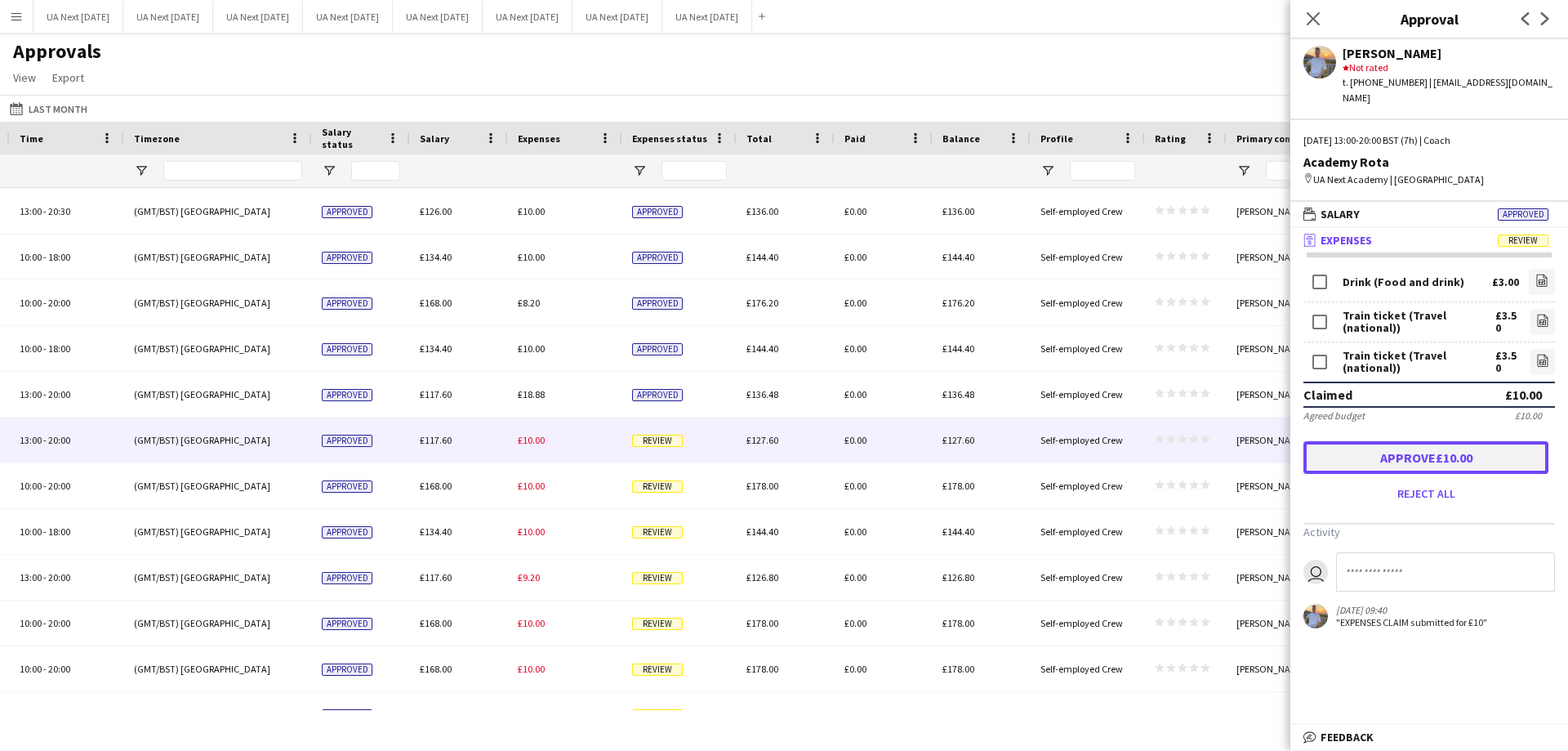
click at [1464, 442] on button "Approve £10.00" at bounding box center [1426, 458] width 245 height 33
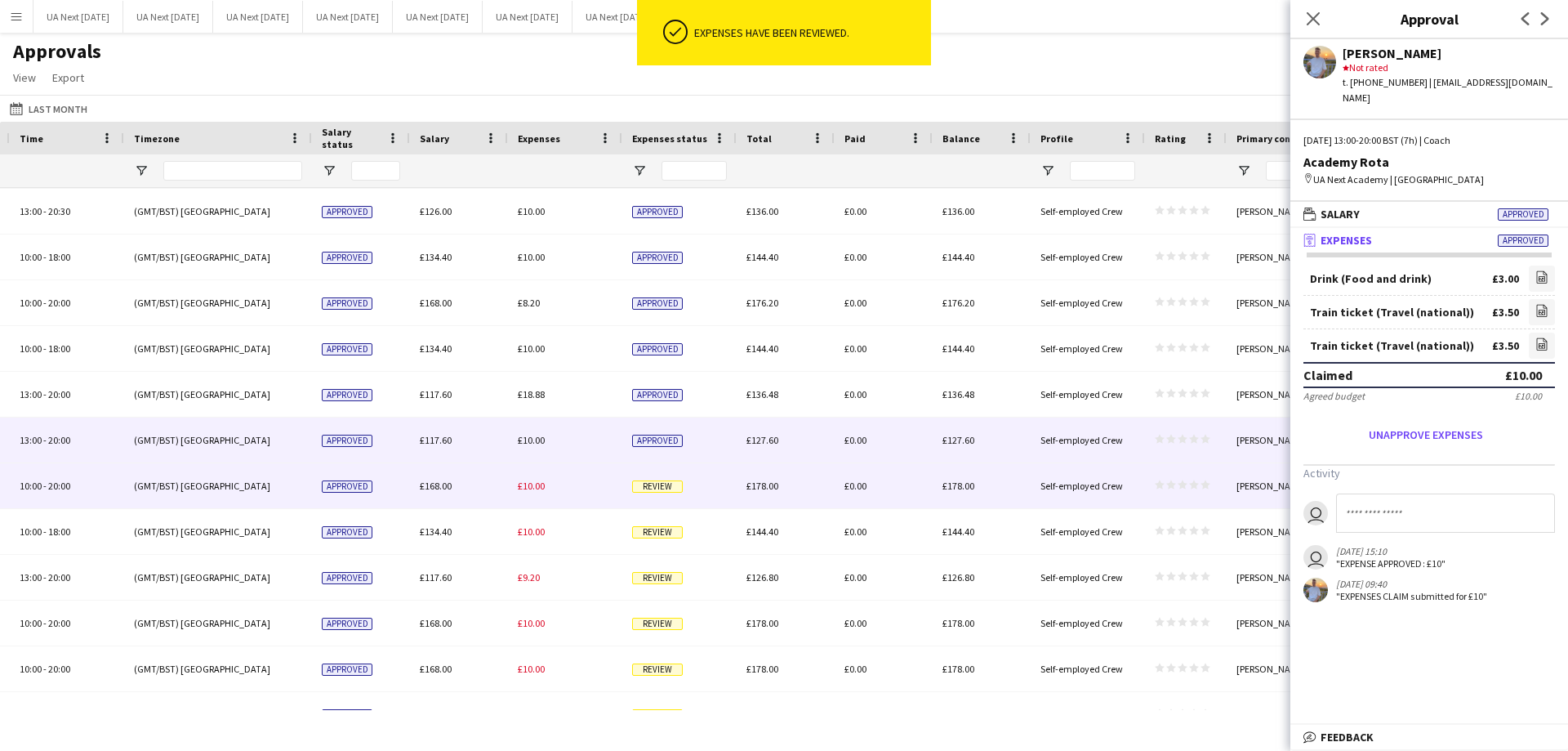
click at [654, 488] on span "Review" at bounding box center [657, 486] width 51 height 12
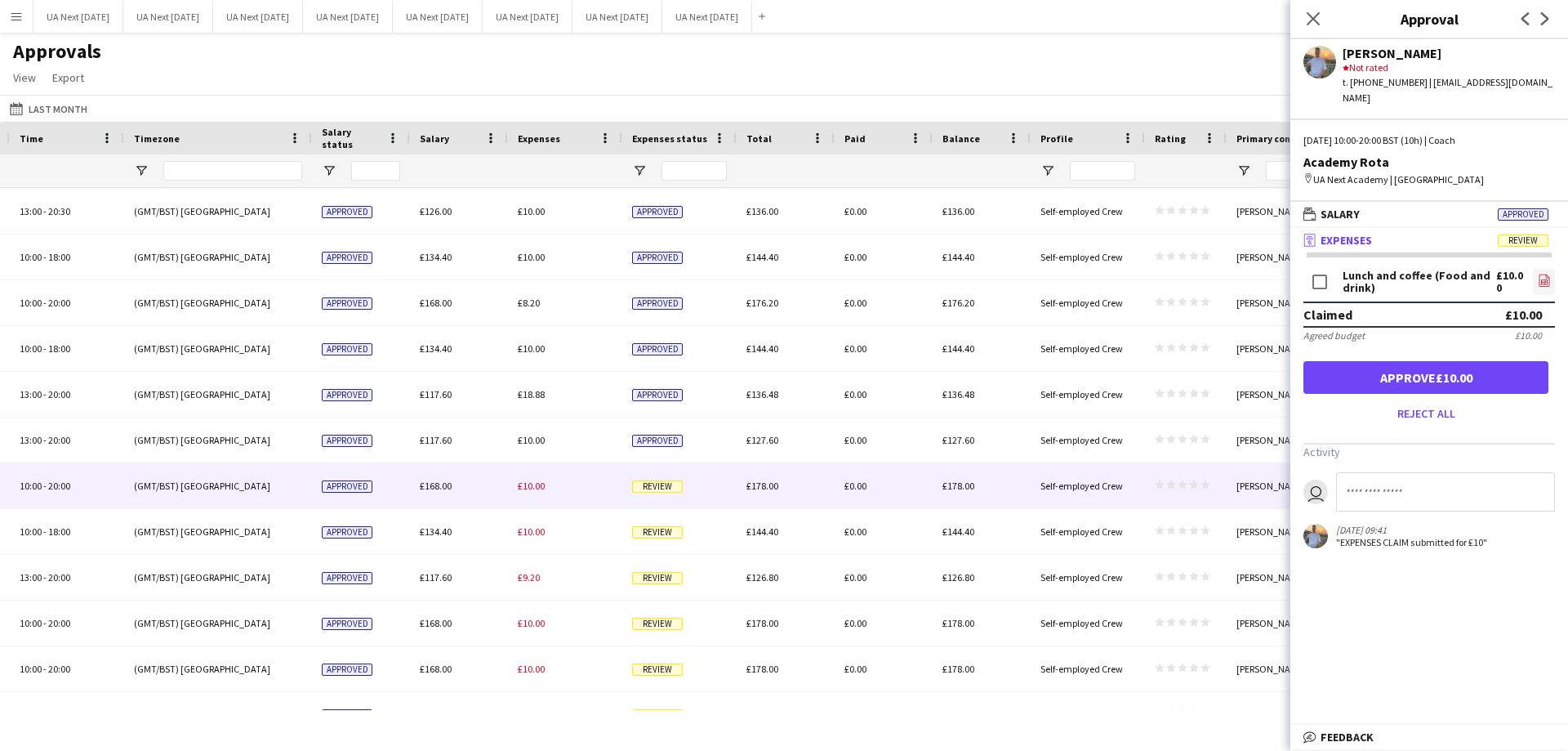
click at [1543, 273] on icon "file-image" at bounding box center [1544, 279] width 13 height 13
click at [1433, 361] on button "Approve £10.00" at bounding box center [1426, 377] width 245 height 33
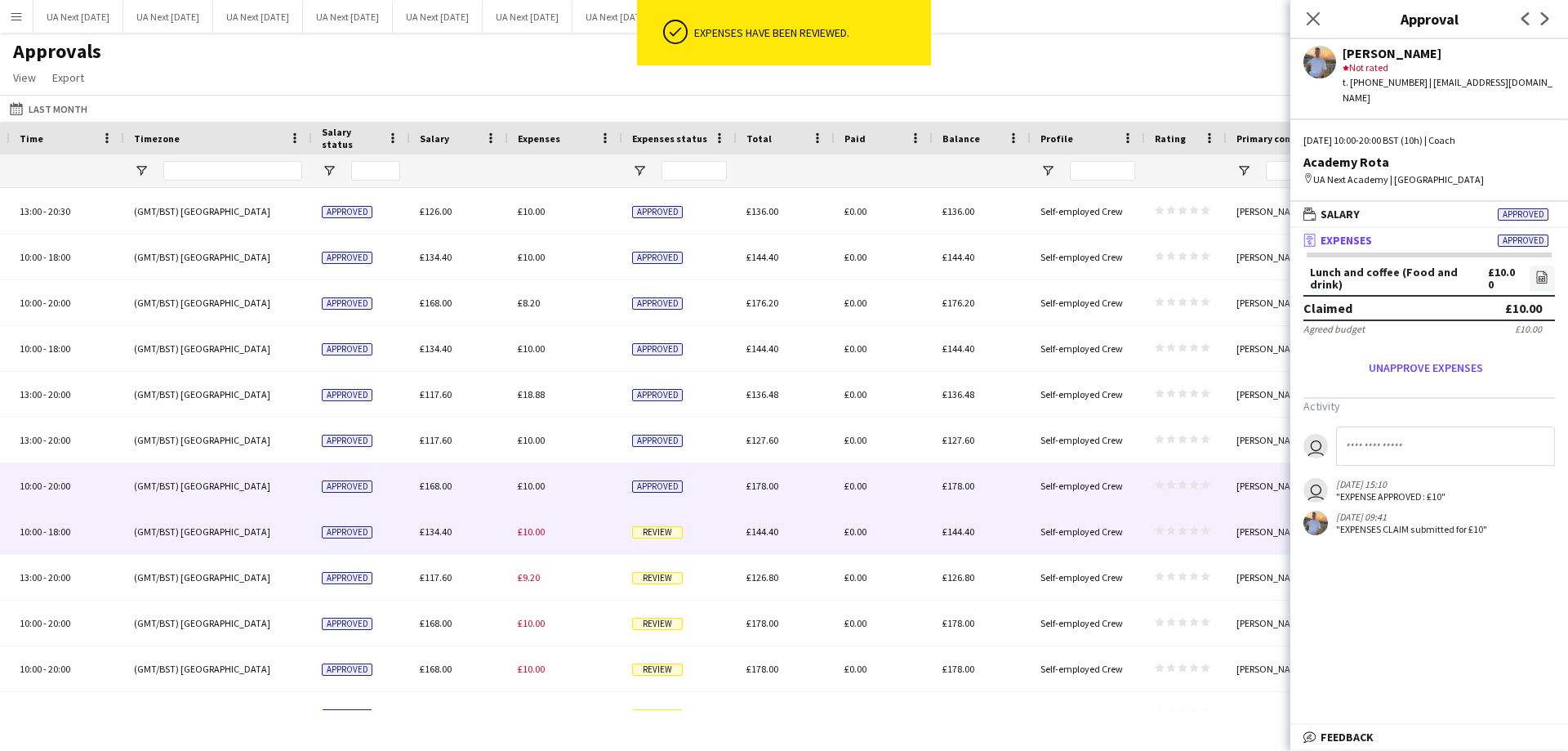
click at [656, 531] on span "Review" at bounding box center [657, 532] width 51 height 12
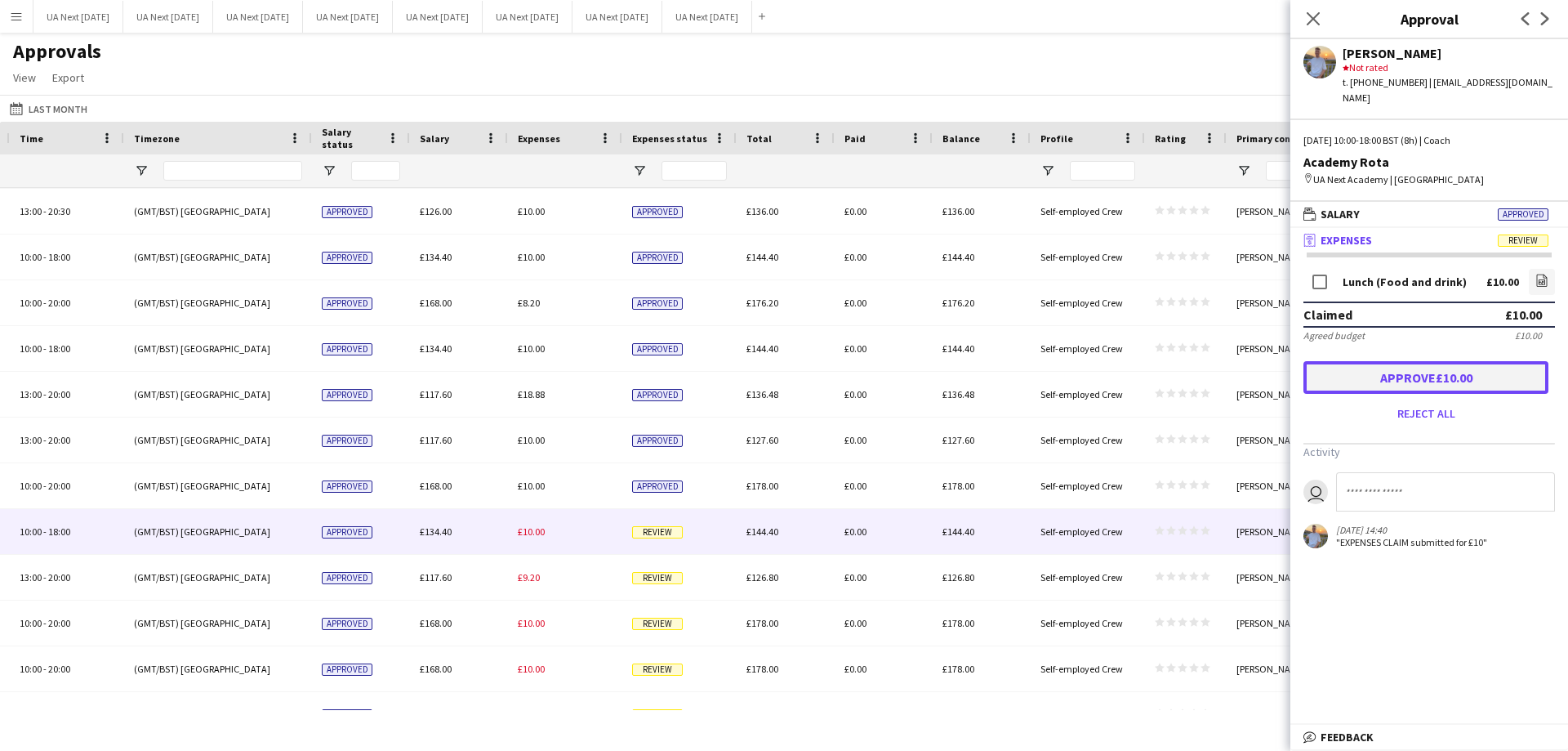
click at [1373, 363] on button "Approve £10.00" at bounding box center [1426, 377] width 245 height 33
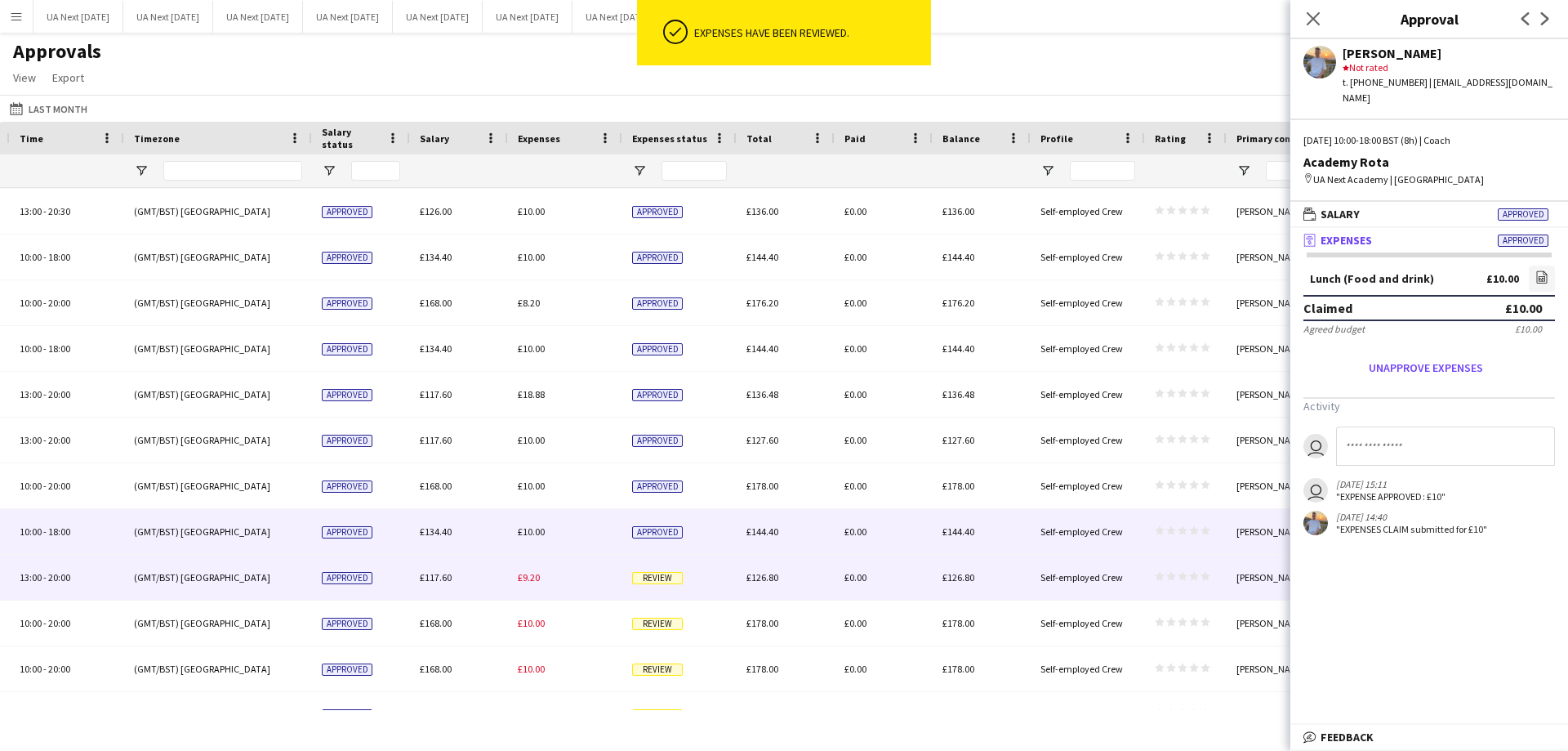
click at [663, 578] on span "Review" at bounding box center [657, 578] width 51 height 12
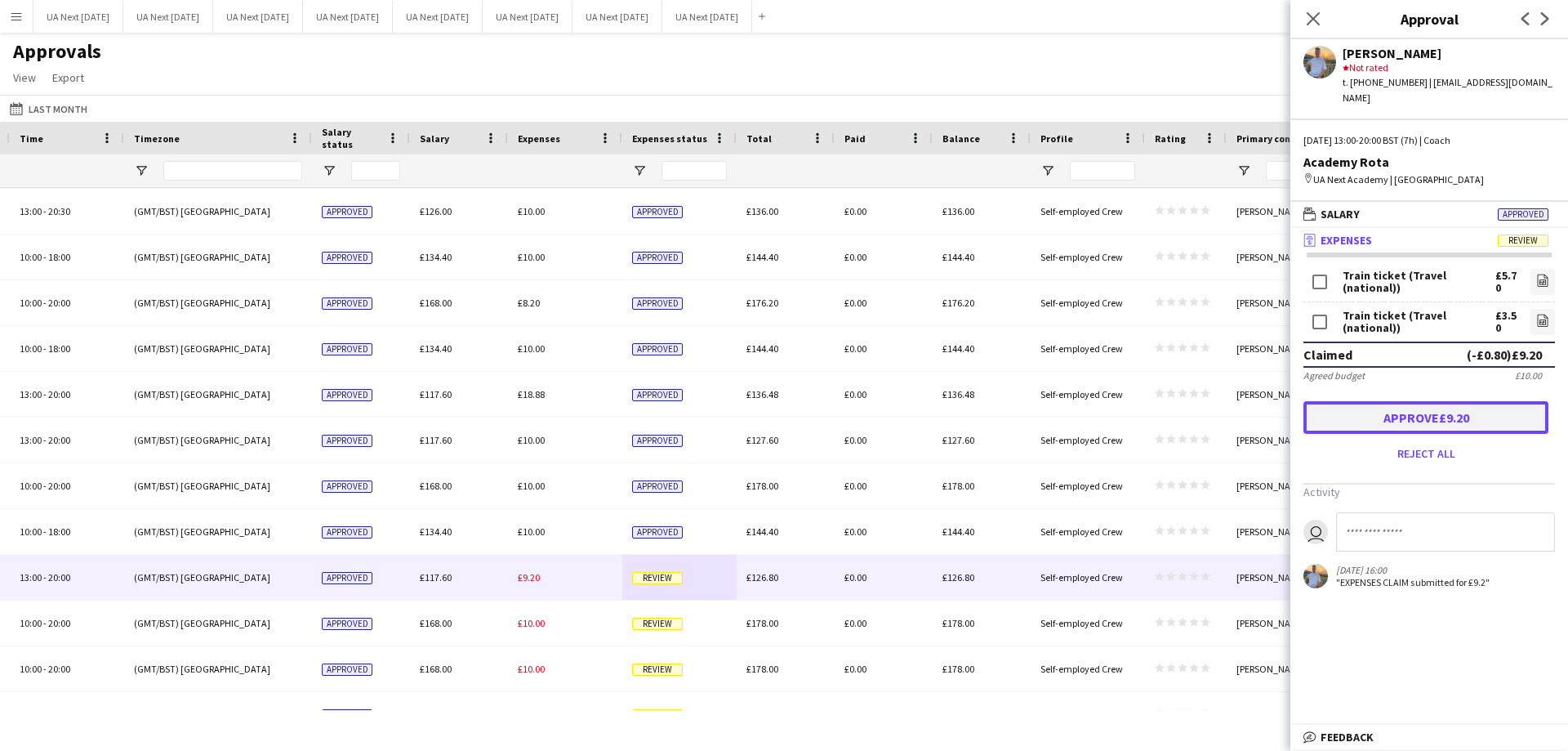
click at [1379, 411] on button "Approve £9.20" at bounding box center [1426, 418] width 245 height 33
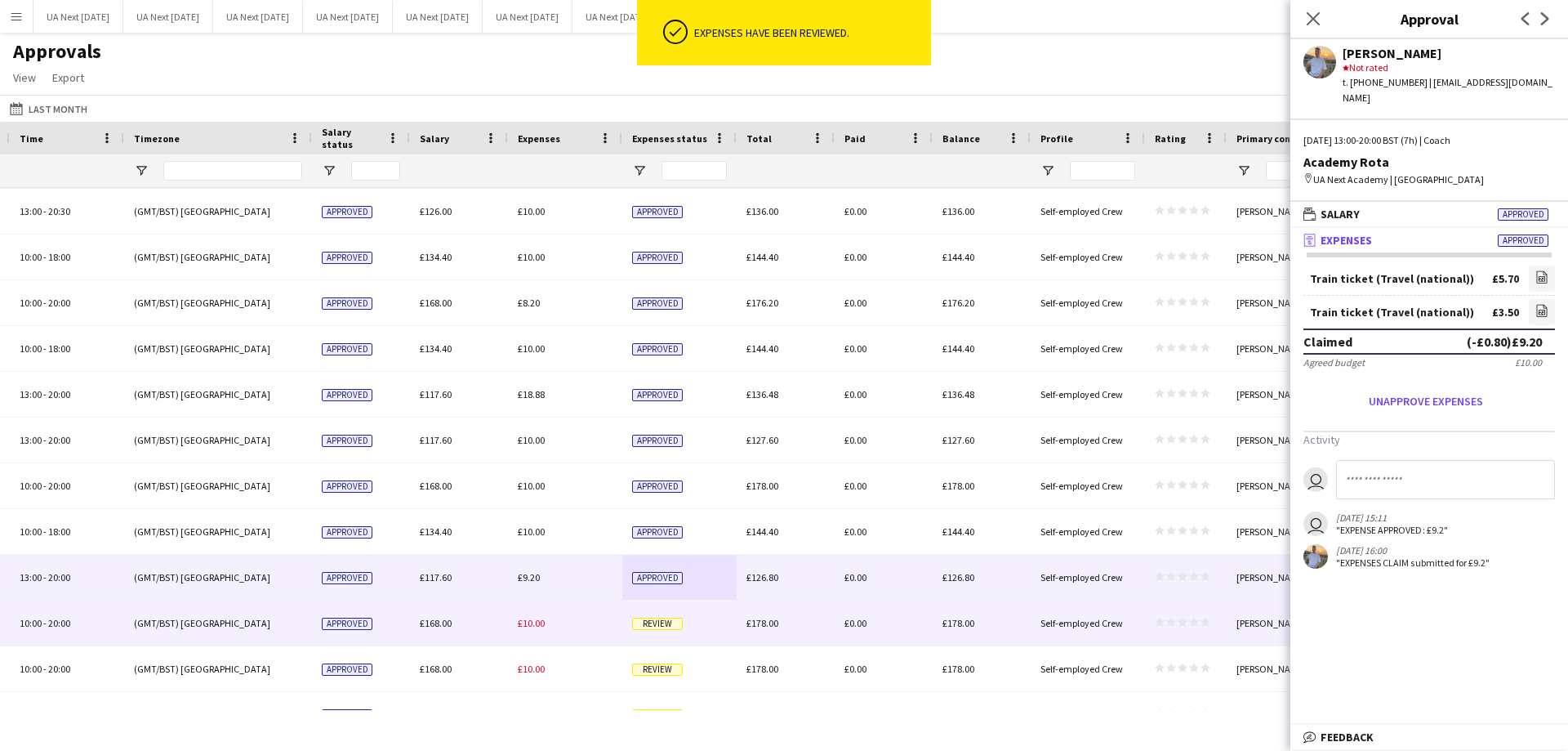
click at [652, 624] on span "Review" at bounding box center [657, 623] width 51 height 12
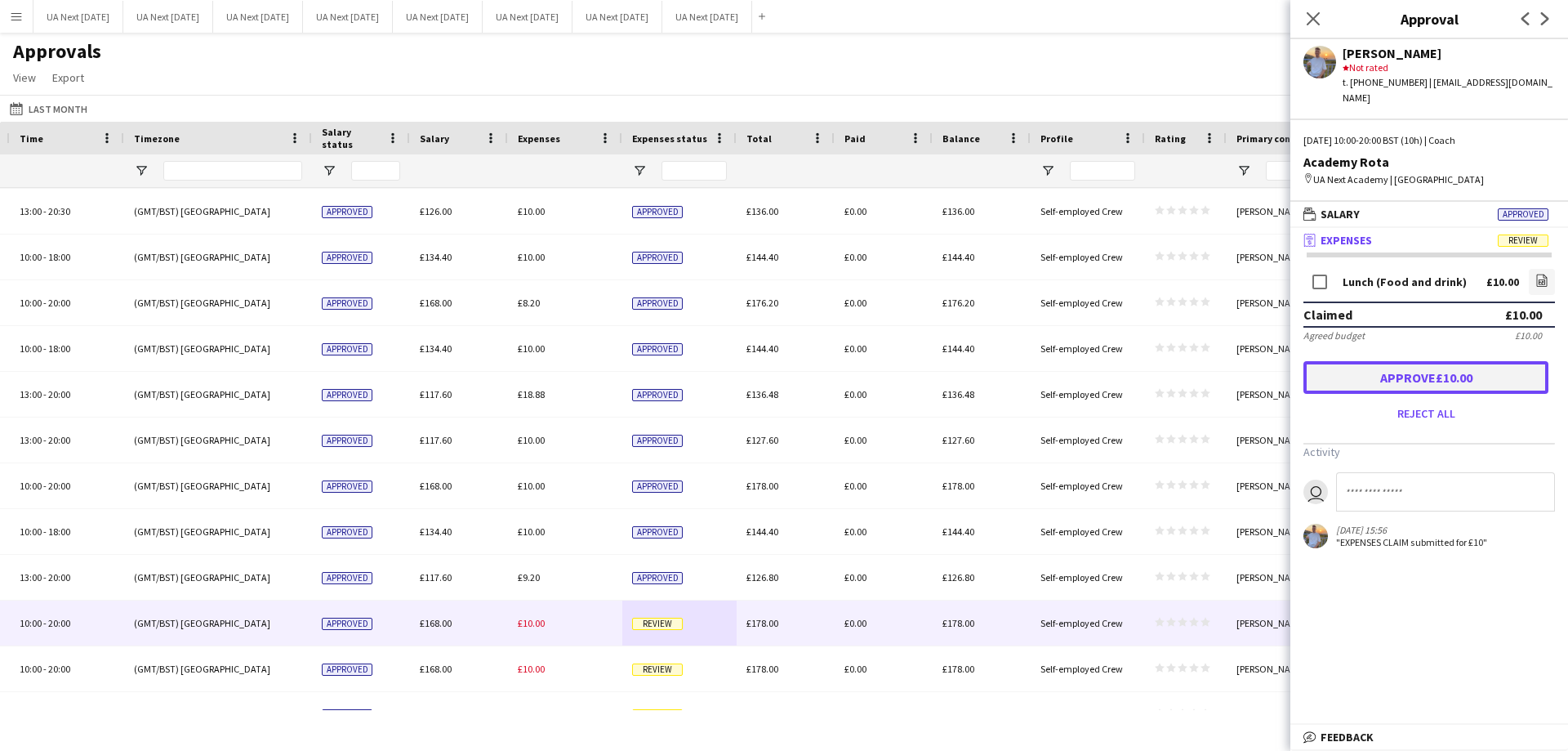
click at [1360, 372] on button "Approve £10.00" at bounding box center [1426, 377] width 245 height 33
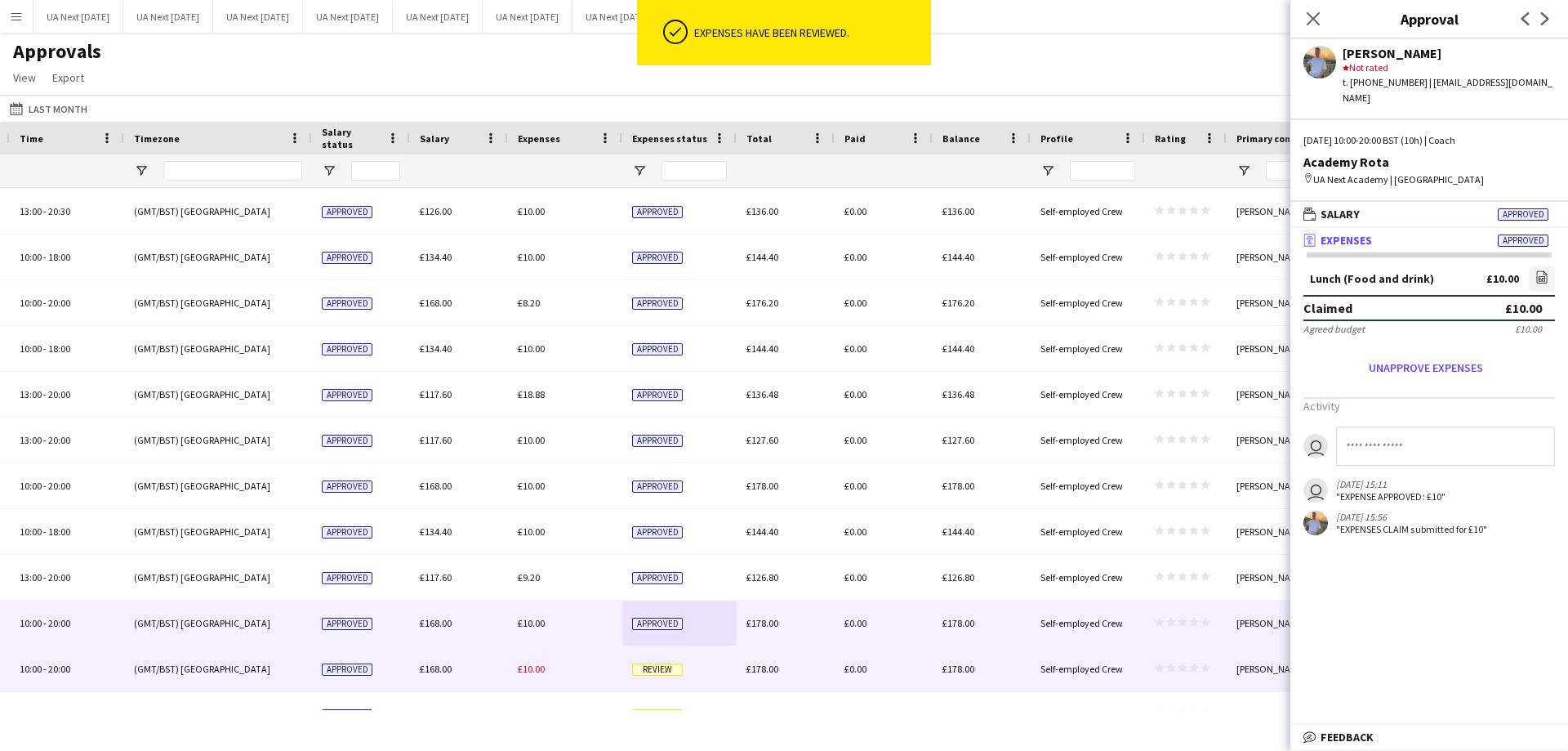
click at [646, 674] on span "Review" at bounding box center [657, 670] width 51 height 12
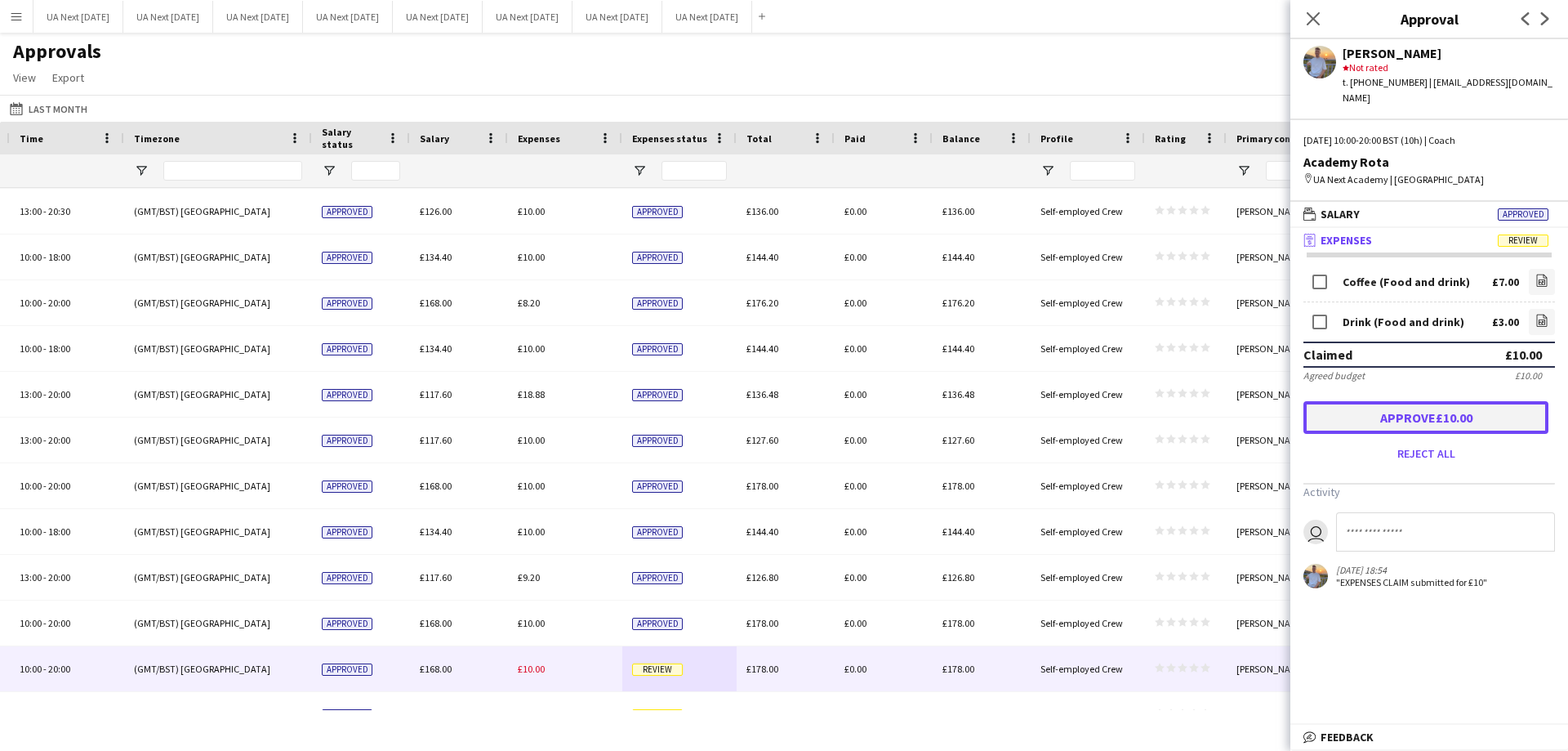
click at [1406, 401] on button "Approve £10.00" at bounding box center [1426, 418] width 245 height 33
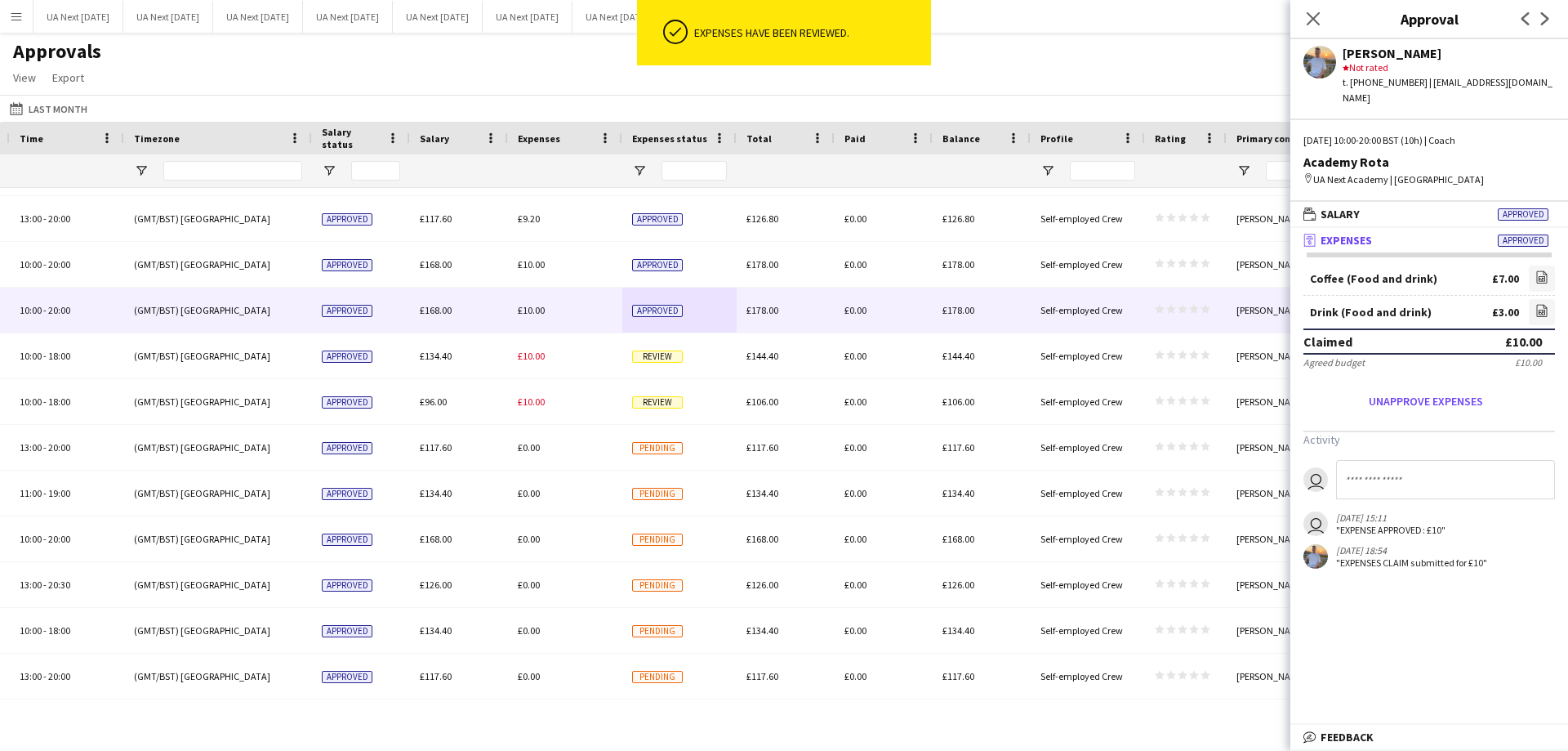
scroll to position [1008, 0]
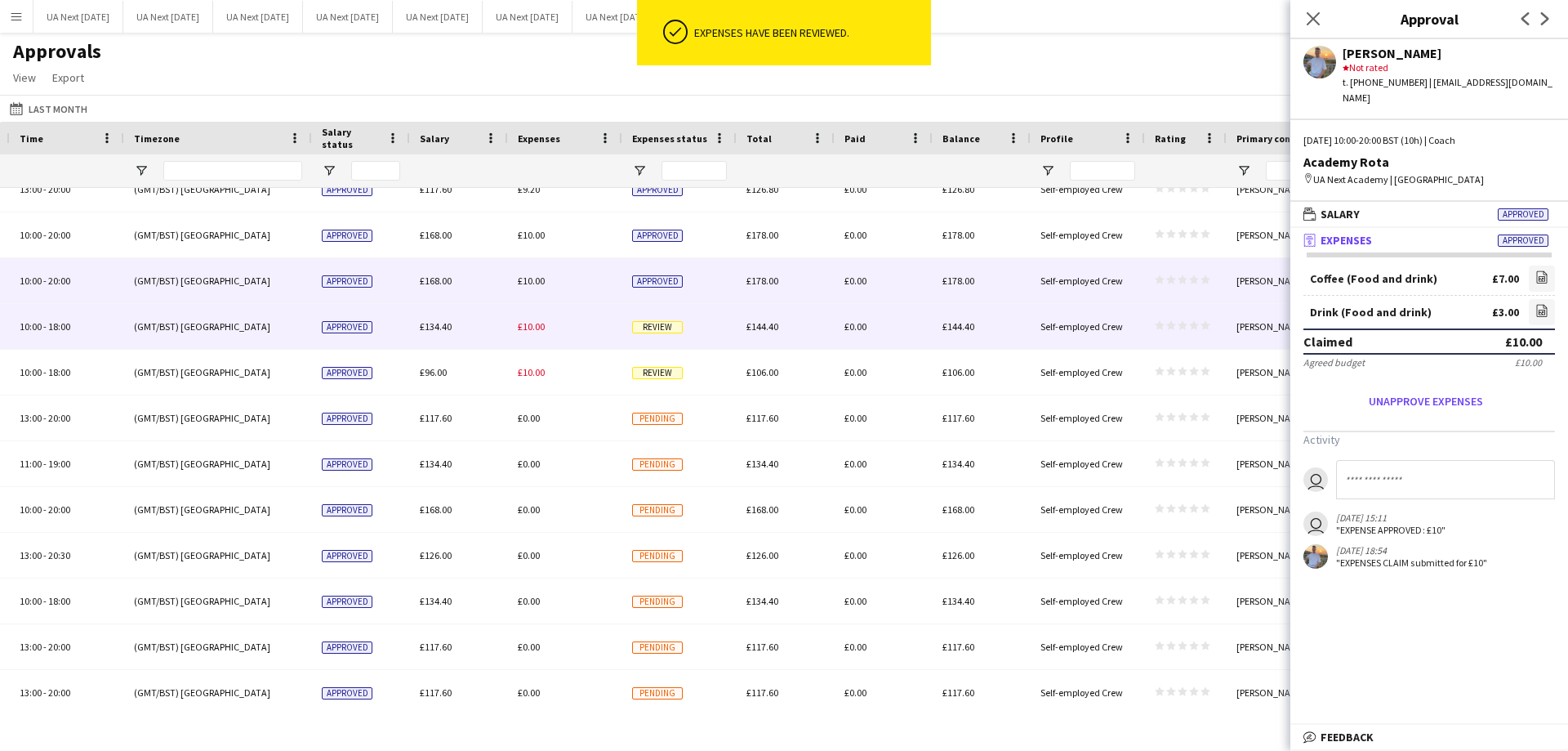
click at [659, 331] on span "Review" at bounding box center [657, 327] width 51 height 12
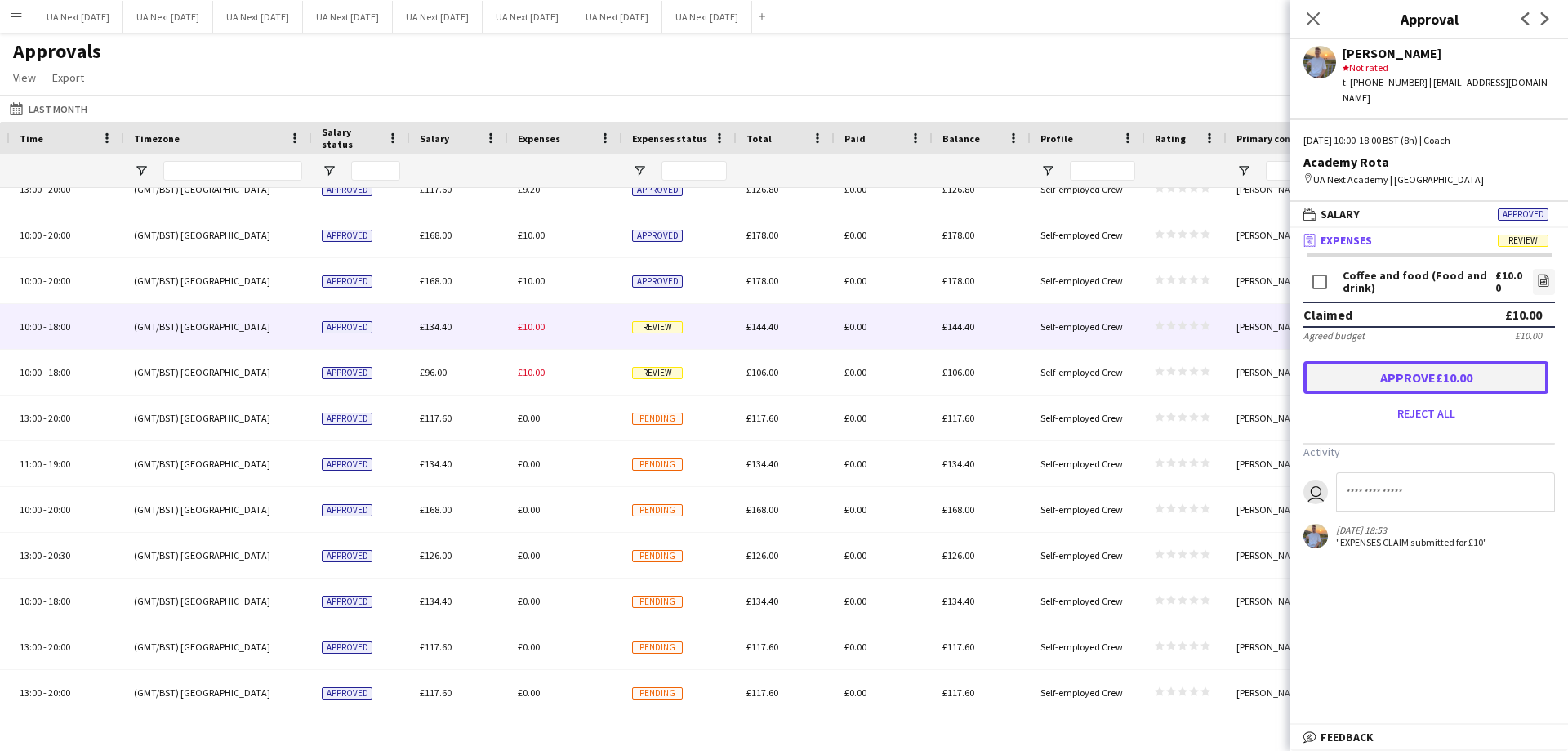
click at [1407, 361] on button "Approve £10.00" at bounding box center [1426, 377] width 245 height 33
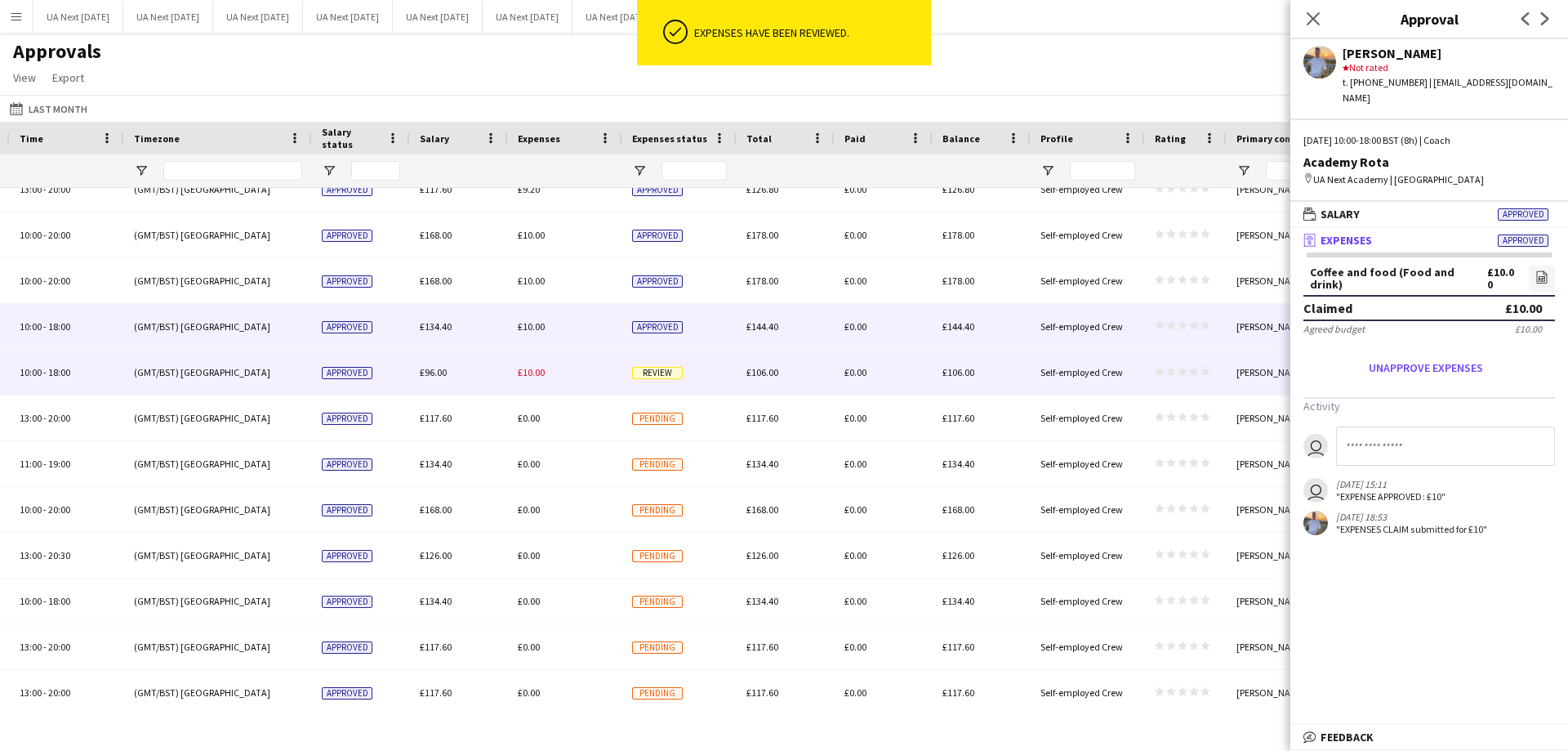
click at [650, 376] on span "Review" at bounding box center [657, 373] width 51 height 12
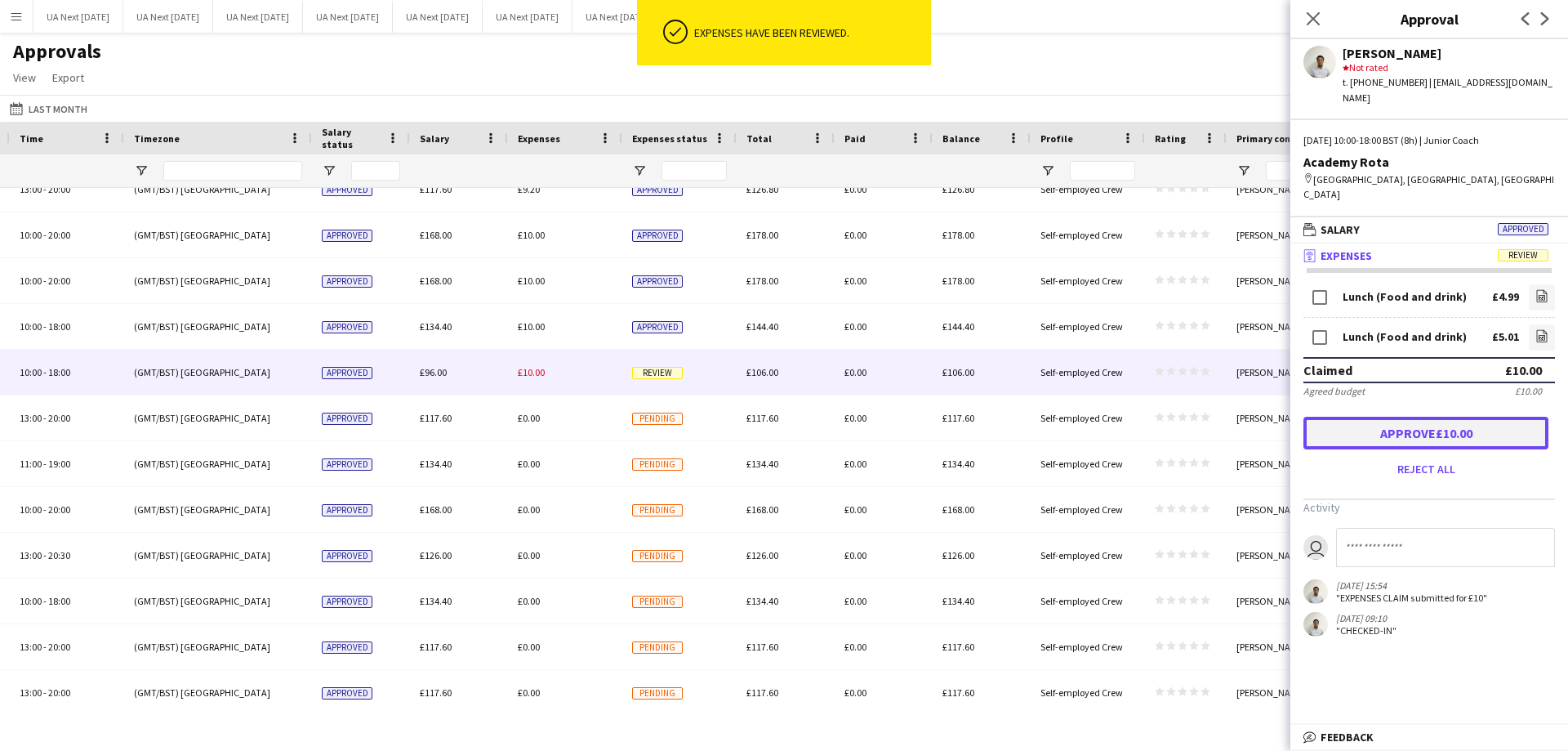
click at [1423, 417] on button "Approve £10.00" at bounding box center [1426, 433] width 245 height 33
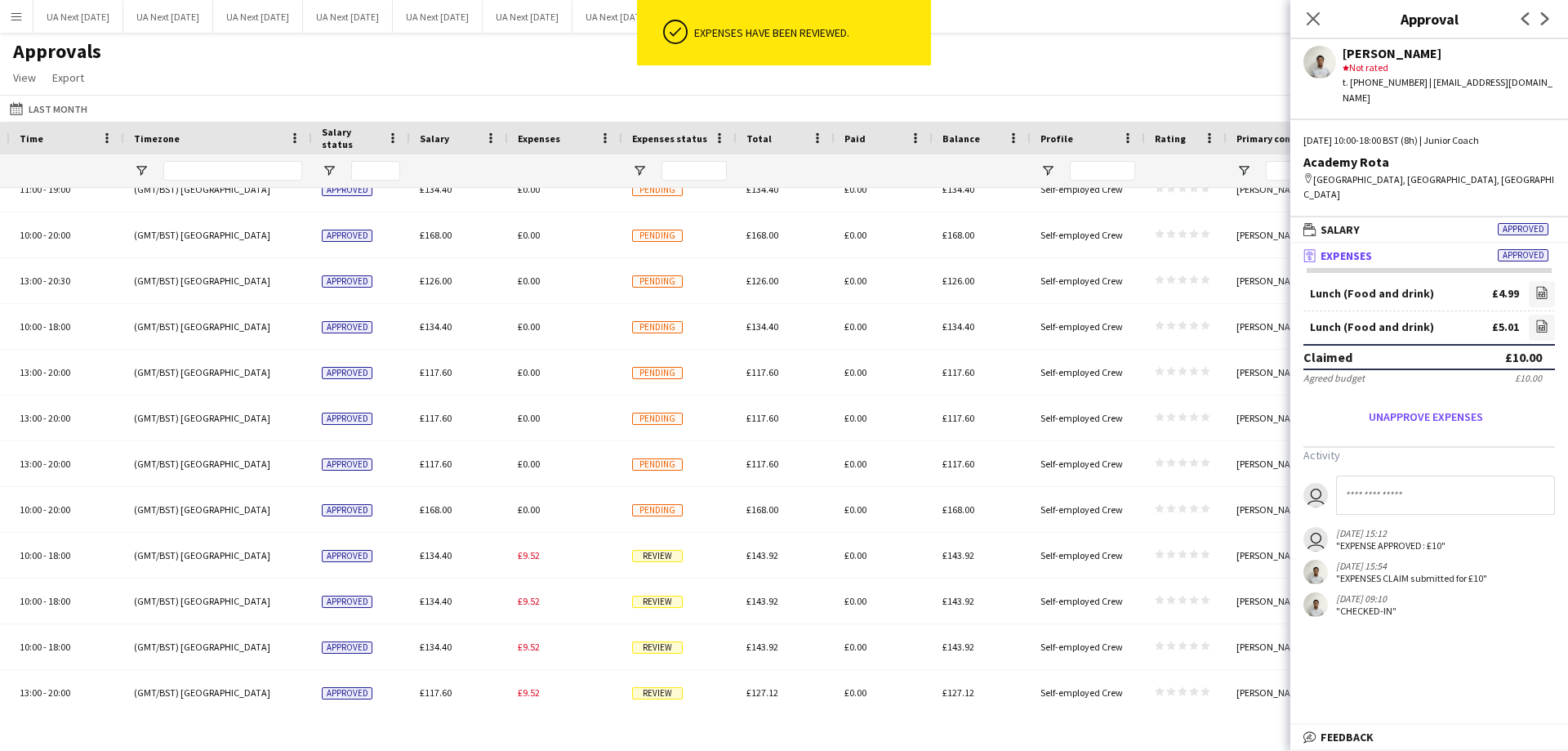
scroll to position [1354, 0]
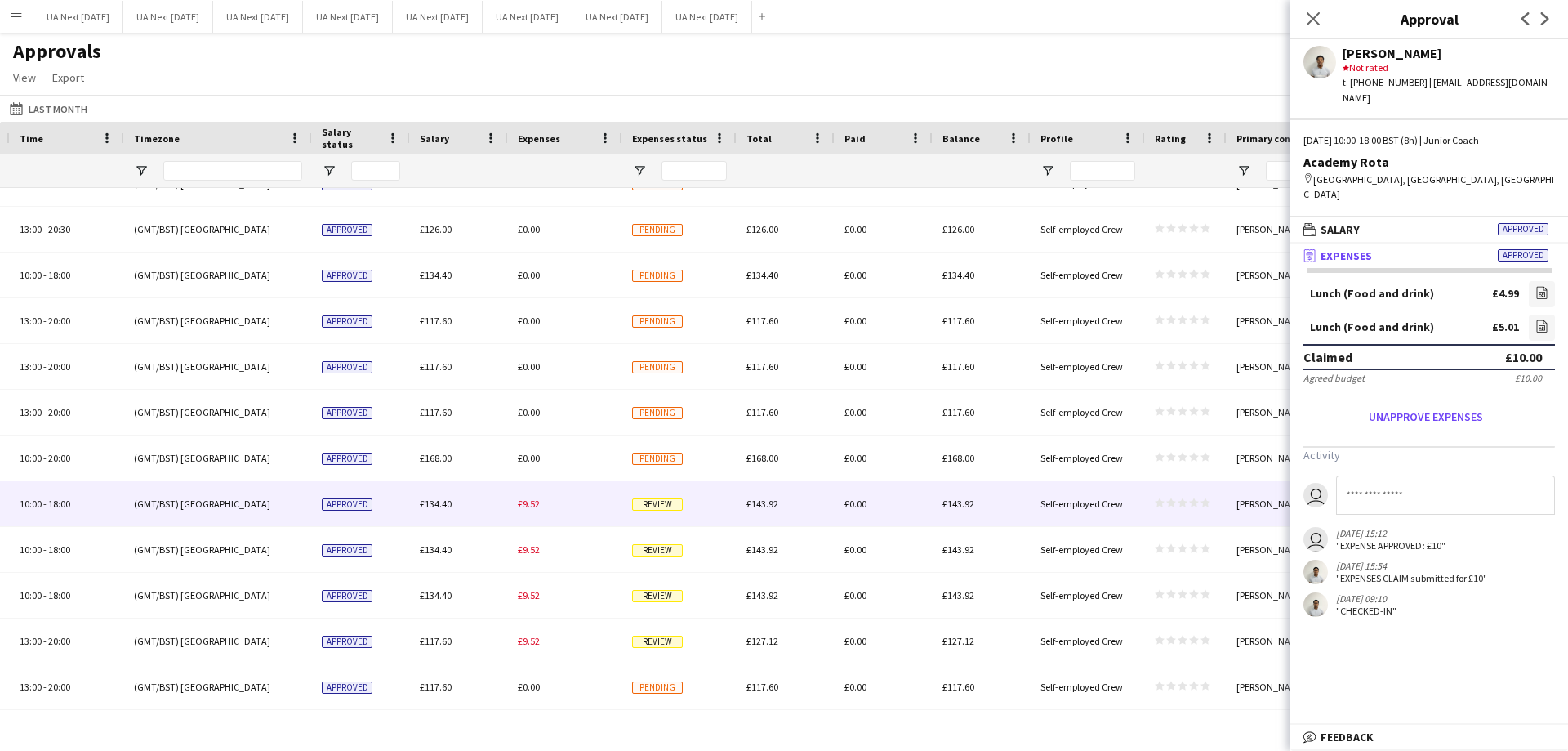
click at [665, 508] on span "Review" at bounding box center [657, 504] width 51 height 12
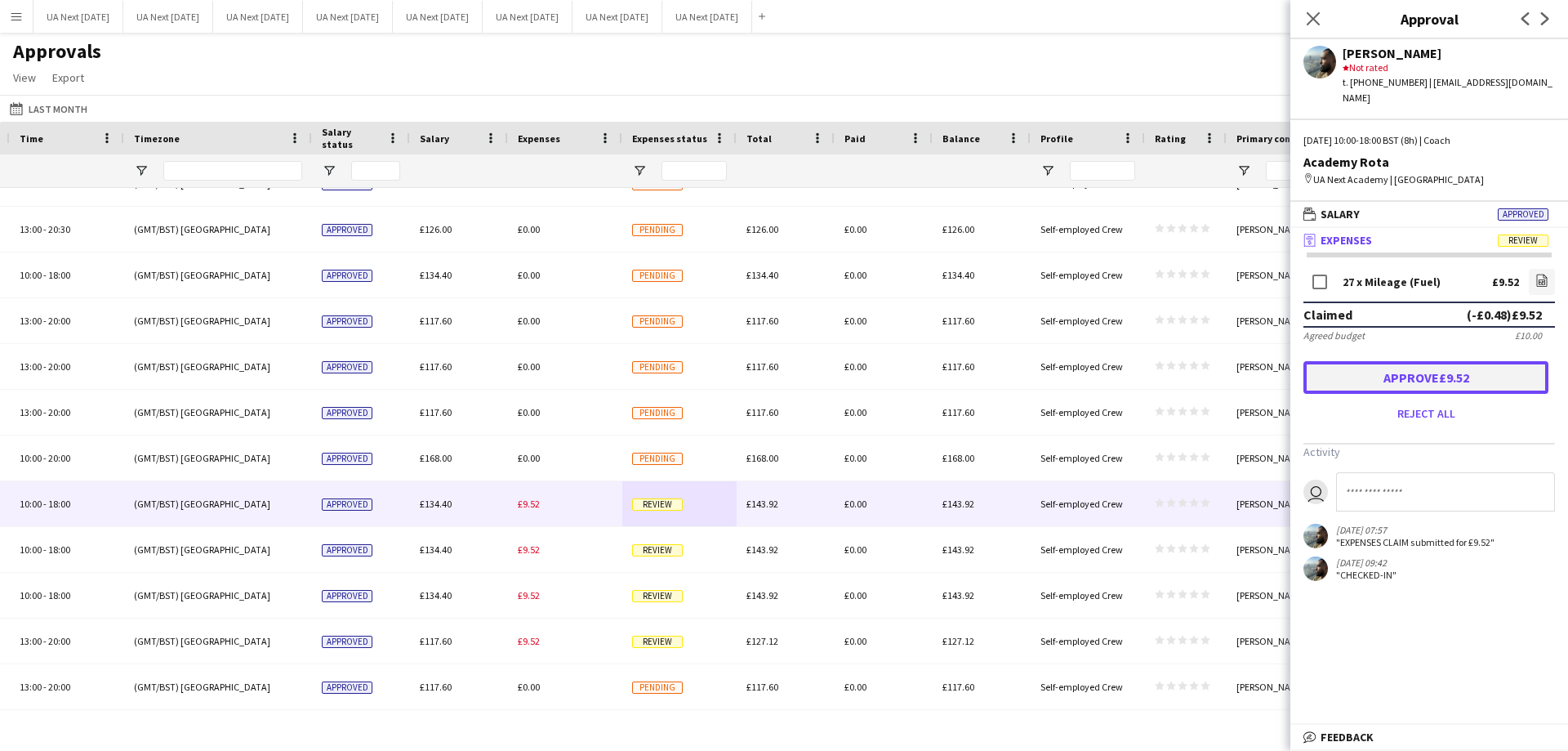
click at [1412, 361] on button "Approve £9.52" at bounding box center [1426, 377] width 245 height 33
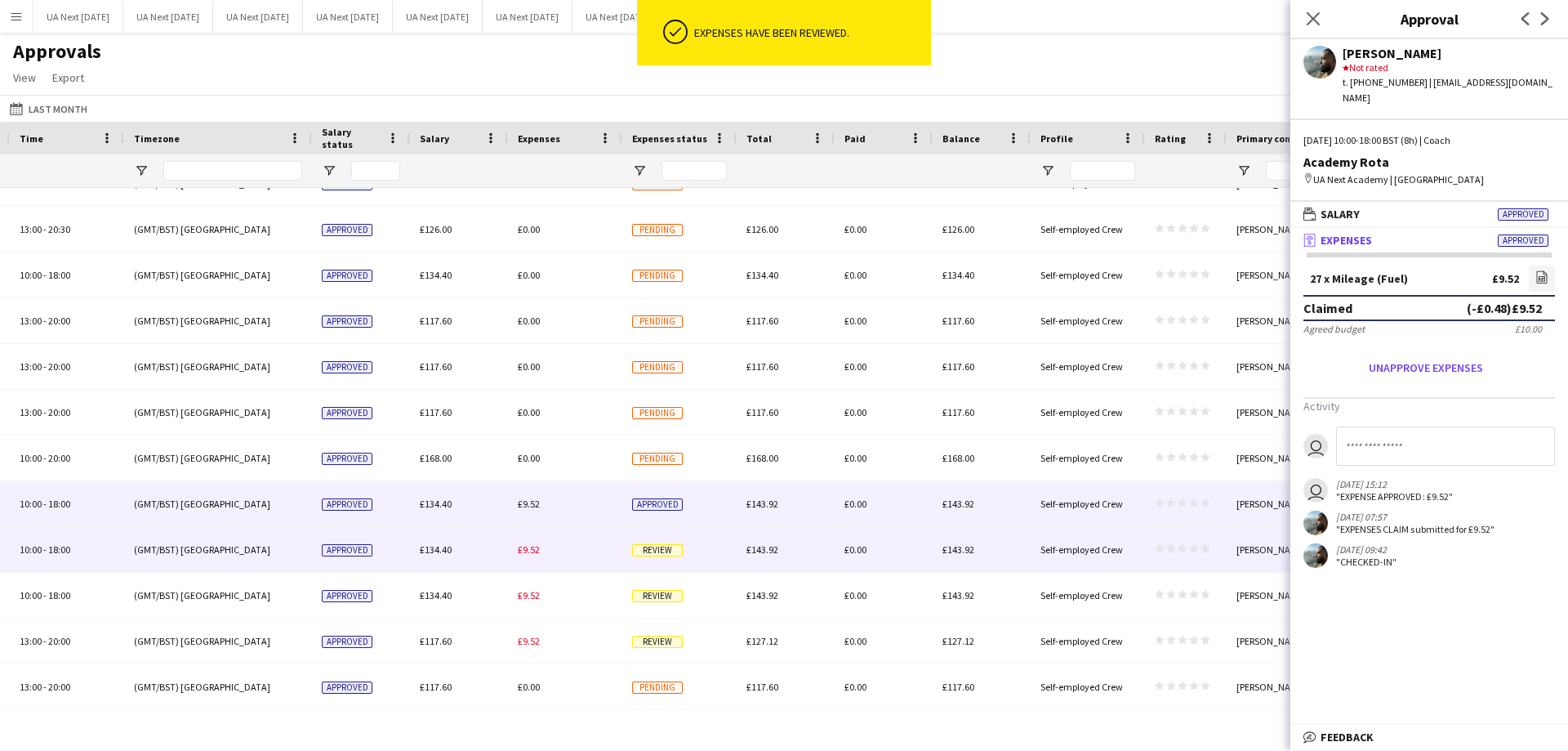
click at [646, 549] on span "Review" at bounding box center [657, 550] width 51 height 12
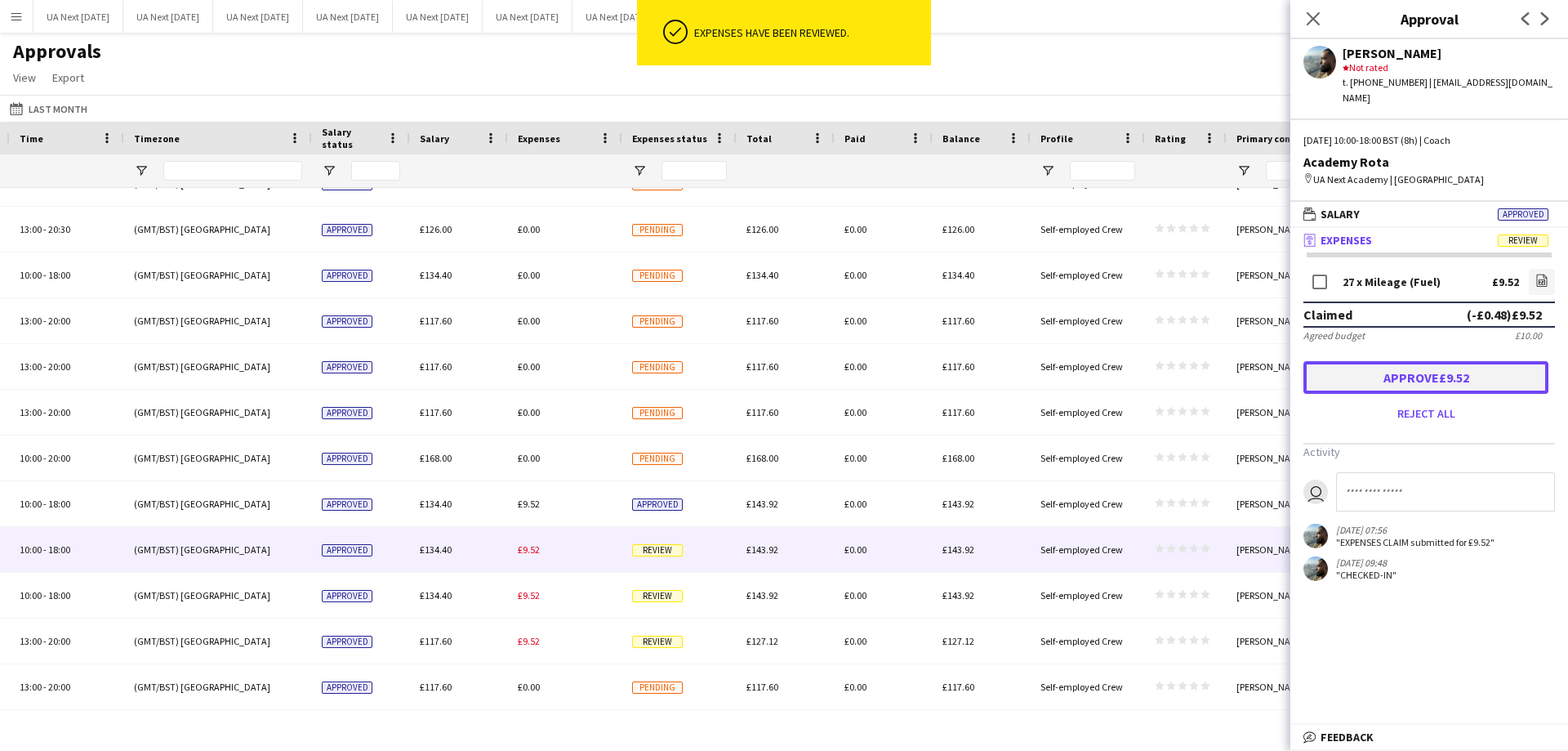
click at [1401, 378] on button "Approve £9.52" at bounding box center [1426, 377] width 245 height 33
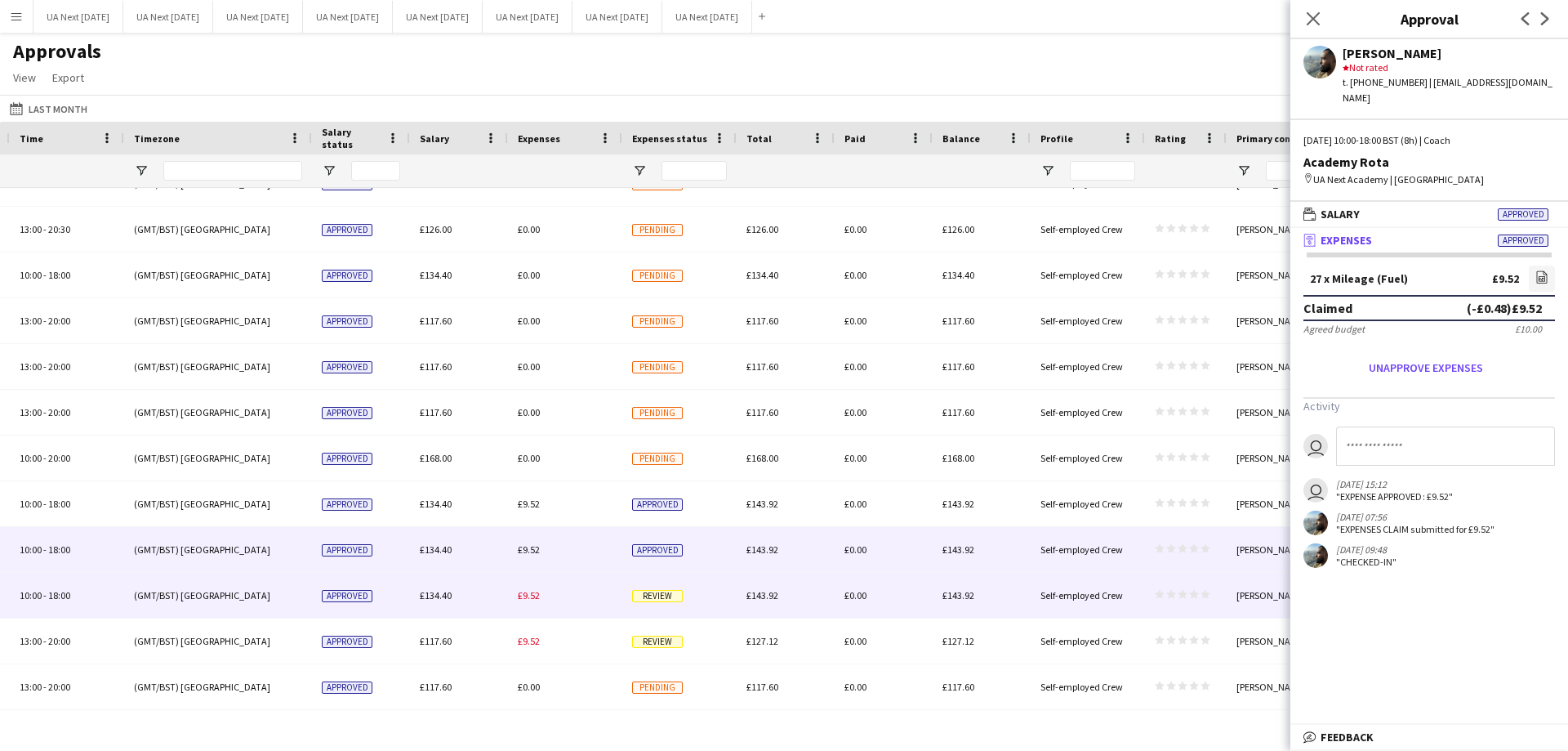
click at [646, 600] on span "Review" at bounding box center [657, 596] width 51 height 12
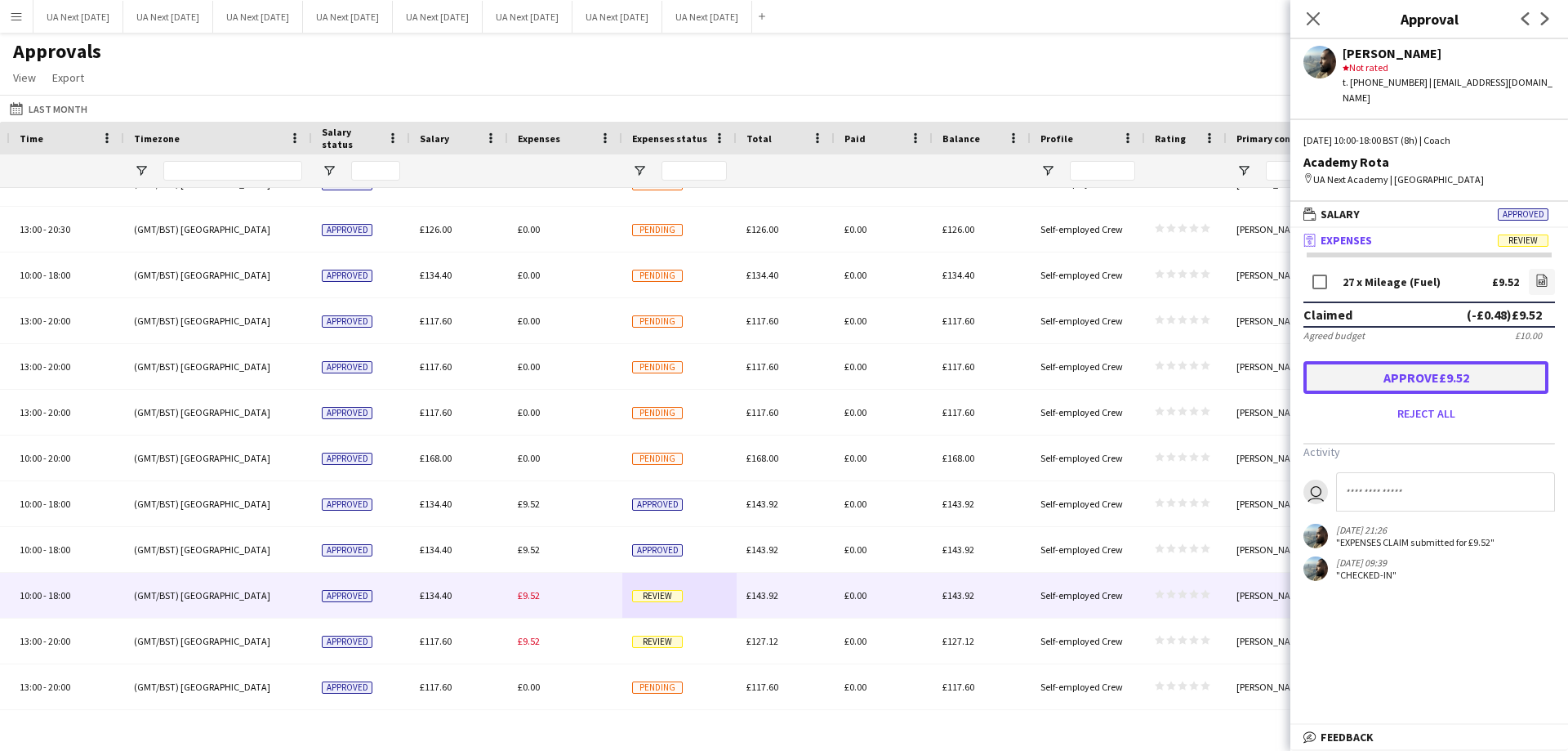
click at [1446, 363] on button "Approve £9.52" at bounding box center [1426, 377] width 245 height 33
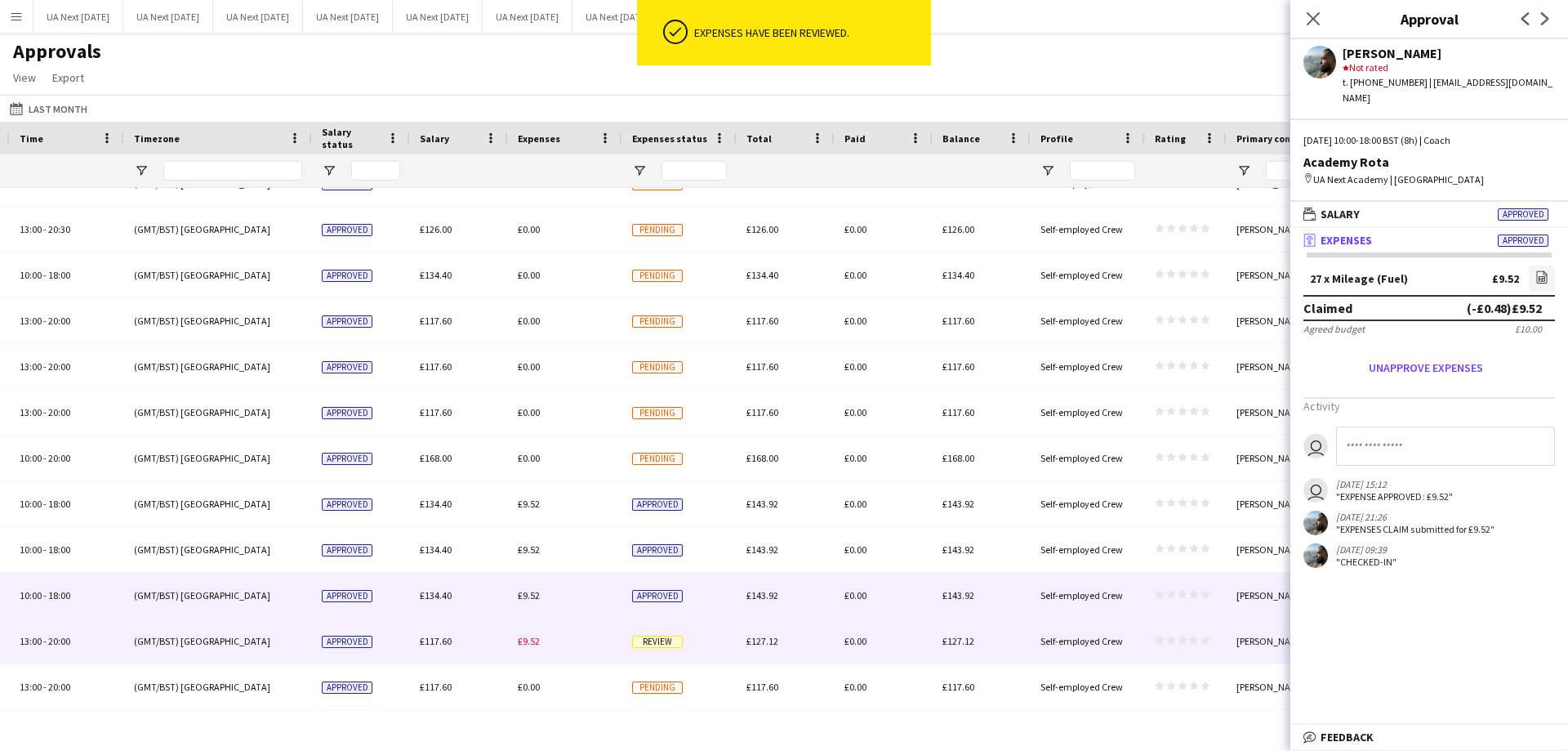
click at [669, 646] on span "Review" at bounding box center [657, 641] width 51 height 12
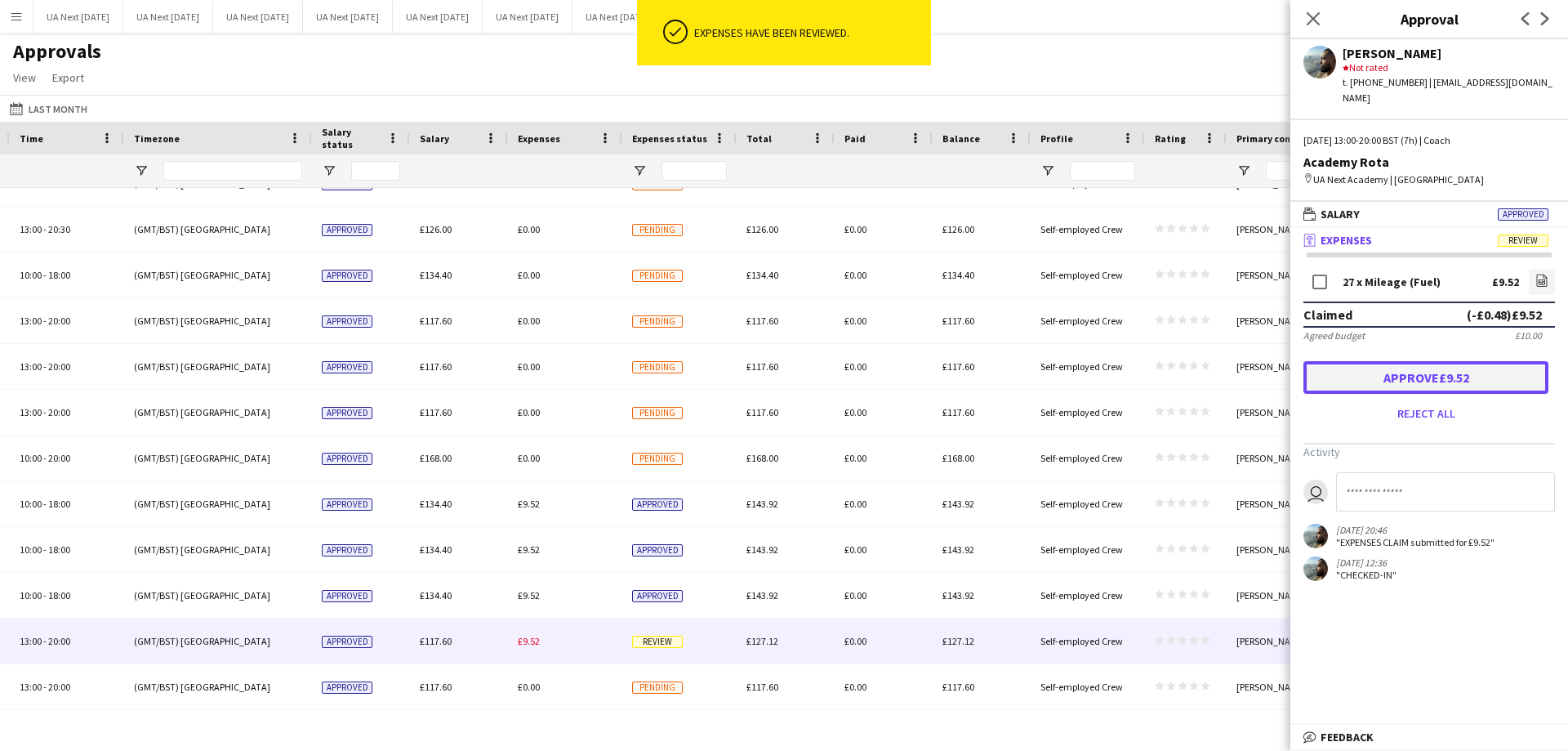
click at [1484, 363] on button "Approve £9.52" at bounding box center [1426, 377] width 245 height 33
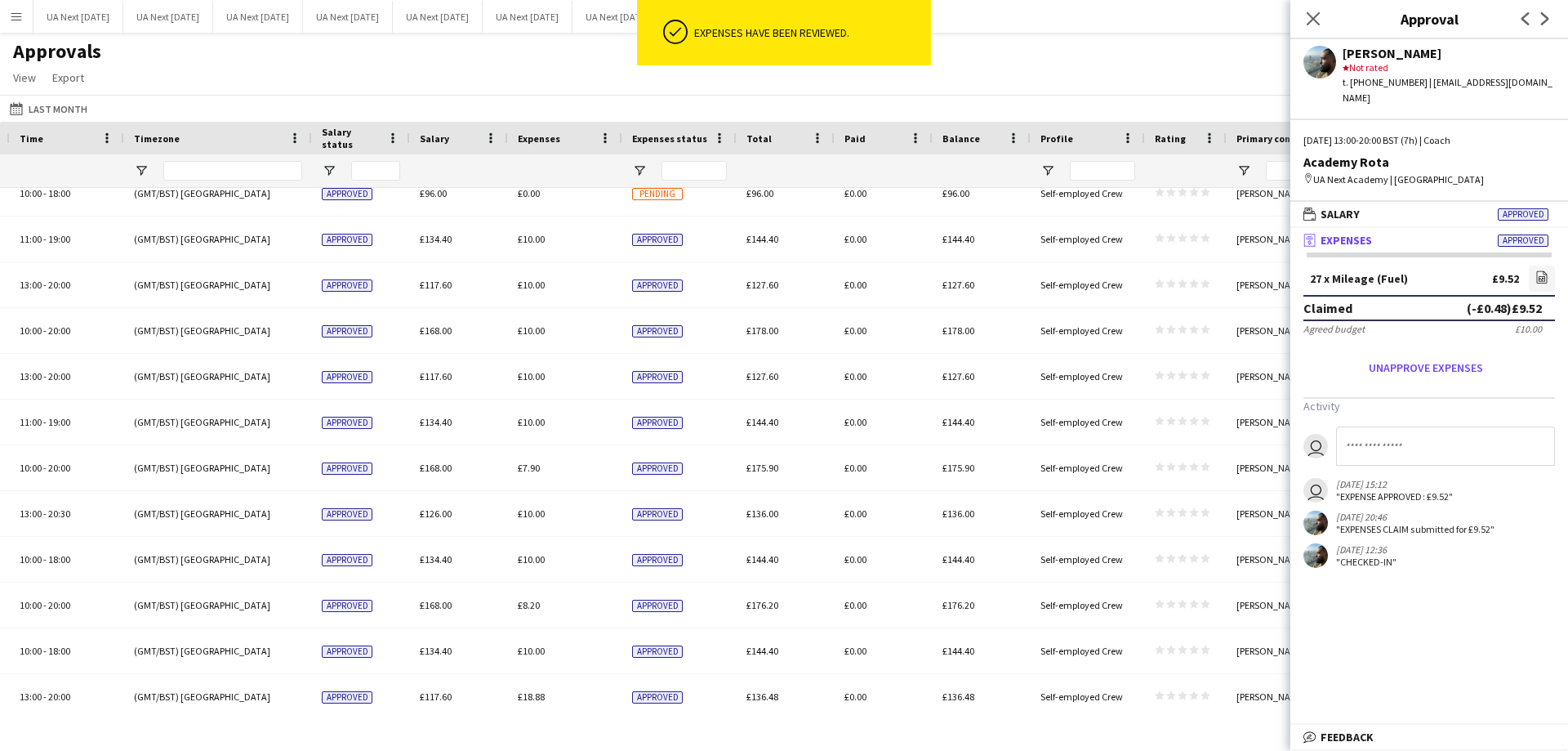
scroll to position [256, 0]
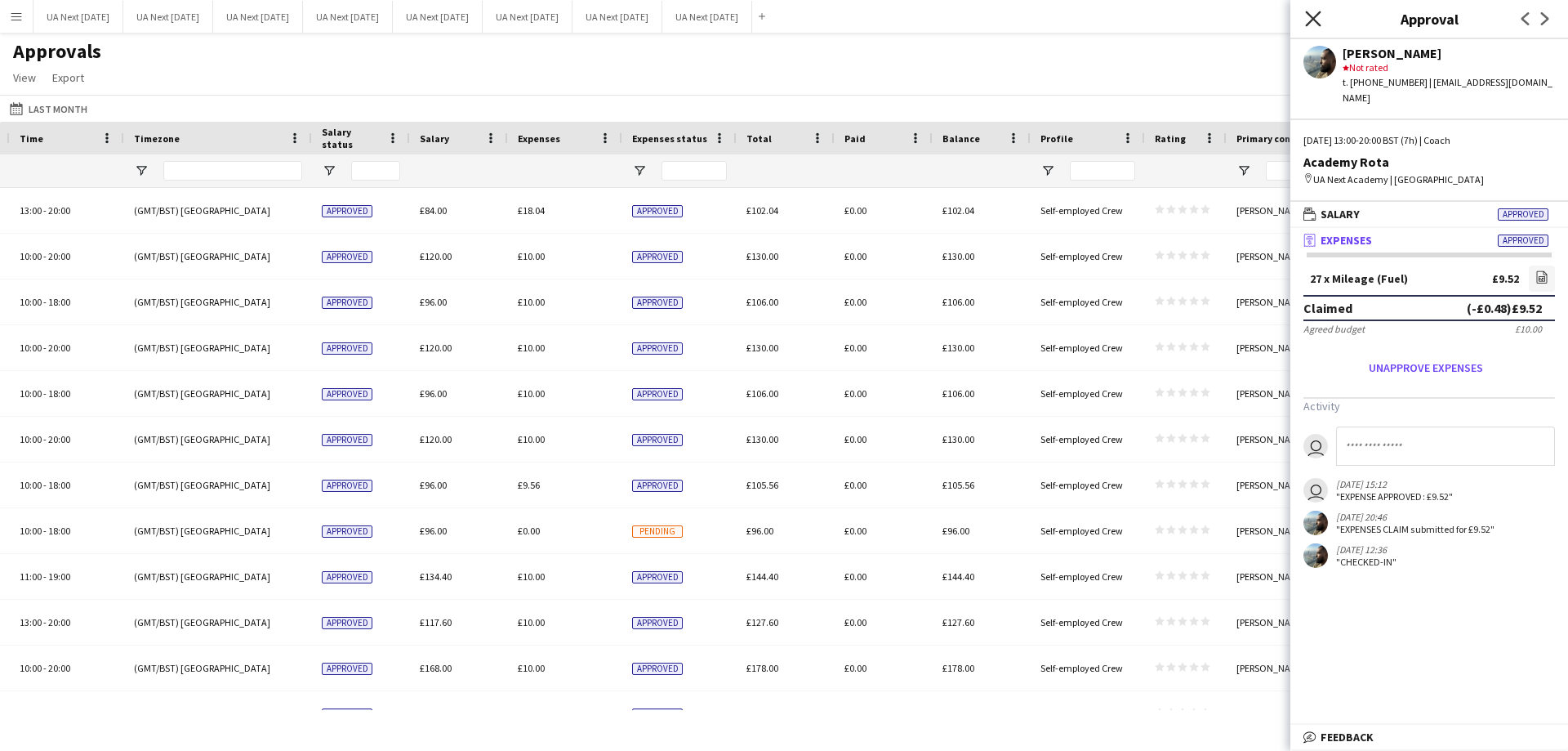
click at [1308, 21] on icon "Close pop-in" at bounding box center [1313, 18] width 15 height 15
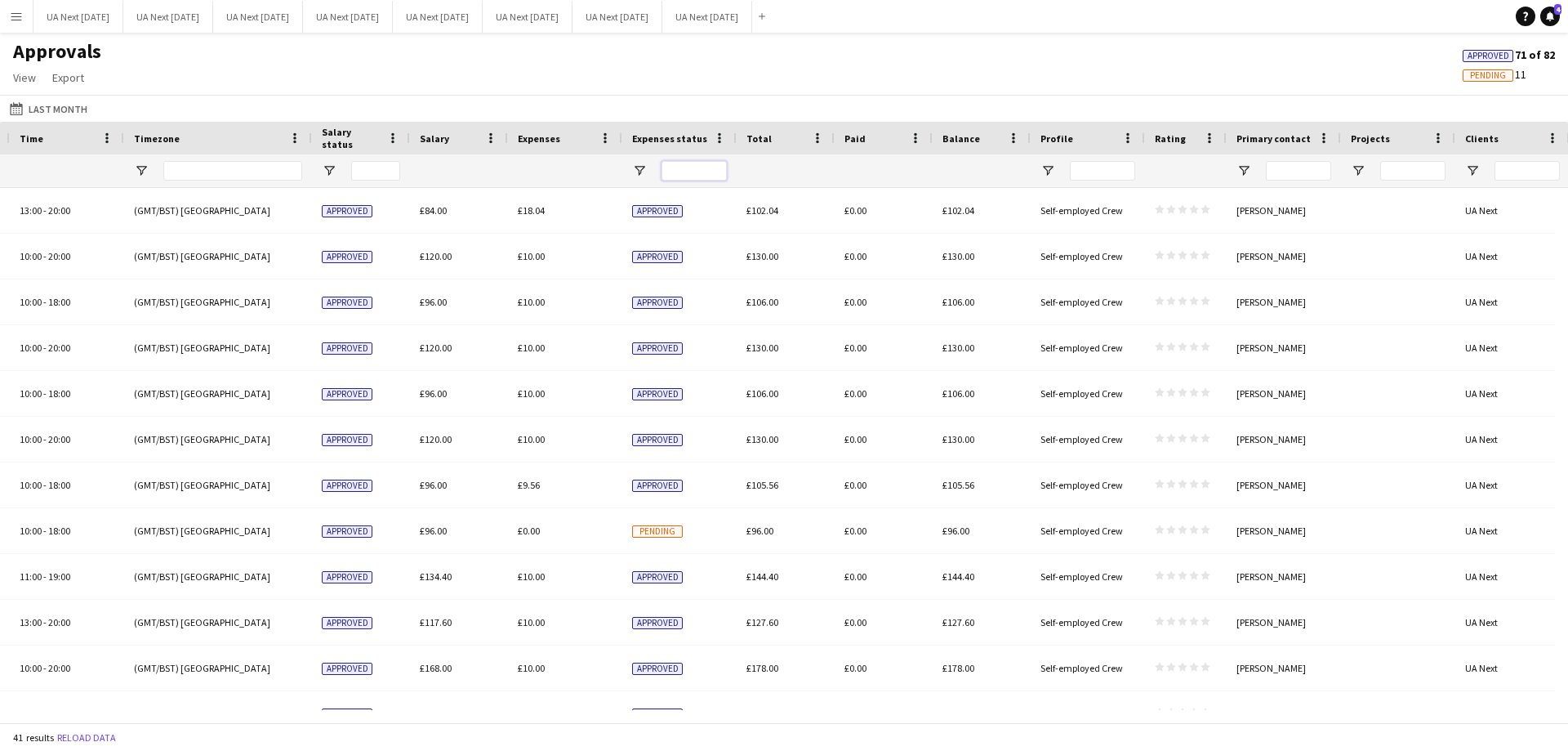
click at [692, 172] on input "Expenses status Filter Input" at bounding box center [694, 171] width 65 height 20
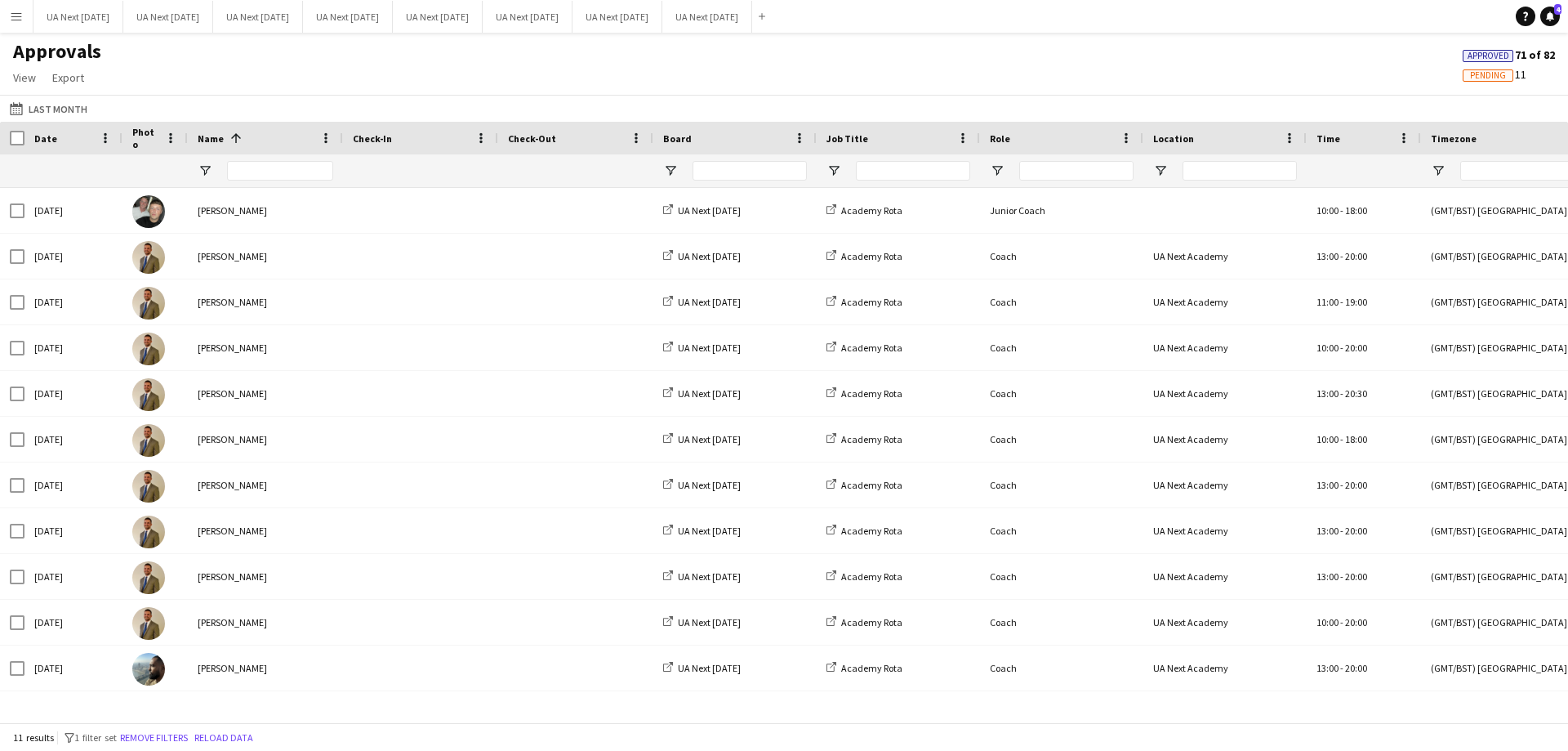
type input "*******"
click at [752, 26] on button "UA Next [DATE] Close" at bounding box center [707, 16] width 90 height 32
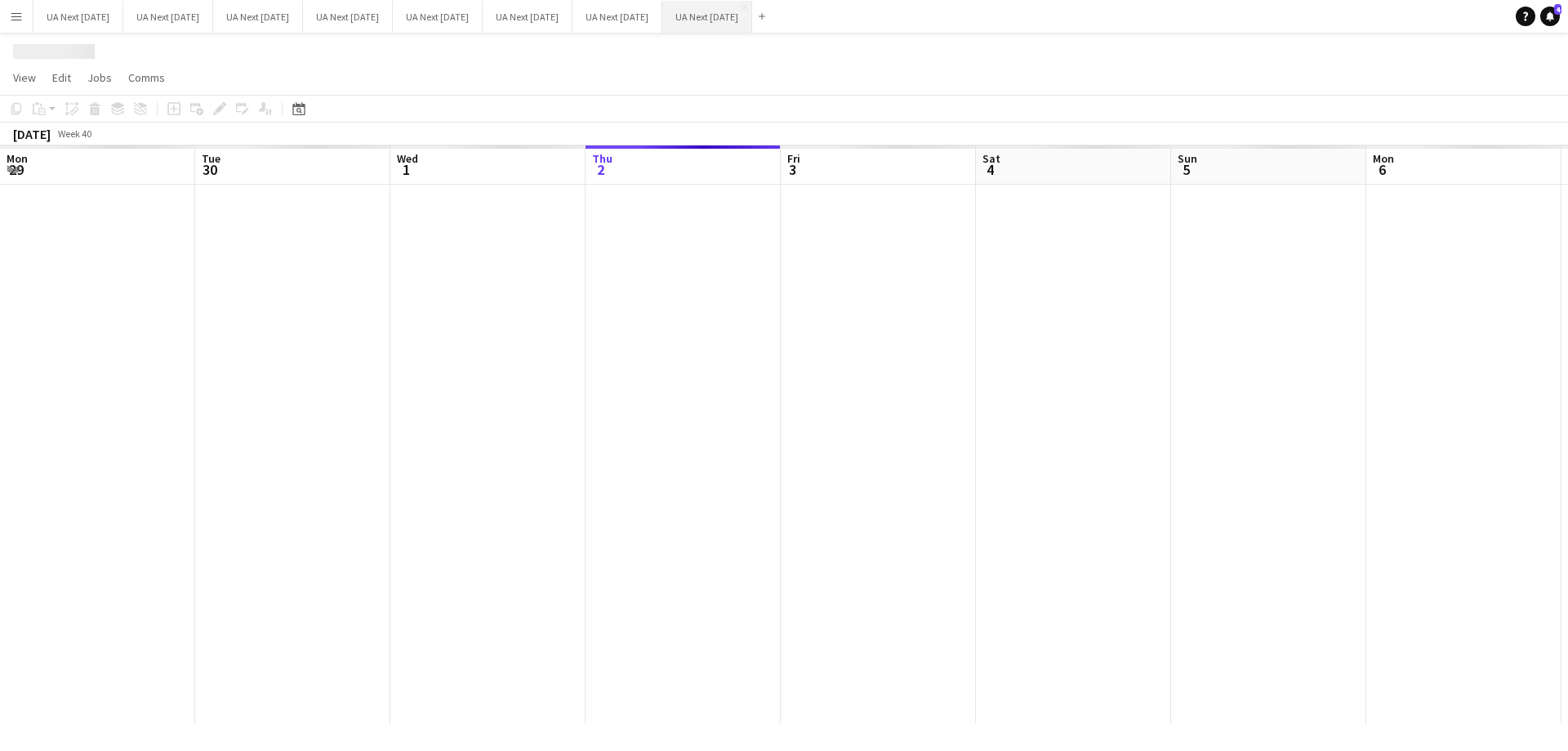
scroll to position [0, 391]
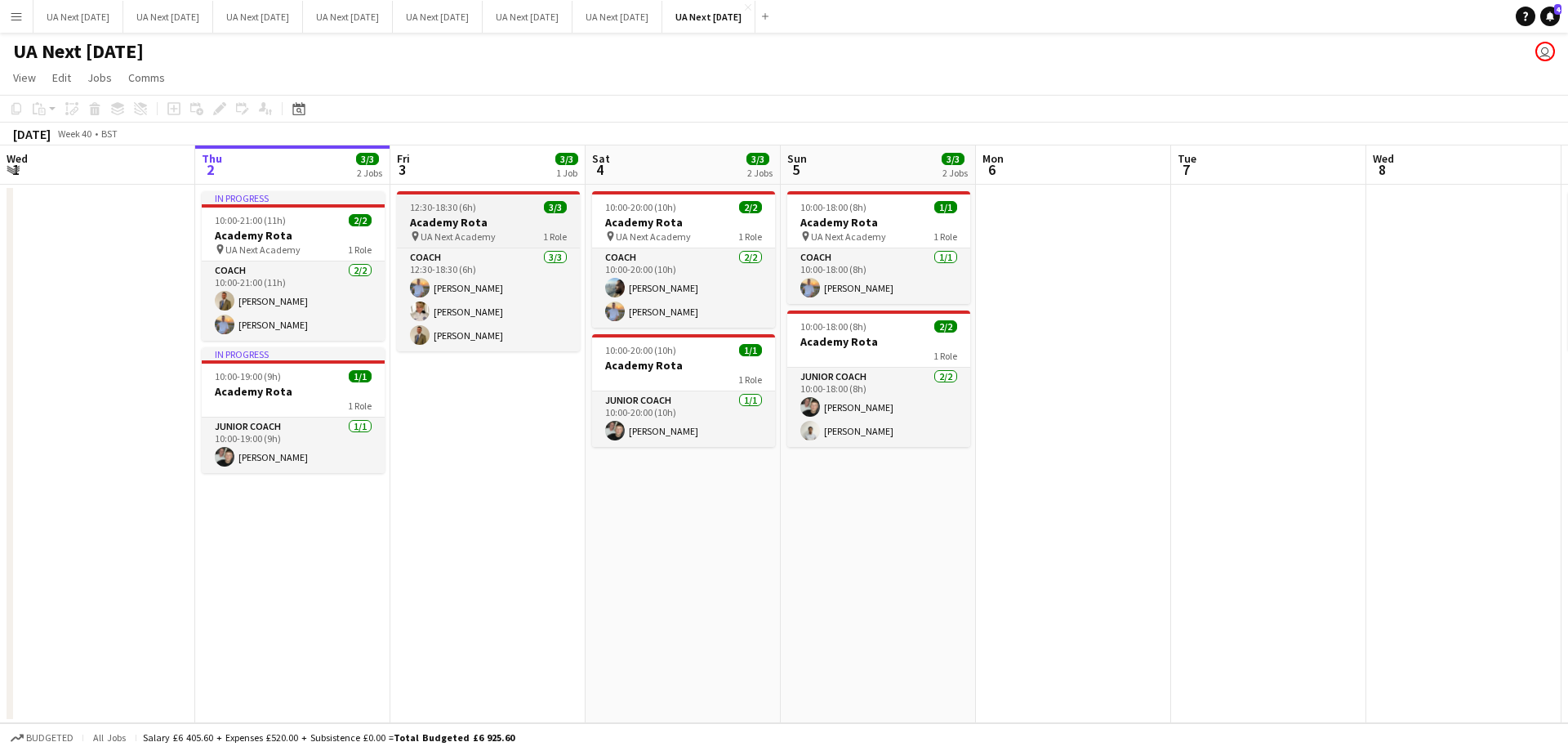
click at [504, 215] on h3 "Academy Rota" at bounding box center [488, 222] width 183 height 15
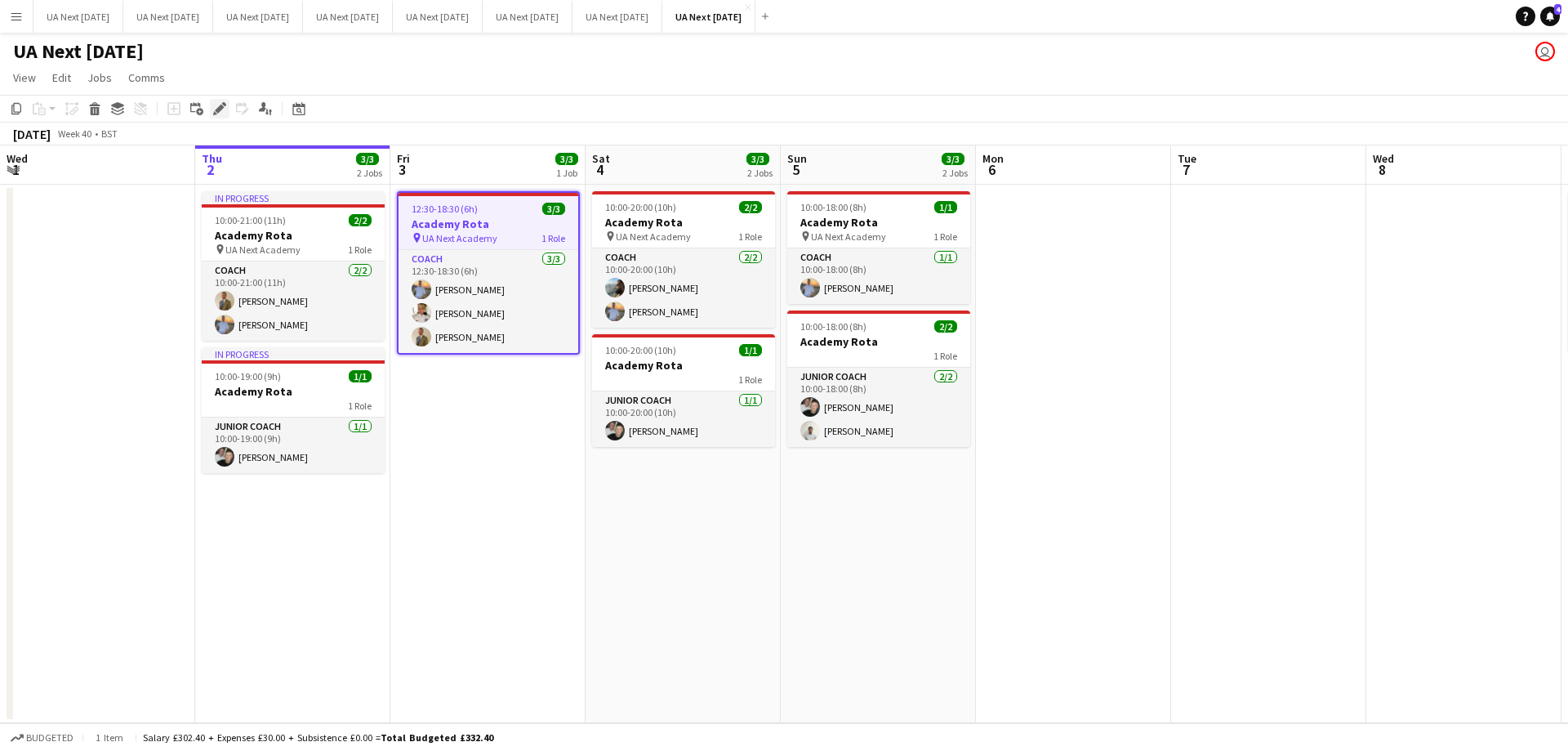
click at [224, 109] on icon "Edit" at bounding box center [219, 108] width 13 height 13
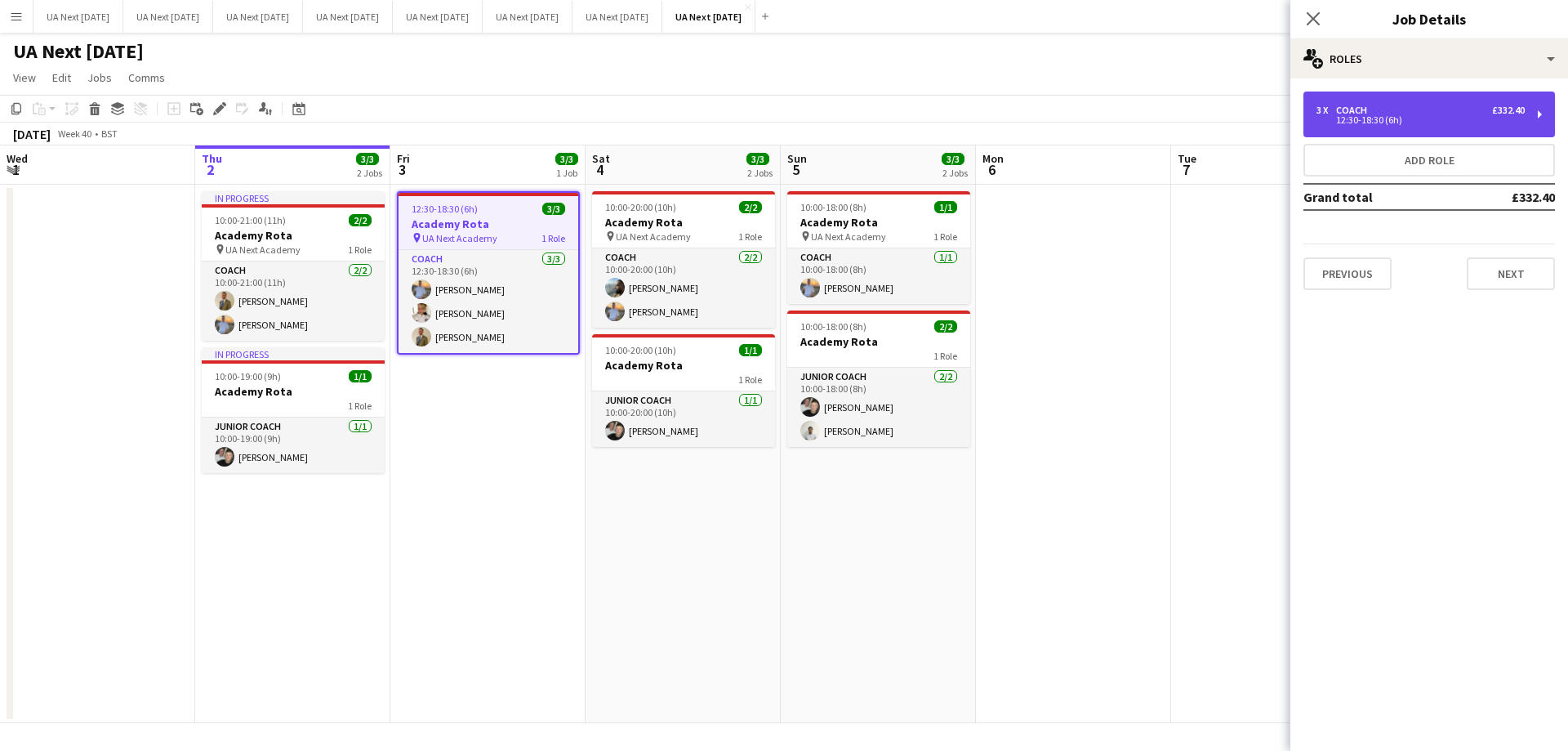
click at [1541, 117] on div "3 x Coach £332.40 12:30-18:30 (6h)" at bounding box center [1429, 114] width 252 height 45
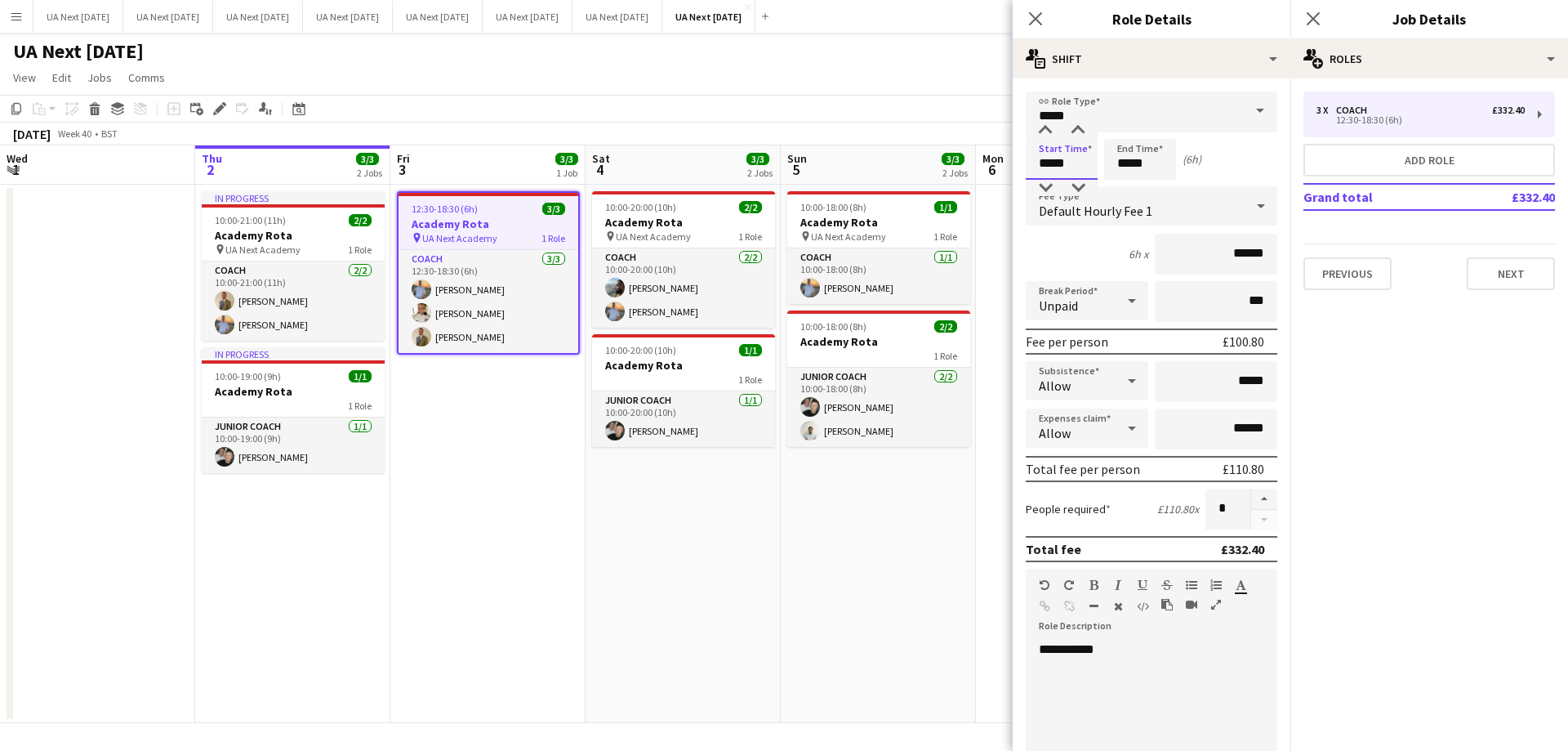
click at [1069, 147] on input "*****" at bounding box center [1062, 159] width 72 height 41
click at [1079, 186] on div at bounding box center [1078, 188] width 33 height 16
type input "*****"
click at [1079, 186] on div at bounding box center [1078, 188] width 33 height 16
click at [1146, 134] on form "**********" at bounding box center [1152, 557] width 278 height 931
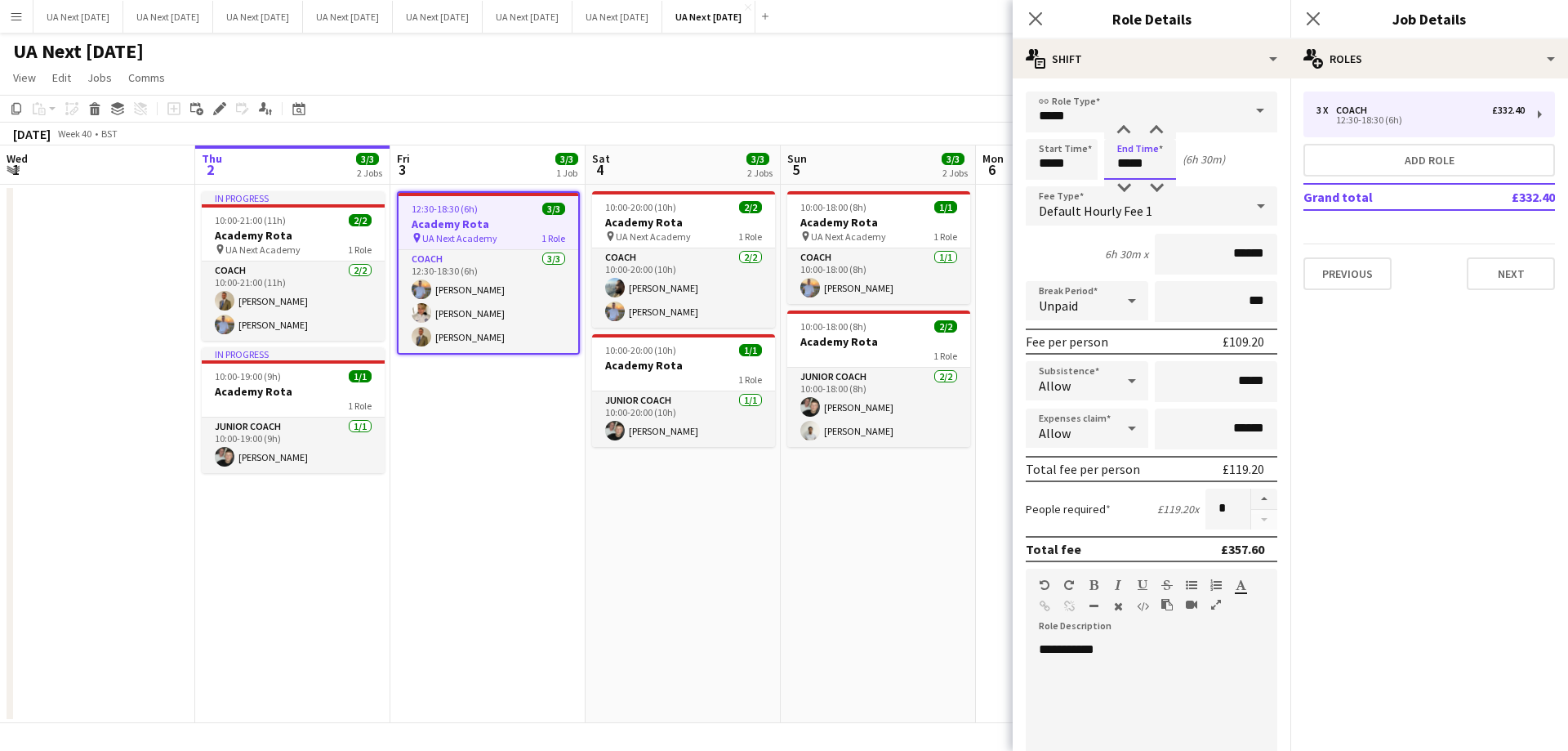
click at [1156, 153] on input "*****" at bounding box center [1140, 159] width 72 height 41
click at [1153, 130] on div at bounding box center [1156, 130] width 33 height 16
click at [1154, 185] on div at bounding box center [1156, 188] width 33 height 16
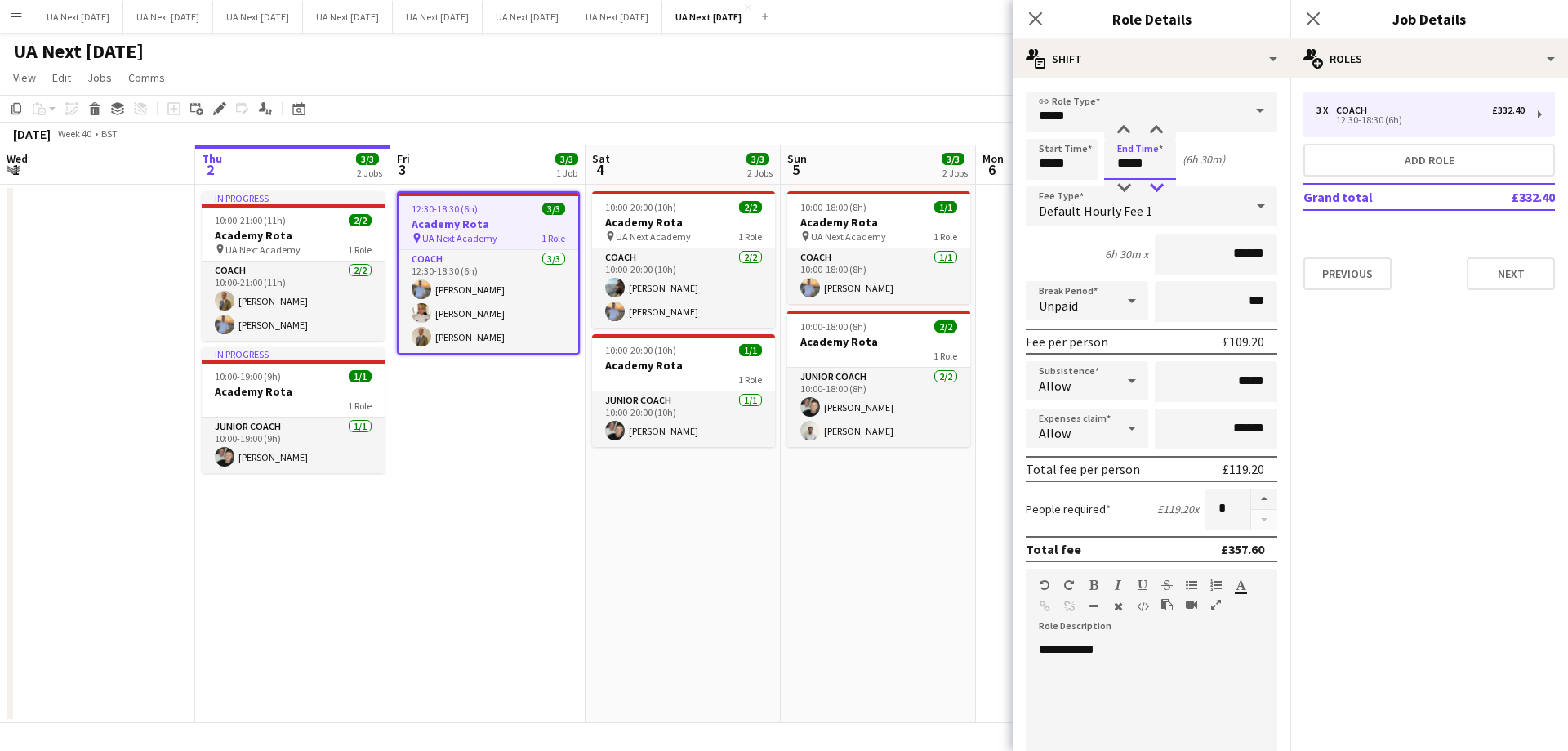
click at [1154, 185] on div at bounding box center [1156, 188] width 33 height 16
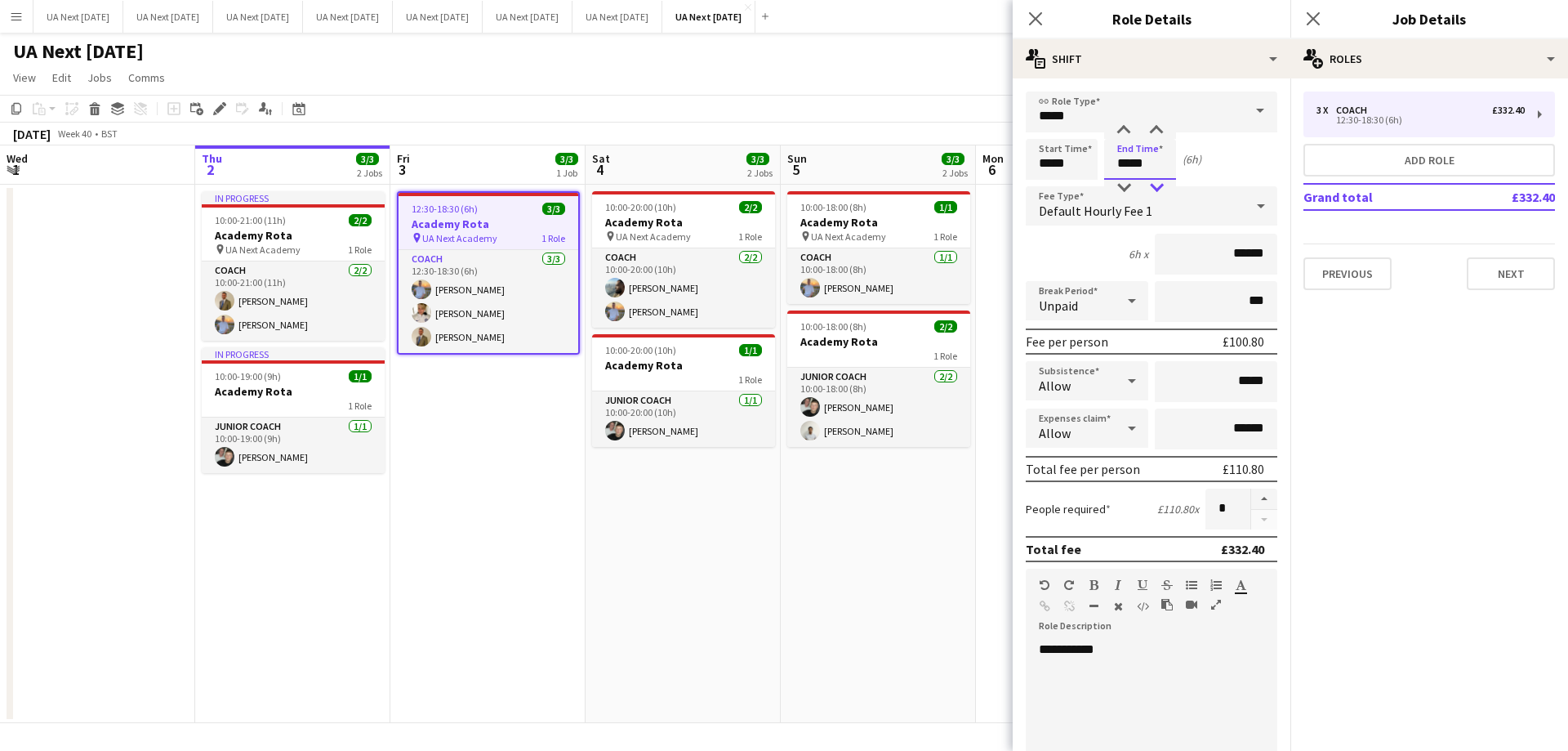
click at [1154, 185] on div at bounding box center [1156, 188] width 33 height 16
click at [1159, 183] on div at bounding box center [1156, 188] width 33 height 16
click at [1158, 183] on div at bounding box center [1156, 188] width 33 height 16
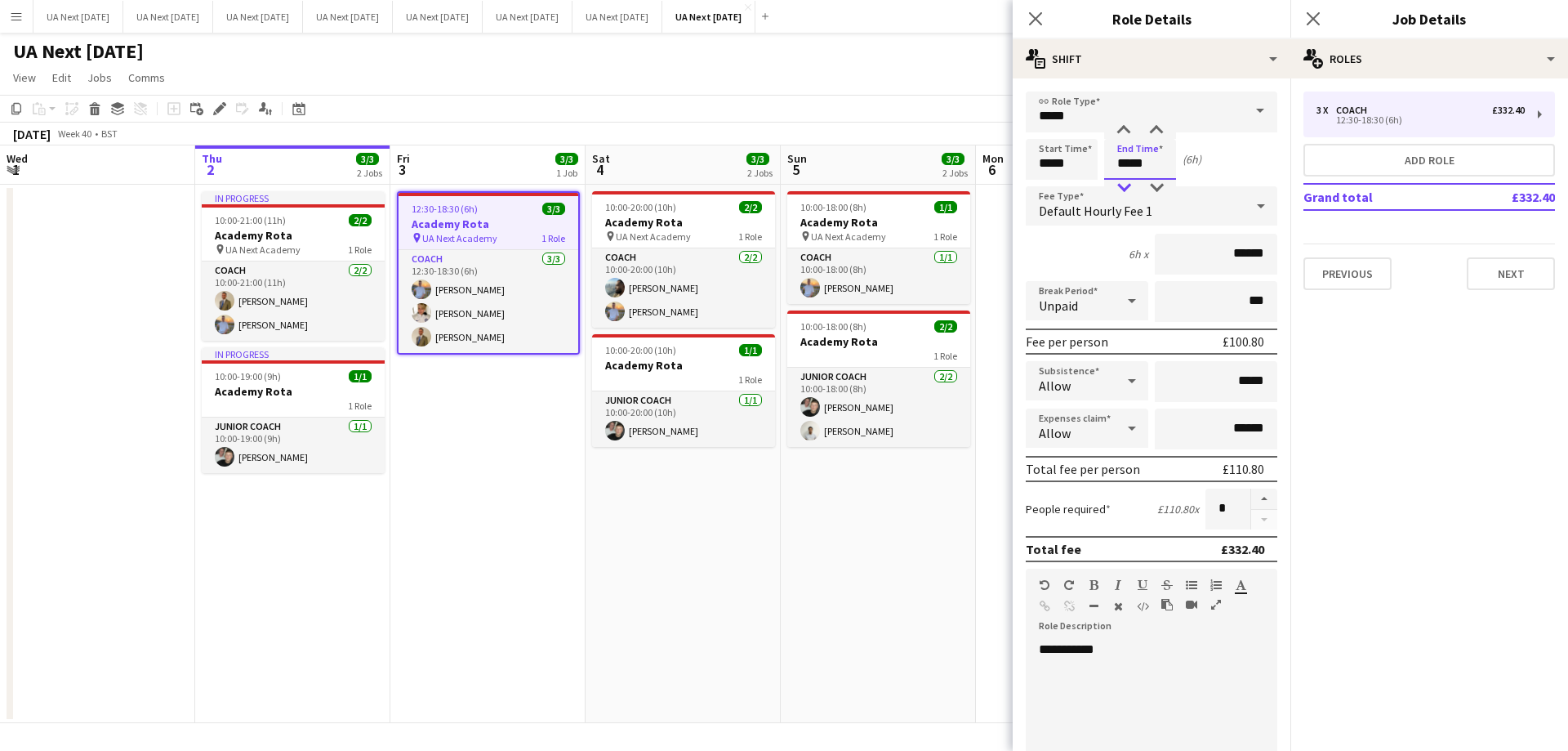
click at [1122, 188] on div at bounding box center [1123, 188] width 33 height 16
click at [1123, 131] on div at bounding box center [1123, 130] width 33 height 16
type input "*****"
click at [1123, 131] on div at bounding box center [1123, 130] width 33 height 16
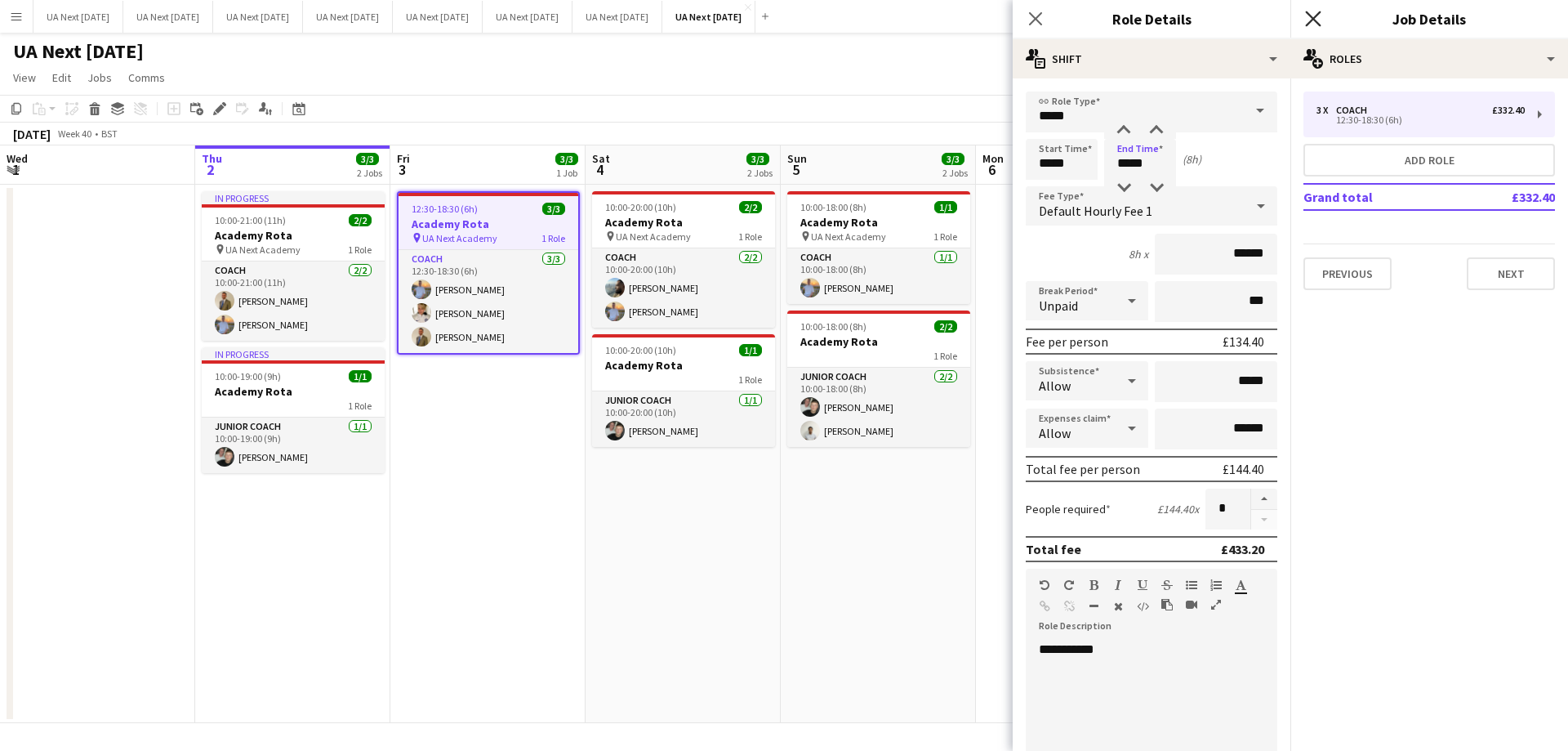
click at [1311, 11] on icon "Close pop-in" at bounding box center [1313, 18] width 15 height 15
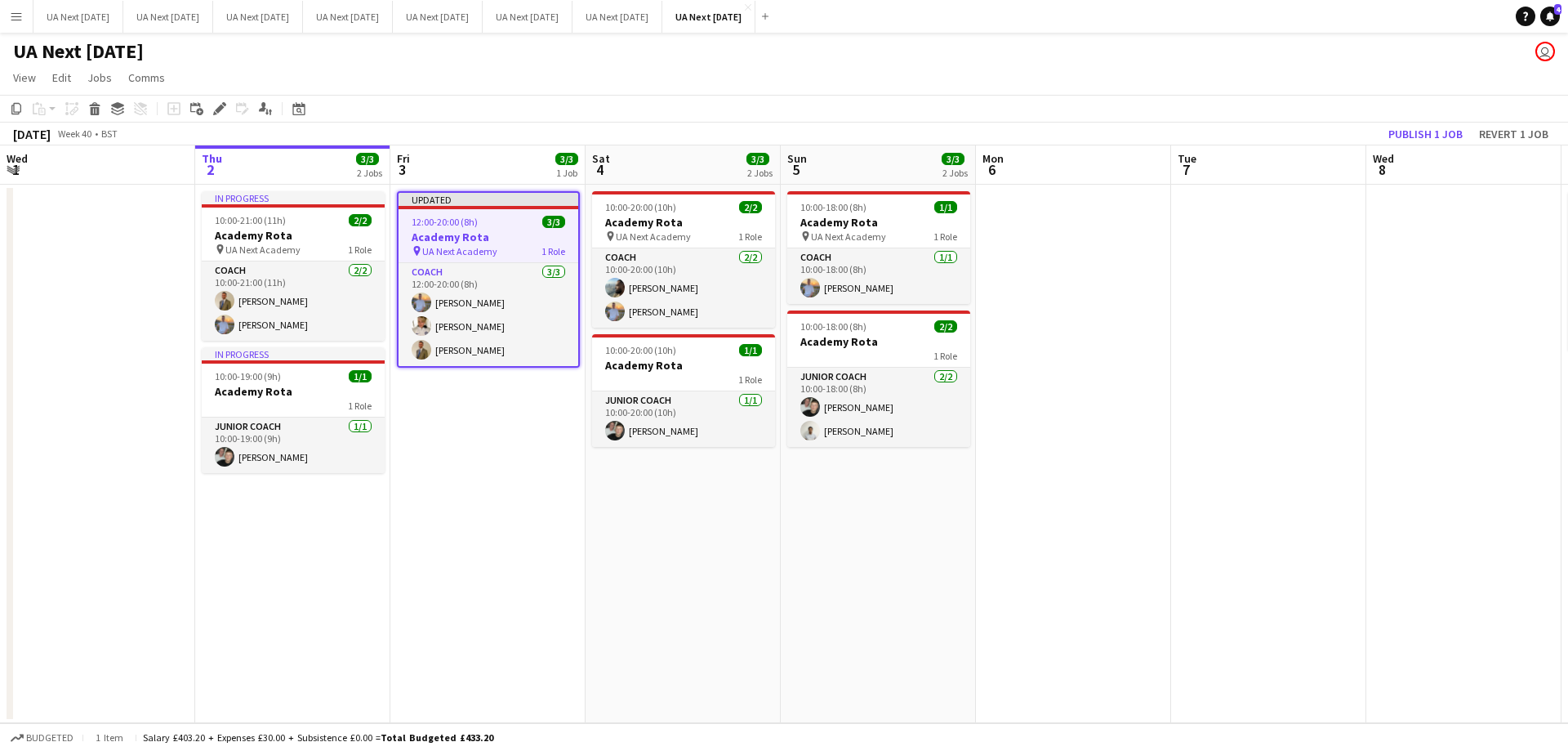
click at [482, 249] on span "UA Next Academy" at bounding box center [460, 251] width 75 height 12
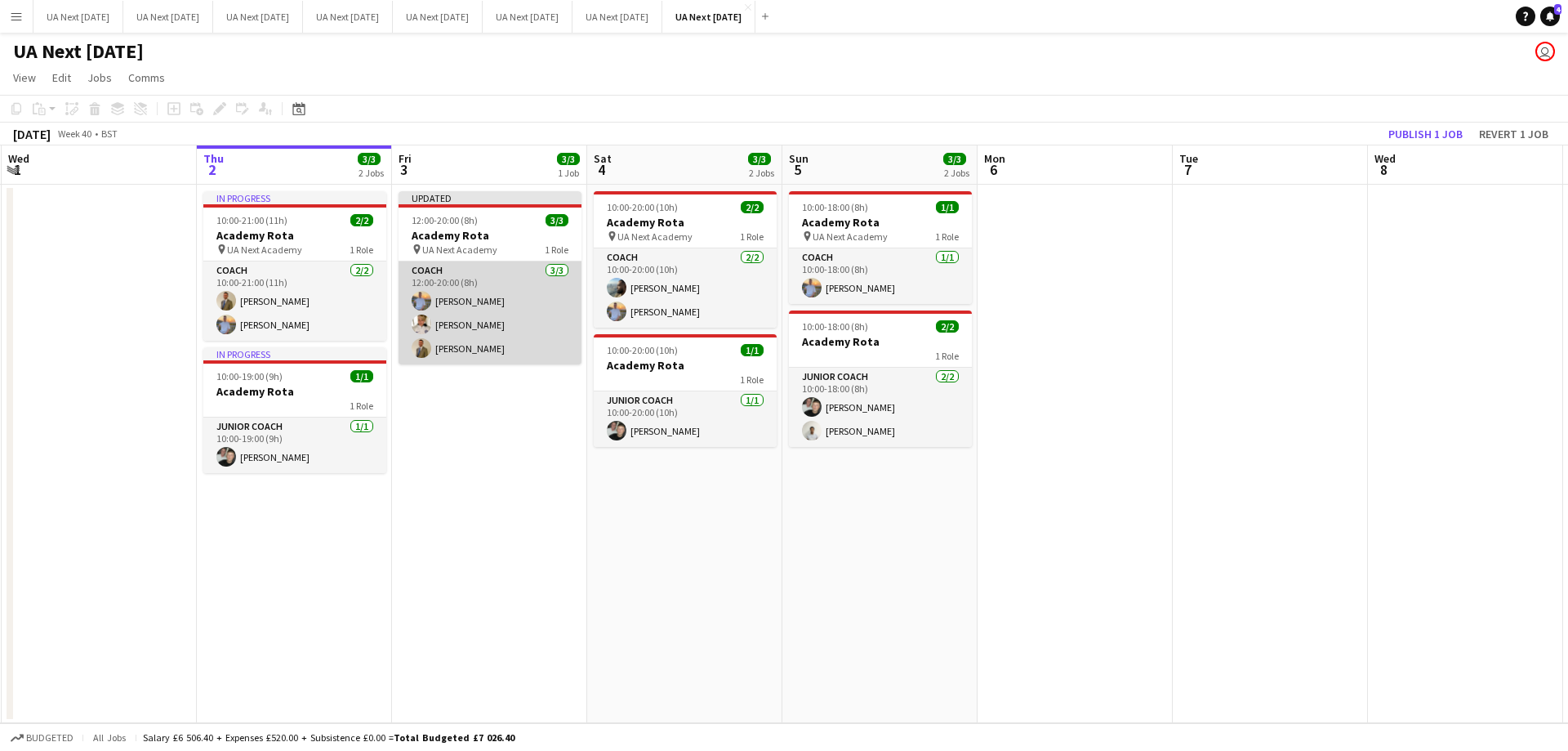
click at [501, 294] on app-card-role "Coach [DATE] 12:00-20:00 (8h) [PERSON_NAME] [PERSON_NAME] [PERSON_NAME]" at bounding box center [489, 313] width 183 height 103
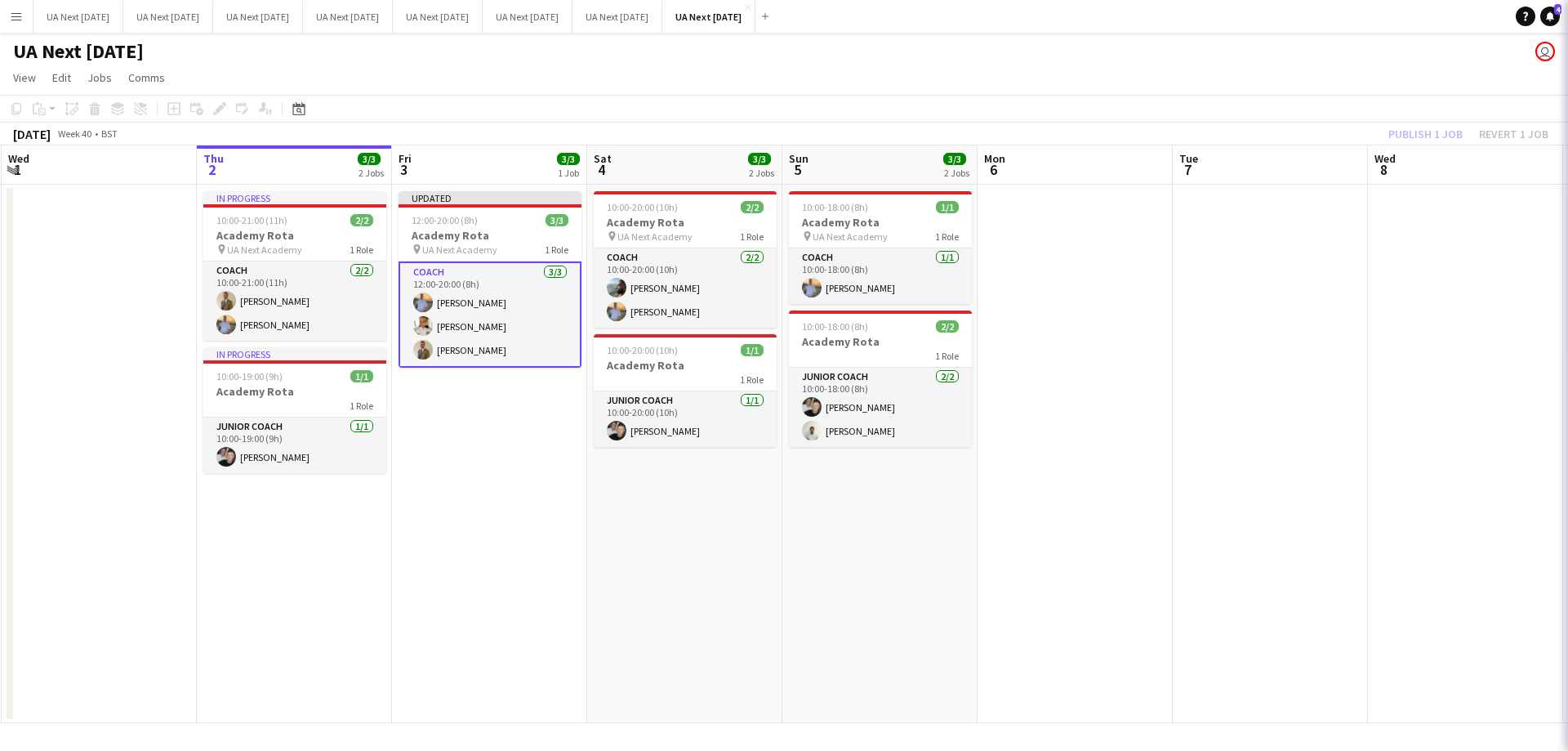
scroll to position [0, 388]
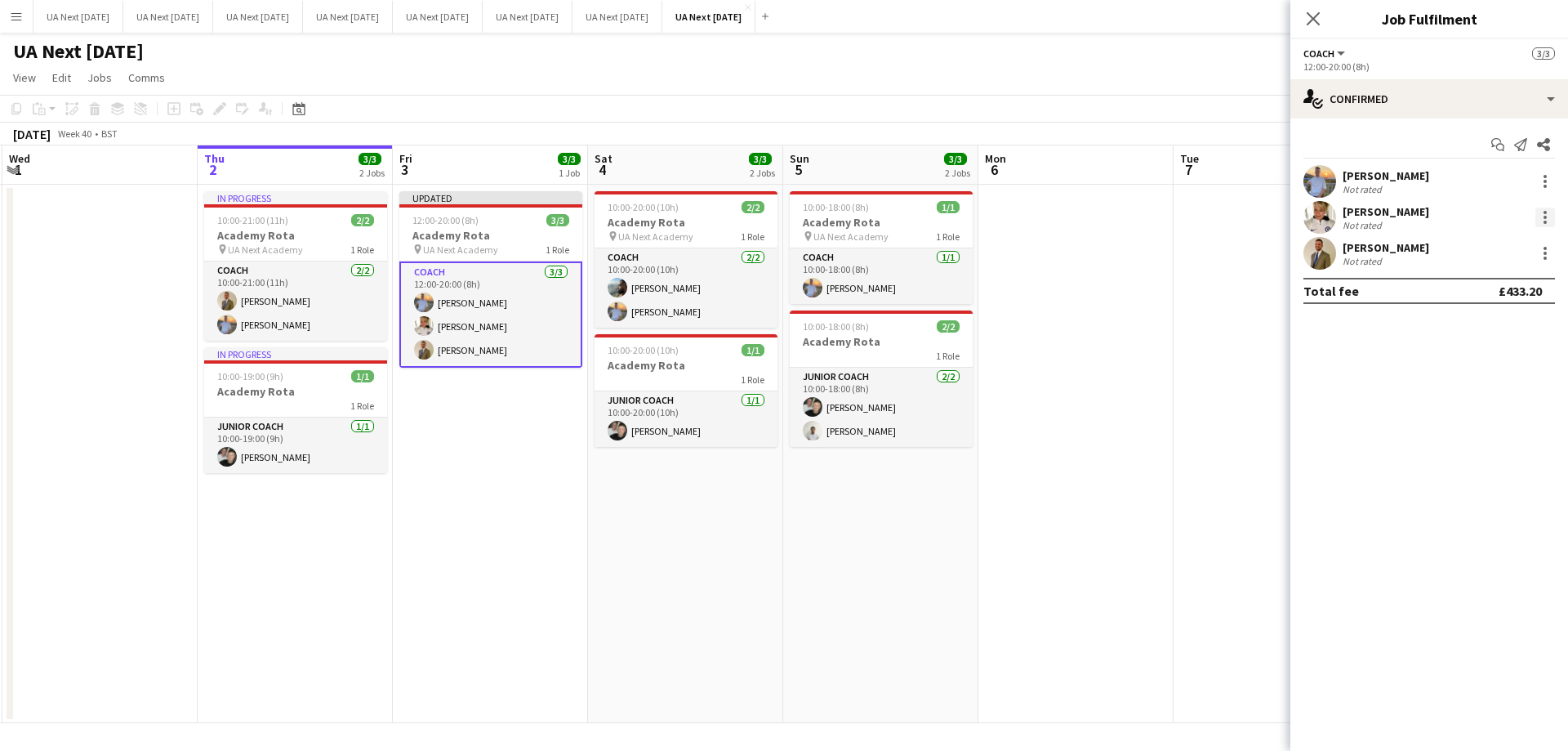
click at [1548, 218] on div at bounding box center [1545, 217] width 20 height 20
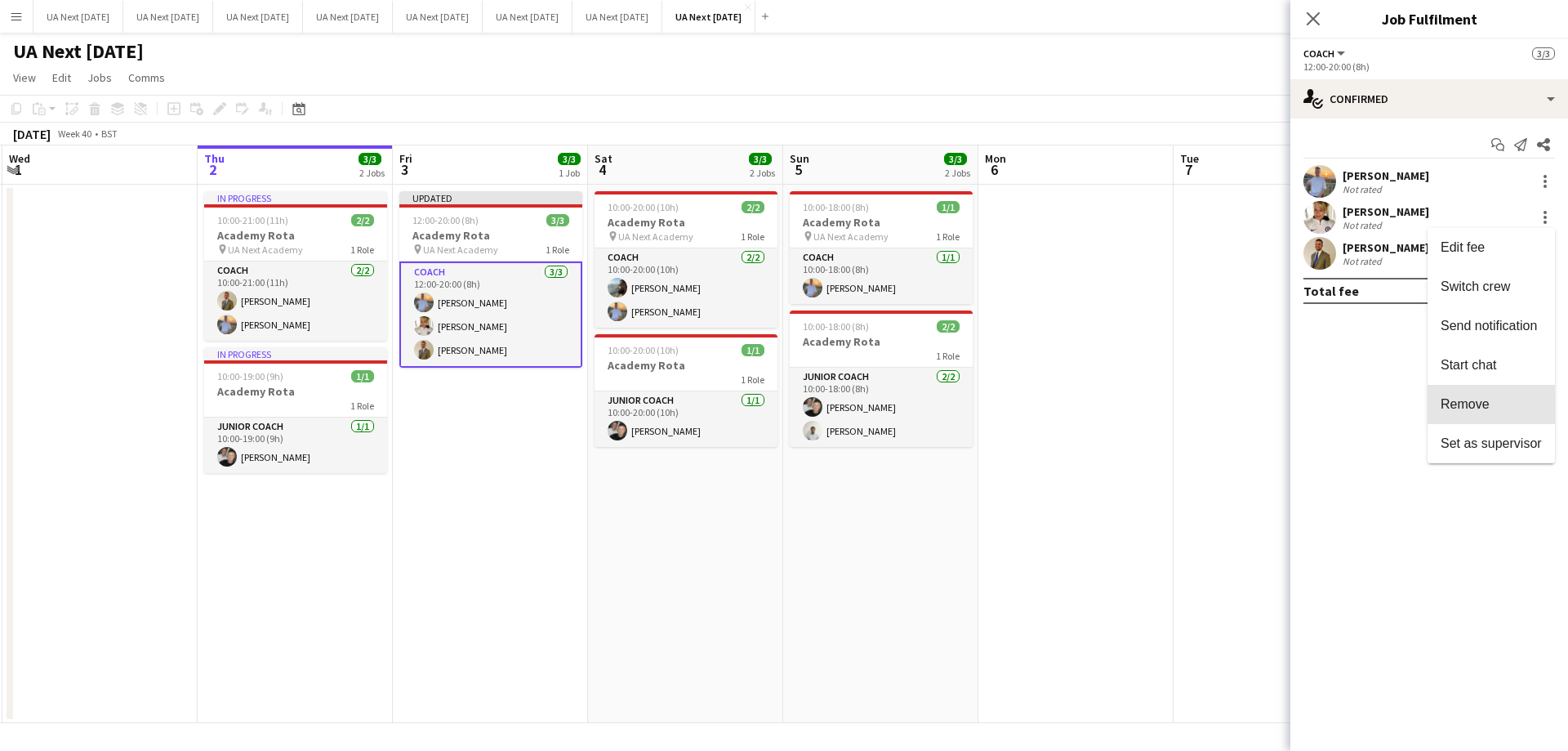
click at [1470, 409] on span "Remove" at bounding box center [1464, 404] width 49 height 14
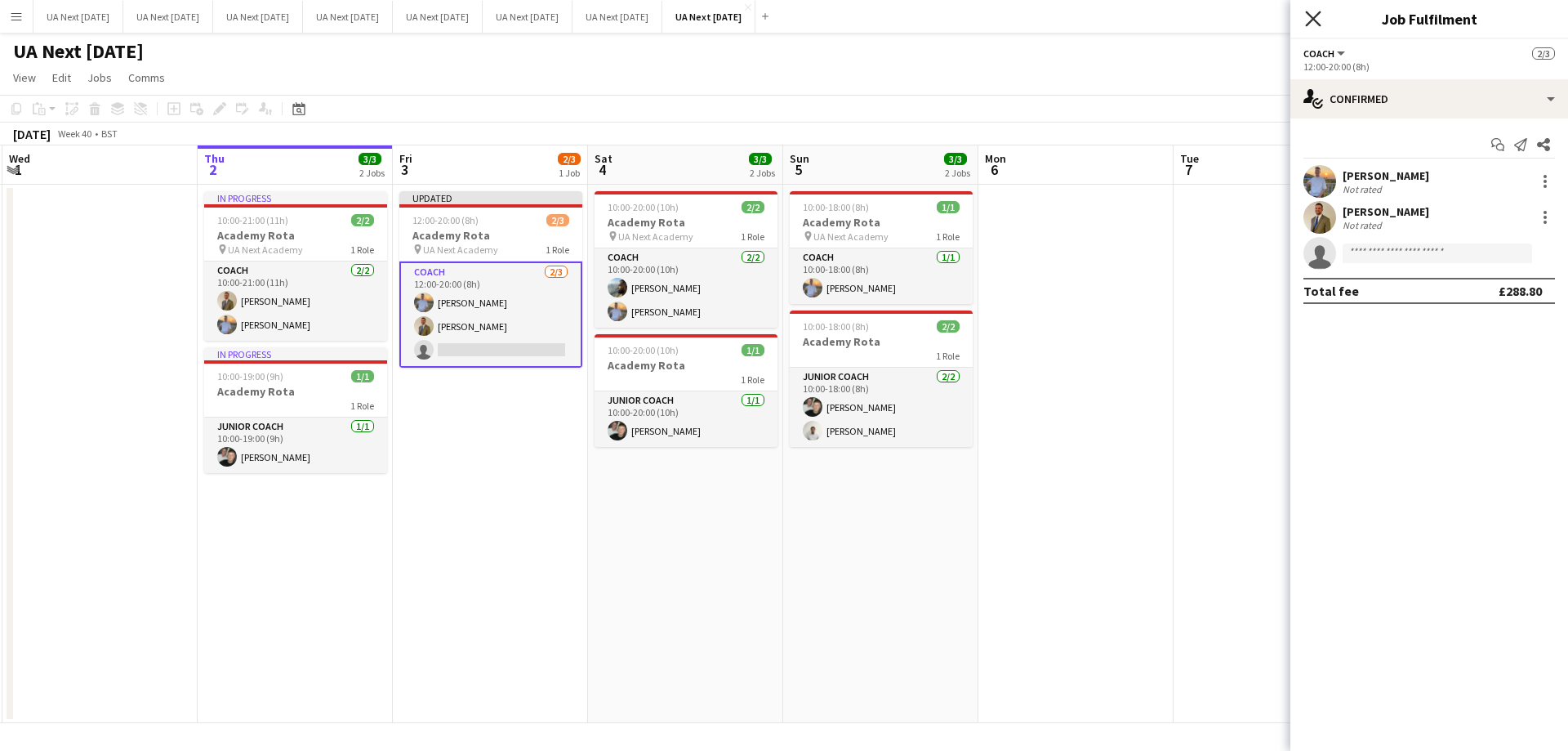
click at [1318, 19] on icon "Close pop-in" at bounding box center [1313, 18] width 15 height 15
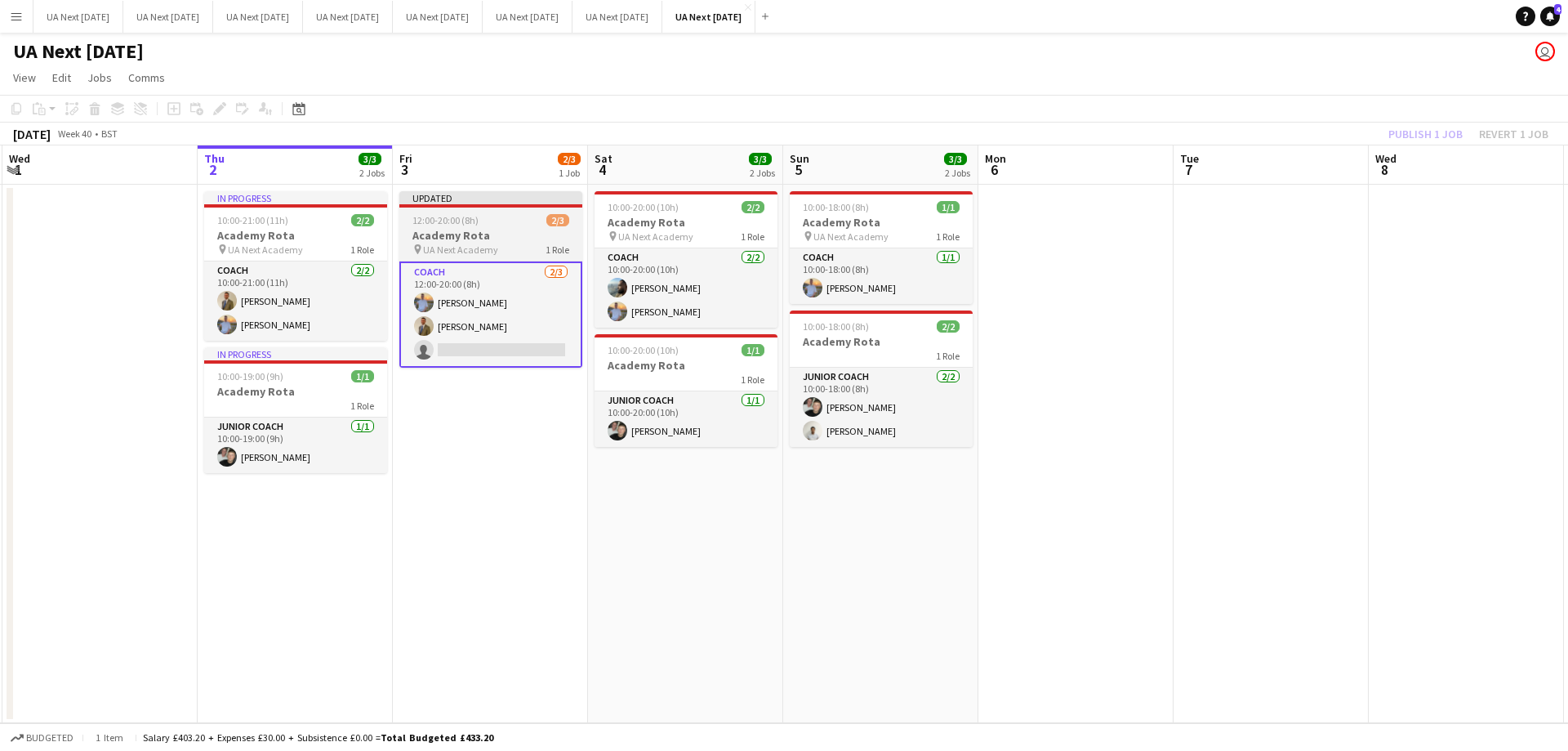
click at [517, 226] on app-job-card "Updated 12:00-20:00 (8h) 2/3 Academy Rota pin UA Next Academy 1 Role Coach [DAT…" at bounding box center [490, 279] width 183 height 177
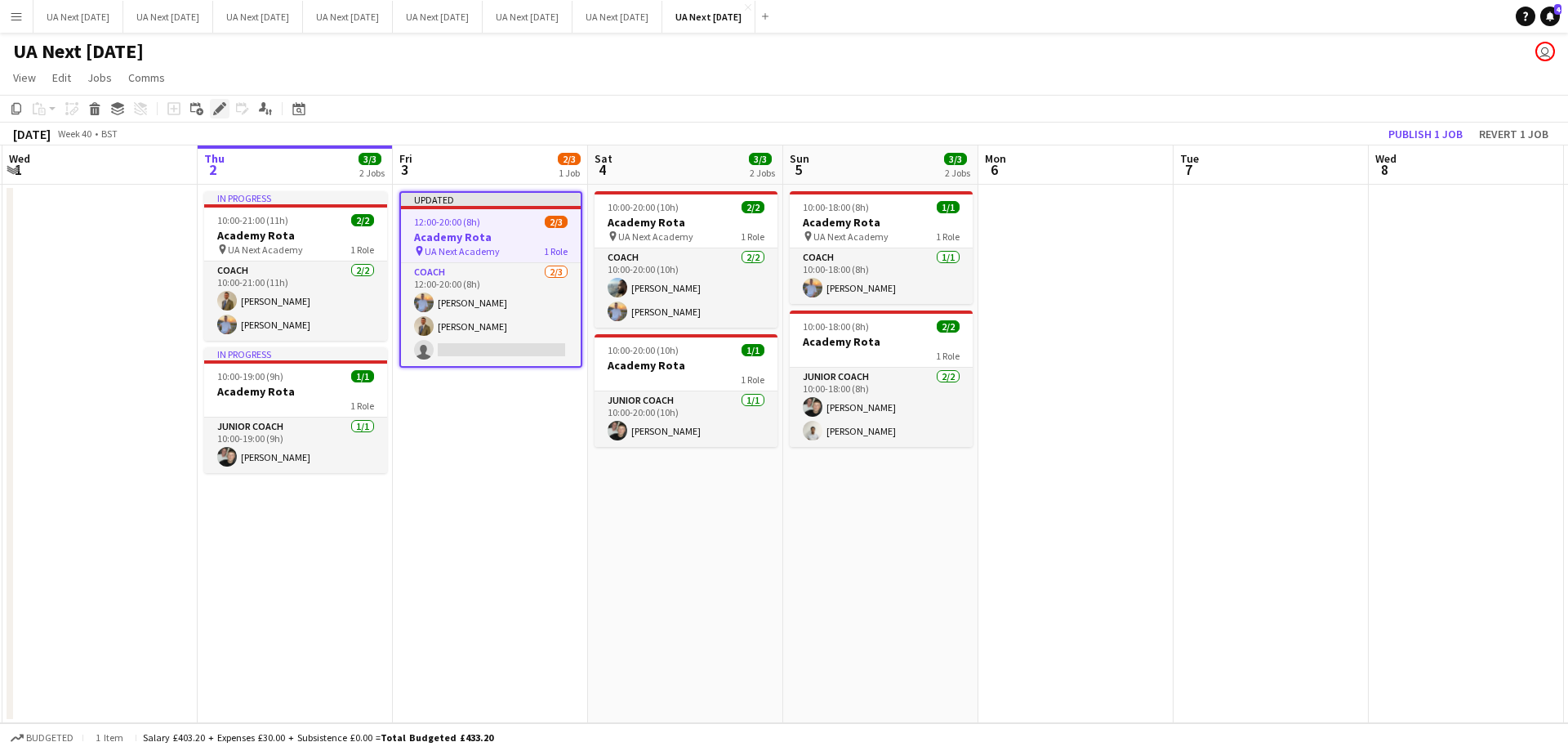
click at [217, 114] on icon at bounding box center [215, 113] width 4 height 4
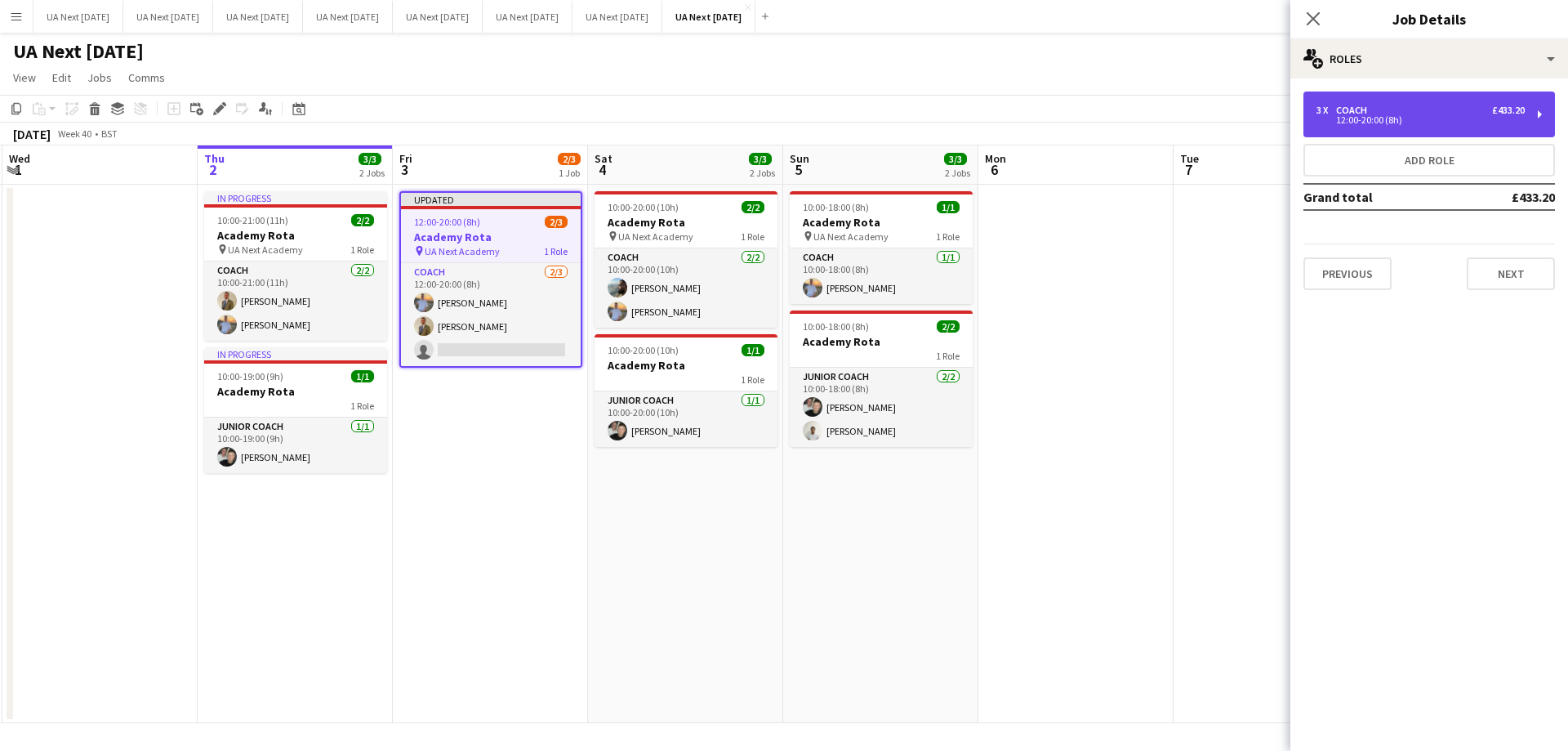
click at [1540, 111] on div "3 x Coach £433.20 12:00-20:00 (8h)" at bounding box center [1429, 114] width 252 height 45
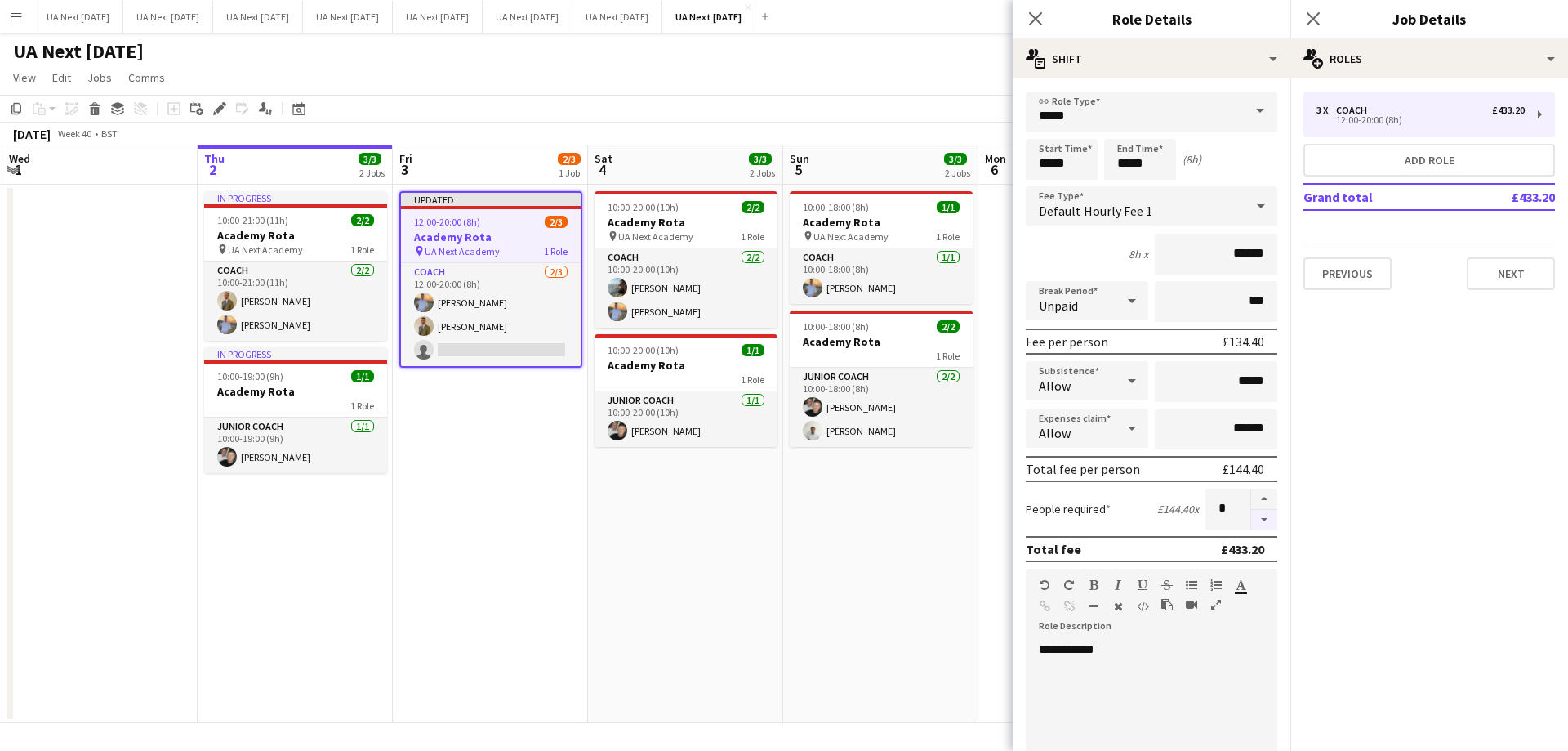
click at [1251, 524] on button "button" at bounding box center [1264, 520] width 26 height 21
type input "*"
click at [1039, 15] on icon at bounding box center [1035, 18] width 15 height 15
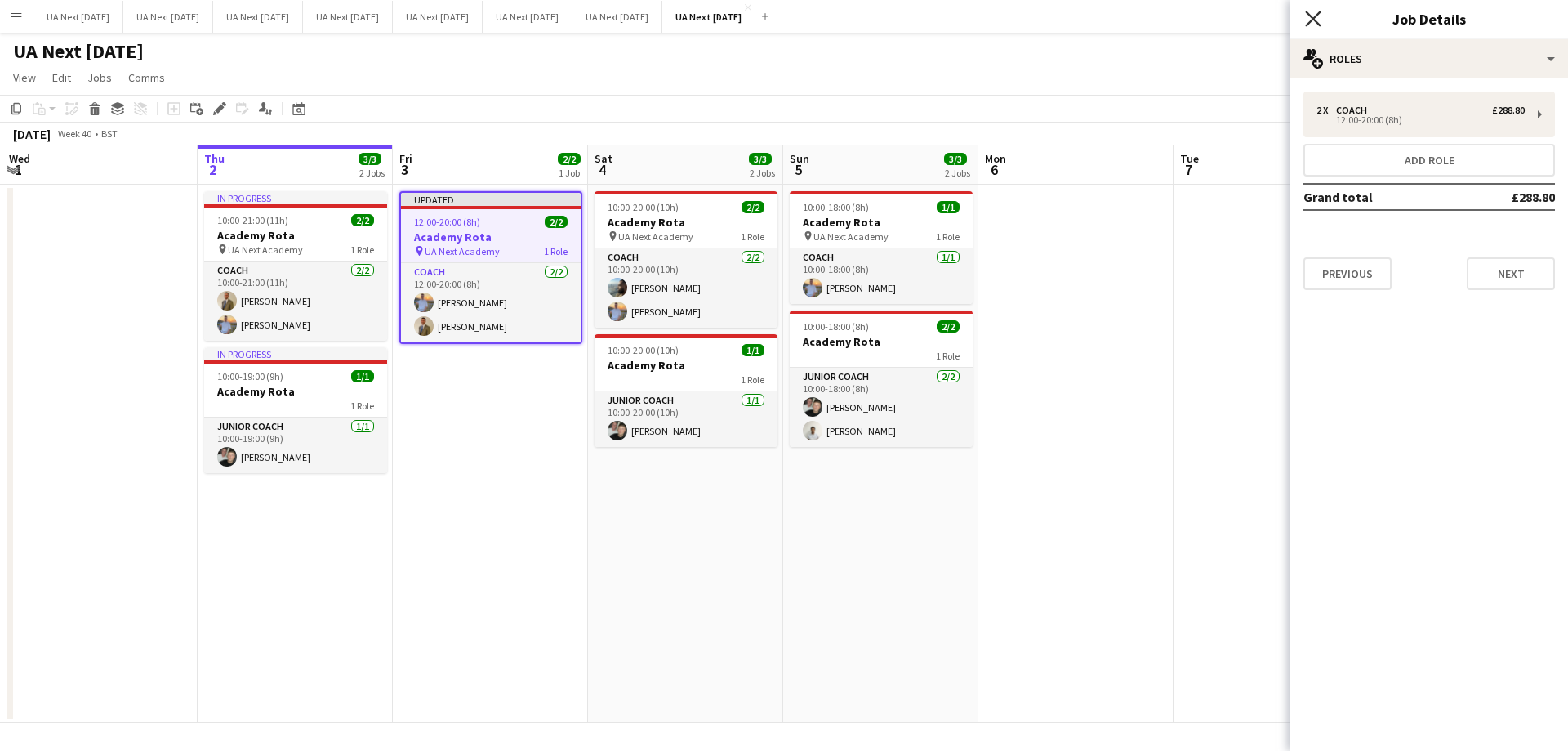
click at [1309, 25] on icon "Close pop-in" at bounding box center [1313, 18] width 15 height 15
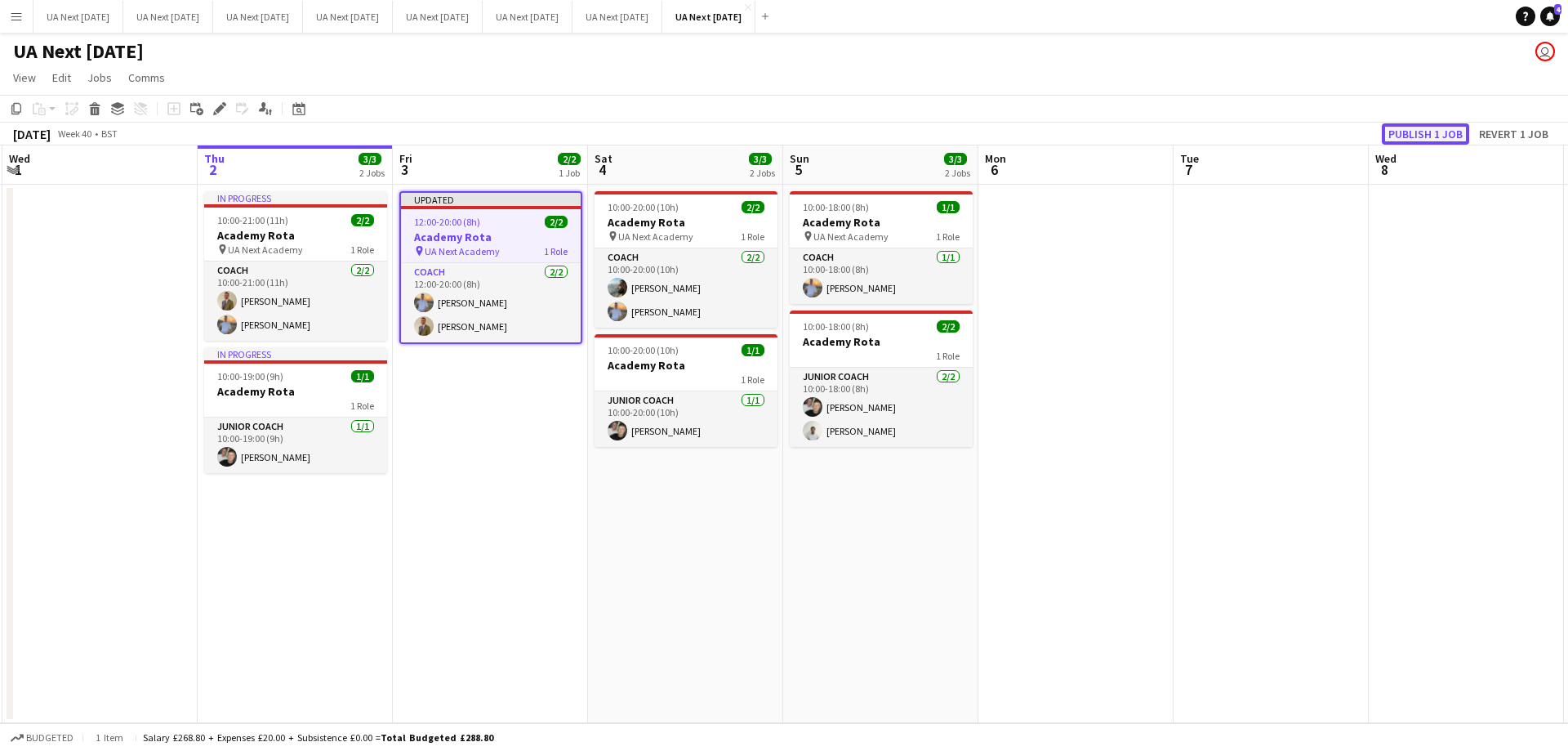
click at [1409, 138] on button "Publish 1 job" at bounding box center [1426, 134] width 87 height 21
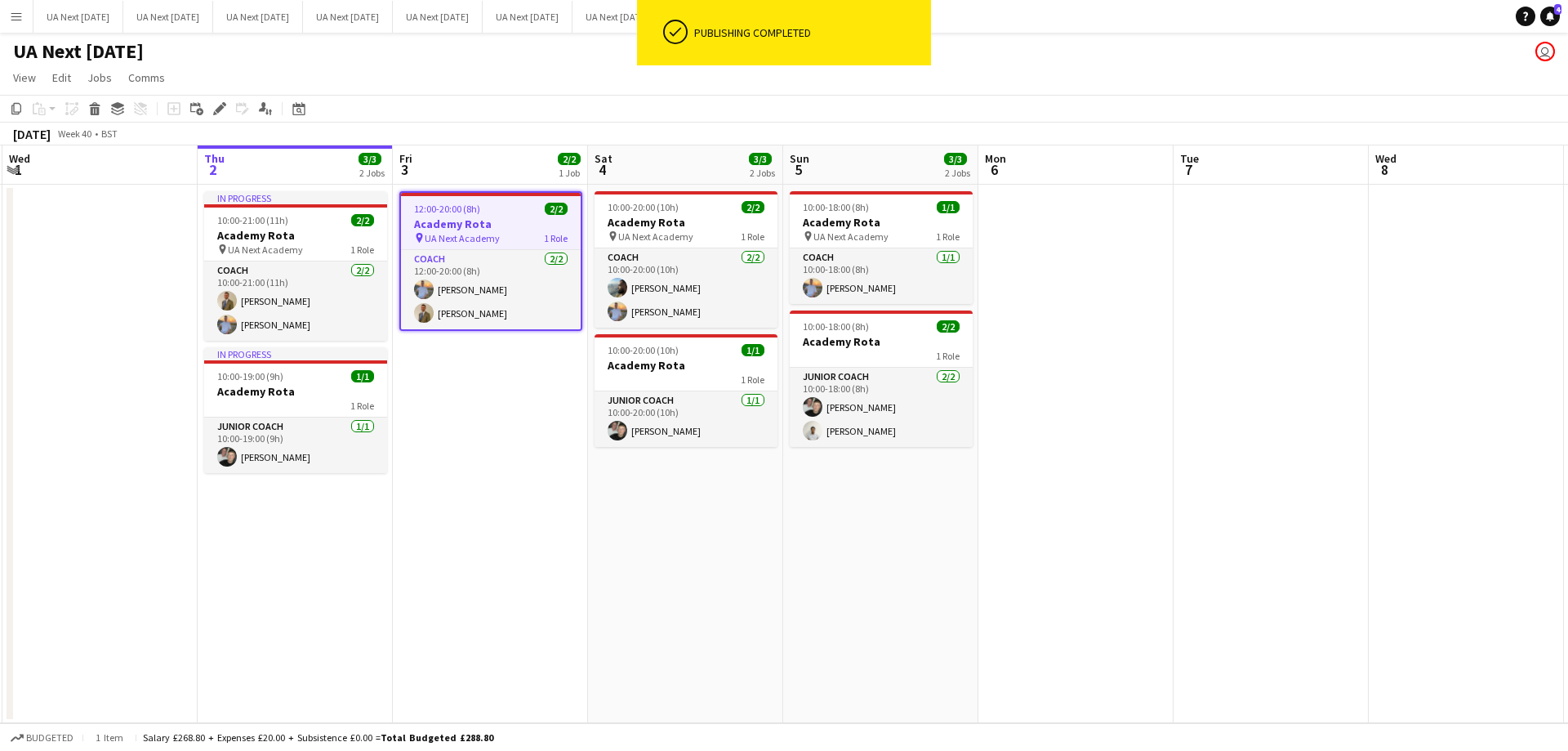
click at [471, 227] on h3 "Academy Rota" at bounding box center [491, 224] width 180 height 15
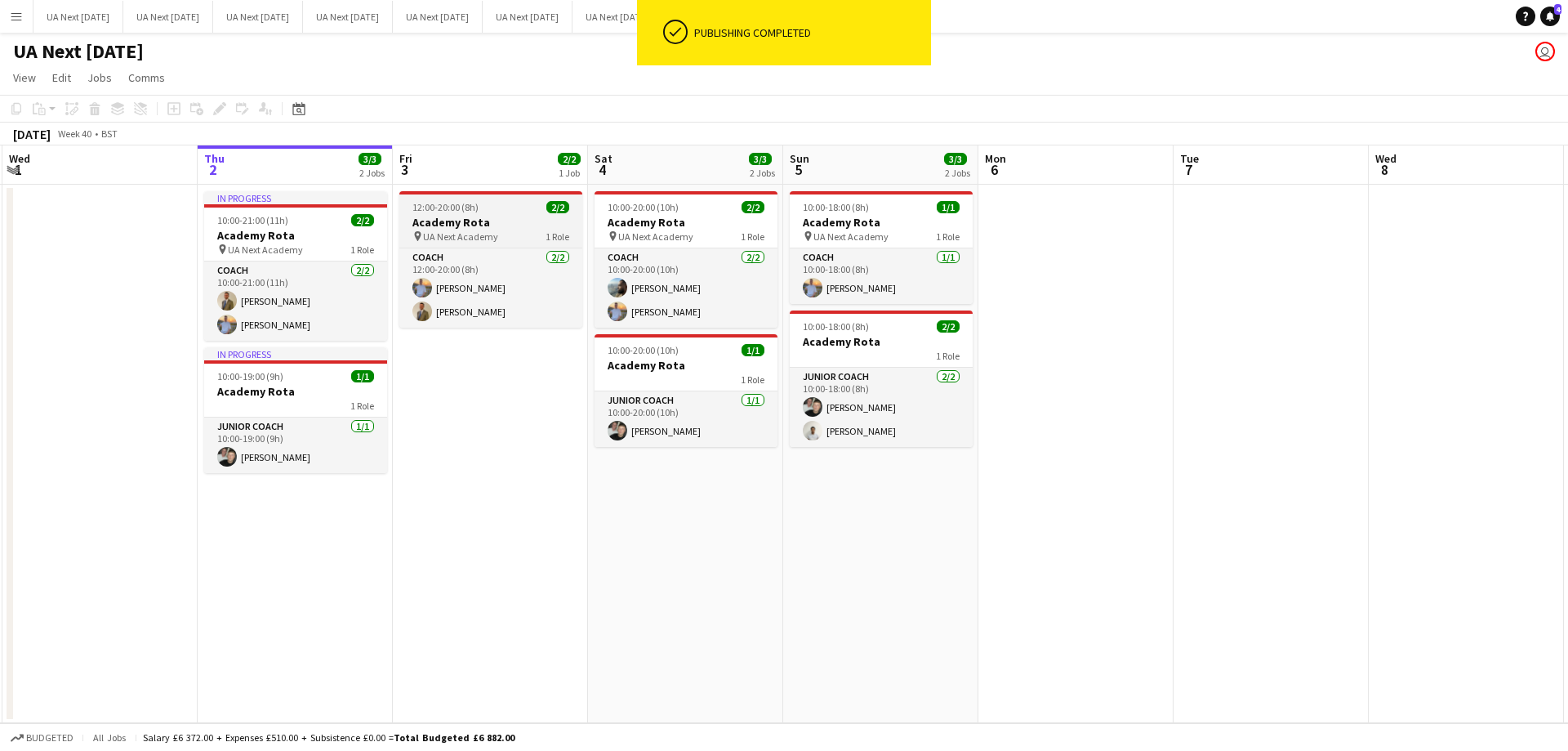
click at [471, 227] on h3 "Academy Rota" at bounding box center [490, 222] width 183 height 15
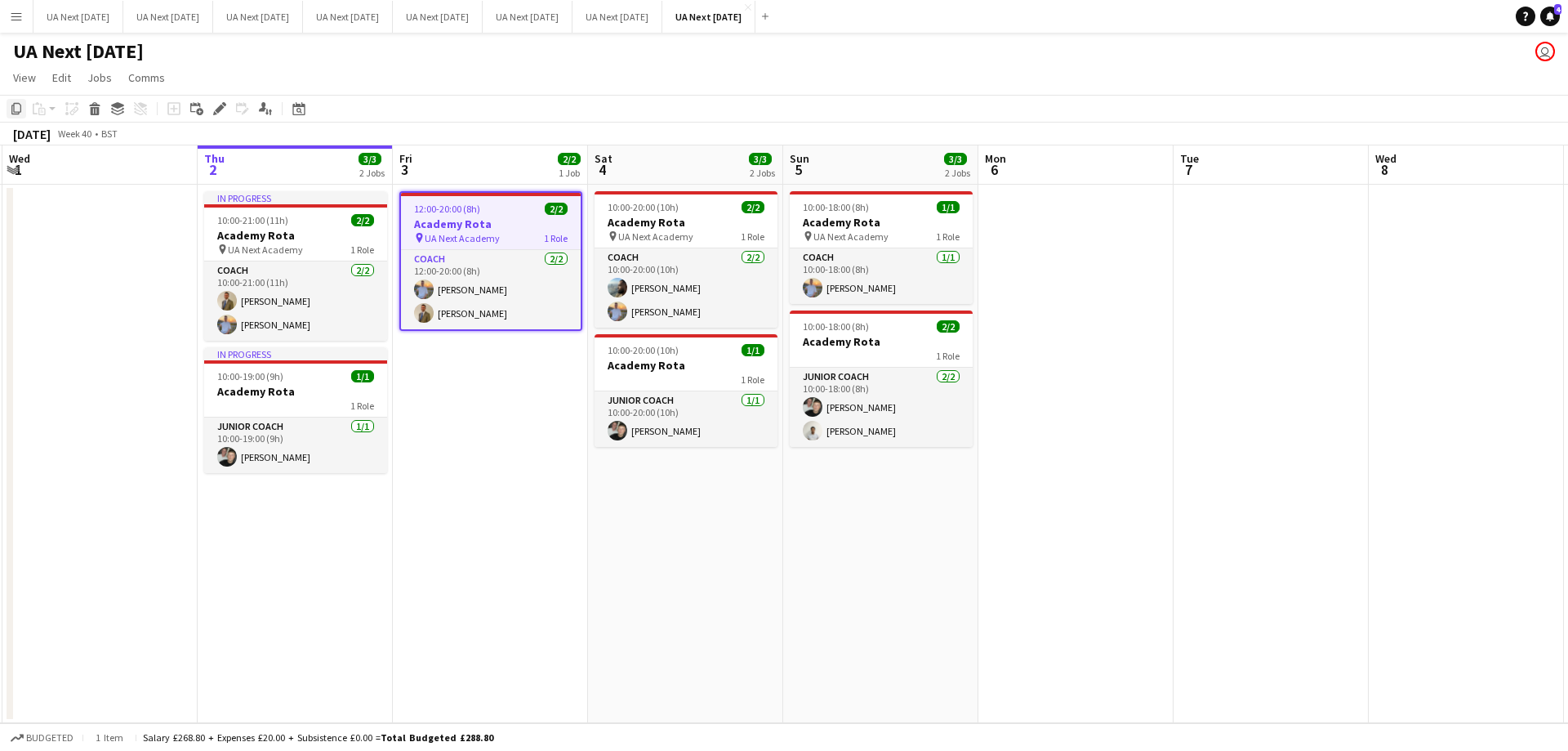
click at [19, 113] on icon at bounding box center [15, 108] width 9 height 11
click at [438, 388] on app-date-cell "12:00-20:00 (8h) 2/2 Academy Rota pin UA Next Academy 1 Role Coach [DATE] 12:00…" at bounding box center [490, 454] width 195 height 538
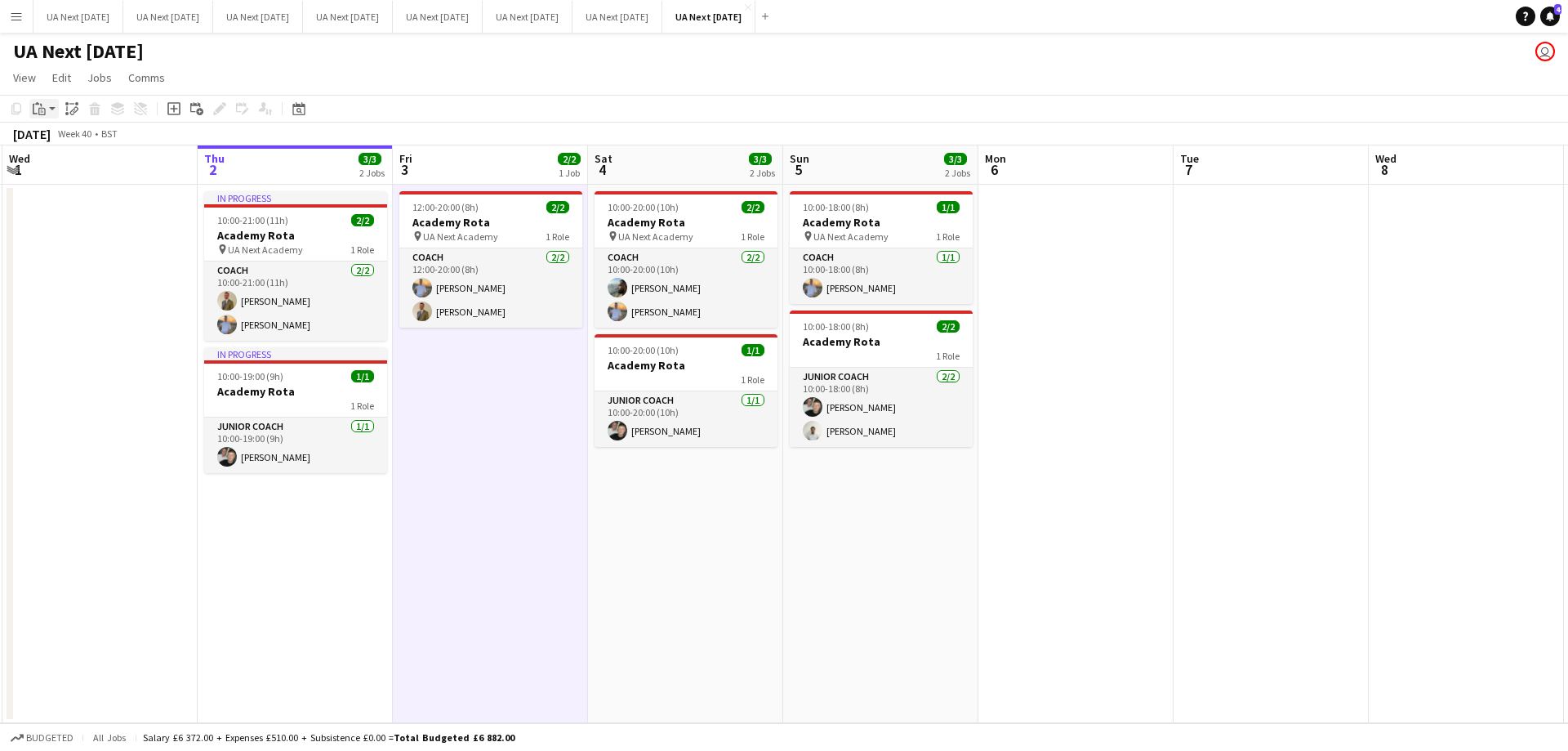
click at [52, 108] on app-action-btn "Paste" at bounding box center [44, 108] width 29 height 20
click at [70, 146] on link "Paste Ctrl+V" at bounding box center [120, 139] width 153 height 15
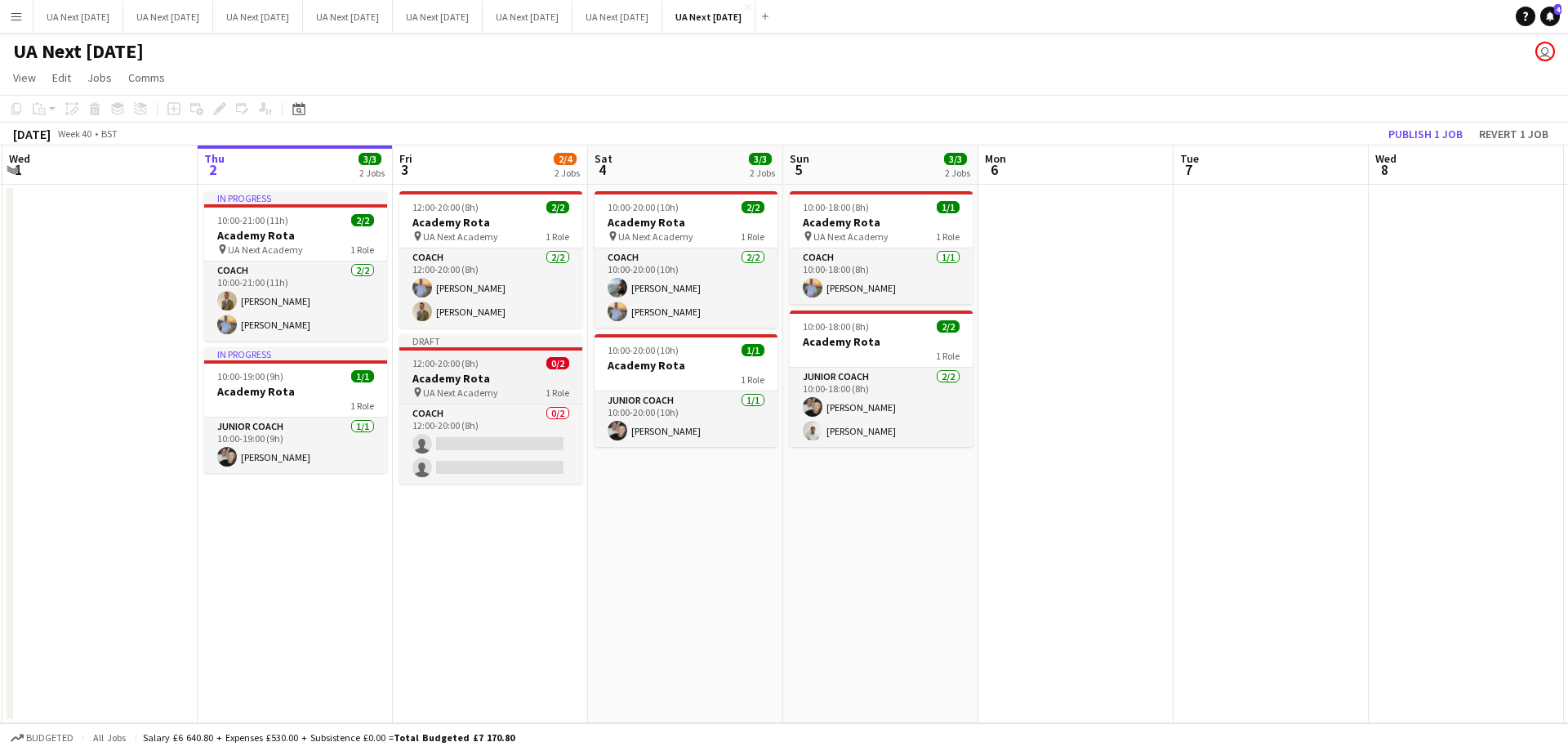
click at [440, 382] on h3 "Academy Rota" at bounding box center [490, 378] width 183 height 15
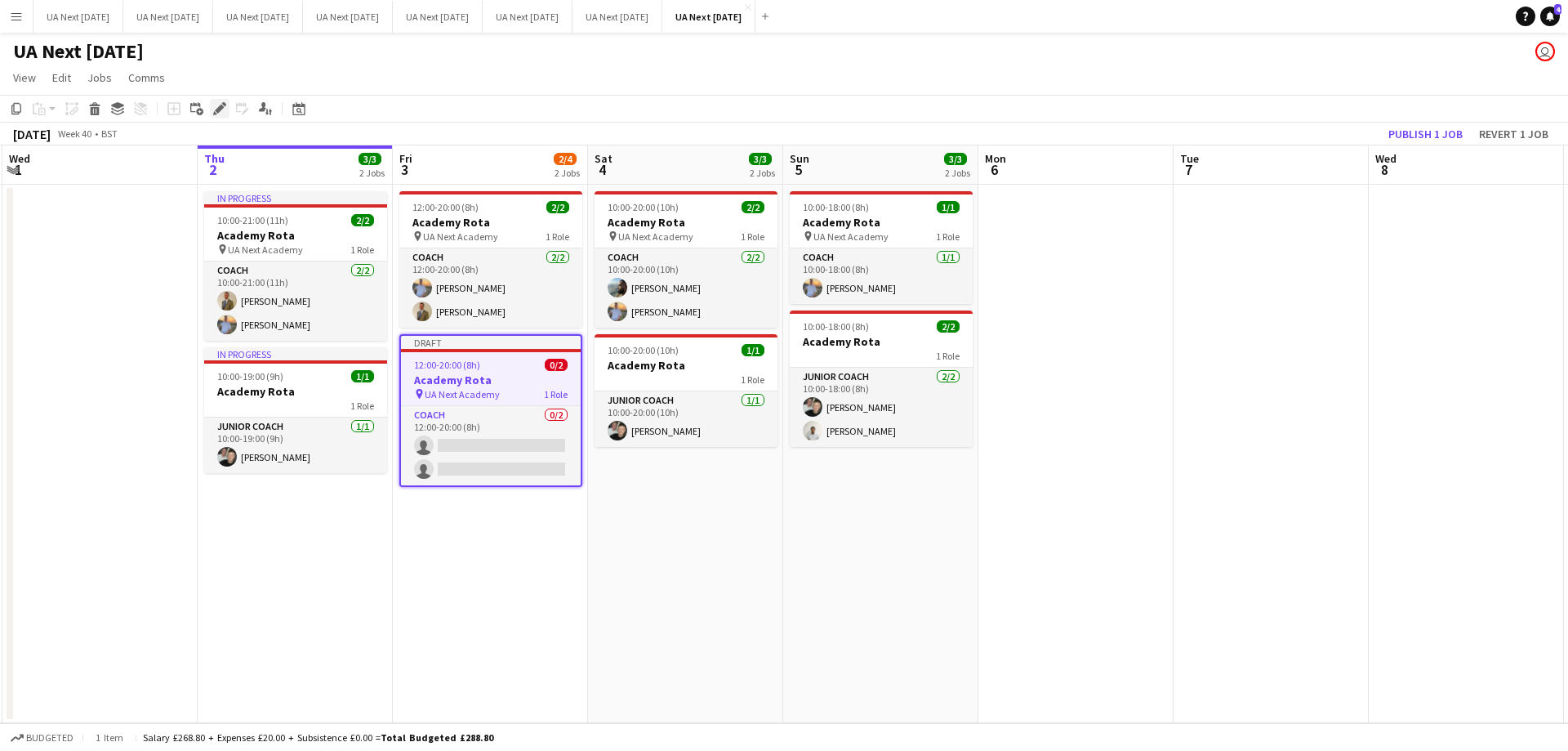
click at [224, 105] on icon at bounding box center [224, 104] width 4 height 4
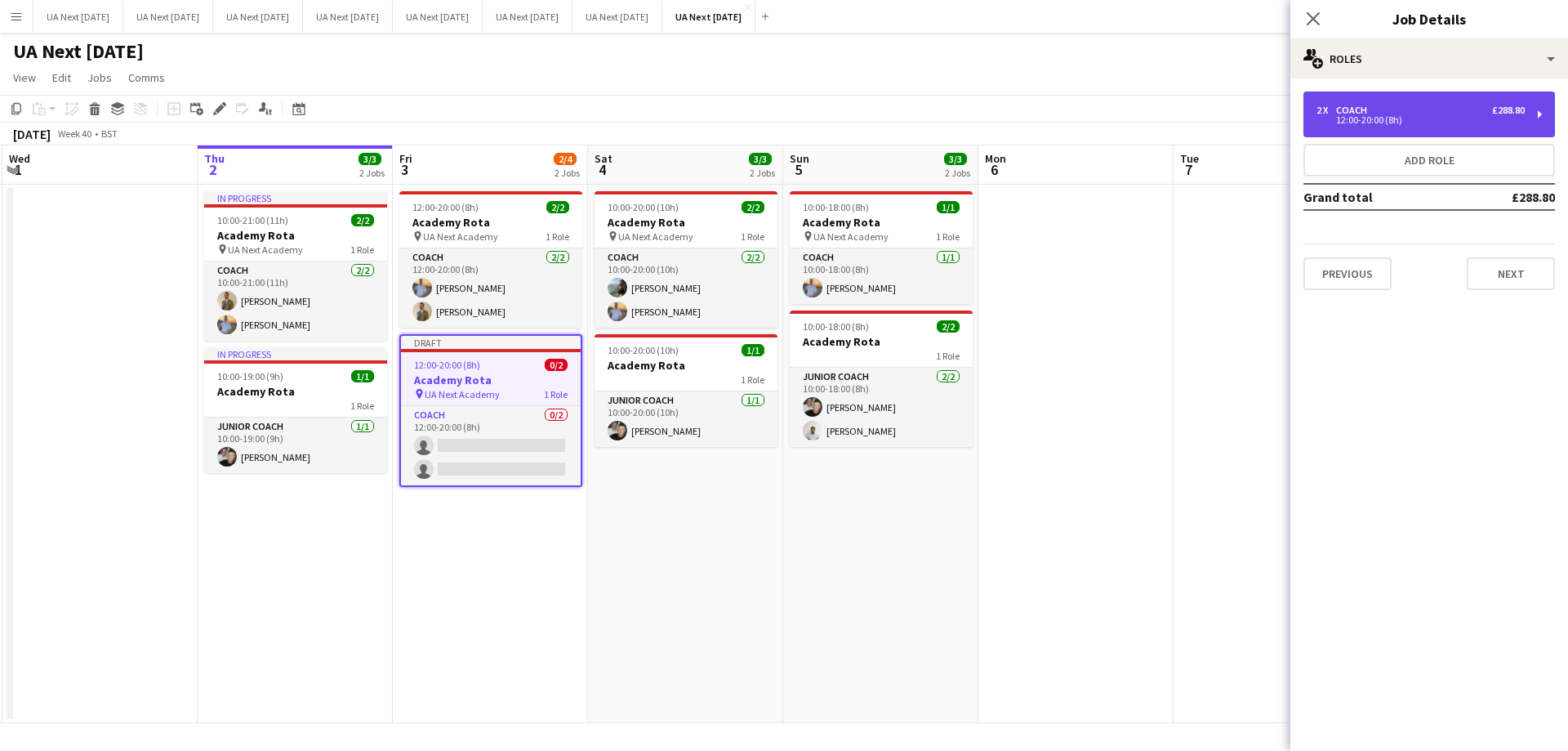
click at [1538, 109] on div "2 x Coach £288.80 12:00-20:00 (8h)" at bounding box center [1429, 114] width 252 height 45
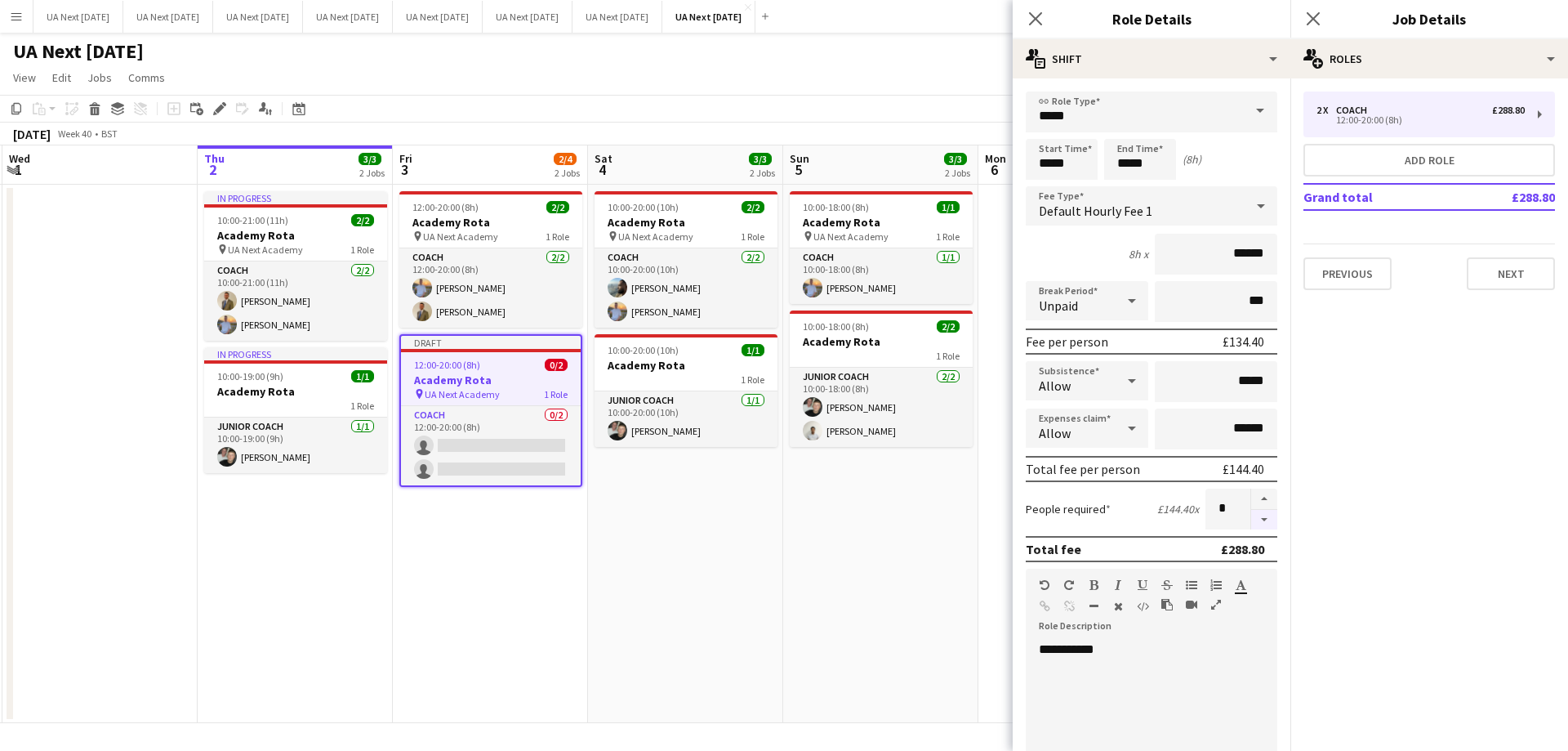
click at [1255, 514] on button "button" at bounding box center [1264, 520] width 26 height 21
type input "*"
click at [1152, 165] on input "*****" at bounding box center [1140, 159] width 72 height 41
type input "*****"
click at [1124, 183] on div at bounding box center [1123, 188] width 33 height 16
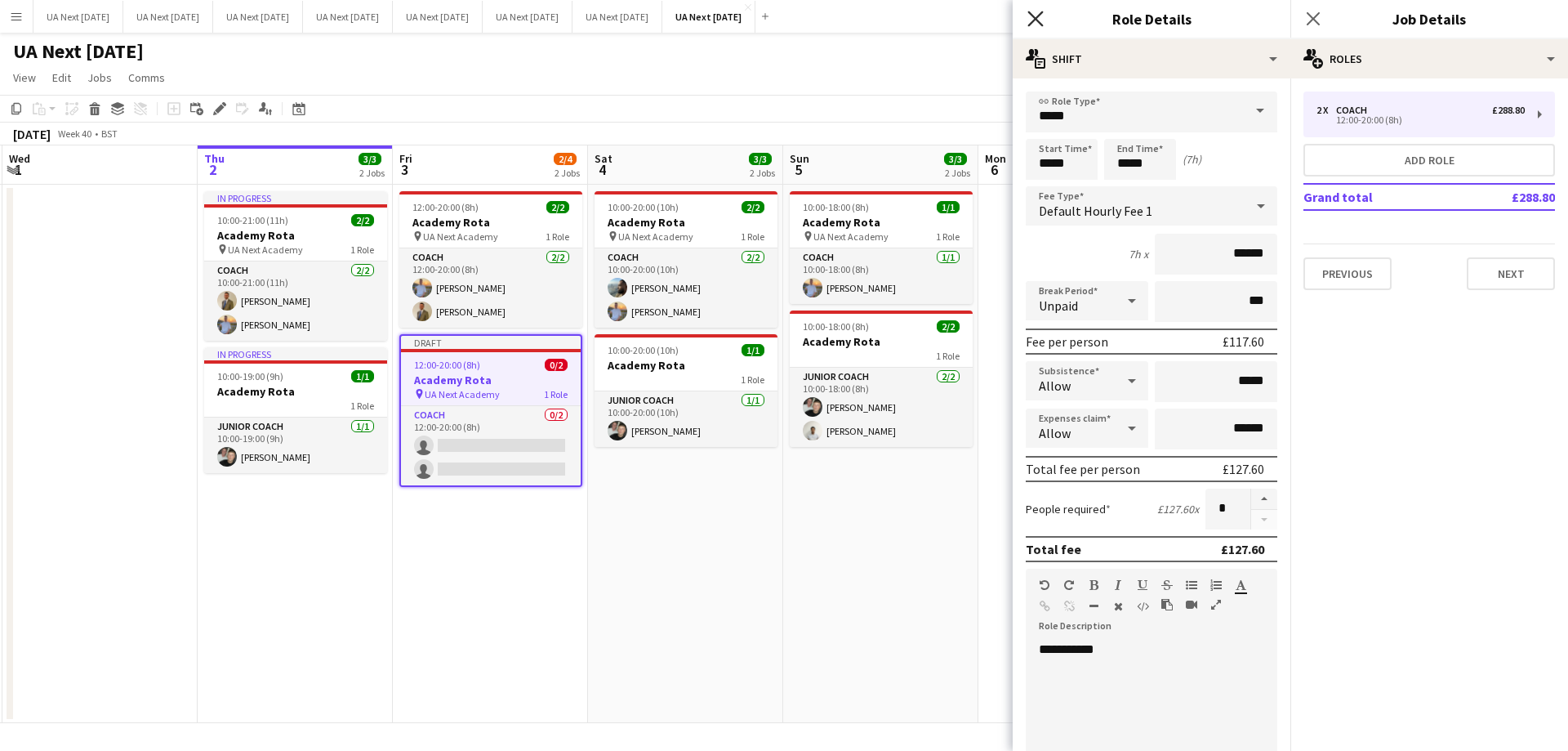
click at [1038, 13] on icon "Close pop-in" at bounding box center [1035, 18] width 15 height 15
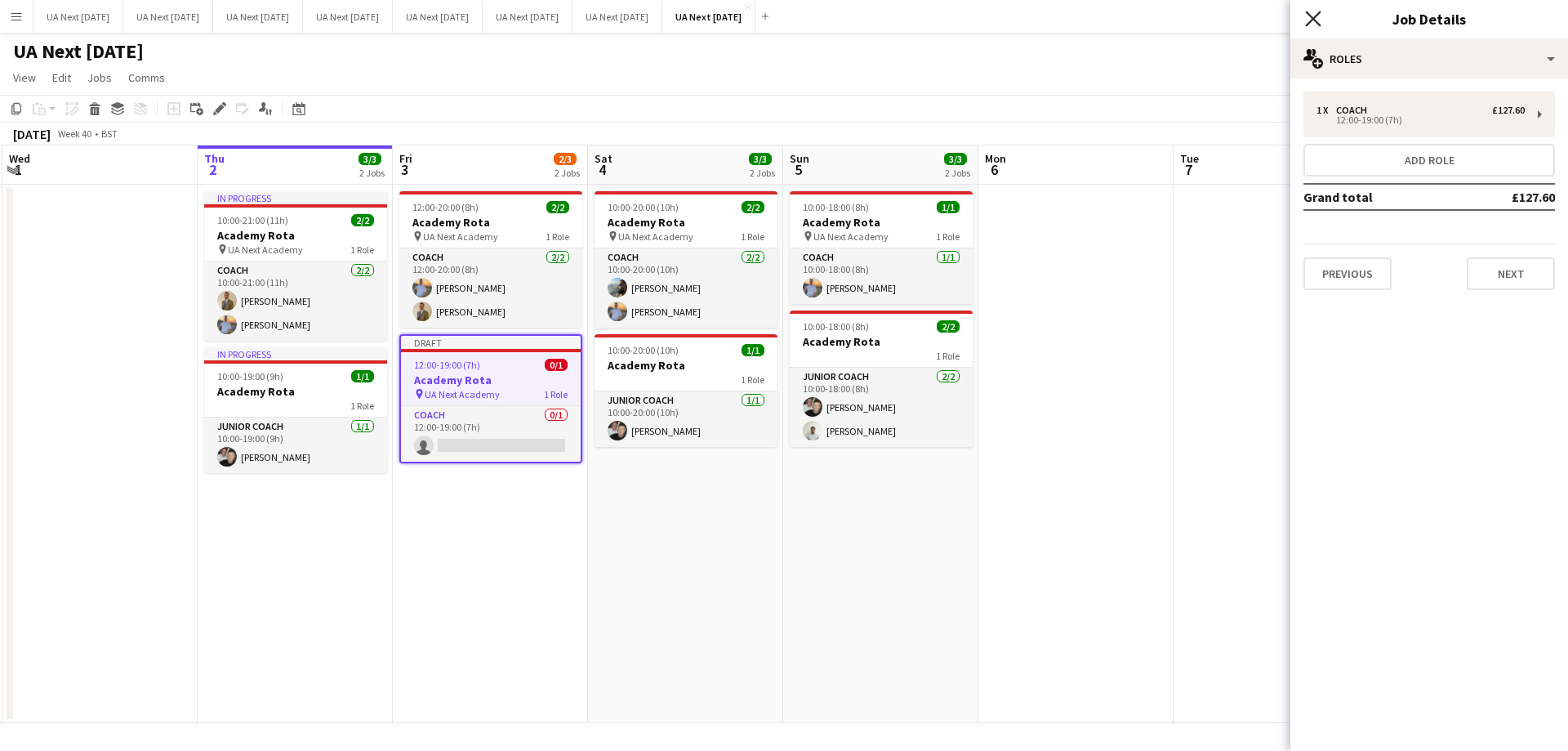
click at [1308, 21] on icon "Close pop-in" at bounding box center [1313, 18] width 15 height 15
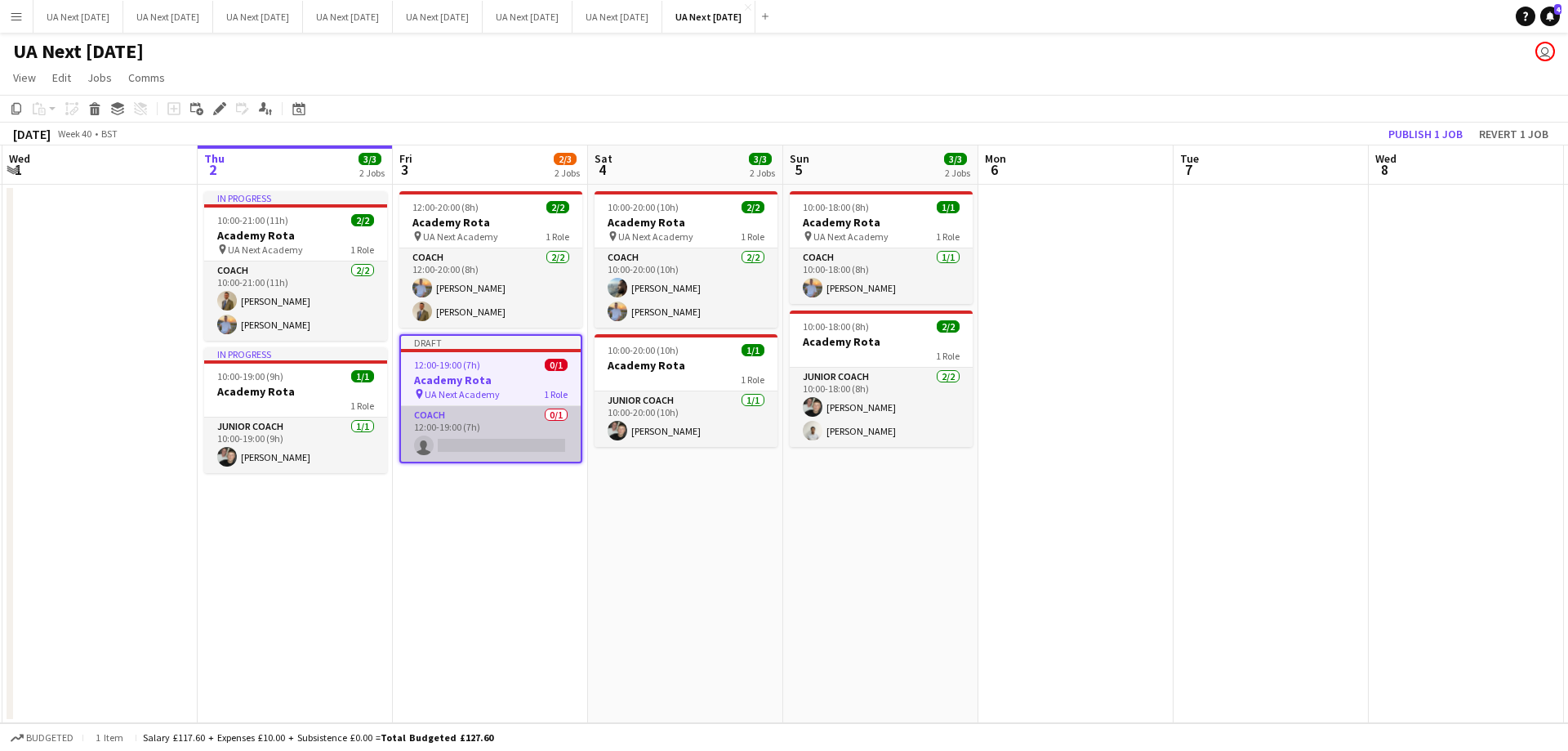
click at [491, 448] on app-card-role "Coach 0/1 12:00-19:00 (7h) single-neutral-actions" at bounding box center [491, 434] width 180 height 56
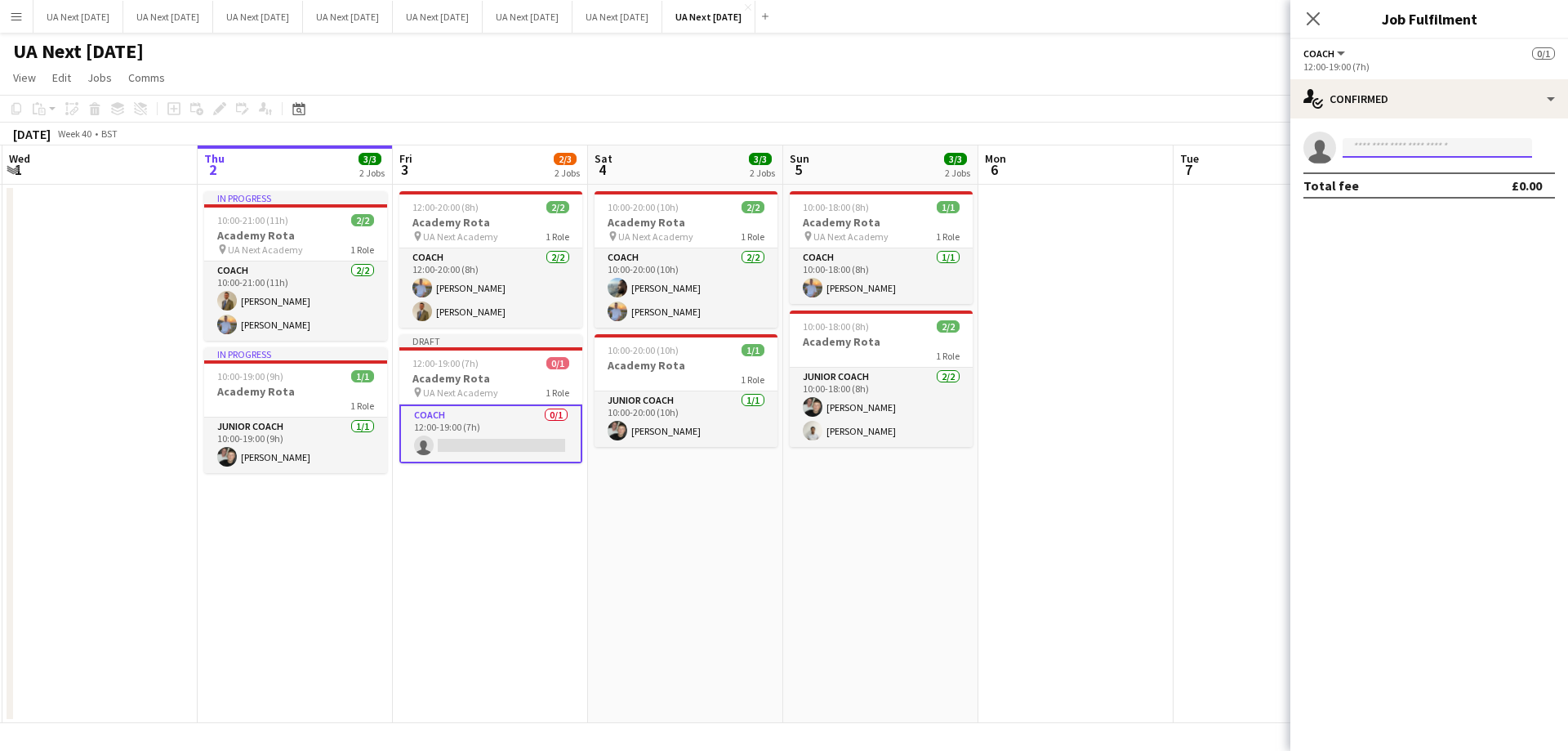
click at [1407, 153] on input at bounding box center [1437, 147] width 189 height 20
type input "*****"
click at [1394, 195] on span "[PHONE_NUMBER]" at bounding box center [1437, 197] width 164 height 13
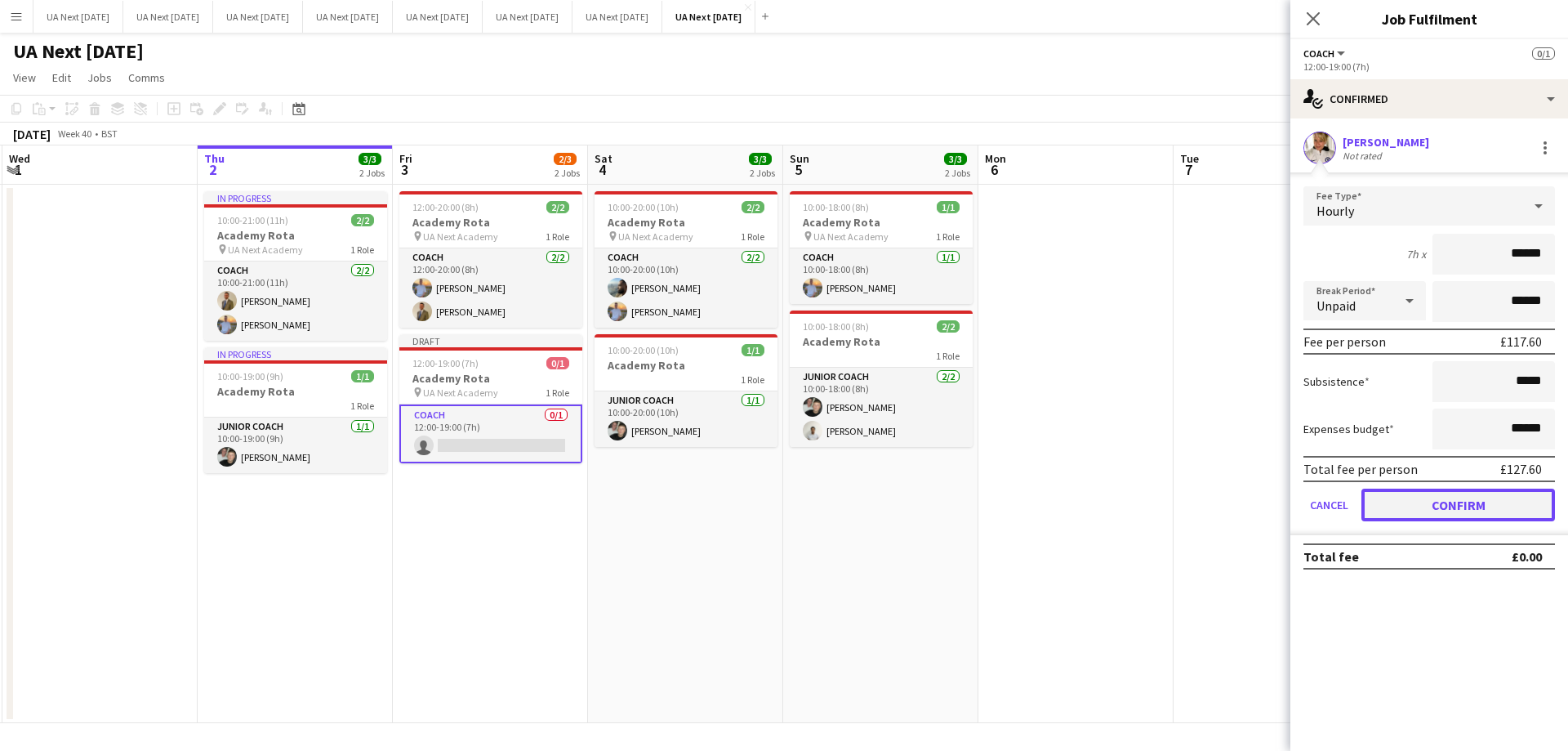
click at [1418, 513] on button "Confirm" at bounding box center [1458, 505] width 194 height 33
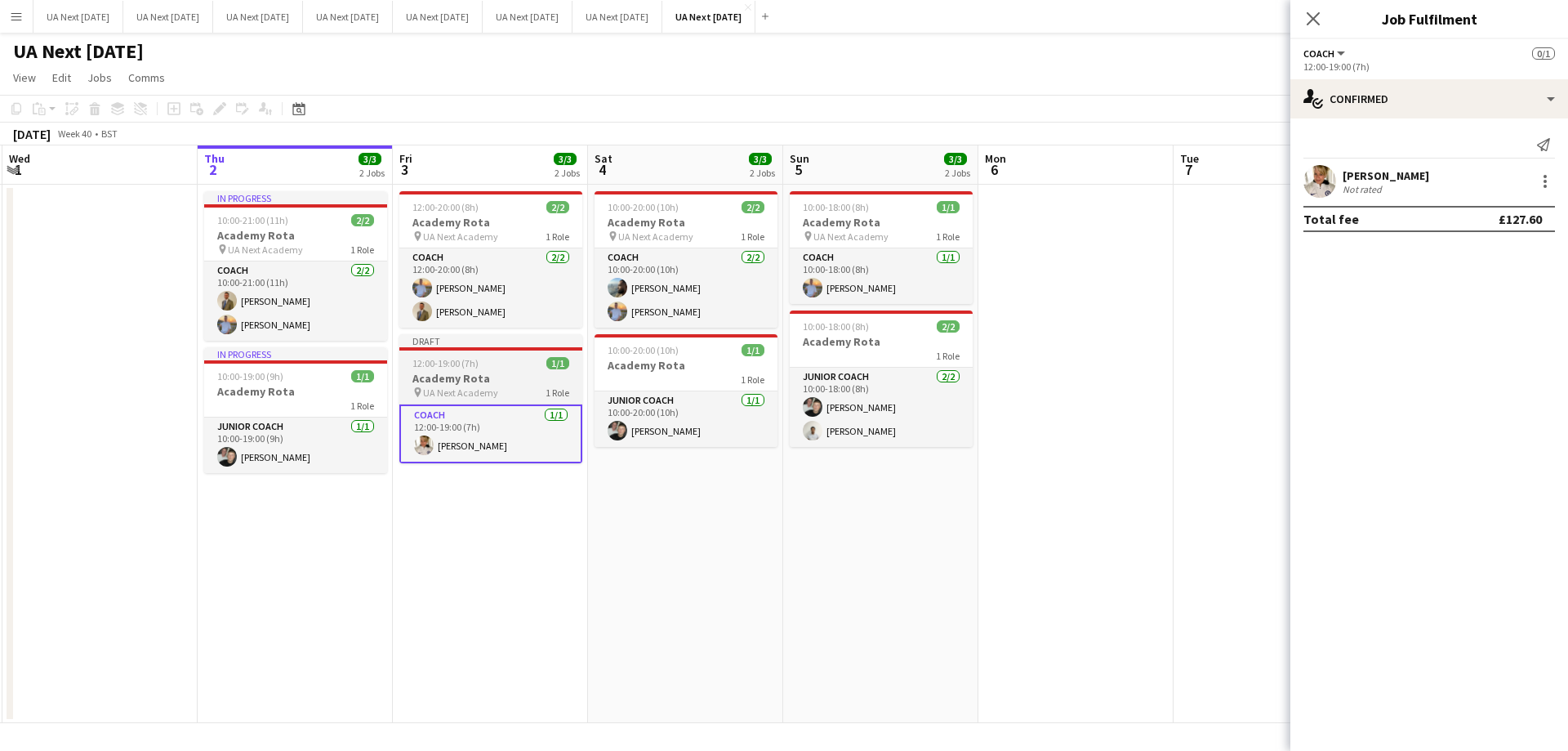
click at [514, 380] on h3 "Academy Rota" at bounding box center [490, 378] width 183 height 15
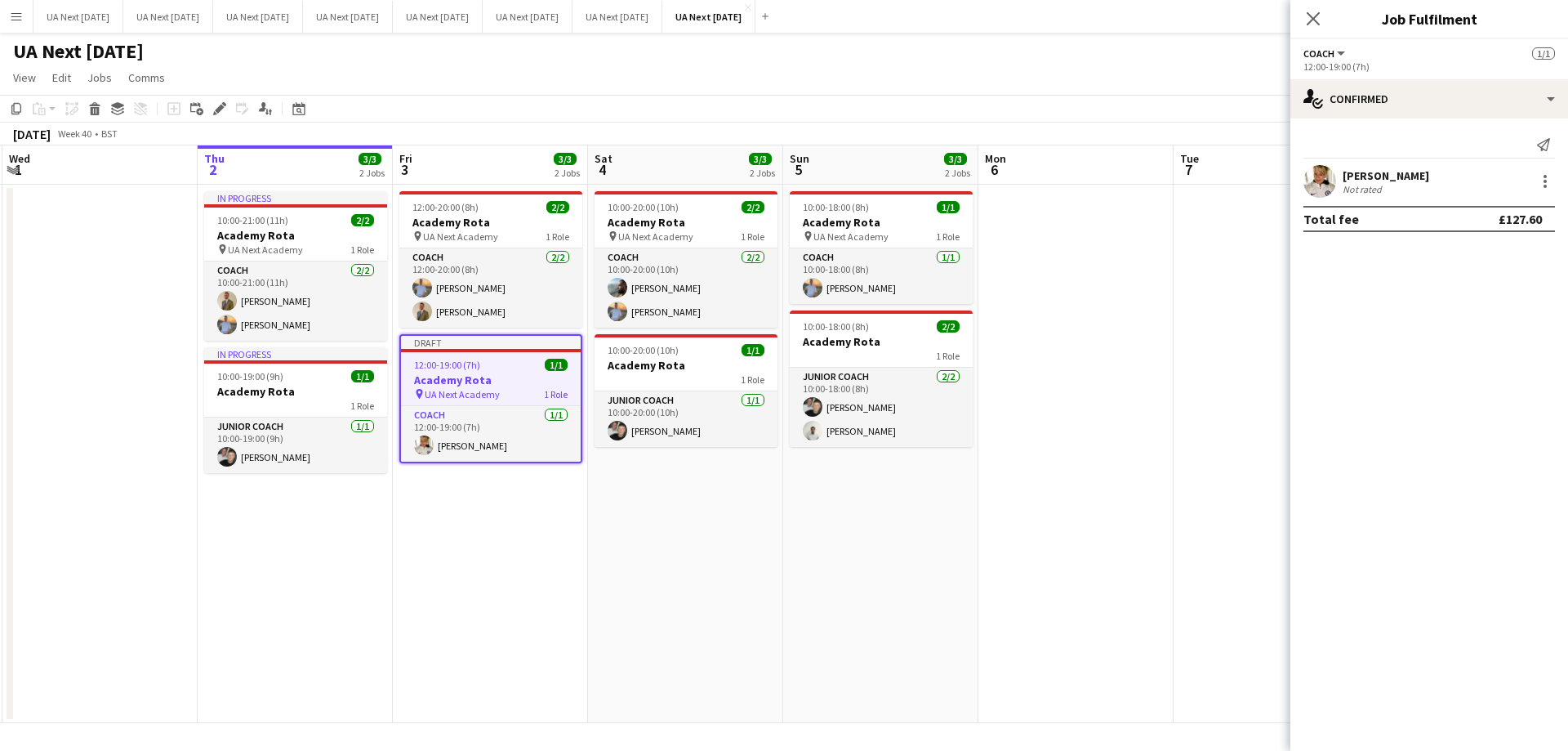
click at [1303, 17] on app-icon "Close pop-in" at bounding box center [1313, 18] width 20 height 20
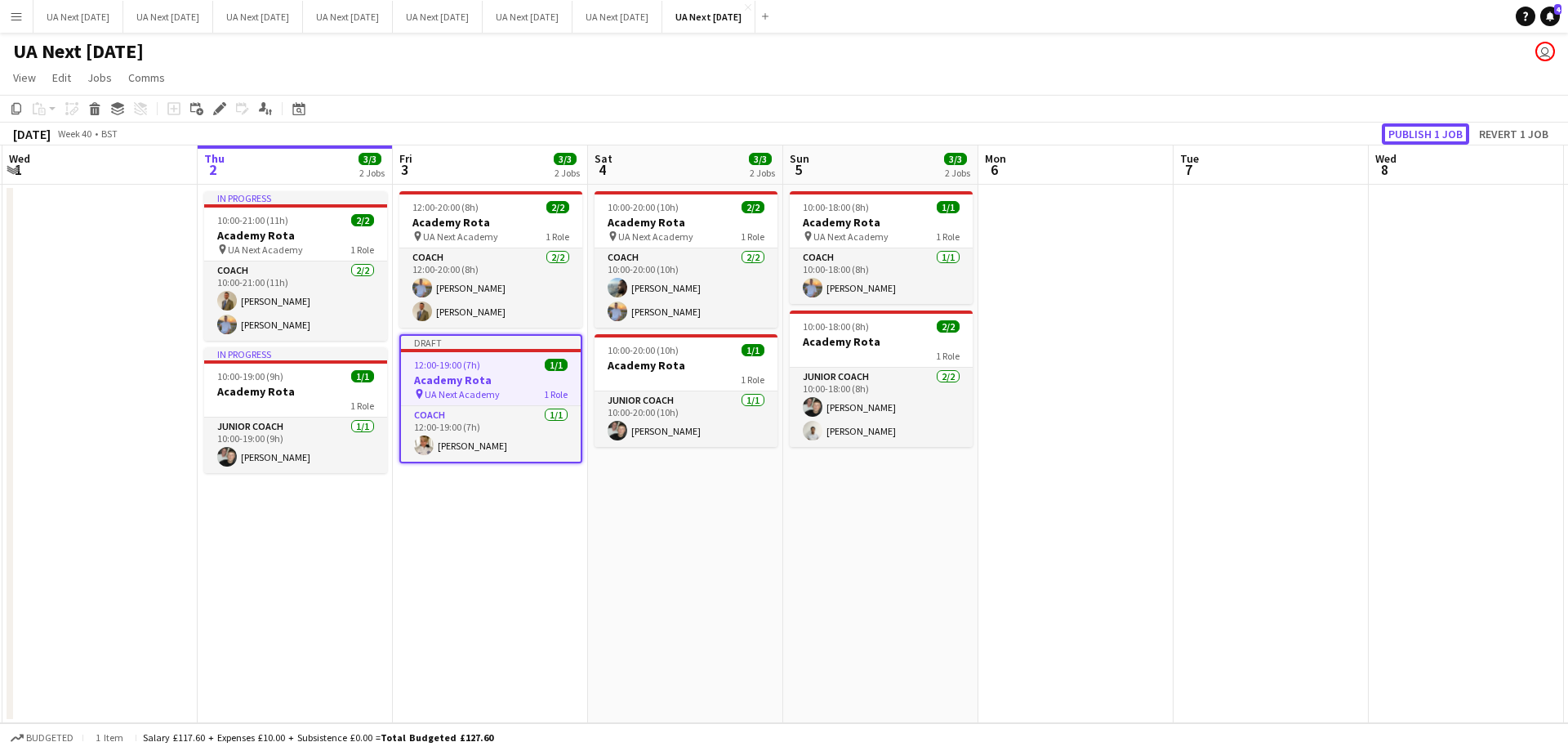
click at [1427, 139] on button "Publish 1 job" at bounding box center [1426, 134] width 87 height 21
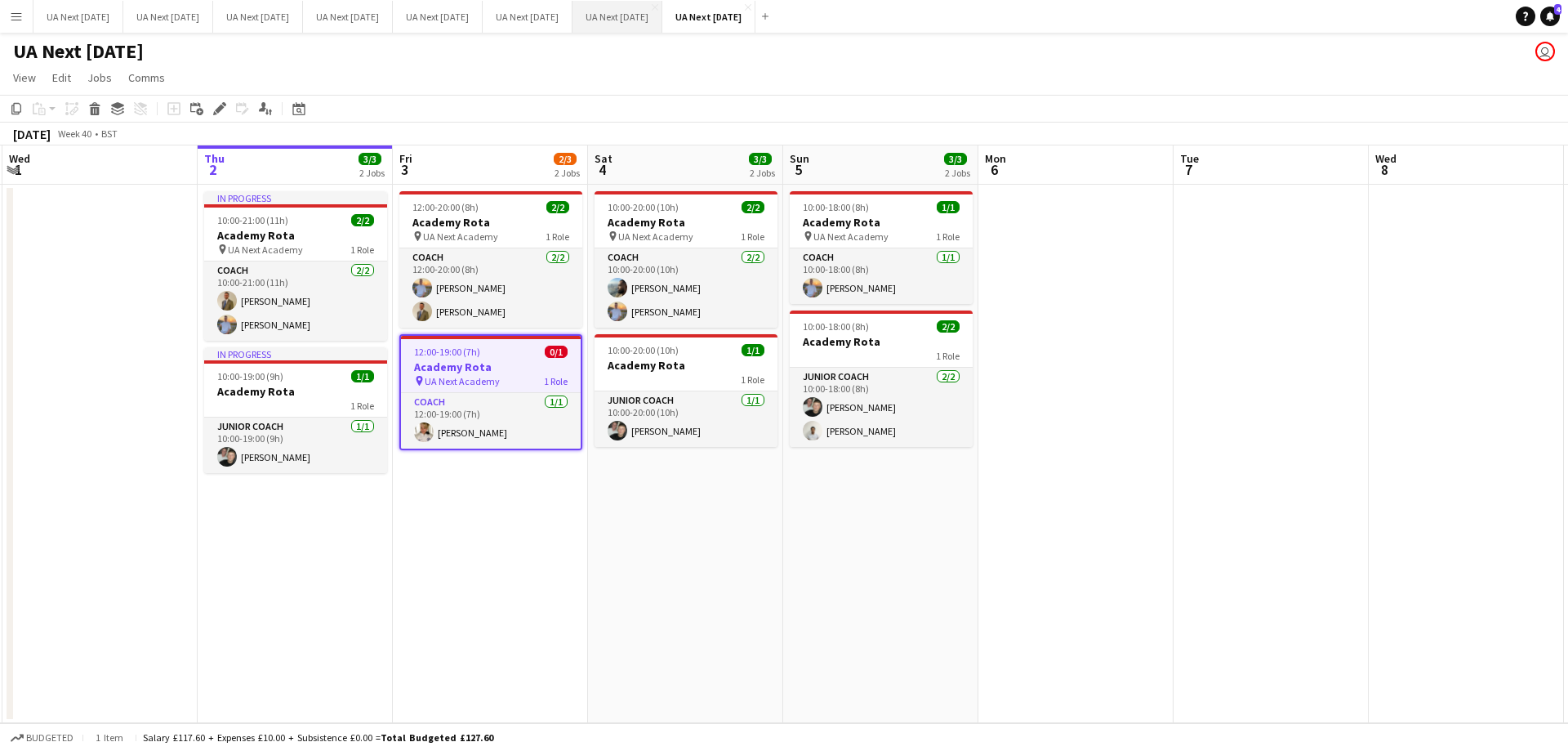
click at [660, 21] on button "UA Next [DATE] Close" at bounding box center [617, 16] width 90 height 32
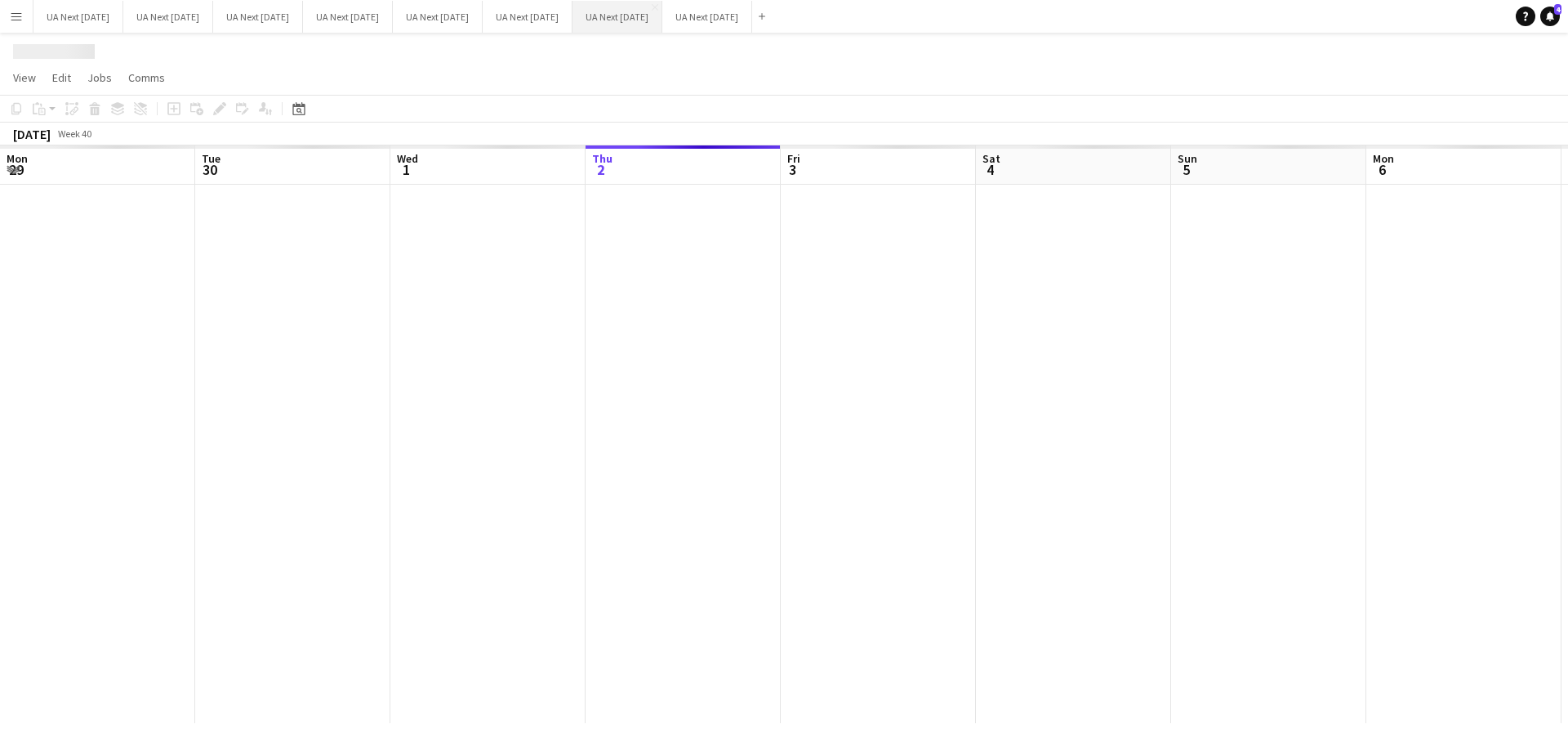
scroll to position [0, 391]
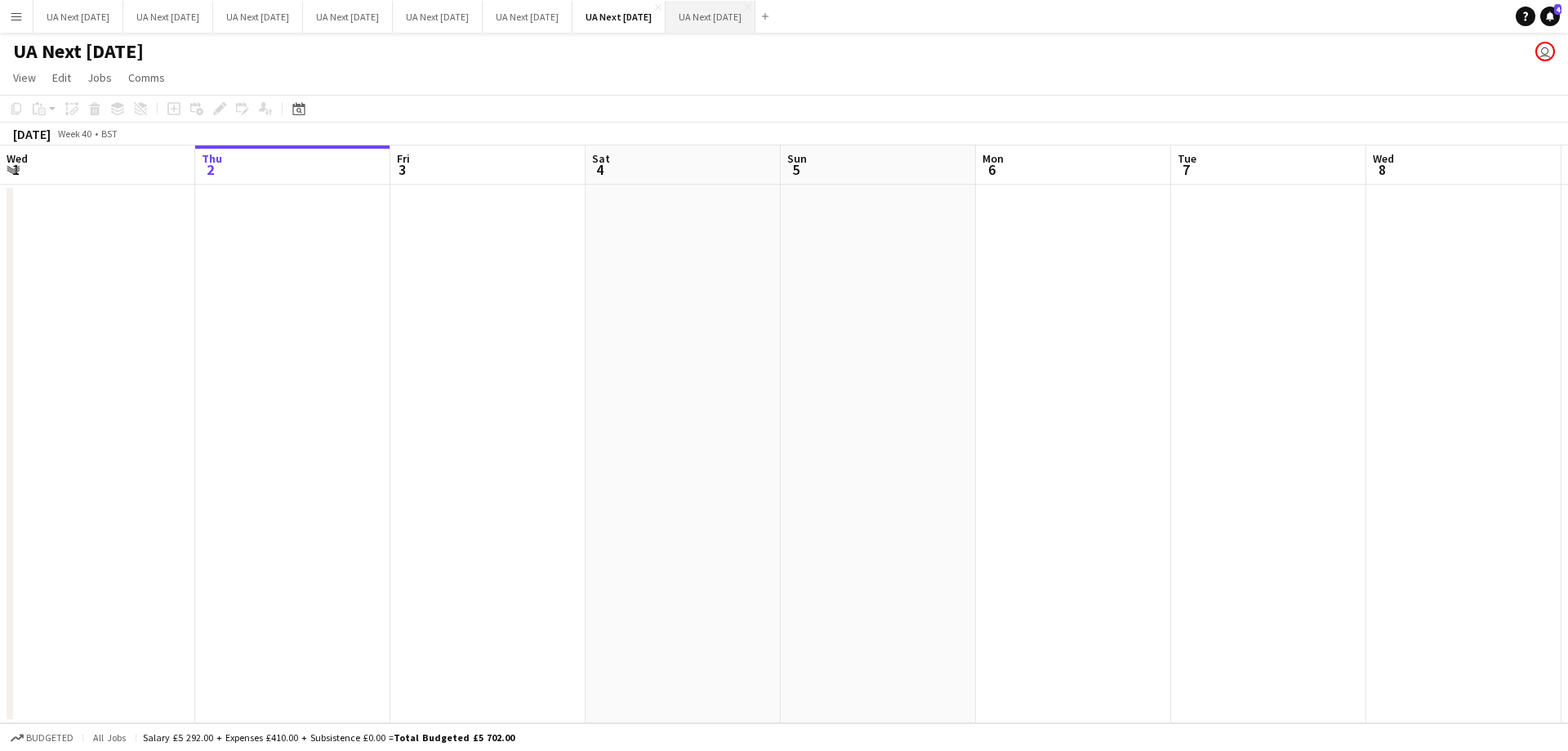
click at [756, 15] on button "UA Next [DATE] Close" at bounding box center [710, 16] width 90 height 32
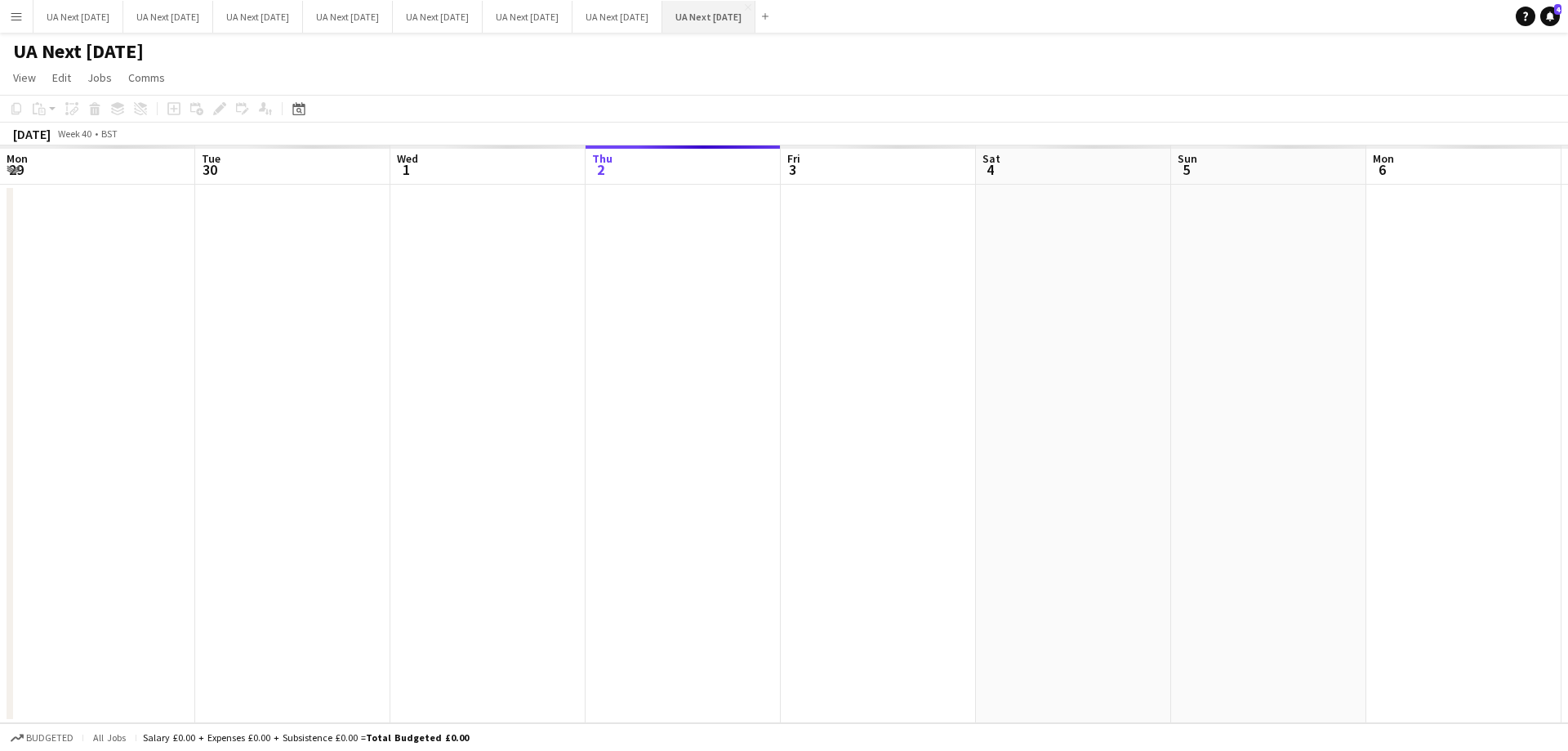
scroll to position [0, 391]
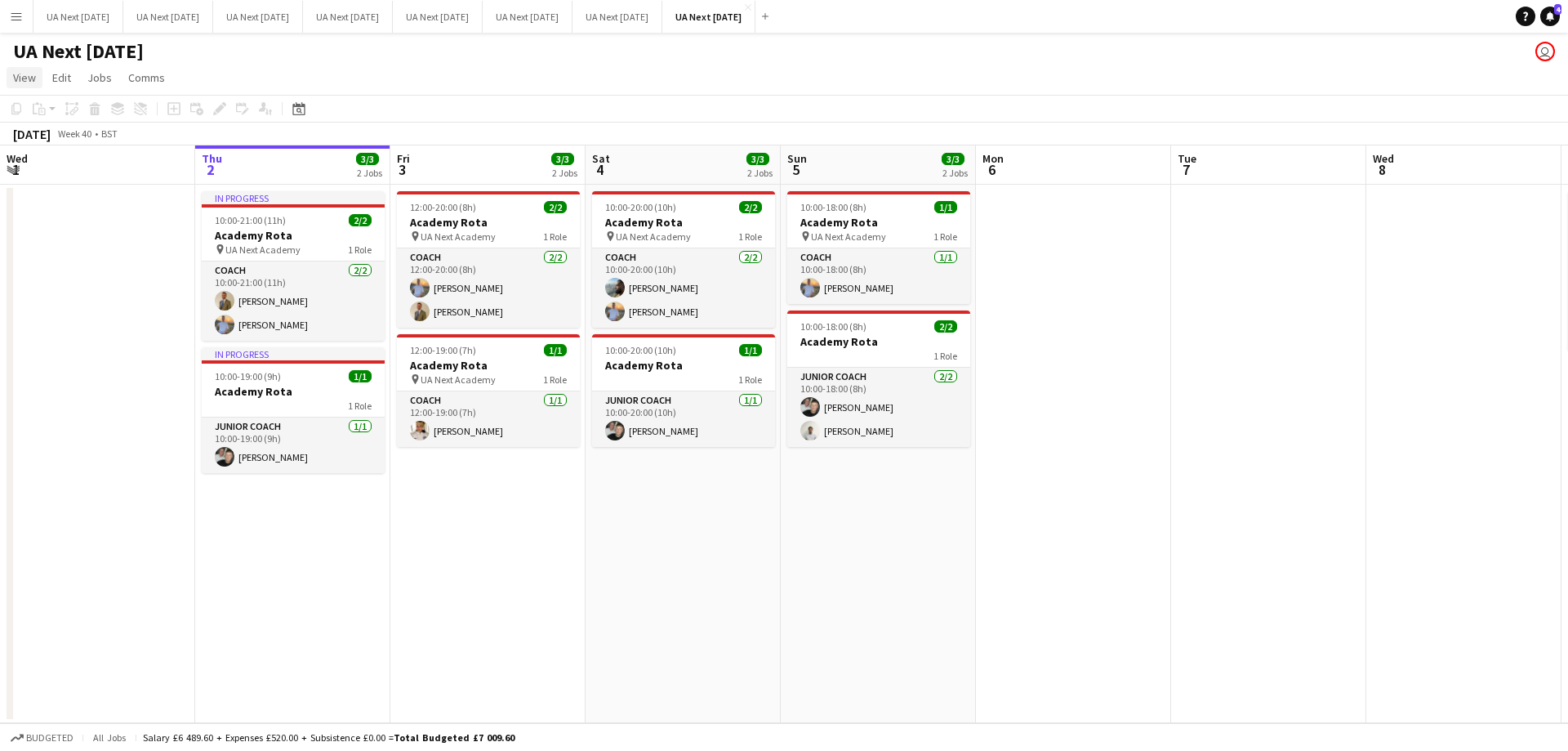
click at [22, 85] on link "View" at bounding box center [25, 77] width 36 height 21
click at [12, 22] on app-icon "Menu" at bounding box center [15, 15] width 13 height 13
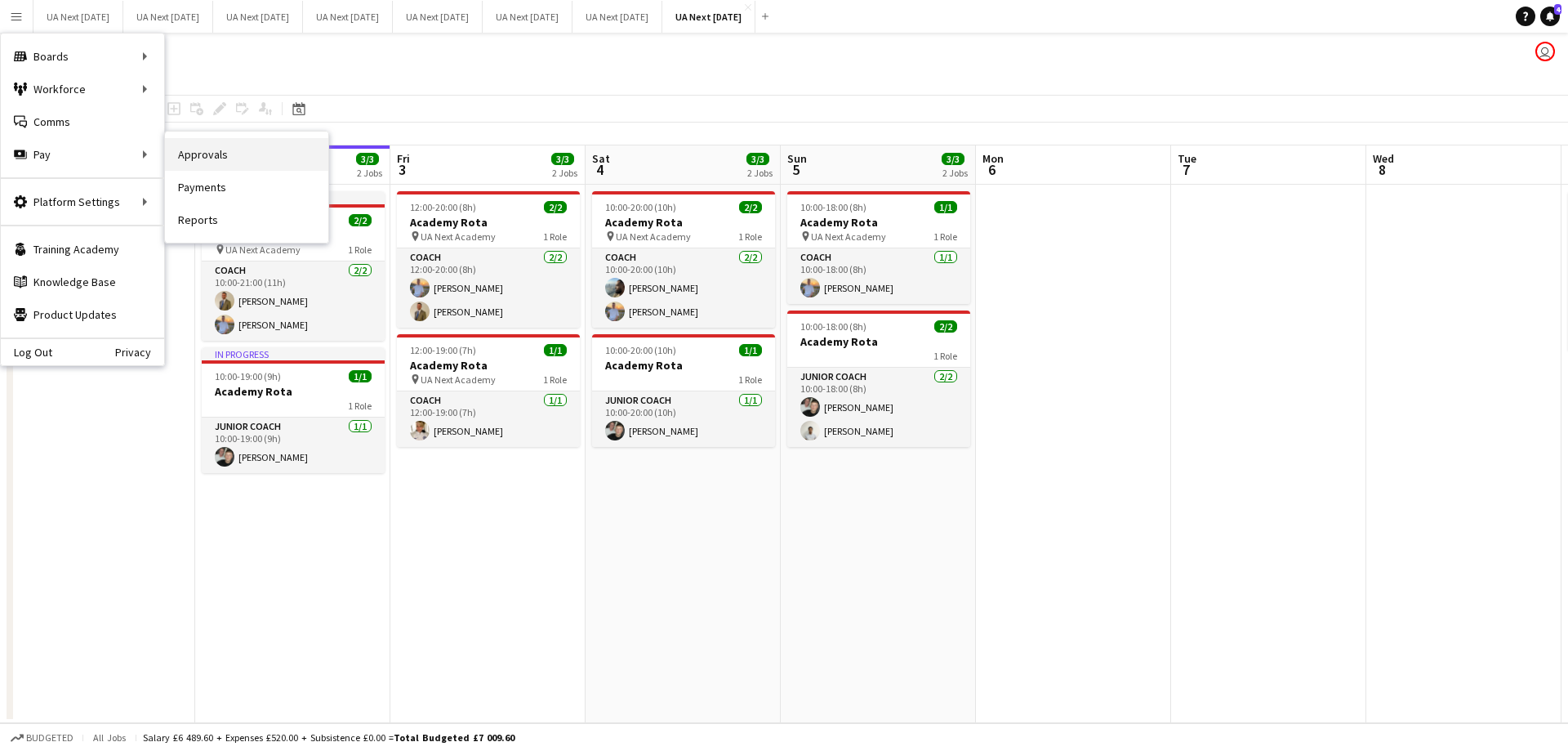
click at [219, 158] on link "Approvals" at bounding box center [247, 154] width 164 height 33
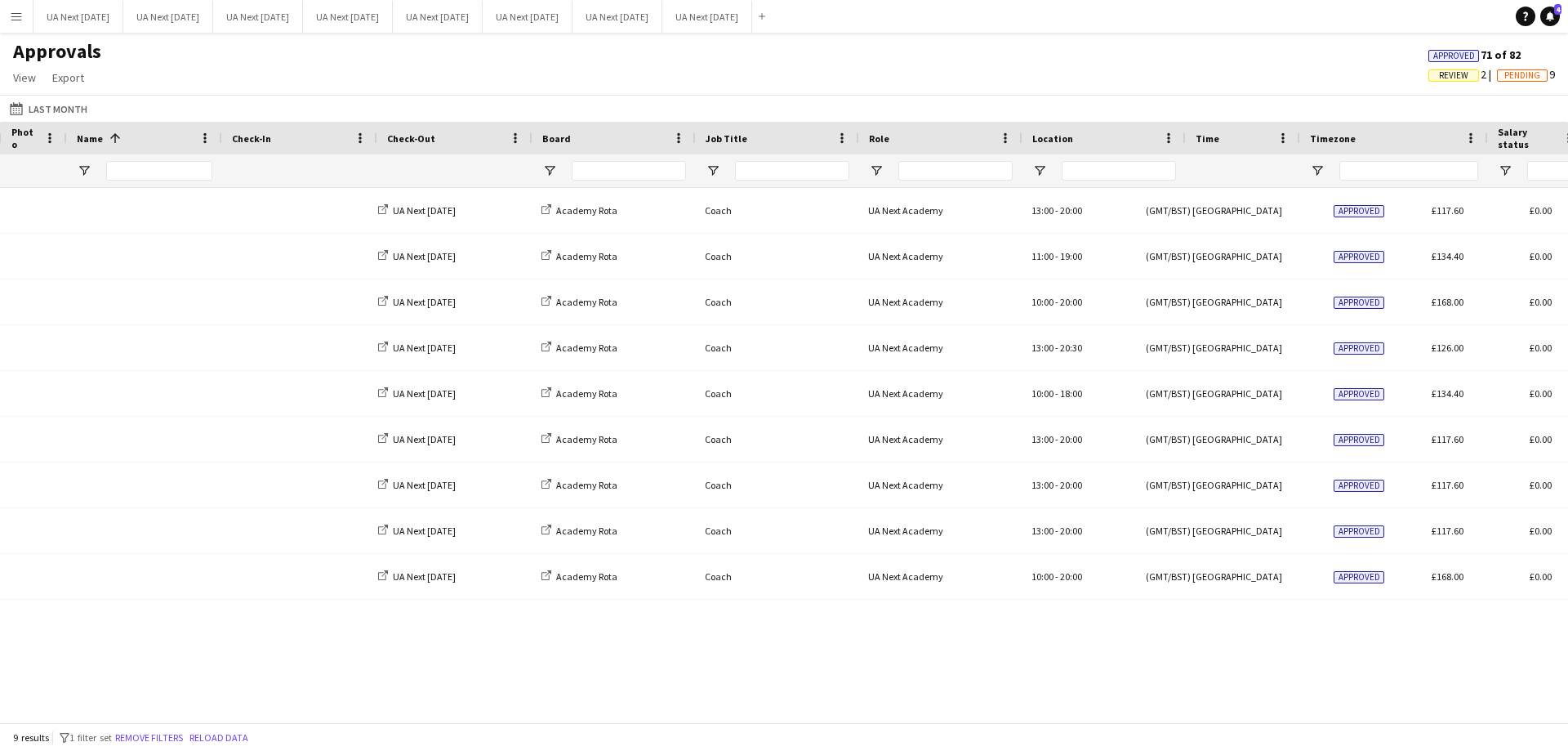
scroll to position [0, 495]
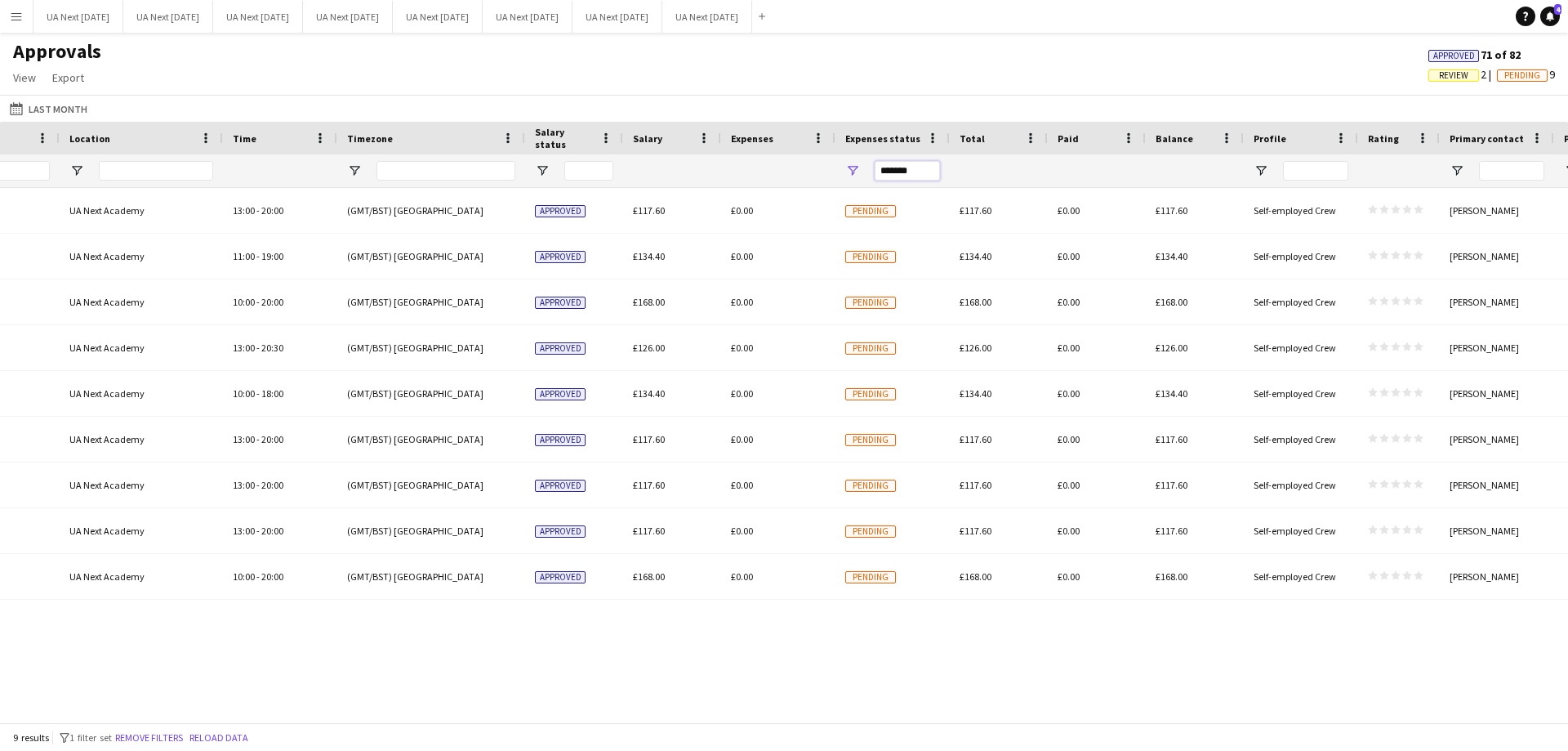
click at [918, 177] on input "*******" at bounding box center [907, 171] width 65 height 20
type input "*"
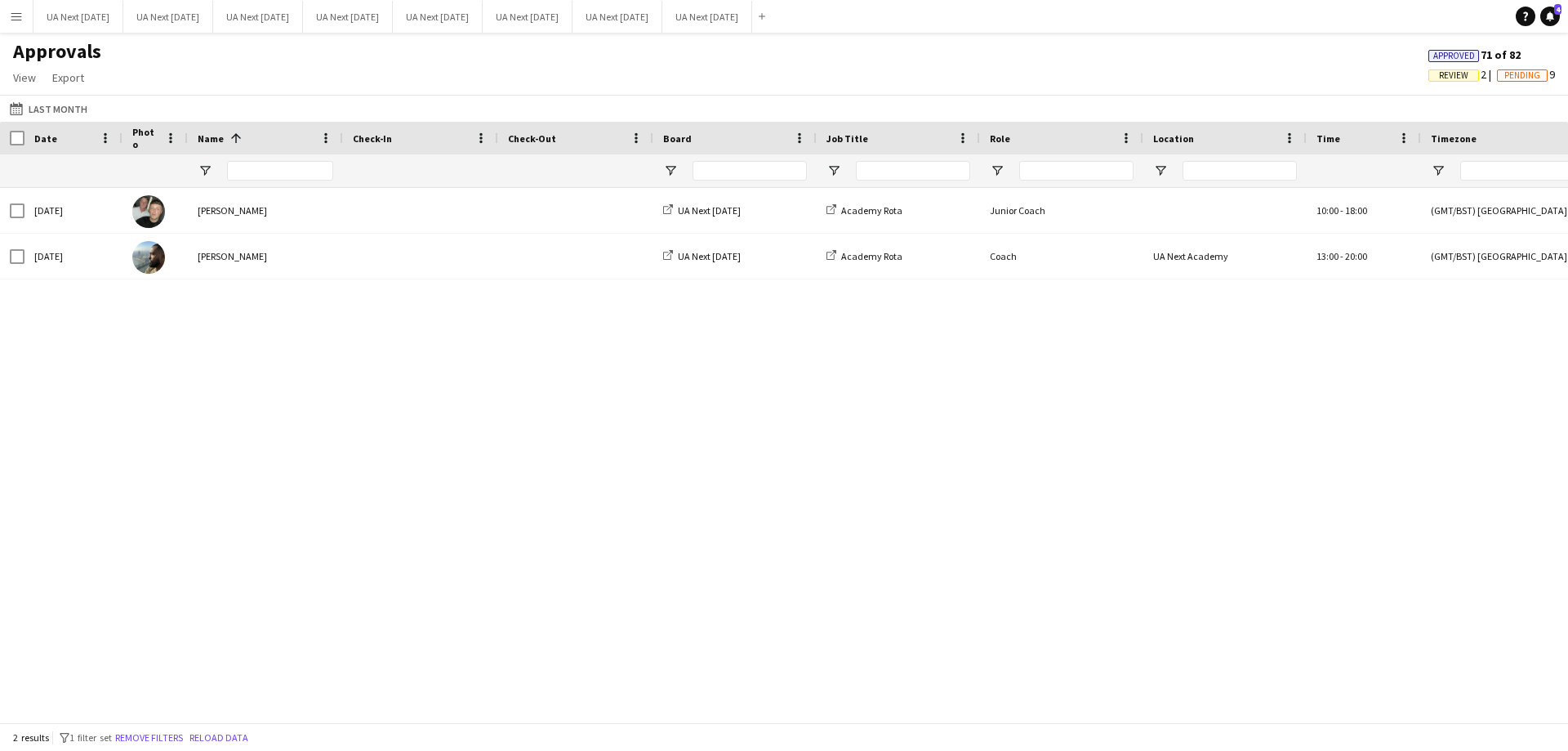
type input "******"
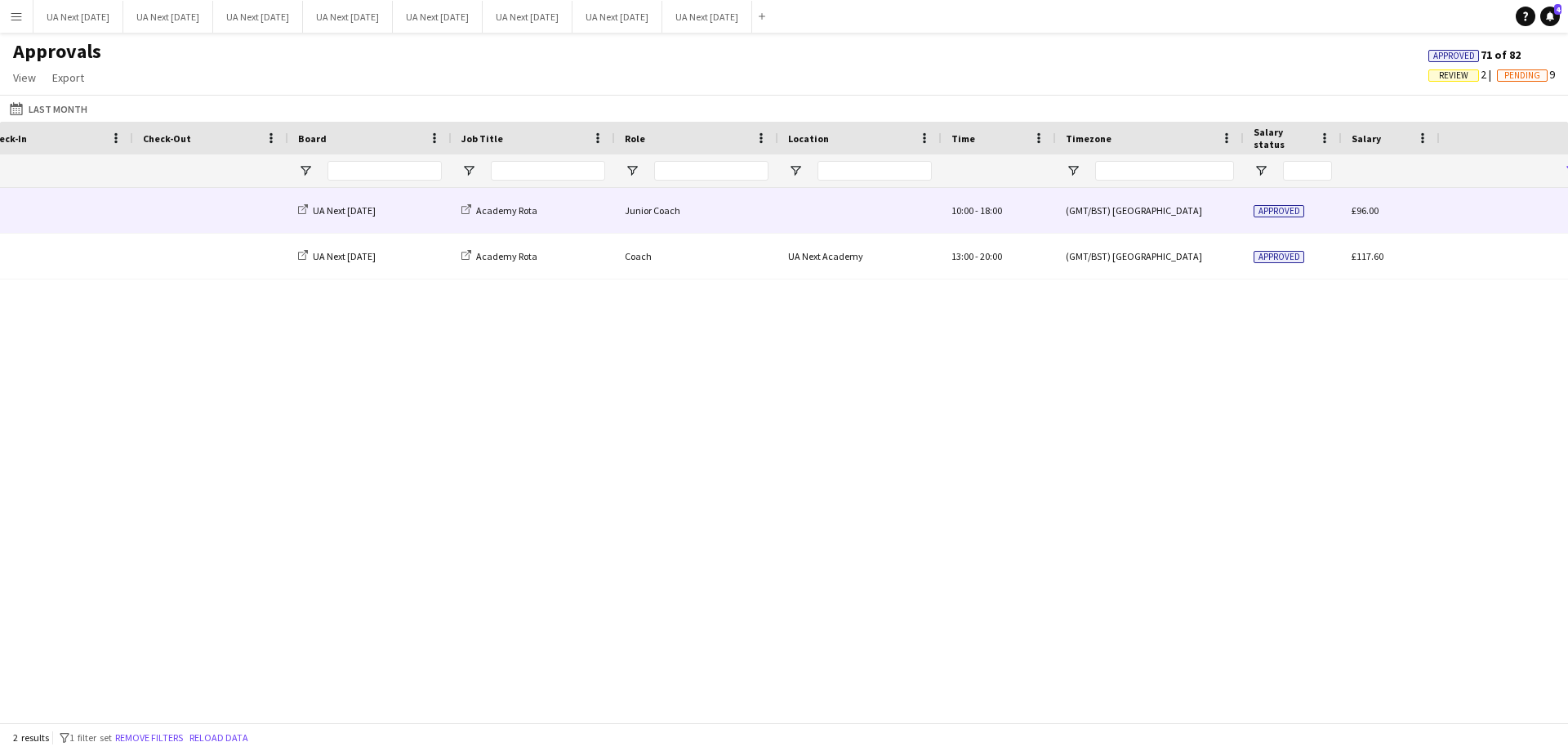
scroll to position [0, 396]
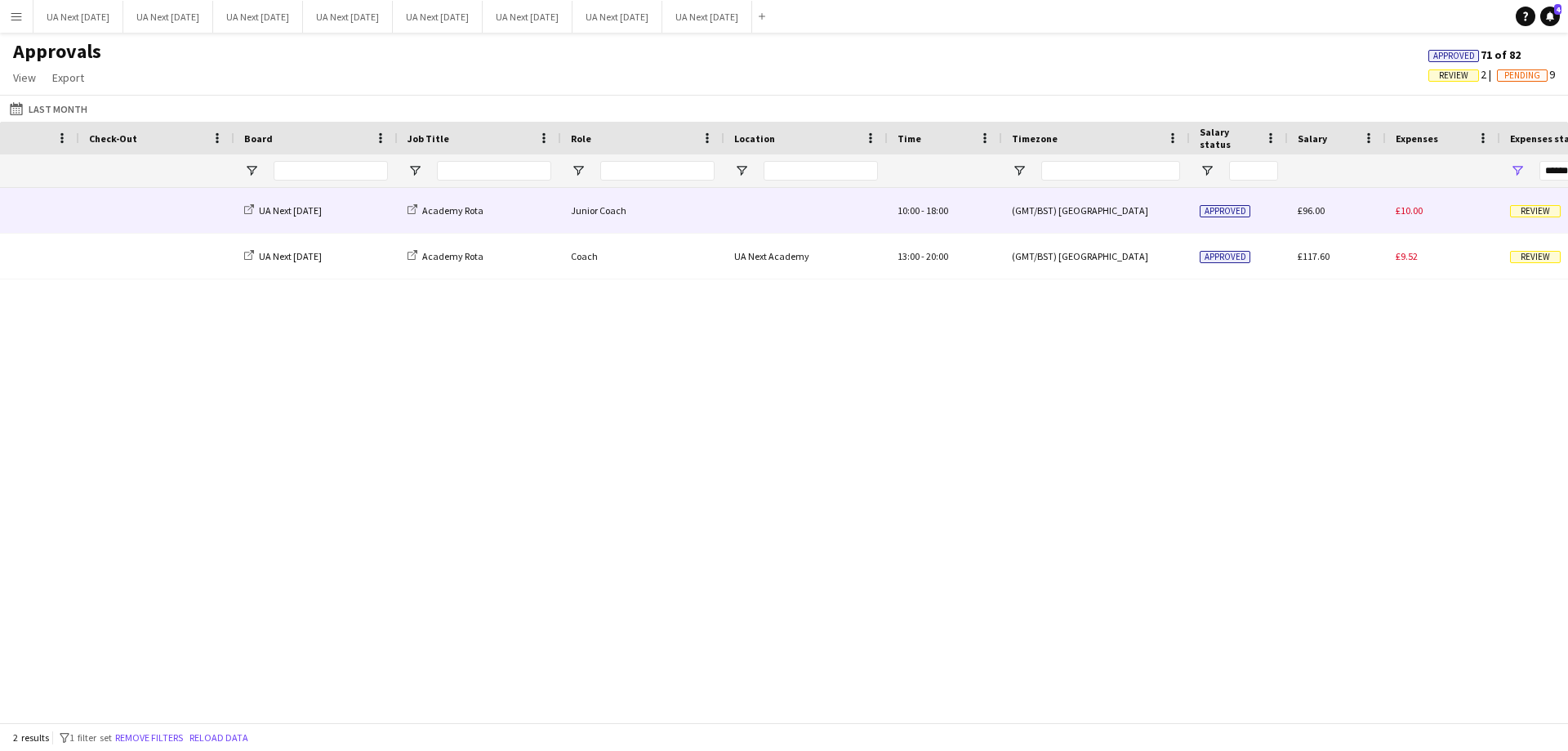
click at [1527, 210] on span "Review" at bounding box center [1535, 211] width 51 height 12
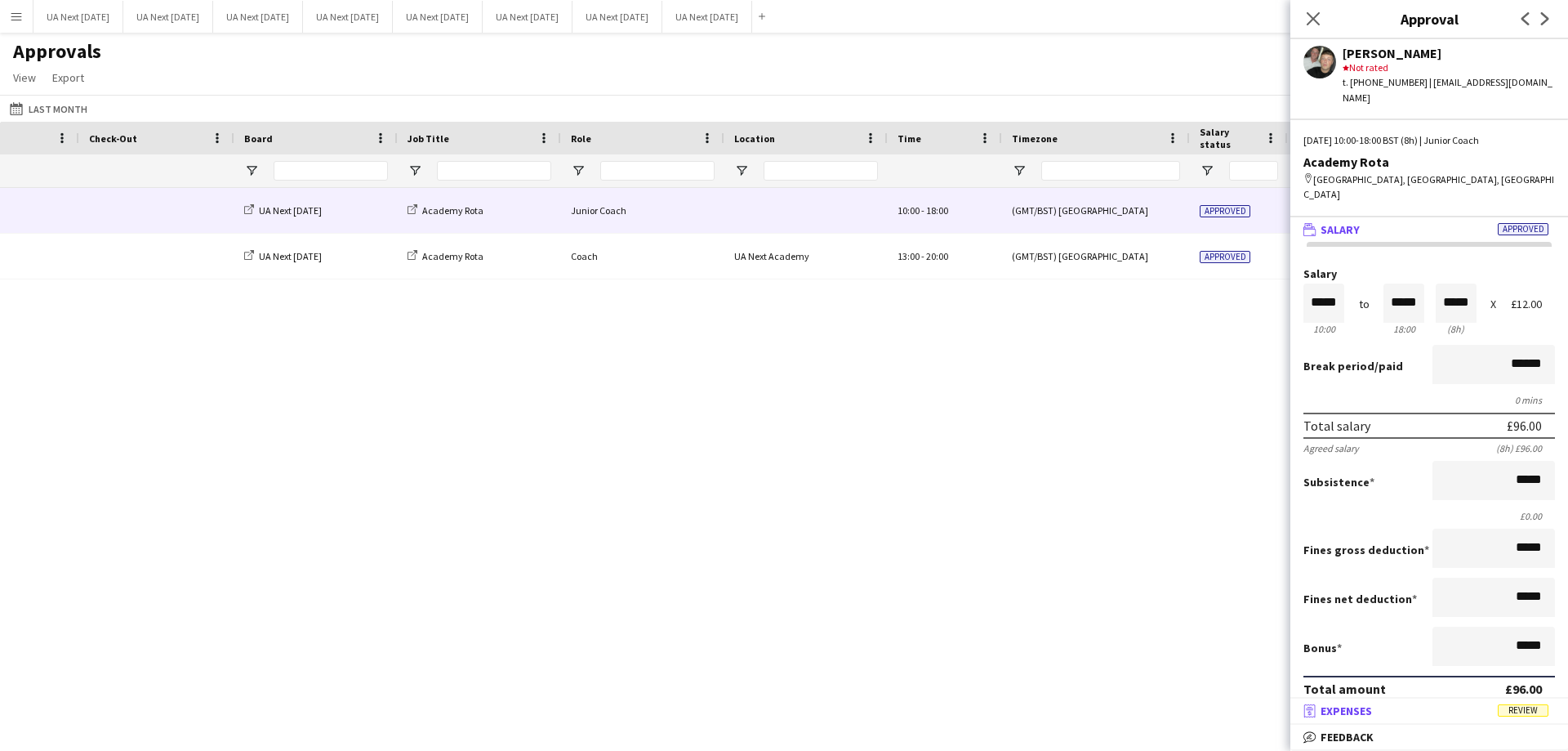
click at [1520, 712] on span "Review" at bounding box center [1523, 711] width 51 height 12
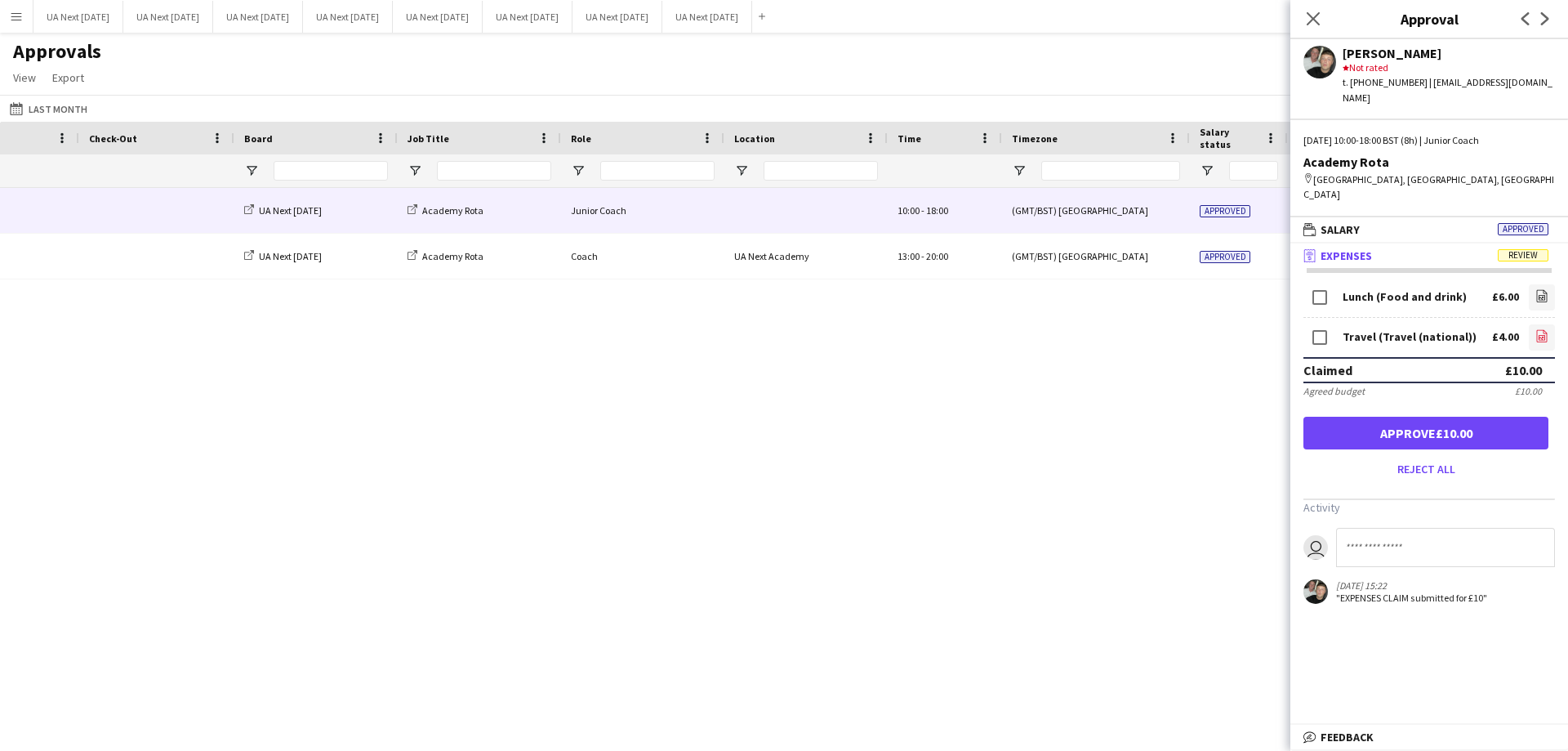
click at [1537, 329] on icon at bounding box center [1542, 335] width 10 height 12
click at [1384, 417] on button "Approve £10.00" at bounding box center [1426, 433] width 245 height 33
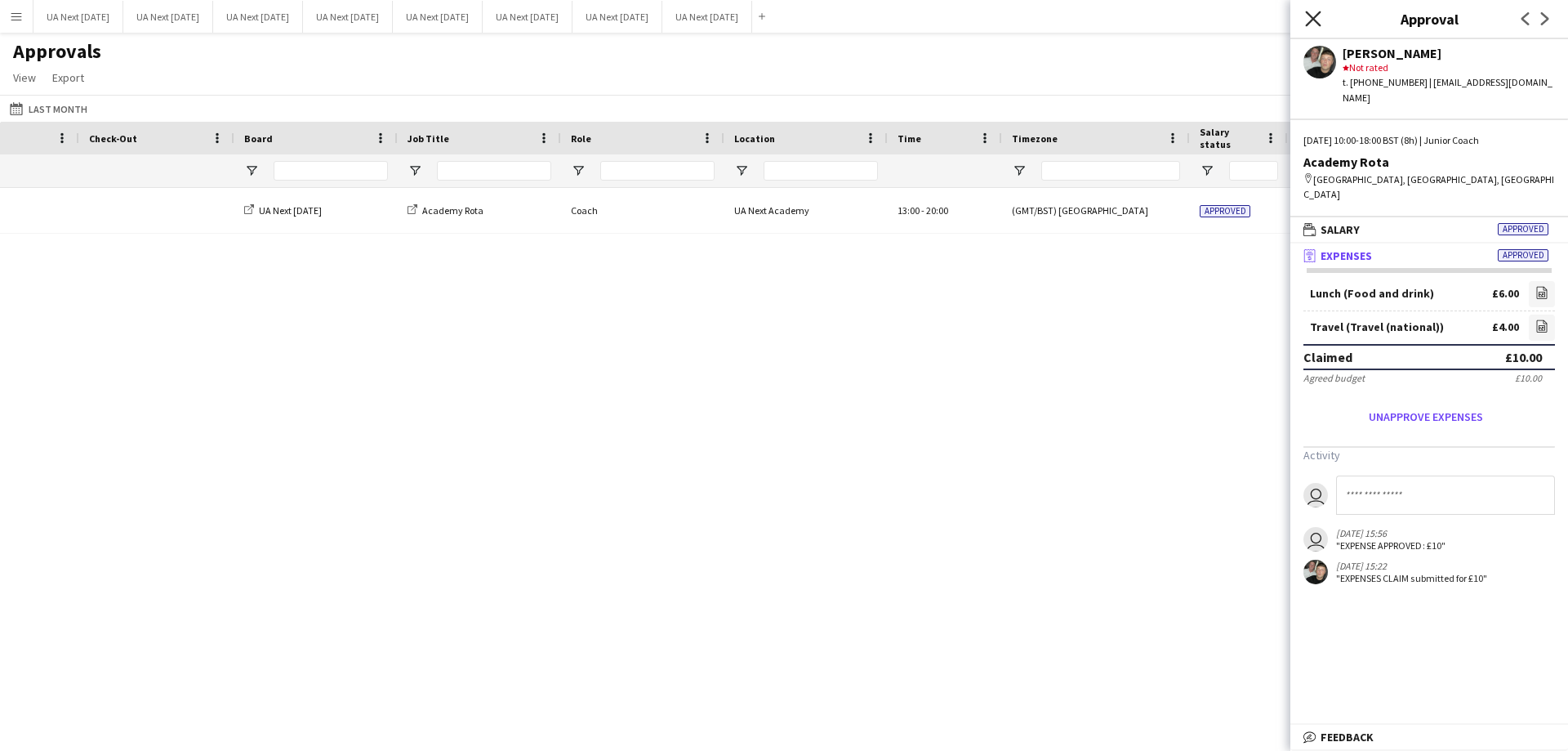
click at [1305, 26] on app-icon "Close pop-in" at bounding box center [1314, 20] width 24 height 24
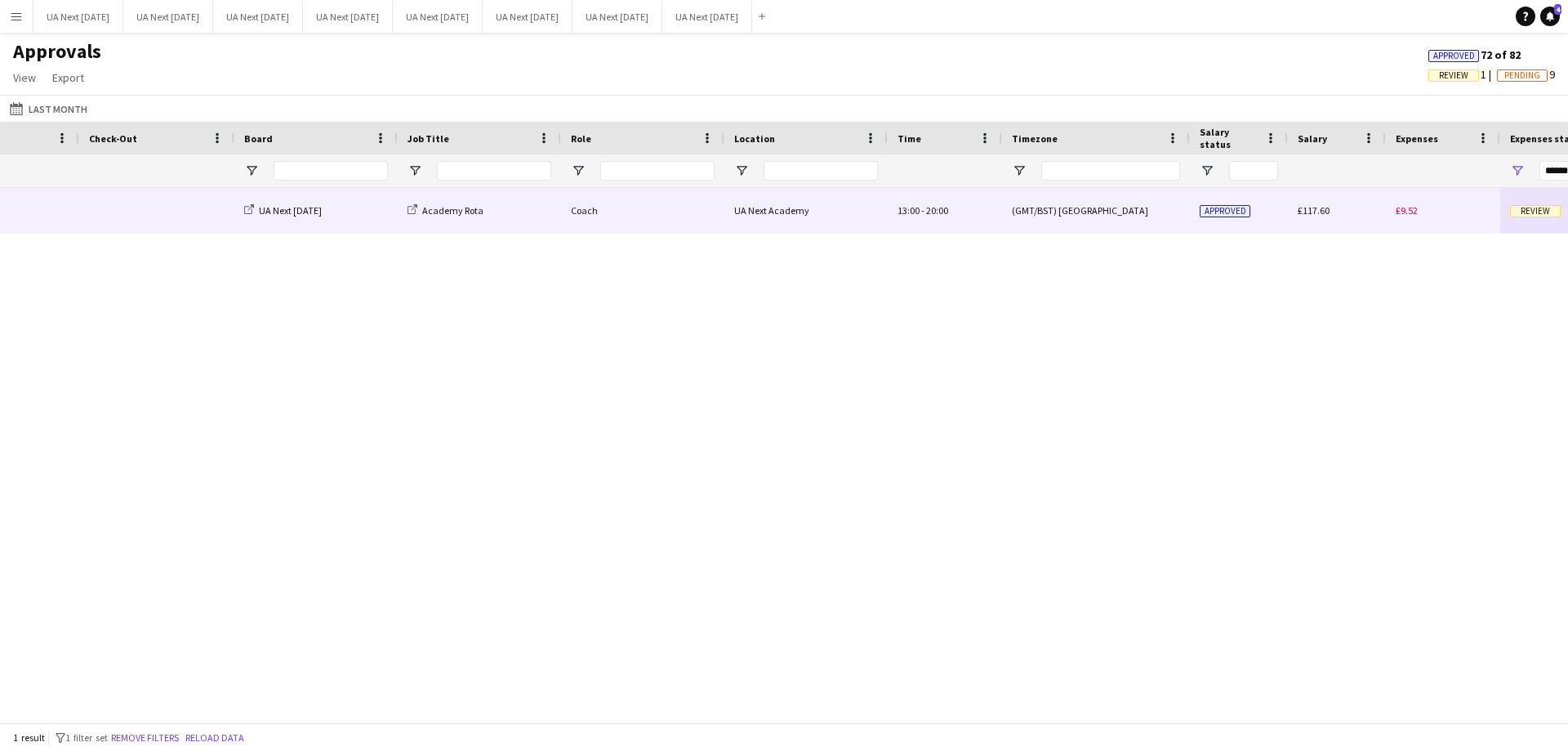
click at [1532, 207] on span "Review" at bounding box center [1535, 211] width 51 height 12
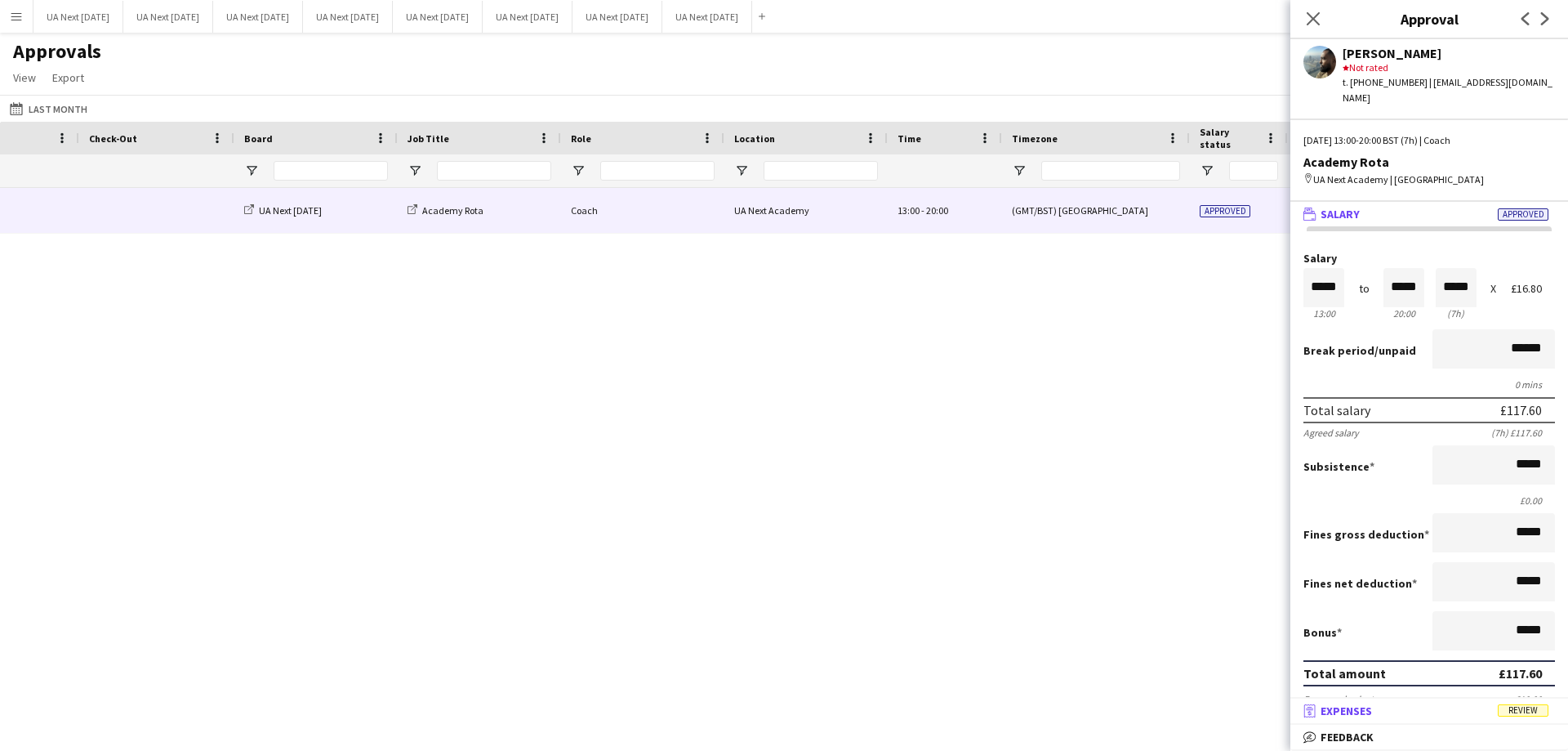
click at [1505, 712] on span "Review" at bounding box center [1523, 711] width 51 height 12
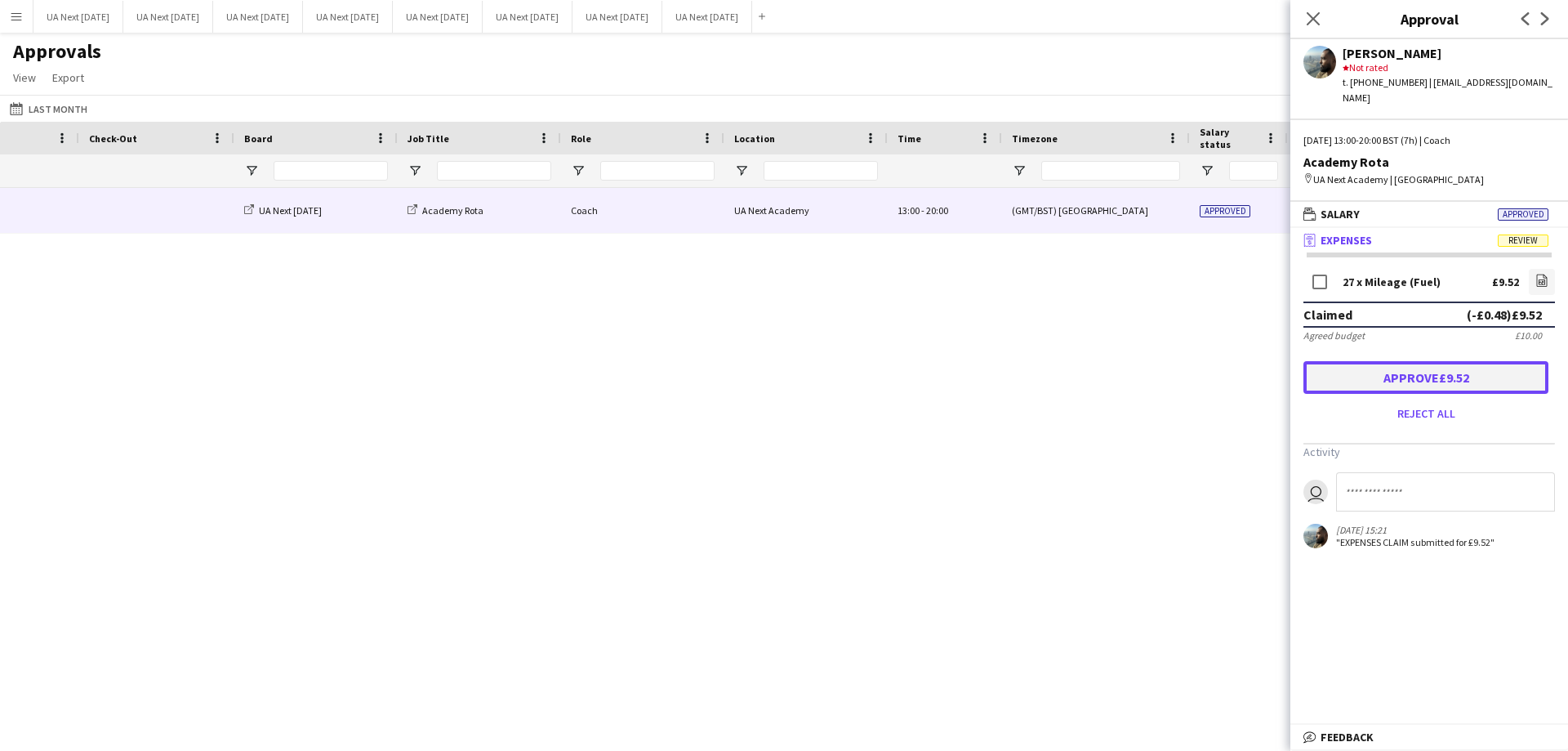
click at [1420, 361] on button "Approve £9.52" at bounding box center [1426, 377] width 245 height 33
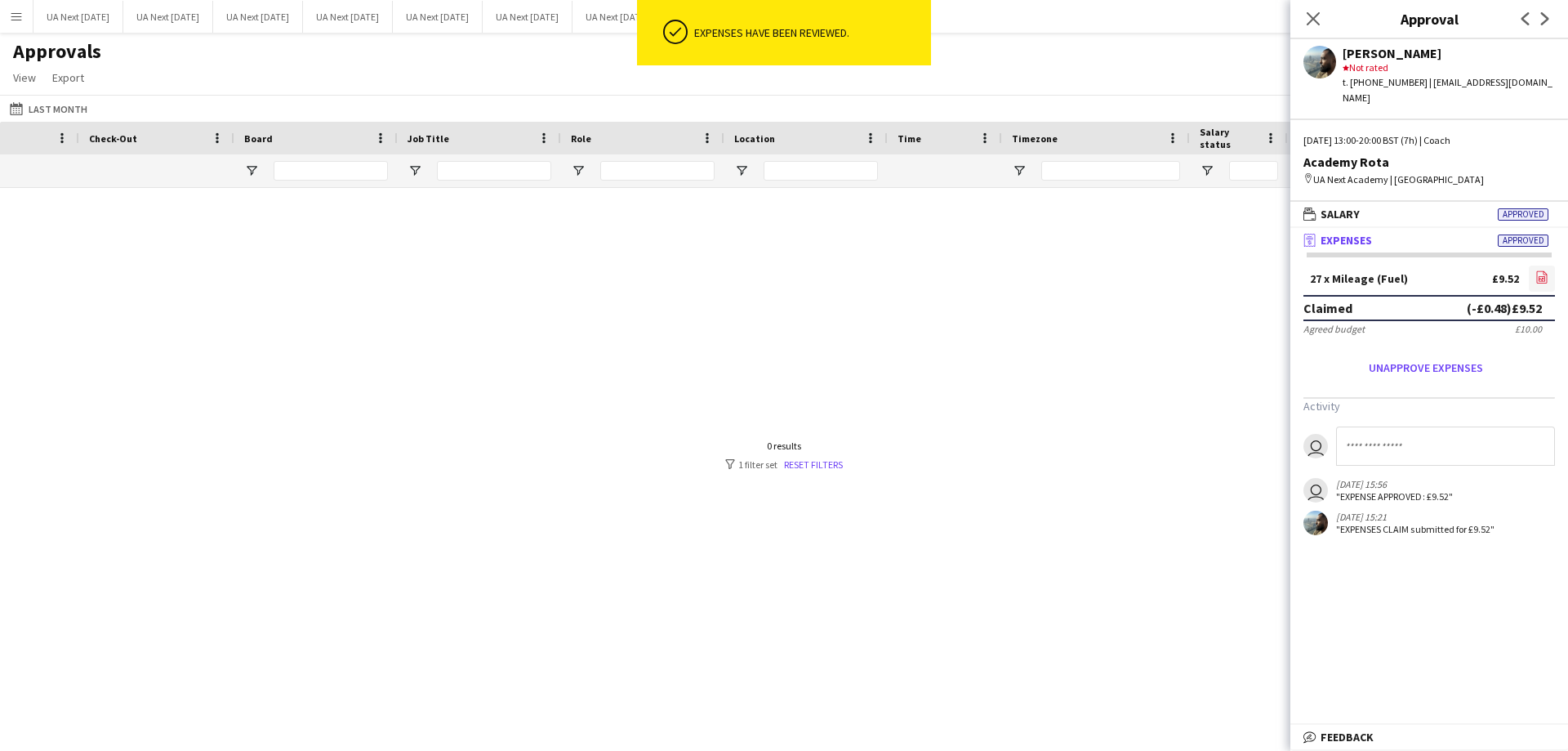
click at [1543, 278] on icon at bounding box center [1542, 279] width 2 height 2
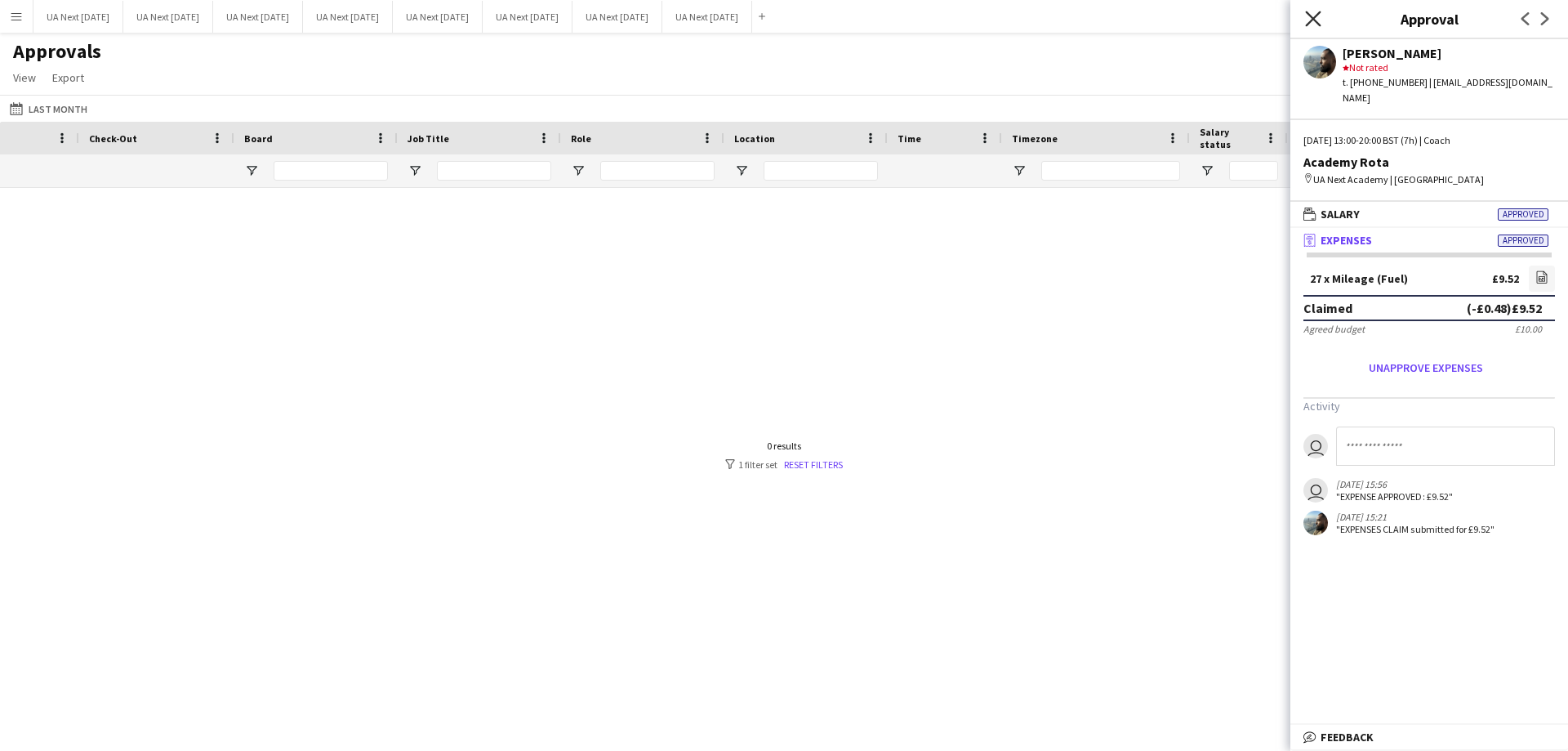
click at [1310, 18] on icon "Close pop-in" at bounding box center [1313, 18] width 15 height 15
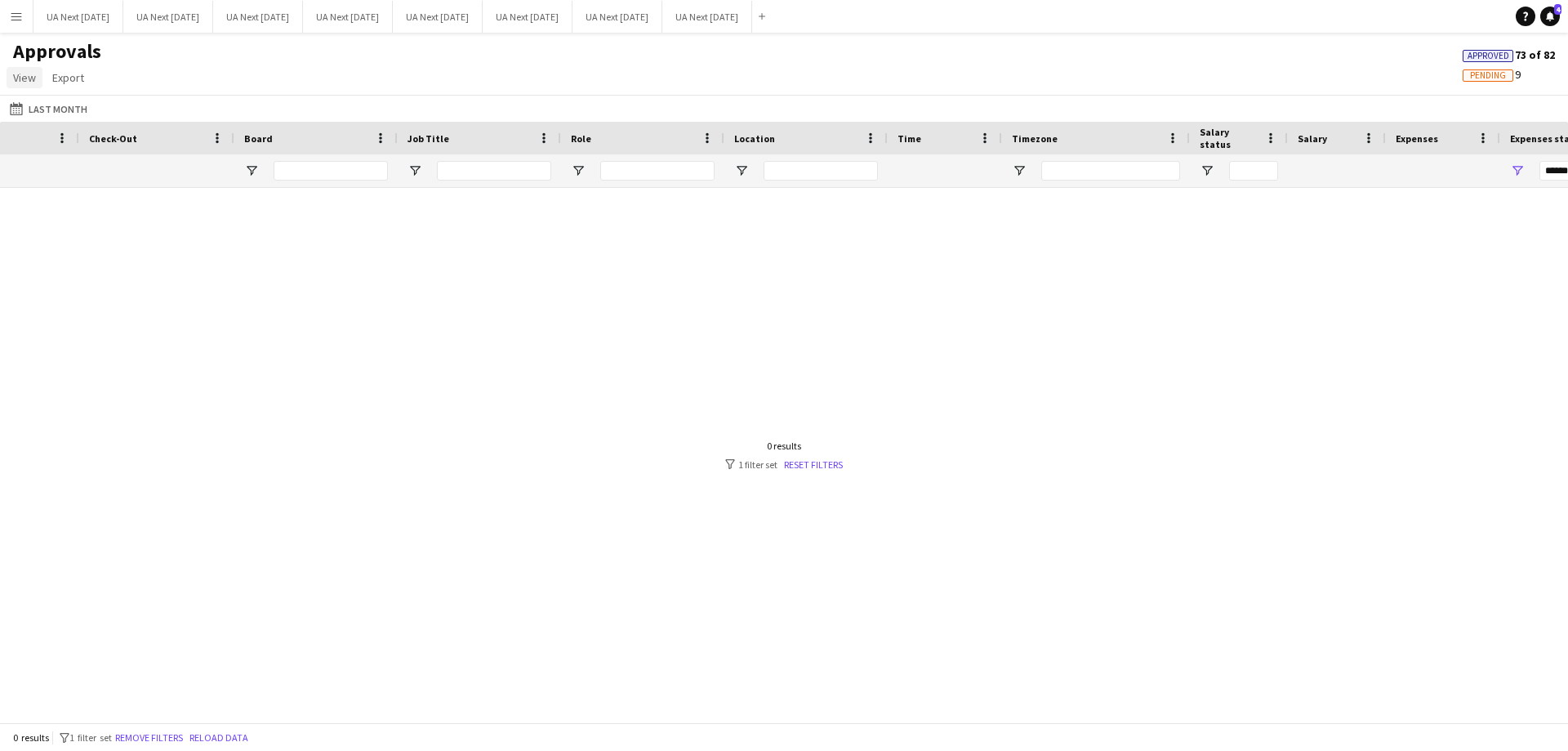
click at [17, 73] on span "View" at bounding box center [24, 77] width 23 height 15
click at [17, 15] on app-icon "Menu" at bounding box center [15, 15] width 13 height 13
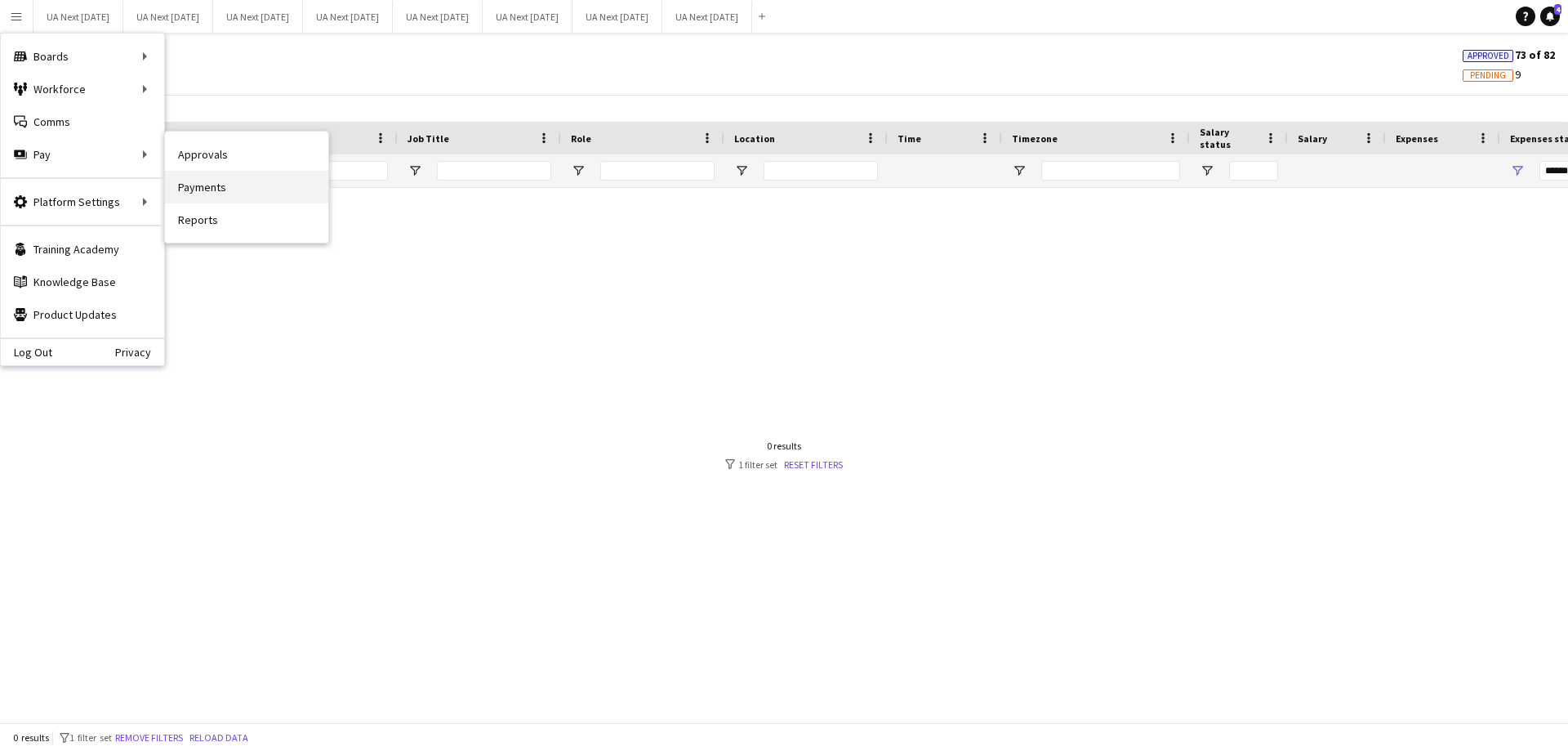
click at [217, 194] on link "Payments" at bounding box center [247, 187] width 164 height 33
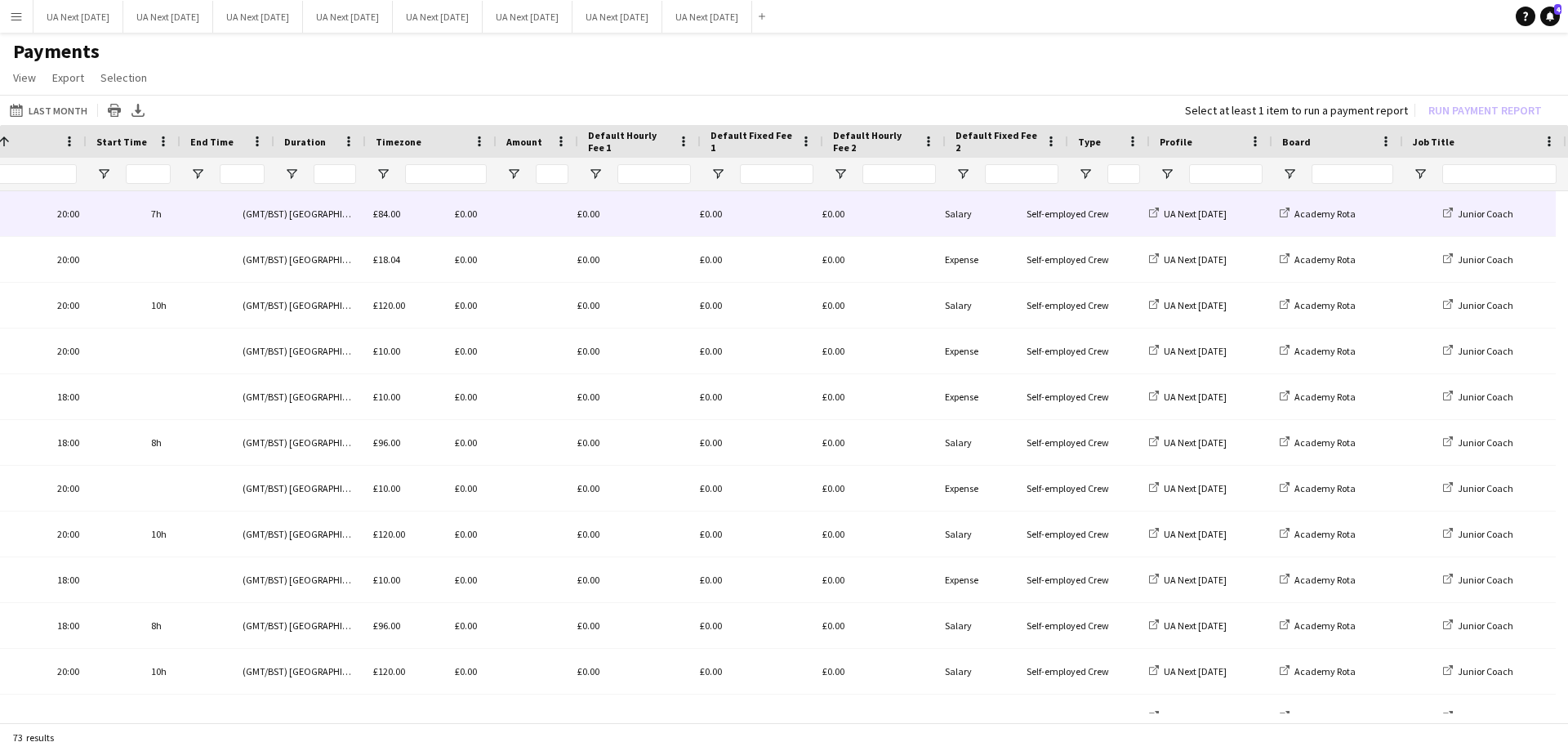
scroll to position [0, 399]
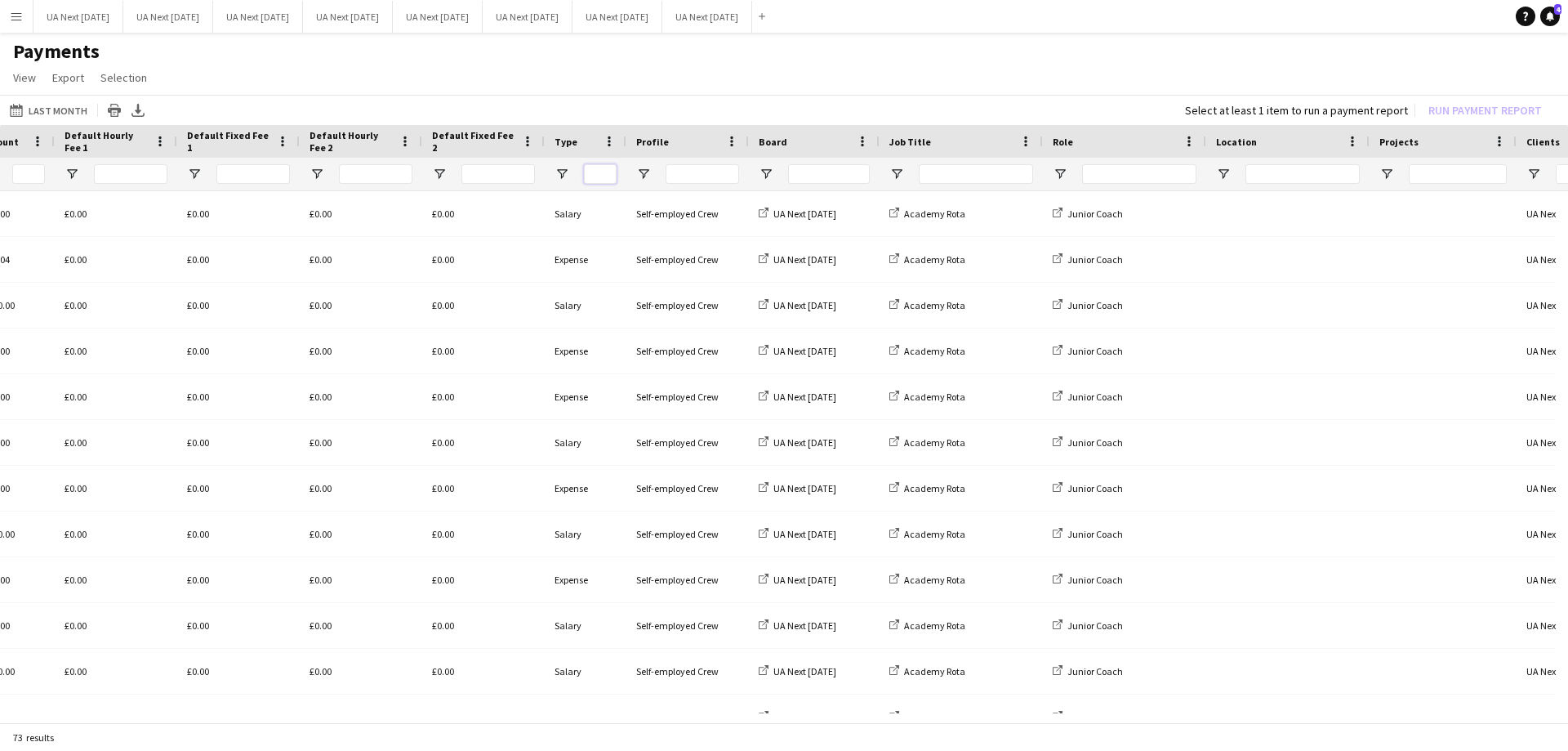
click at [596, 173] on input "Type Filter Input" at bounding box center [600, 174] width 33 height 20
type input "*******"
click at [73, 84] on span "Export" at bounding box center [68, 77] width 32 height 15
click at [83, 110] on span "Export as XLSX" at bounding box center [95, 112] width 71 height 15
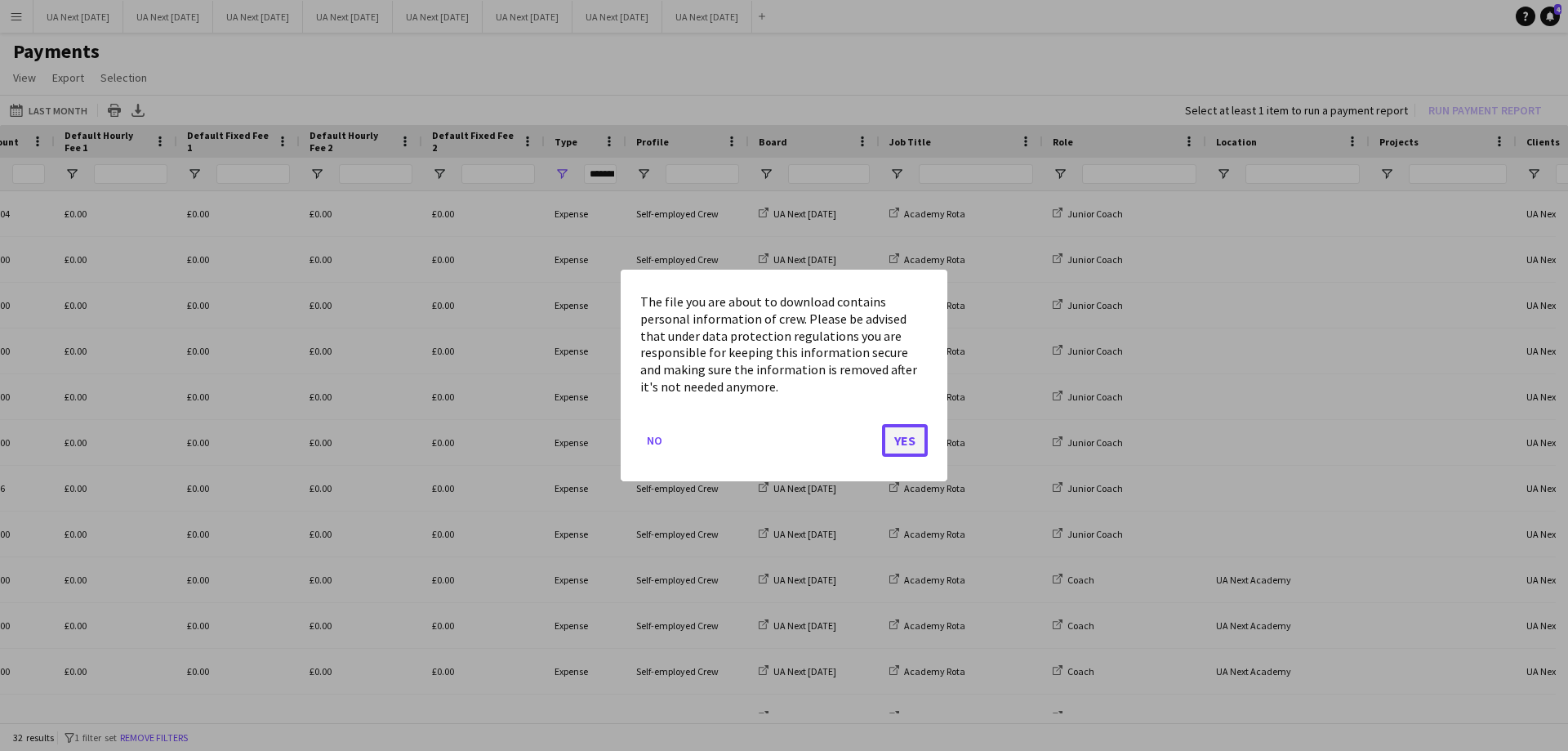
click at [906, 447] on button "Yes" at bounding box center [904, 441] width 45 height 33
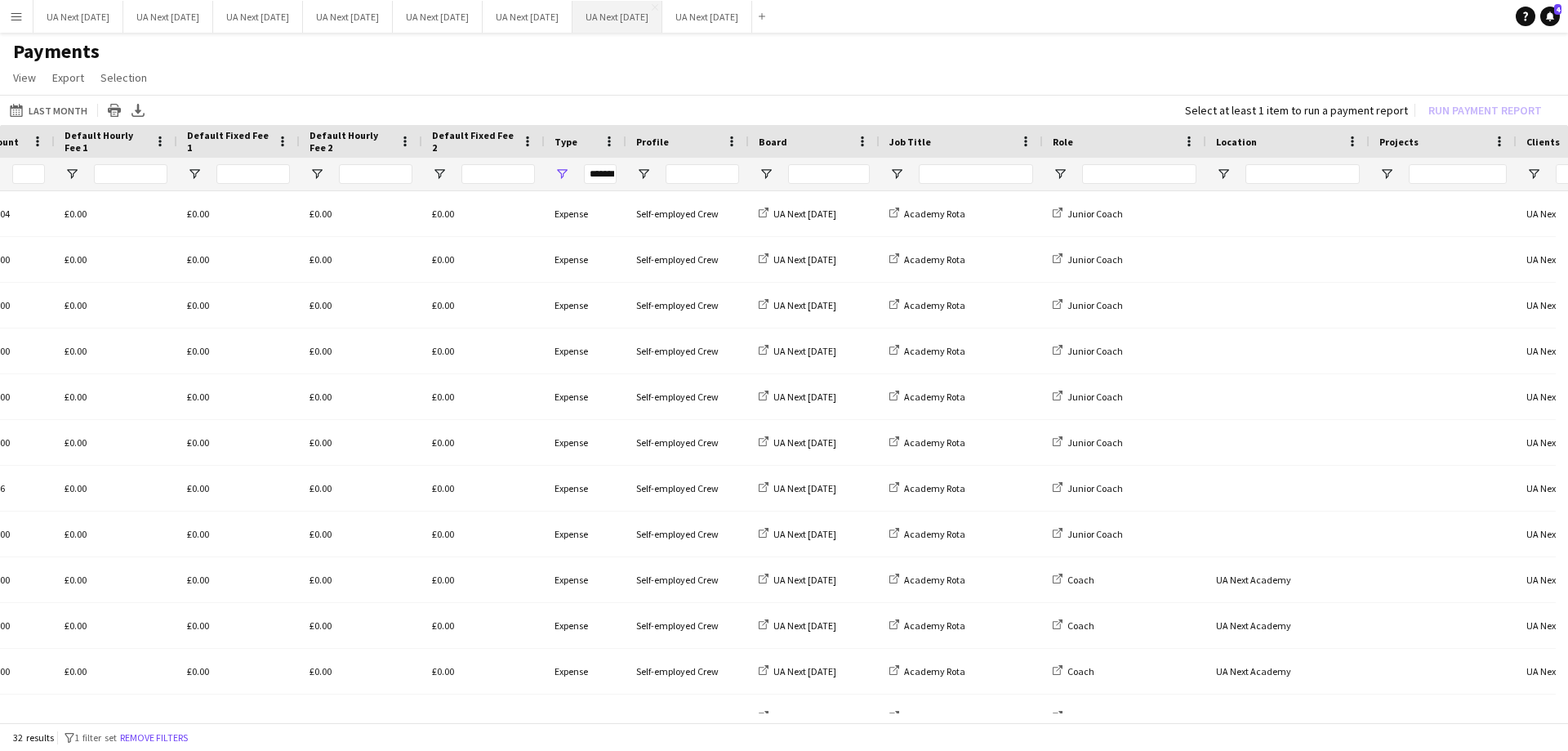
click at [662, 19] on button "UA Next [DATE] Close" at bounding box center [617, 16] width 90 height 32
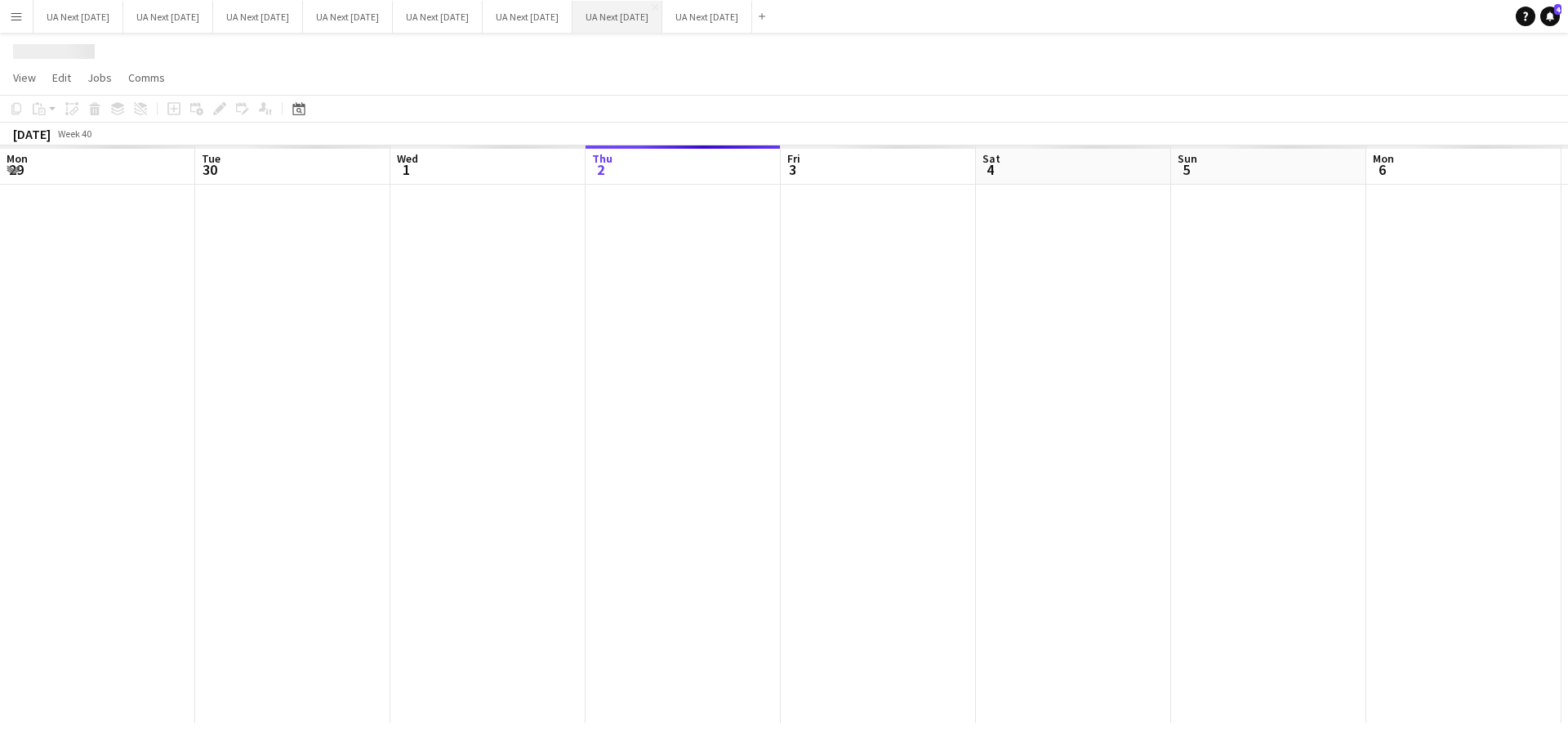
scroll to position [0, 391]
